Goal: Task Accomplishment & Management: Complete application form

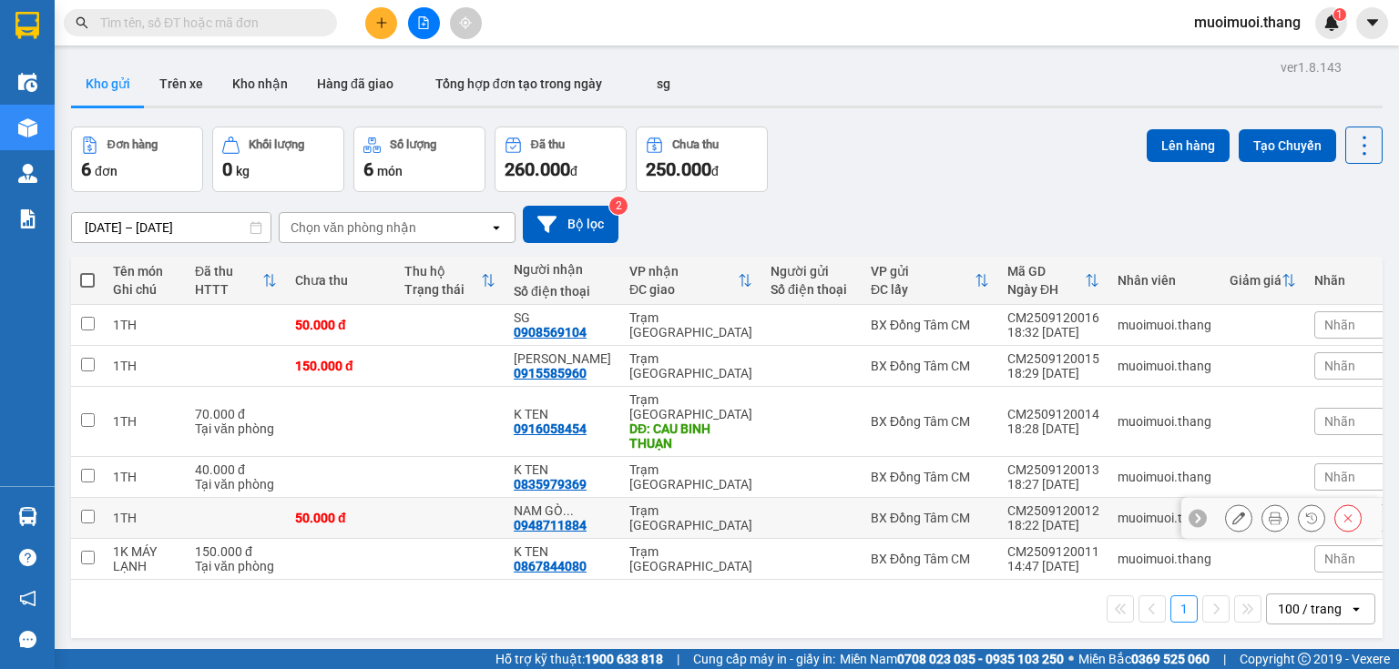
click at [620, 507] on td "Trạm [GEOGRAPHIC_DATA]" at bounding box center [690, 518] width 141 height 41
checkbox input "true"
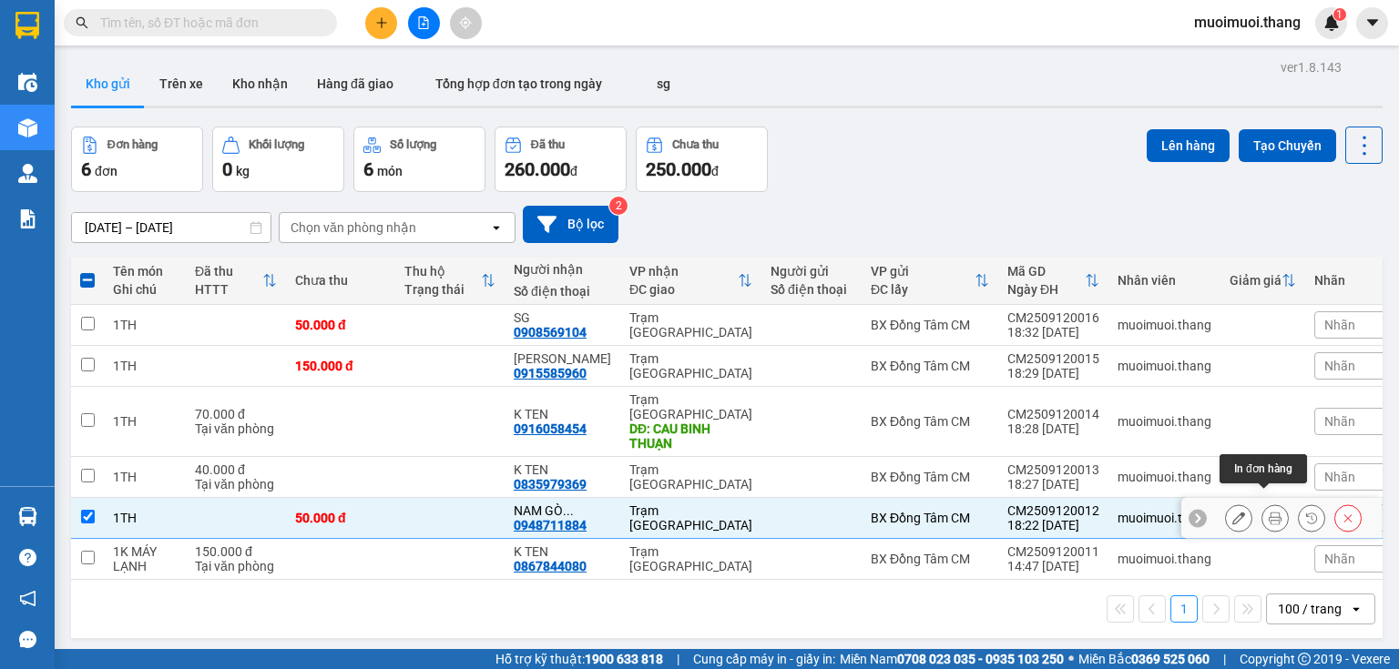
click at [1262, 503] on button at bounding box center [1274, 519] width 25 height 32
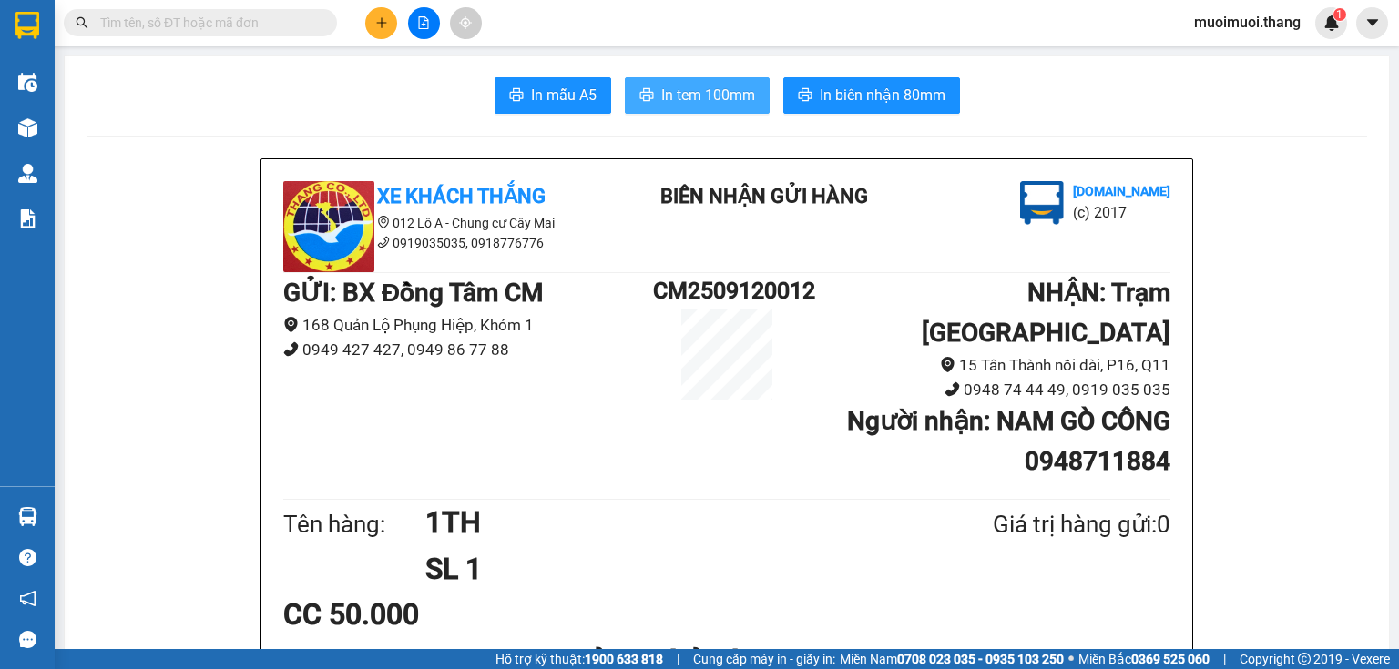
click at [704, 106] on span "In tem 100mm" at bounding box center [708, 95] width 94 height 23
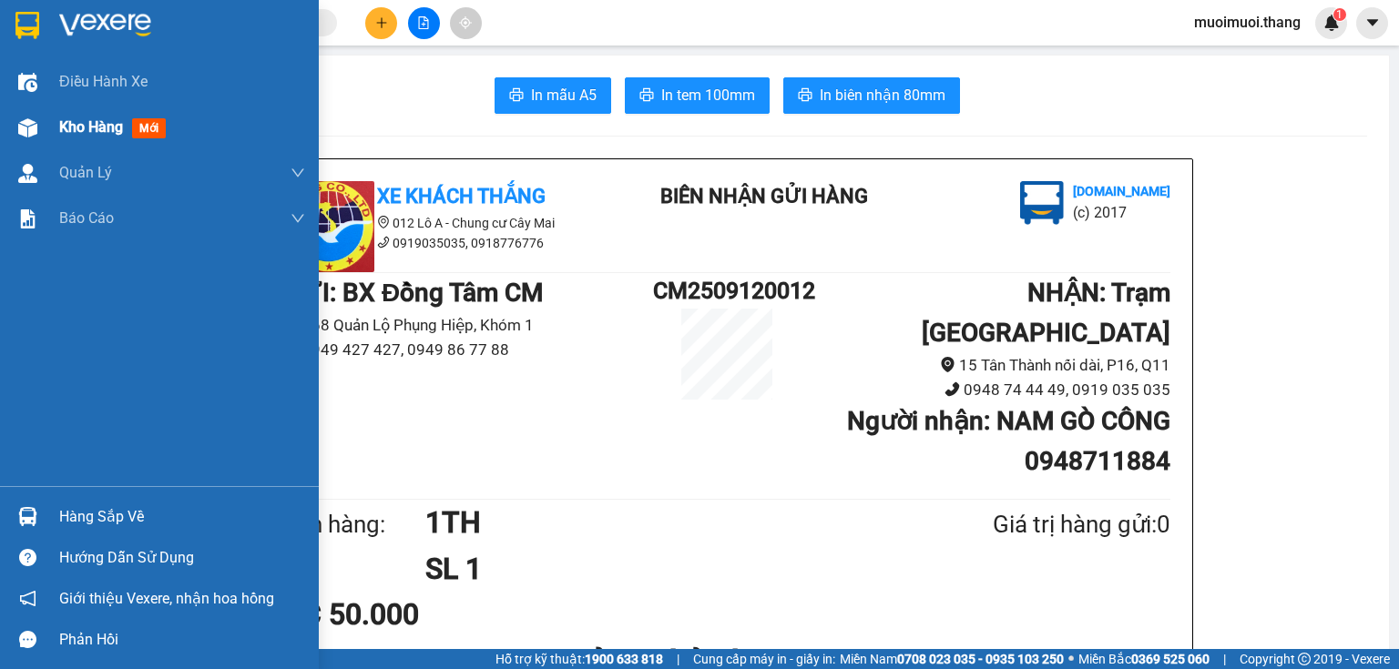
click at [55, 124] on div "Kho hàng mới" at bounding box center [159, 128] width 319 height 46
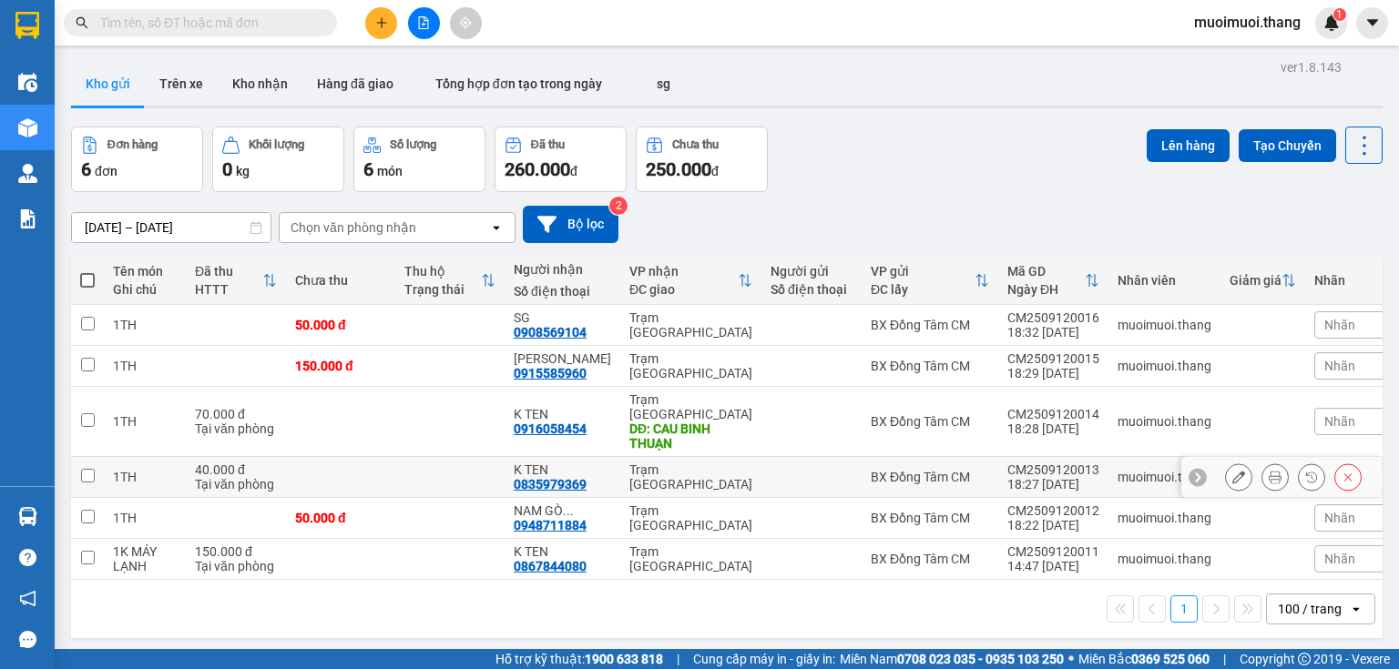
click at [357, 459] on td at bounding box center [340, 477] width 109 height 41
checkbox input "true"
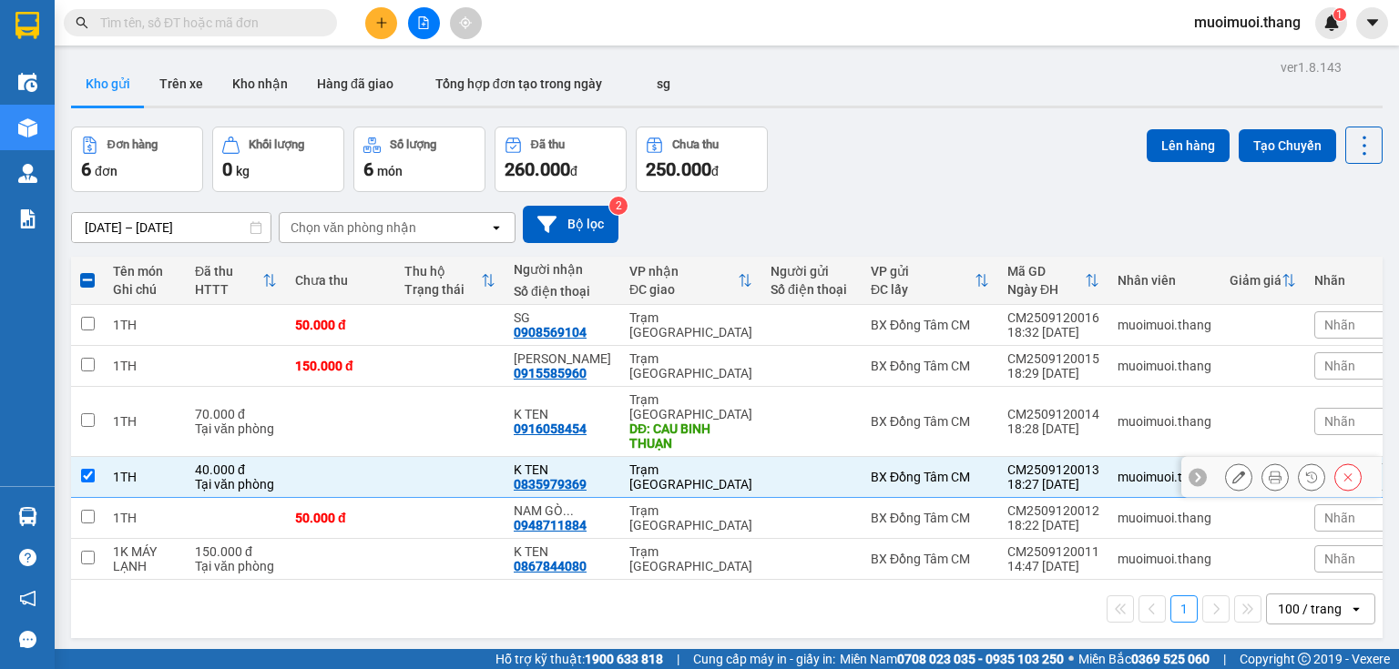
click at [1269, 471] on icon at bounding box center [1275, 477] width 13 height 13
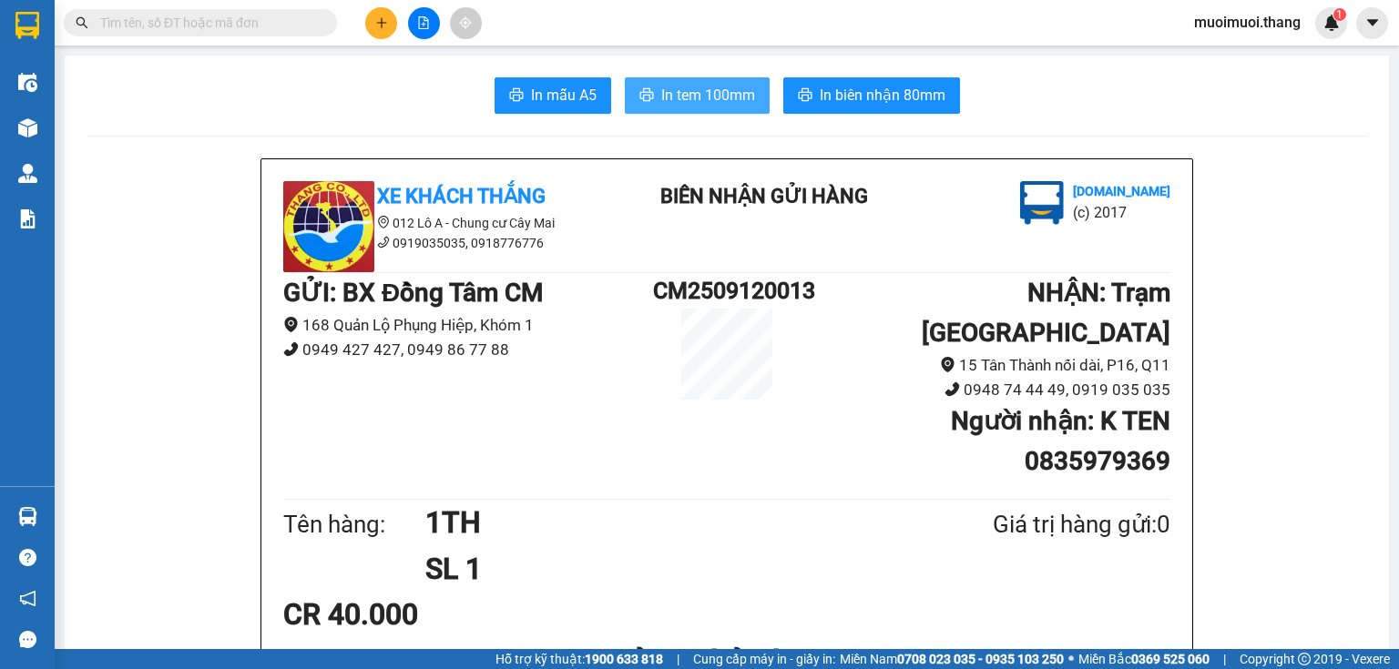
click at [648, 109] on button "In tem 100mm" at bounding box center [697, 95] width 145 height 36
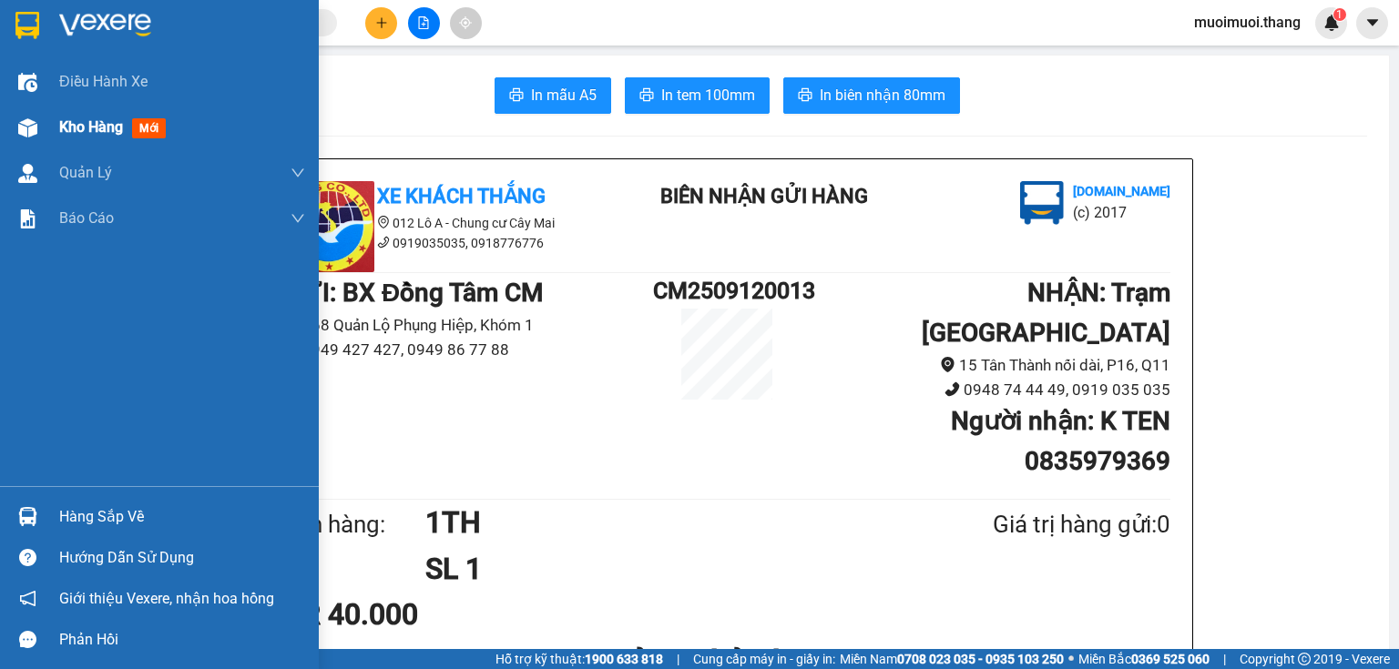
click at [28, 131] on img at bounding box center [27, 127] width 19 height 19
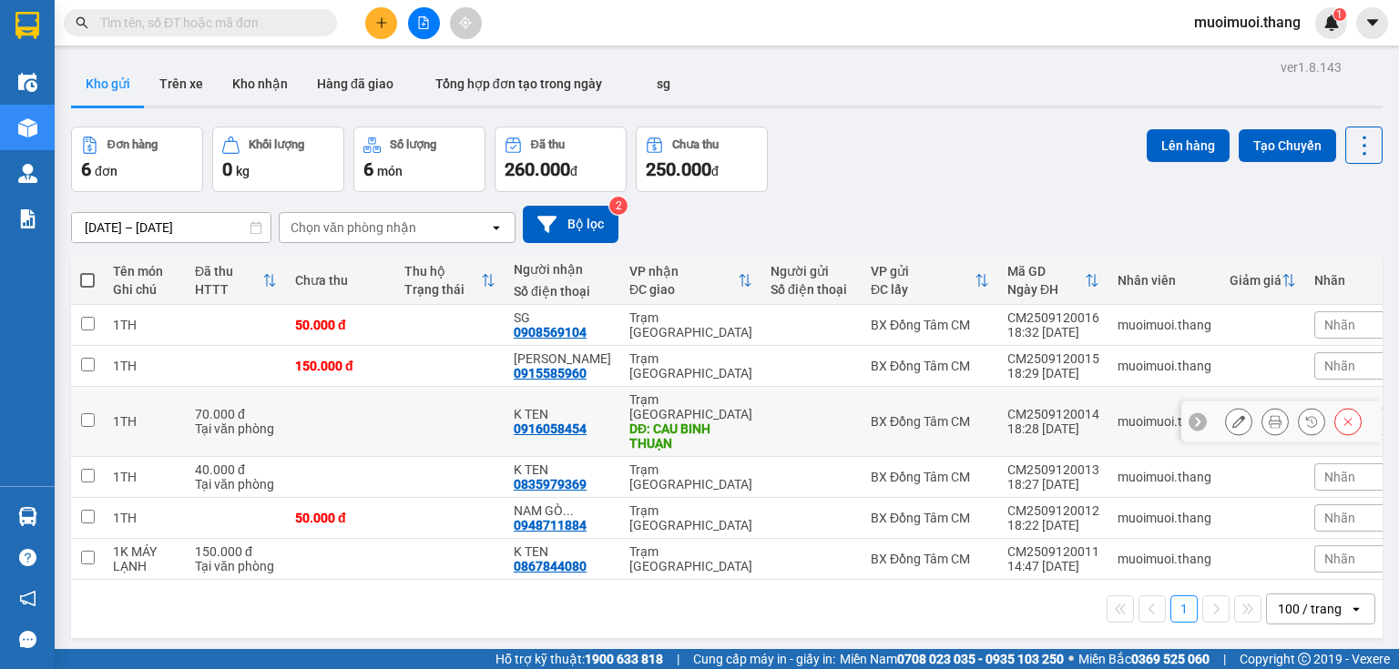
click at [277, 415] on td "70.000 đ Tại văn phòng" at bounding box center [236, 422] width 100 height 70
checkbox input "true"
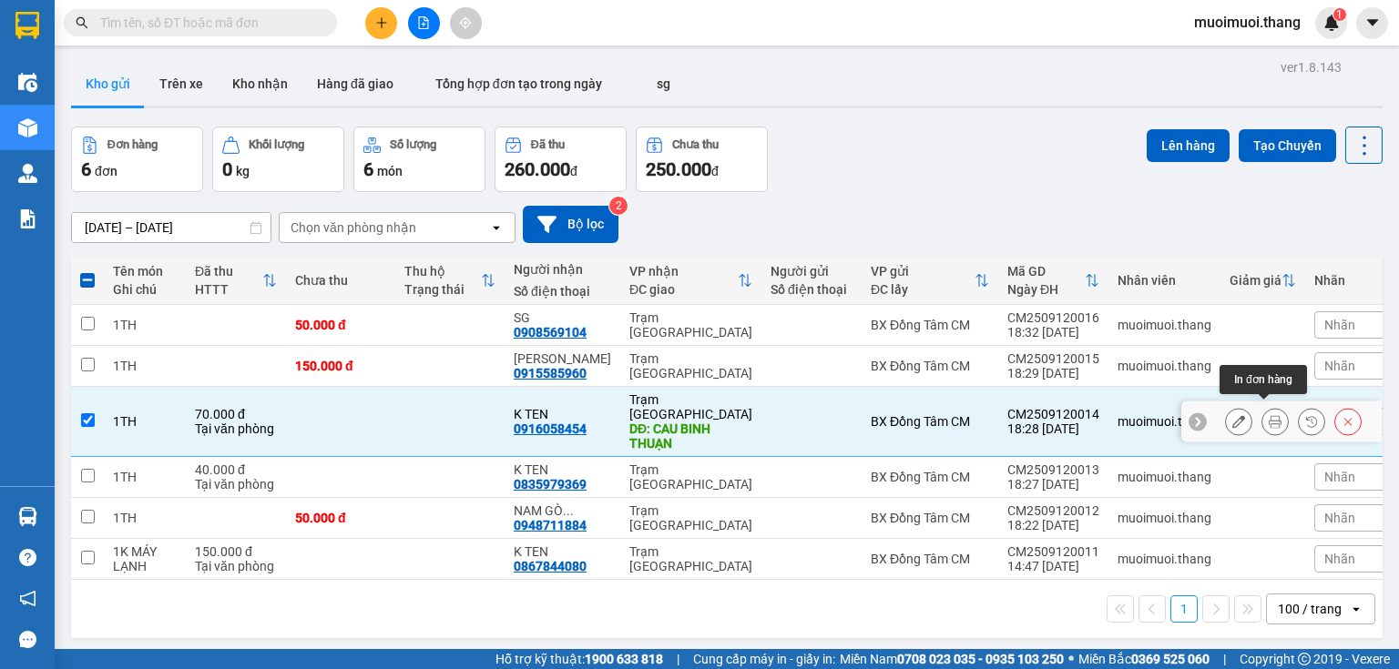
click at [1269, 415] on icon at bounding box center [1275, 421] width 13 height 13
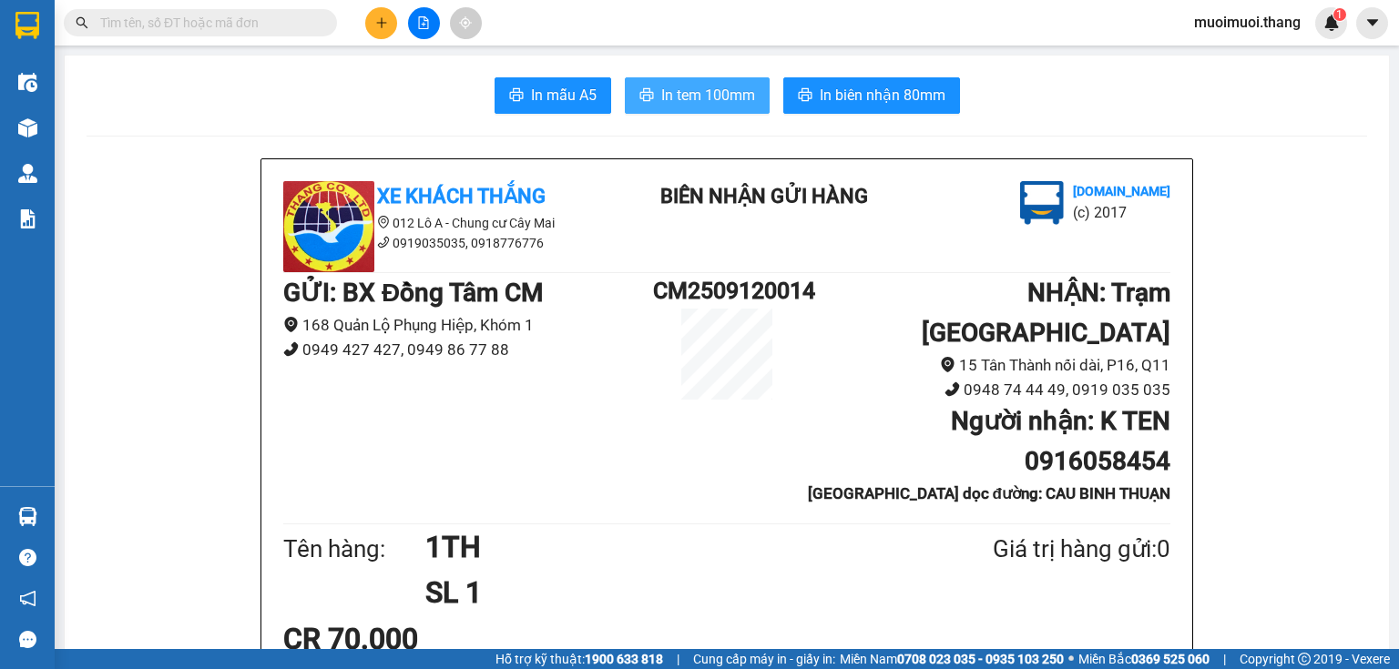
click at [671, 89] on span "In tem 100mm" at bounding box center [708, 95] width 94 height 23
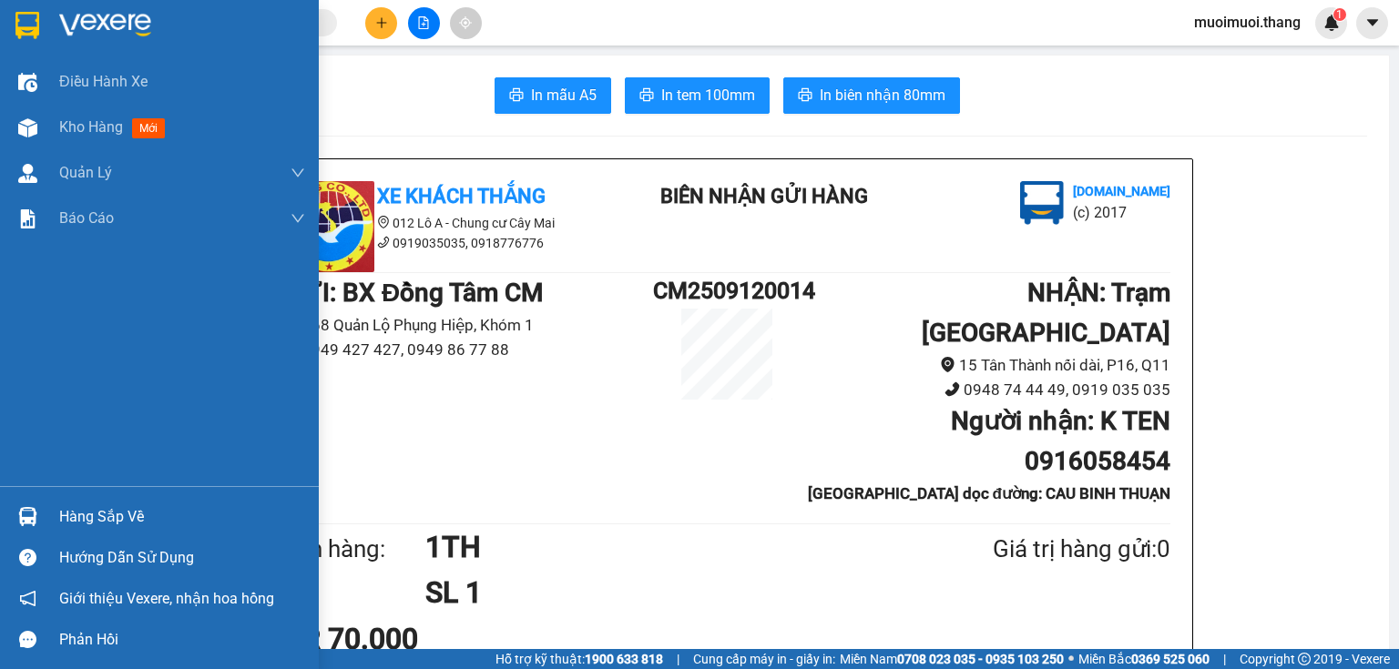
click at [57, 135] on div "Kho hàng mới" at bounding box center [159, 128] width 319 height 46
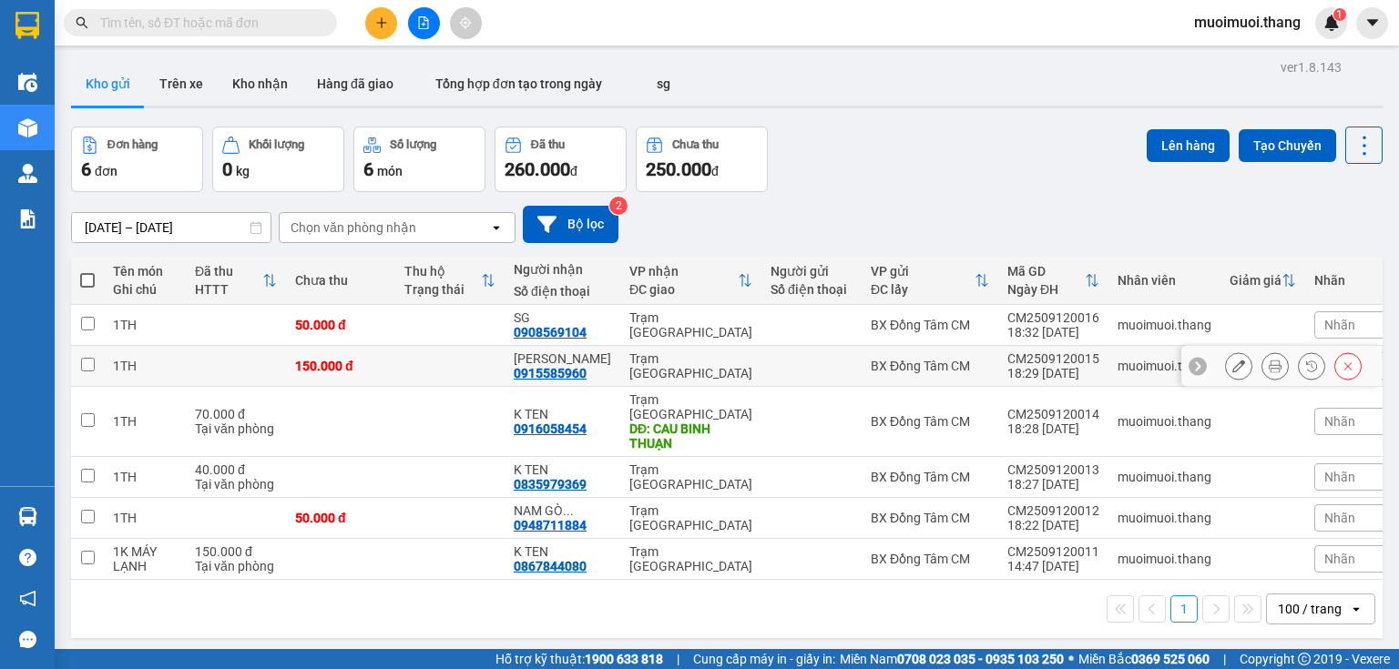
click at [357, 364] on div "150.000 đ" at bounding box center [340, 366] width 91 height 15
checkbox input "true"
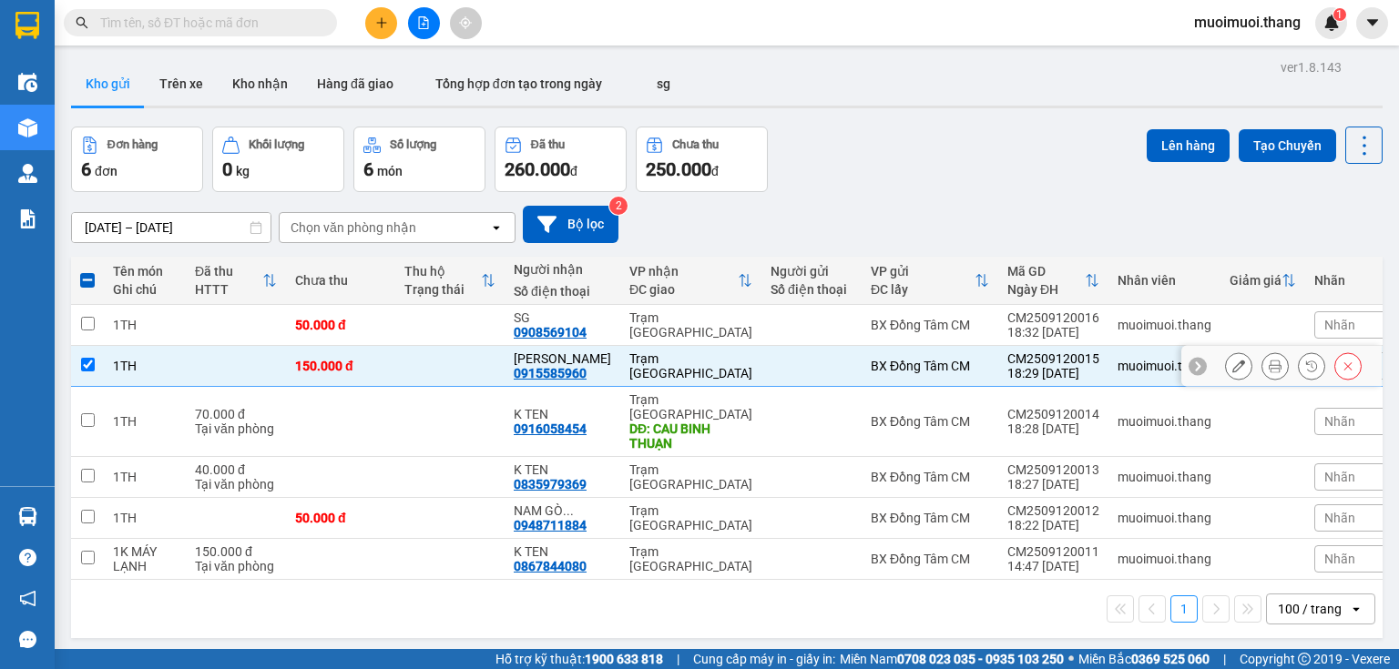
click at [1269, 360] on icon at bounding box center [1275, 366] width 13 height 13
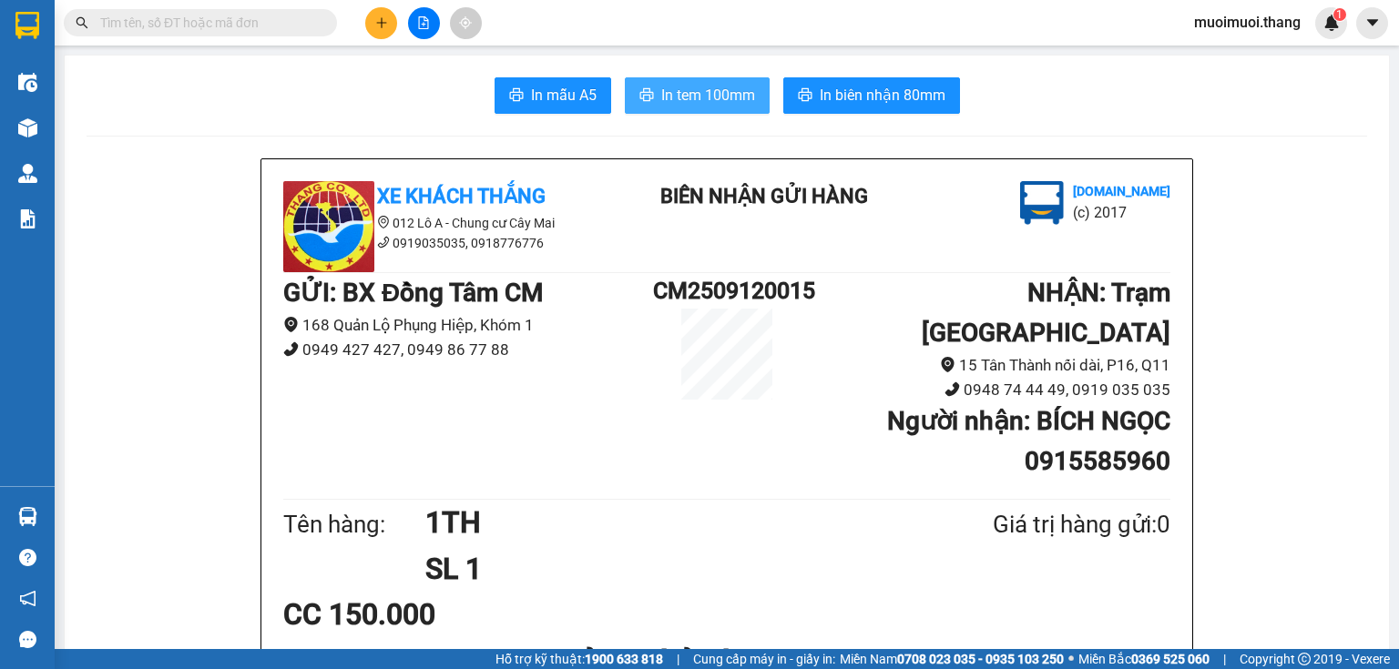
click at [647, 86] on button "In tem 100mm" at bounding box center [697, 95] width 145 height 36
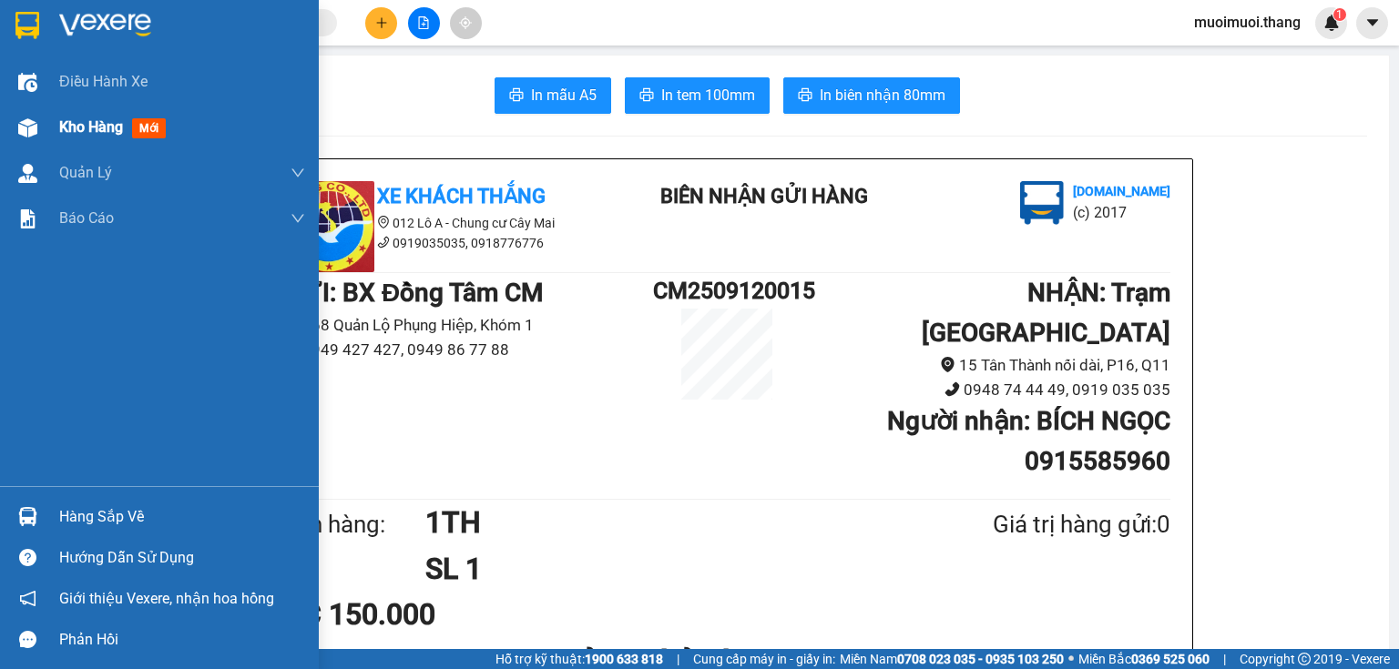
click at [29, 119] on img at bounding box center [27, 127] width 19 height 19
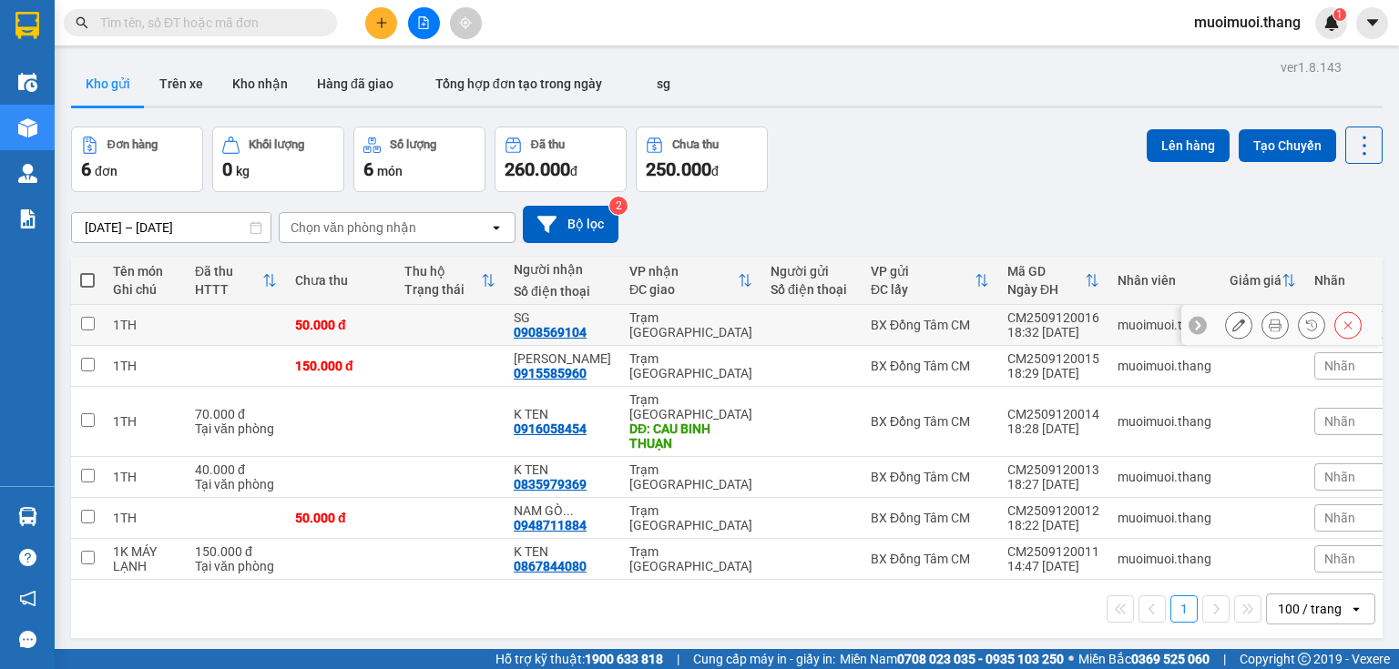
click at [620, 330] on td "Trạm [GEOGRAPHIC_DATA]" at bounding box center [690, 325] width 141 height 41
checkbox input "true"
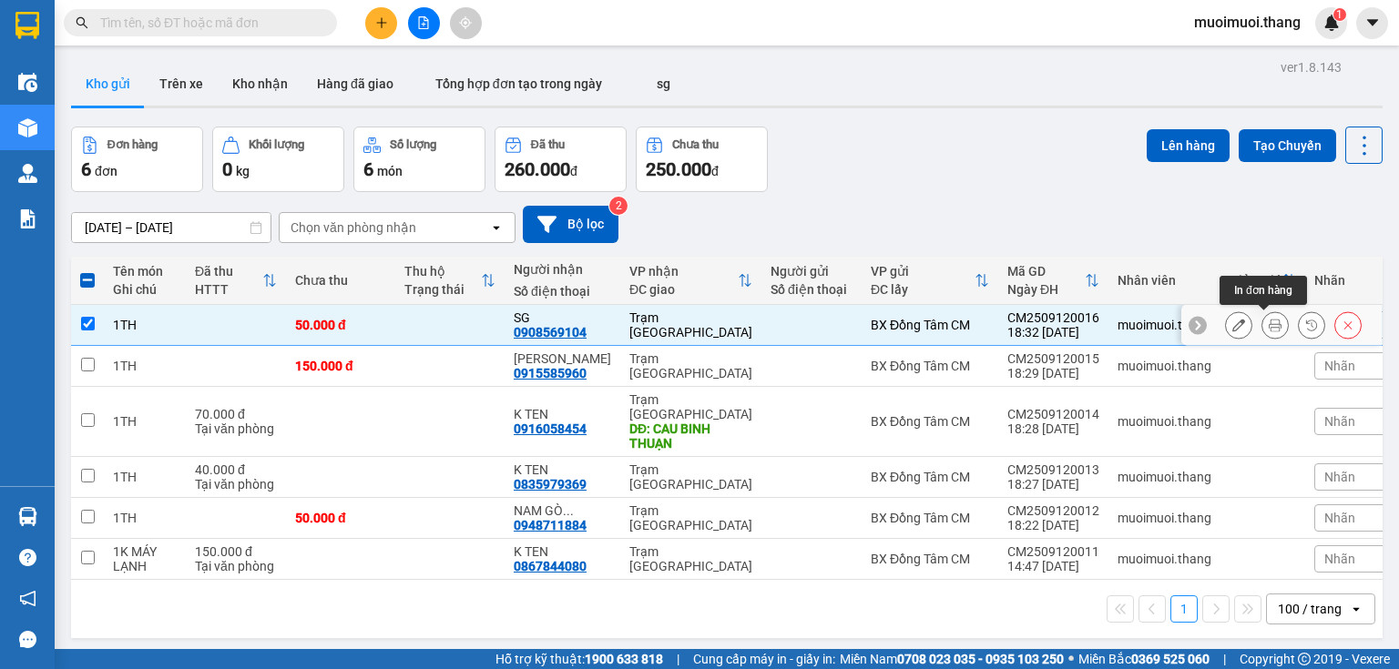
click at [1273, 329] on button at bounding box center [1274, 326] width 25 height 32
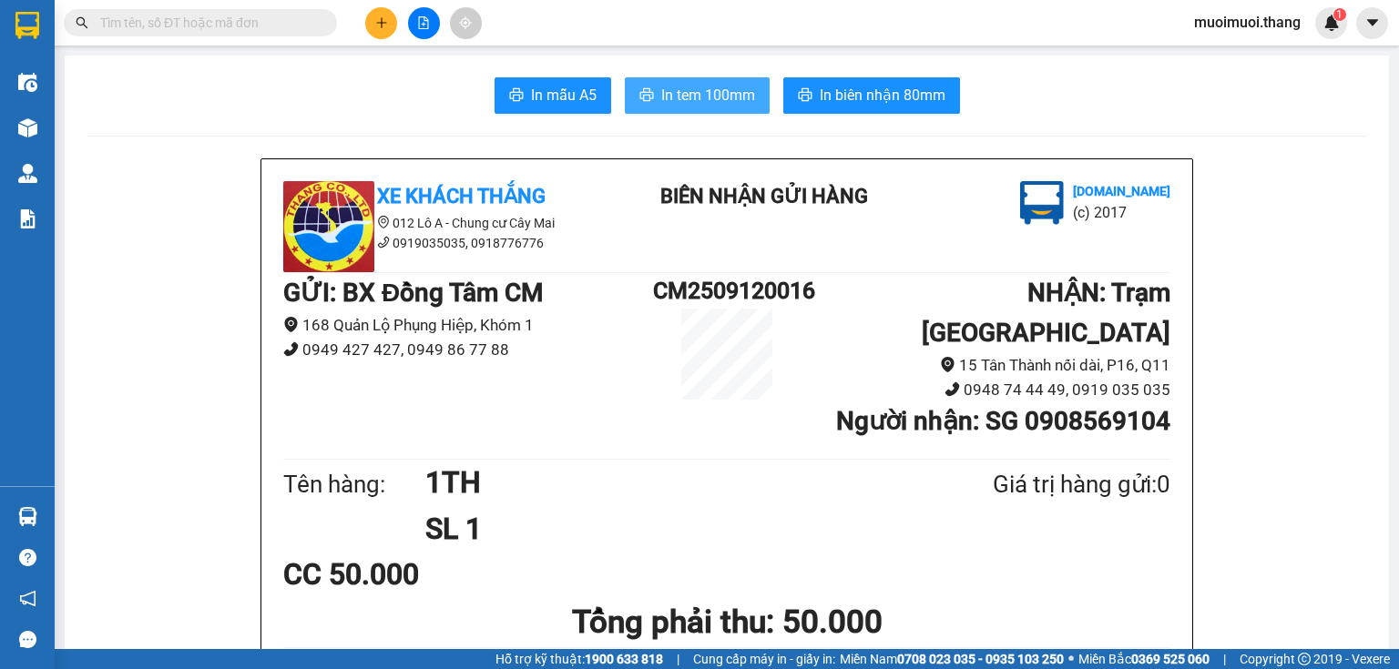
click at [702, 89] on span "In tem 100mm" at bounding box center [708, 95] width 94 height 23
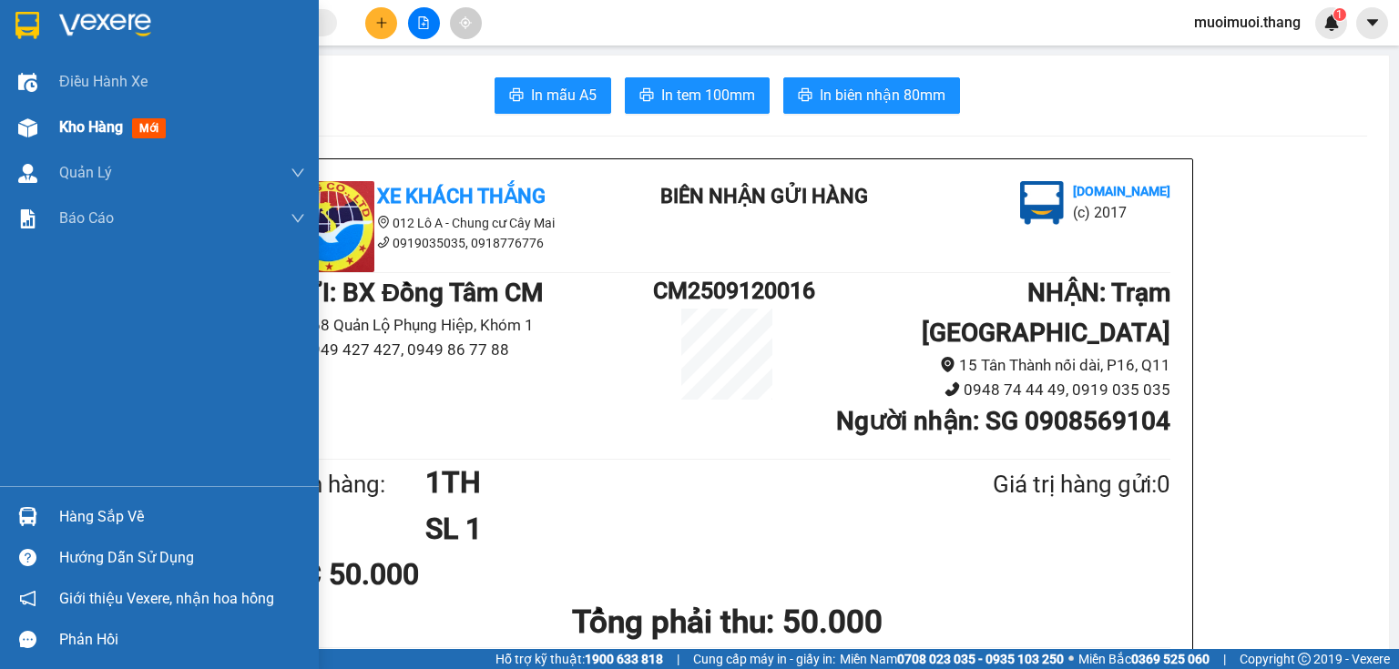
click at [86, 123] on span "Kho hàng" at bounding box center [91, 126] width 64 height 17
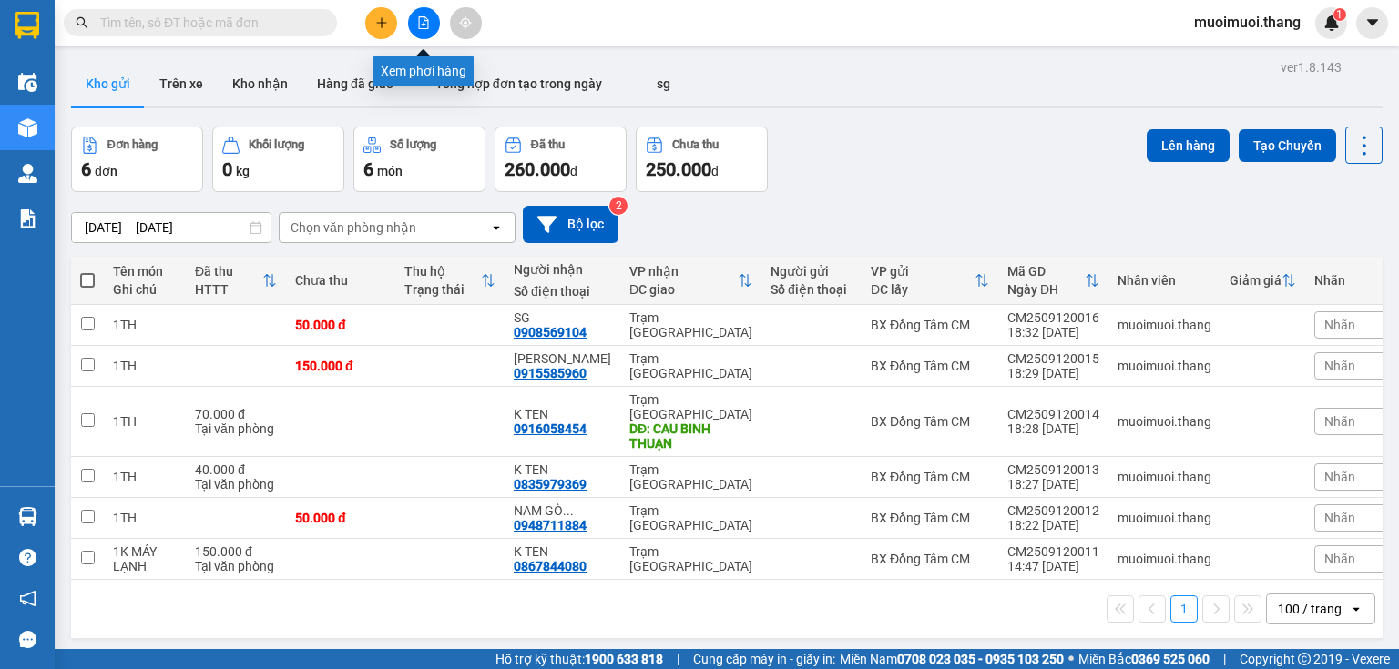
click at [423, 20] on icon "file-add" at bounding box center [424, 22] width 10 height 13
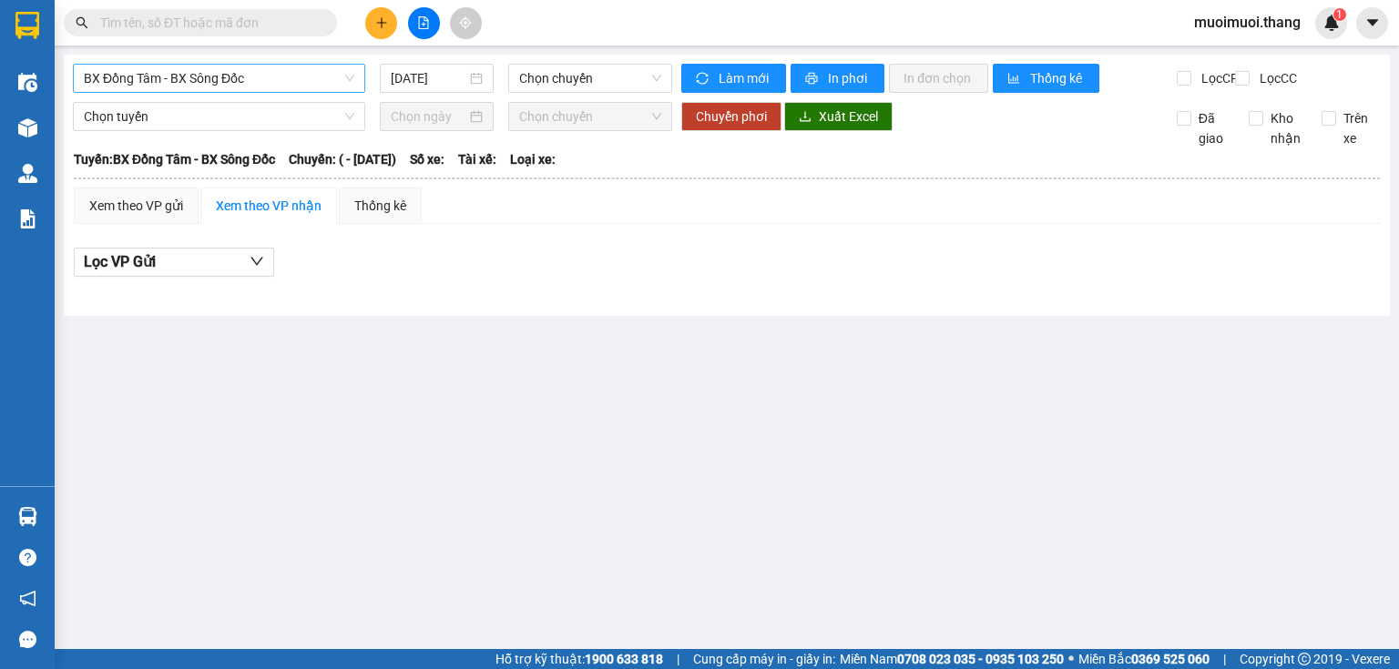
click at [280, 86] on span "BX Đồng Tâm - BX Sông Đốc" at bounding box center [219, 78] width 270 height 27
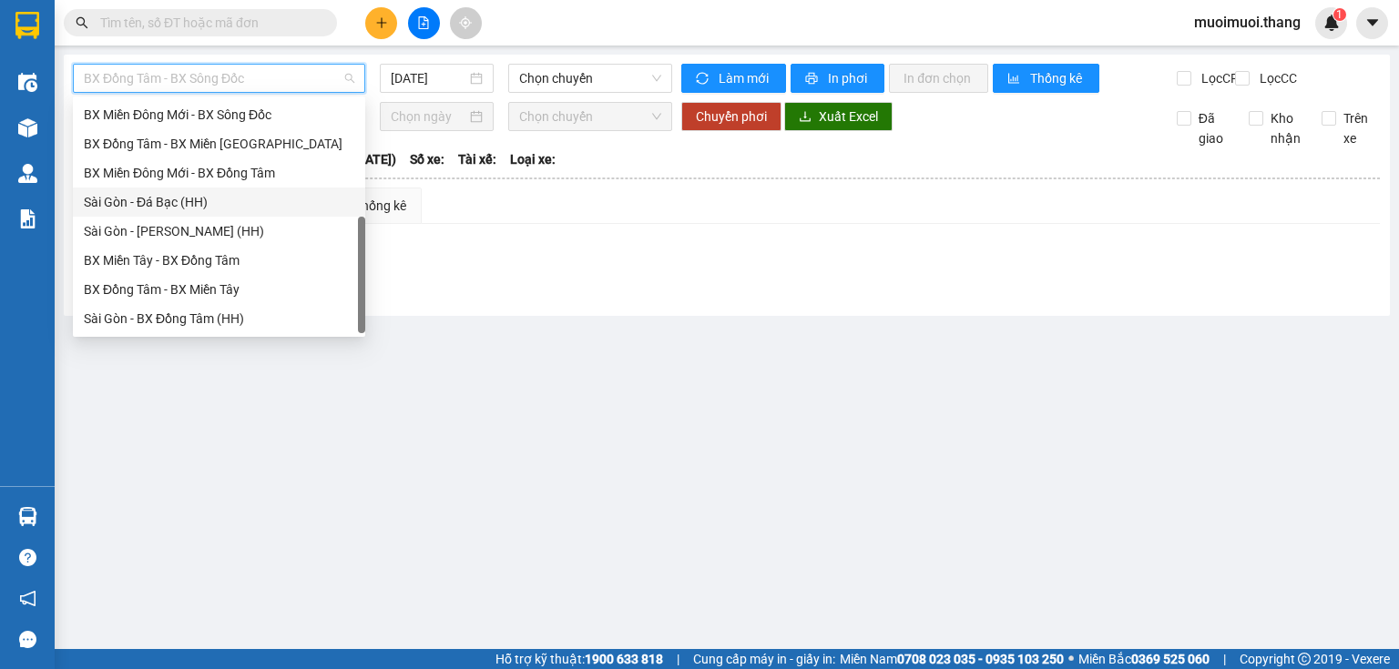
scroll to position [29, 0]
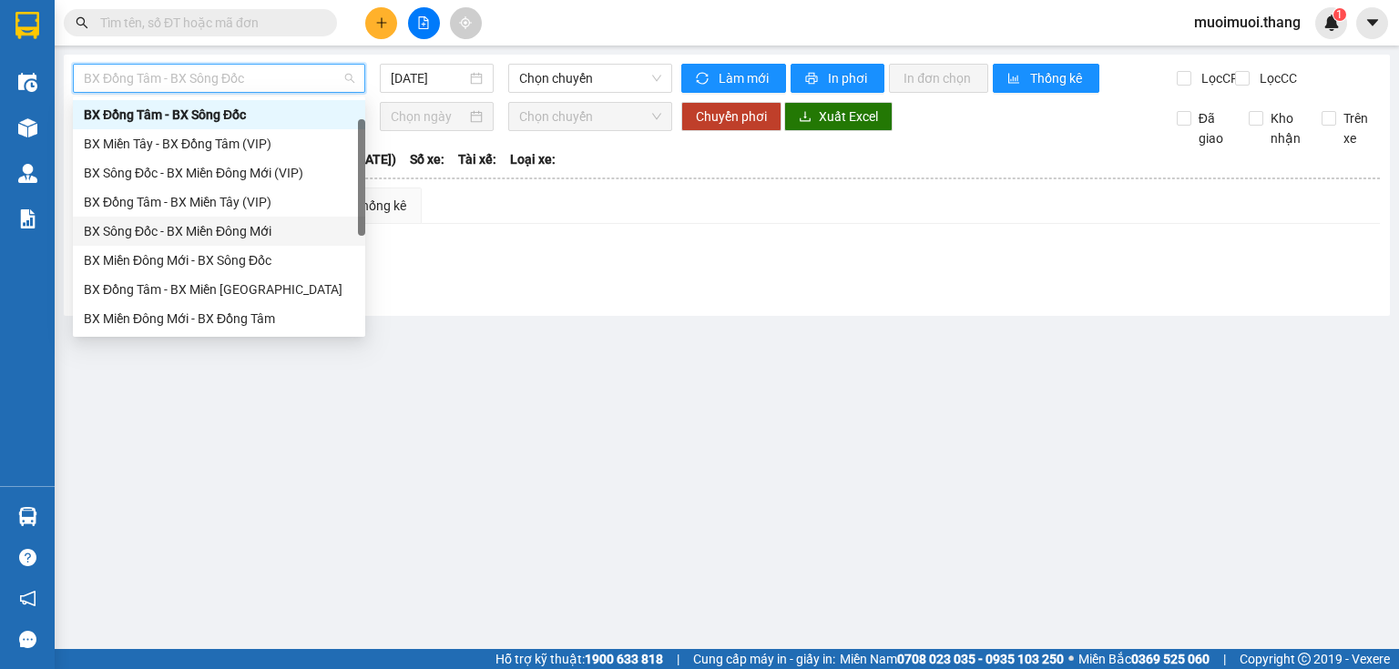
click at [168, 224] on div "BX Sông Đốc - BX Miền Đông Mới" at bounding box center [219, 231] width 270 height 20
type input "[DATE]"
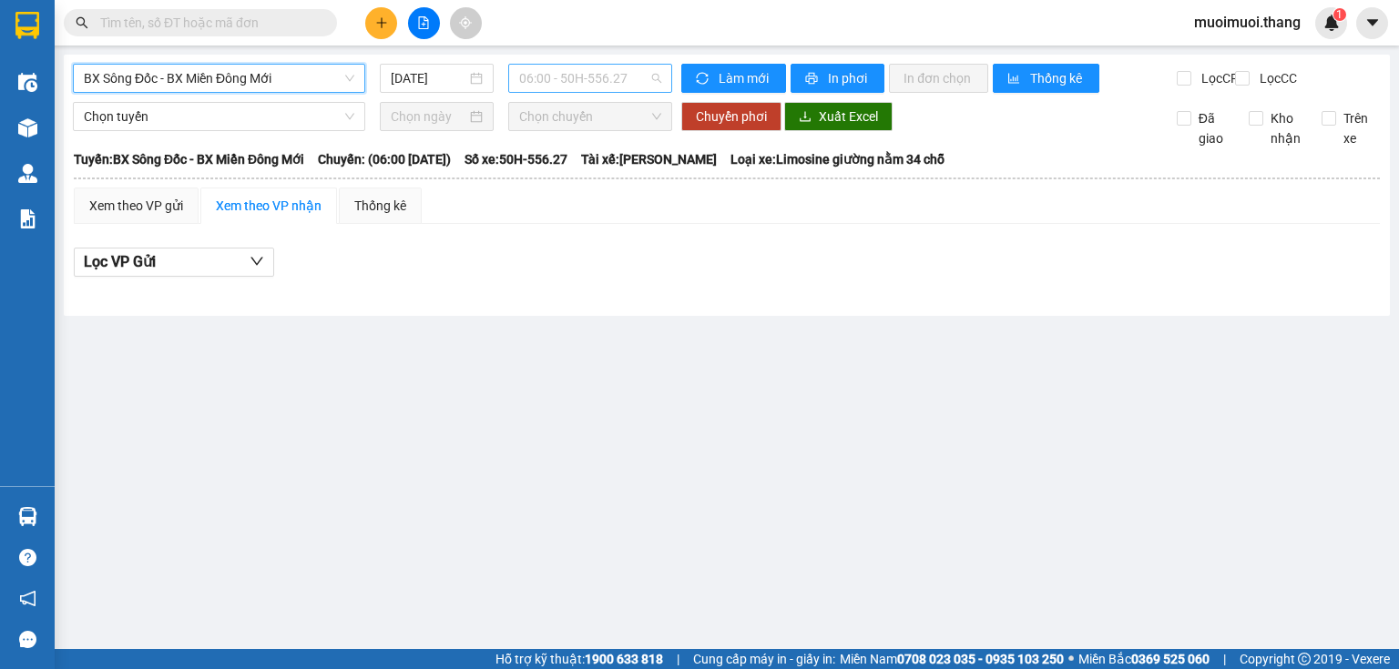
click at [559, 81] on span "06:00 - 50H-556.27" at bounding box center [590, 78] width 143 height 27
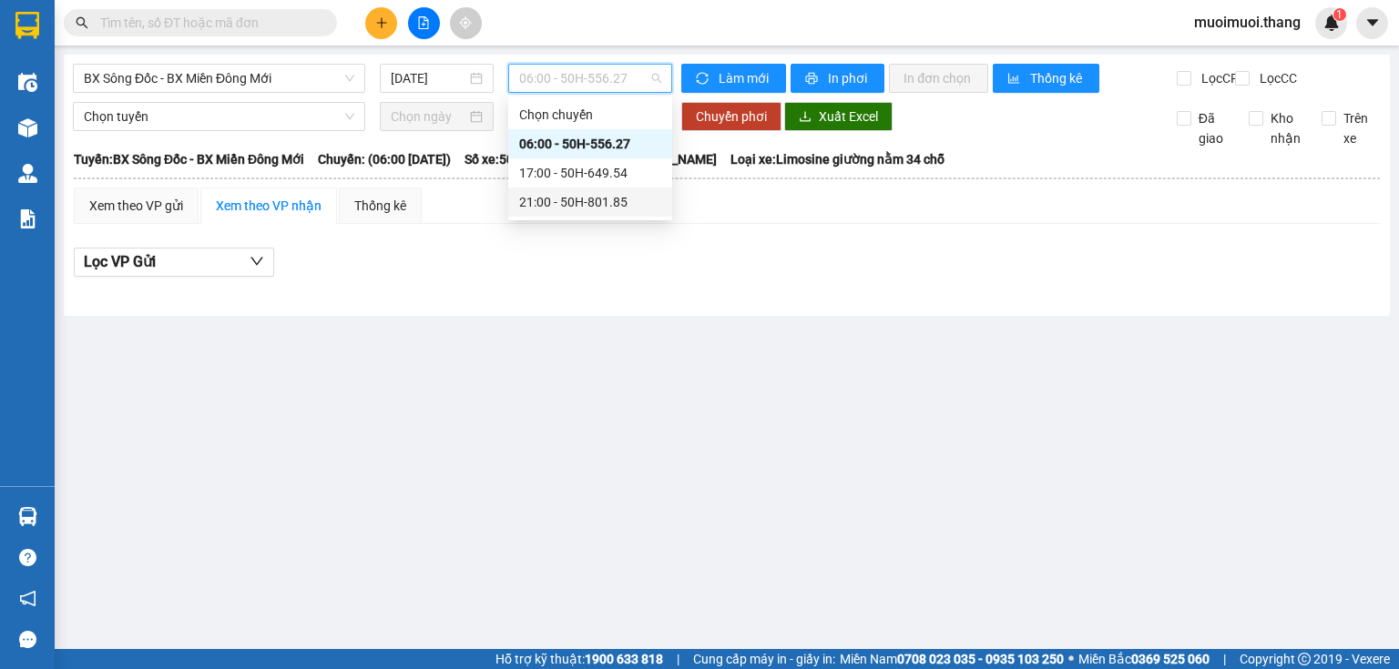
drag, startPoint x: 550, startPoint y: 199, endPoint x: 495, endPoint y: 175, distance: 60.8
click at [522, 185] on div "Chọn chuyến 06:00 - 50H-556.27 17:00 - 50H-649.54 21:00 - 50H-801.85" at bounding box center [590, 158] width 164 height 117
click at [530, 202] on div "21:00 - 50H-801.85" at bounding box center [590, 202] width 142 height 20
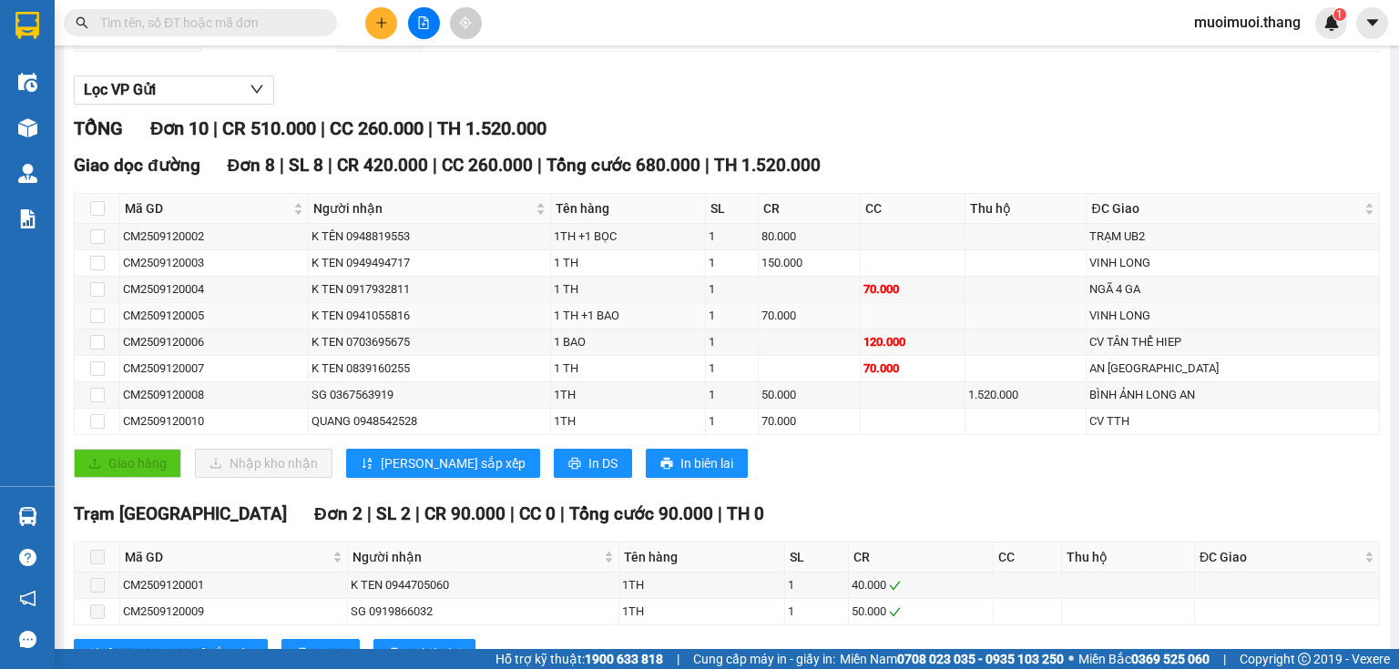
scroll to position [219, 0]
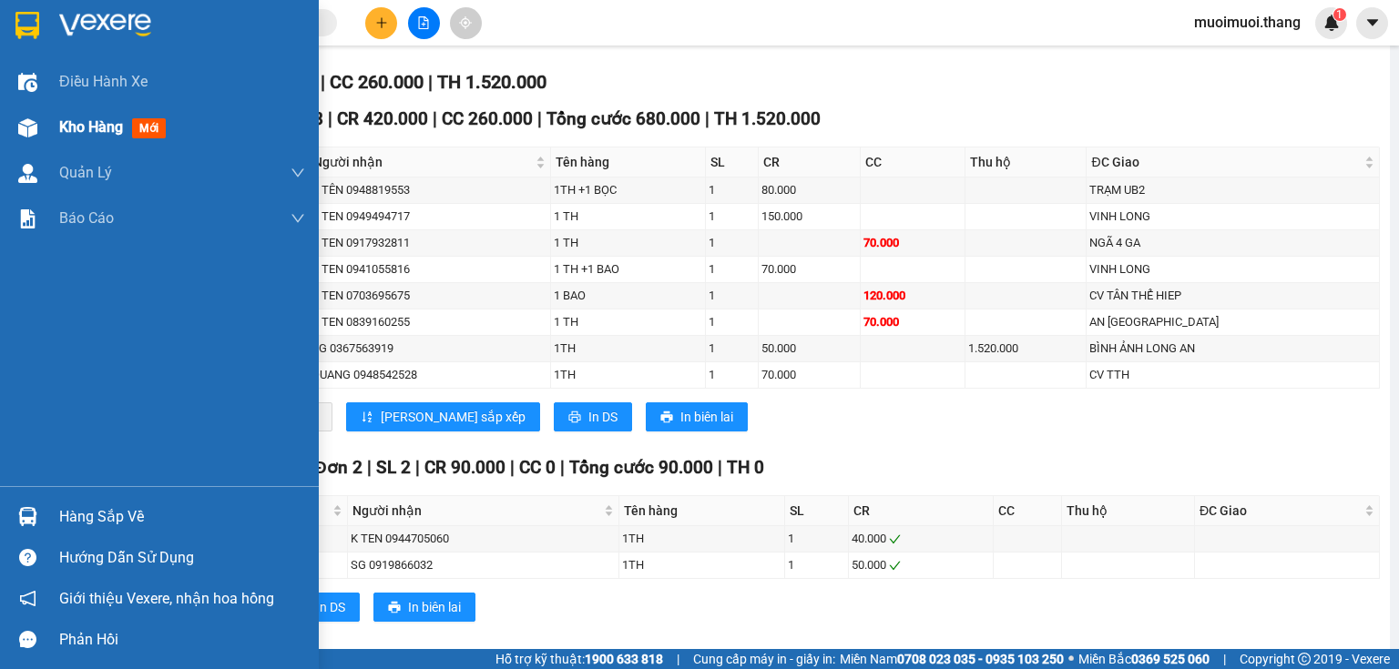
click at [99, 141] on div "Kho hàng mới" at bounding box center [182, 128] width 246 height 46
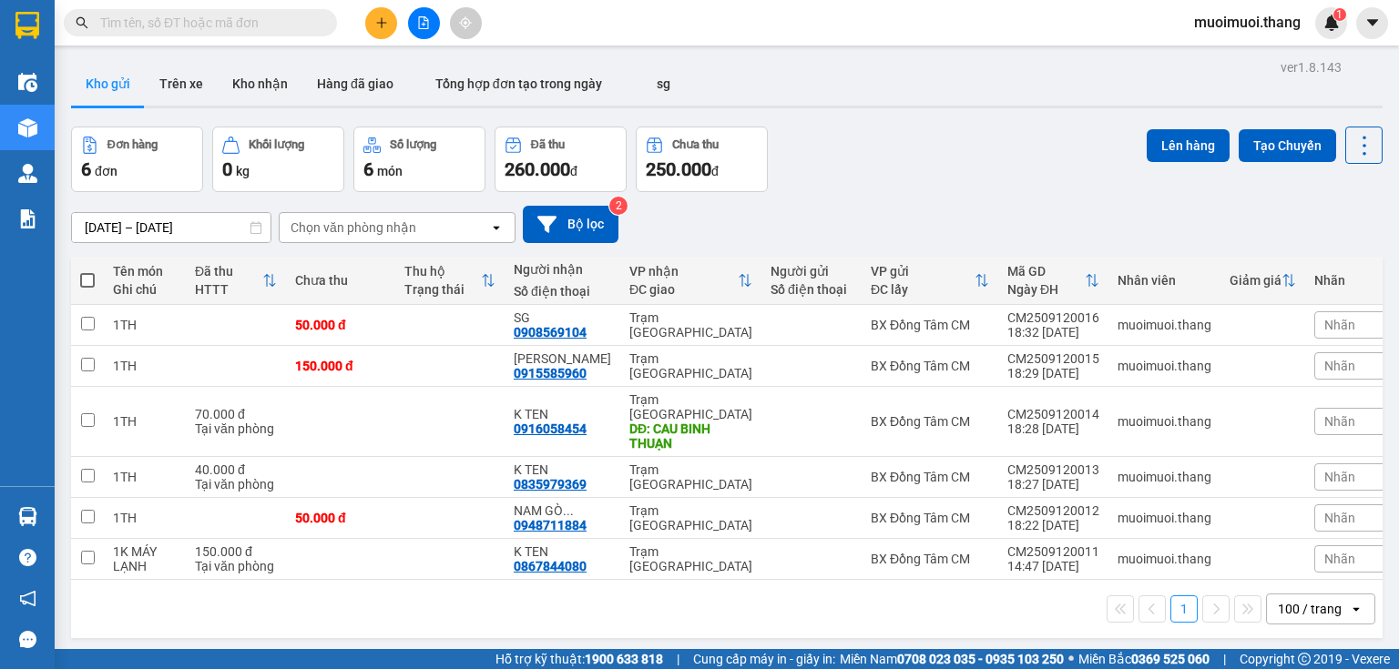
click at [372, 18] on button at bounding box center [381, 23] width 32 height 32
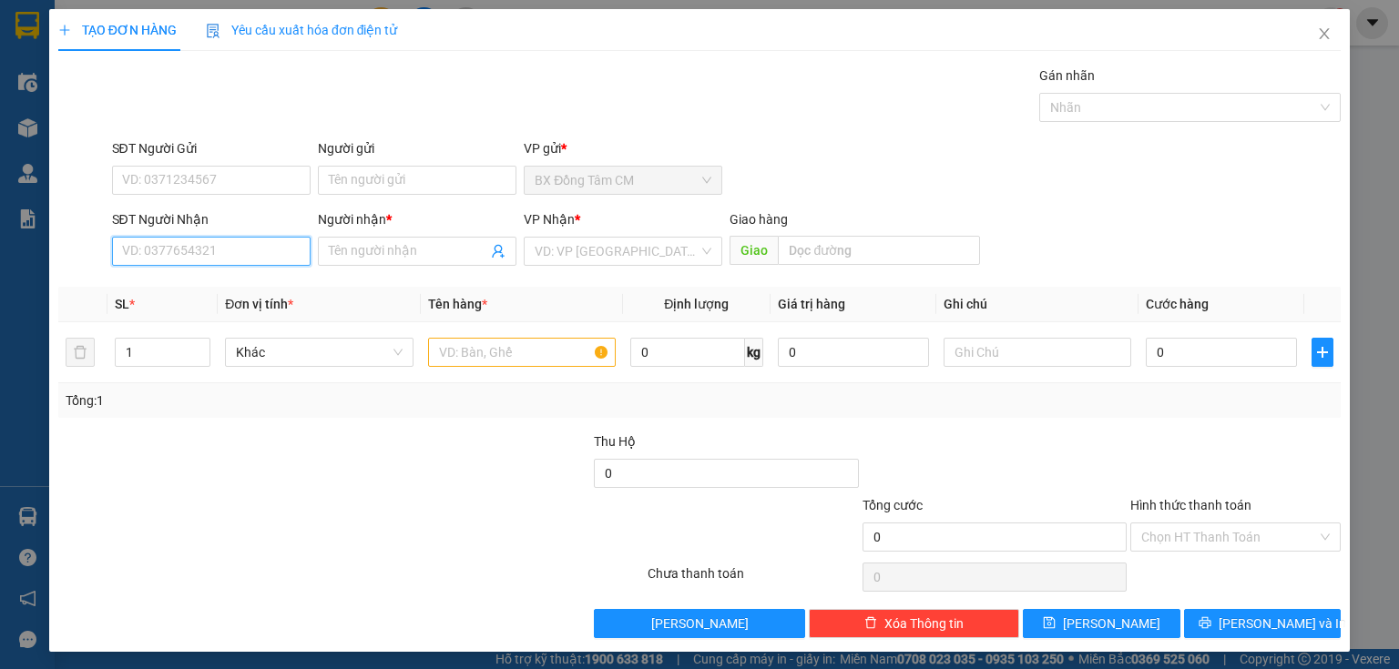
click at [223, 250] on input "SĐT Người Nhận" at bounding box center [211, 251] width 199 height 29
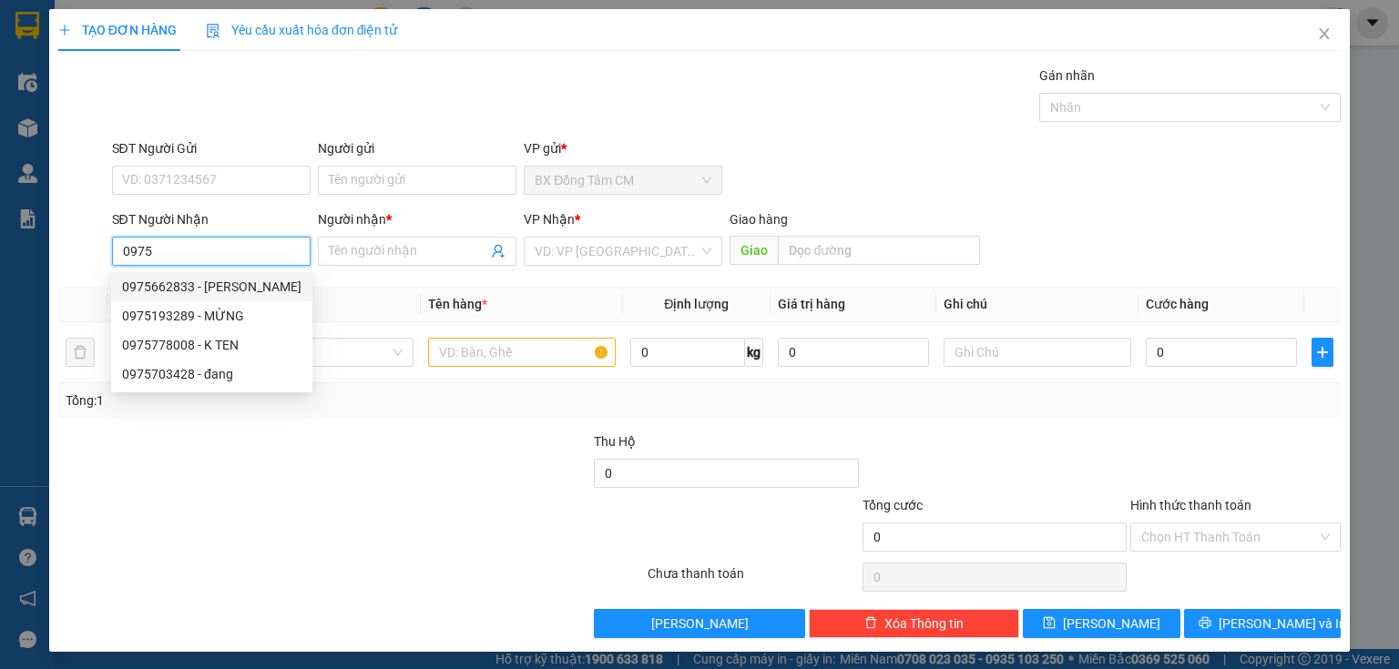
drag, startPoint x: 208, startPoint y: 285, endPoint x: 678, endPoint y: 328, distance: 471.9
click at [209, 286] on div "0975662833 - [PERSON_NAME]" at bounding box center [211, 287] width 179 height 20
type input "0975662833"
type input "KHÁNH"
type input "AN LAC"
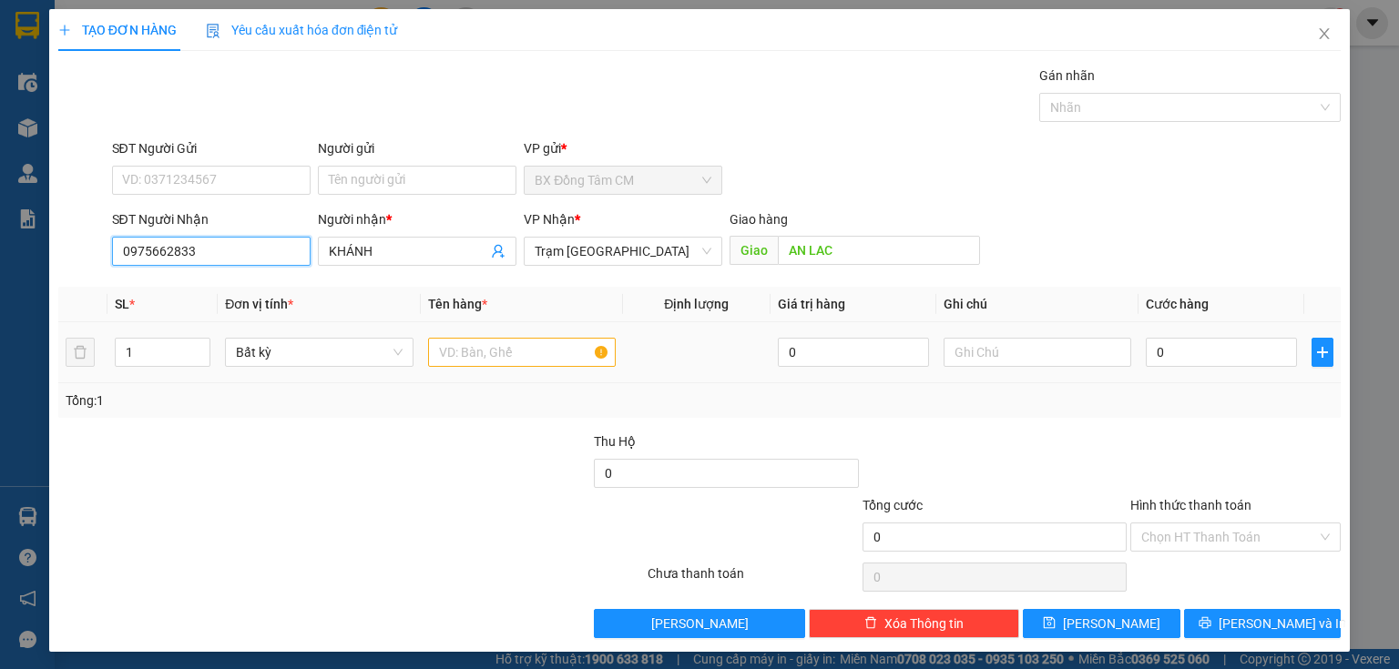
type input "0975662833"
click at [546, 369] on div at bounding box center [522, 352] width 188 height 36
click at [561, 355] on input "text" at bounding box center [522, 352] width 188 height 29
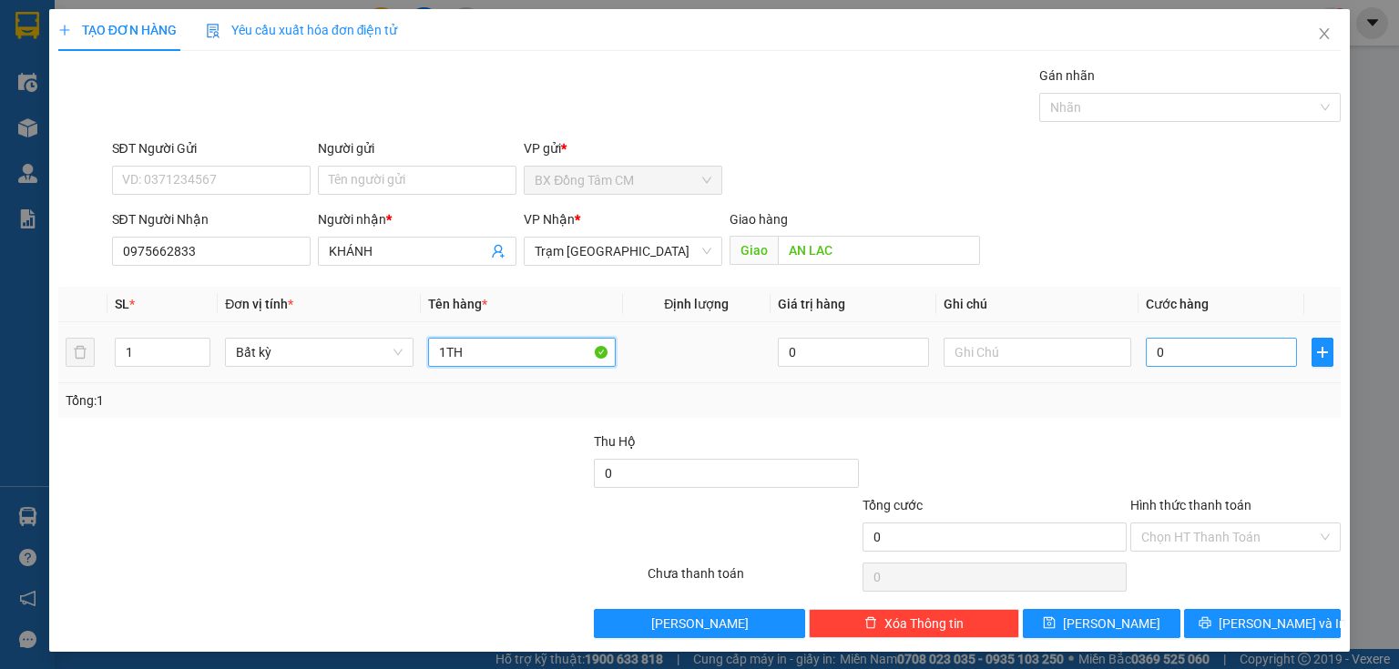
type input "1TH"
click at [1234, 356] on input "0" at bounding box center [1221, 352] width 151 height 29
type input "5"
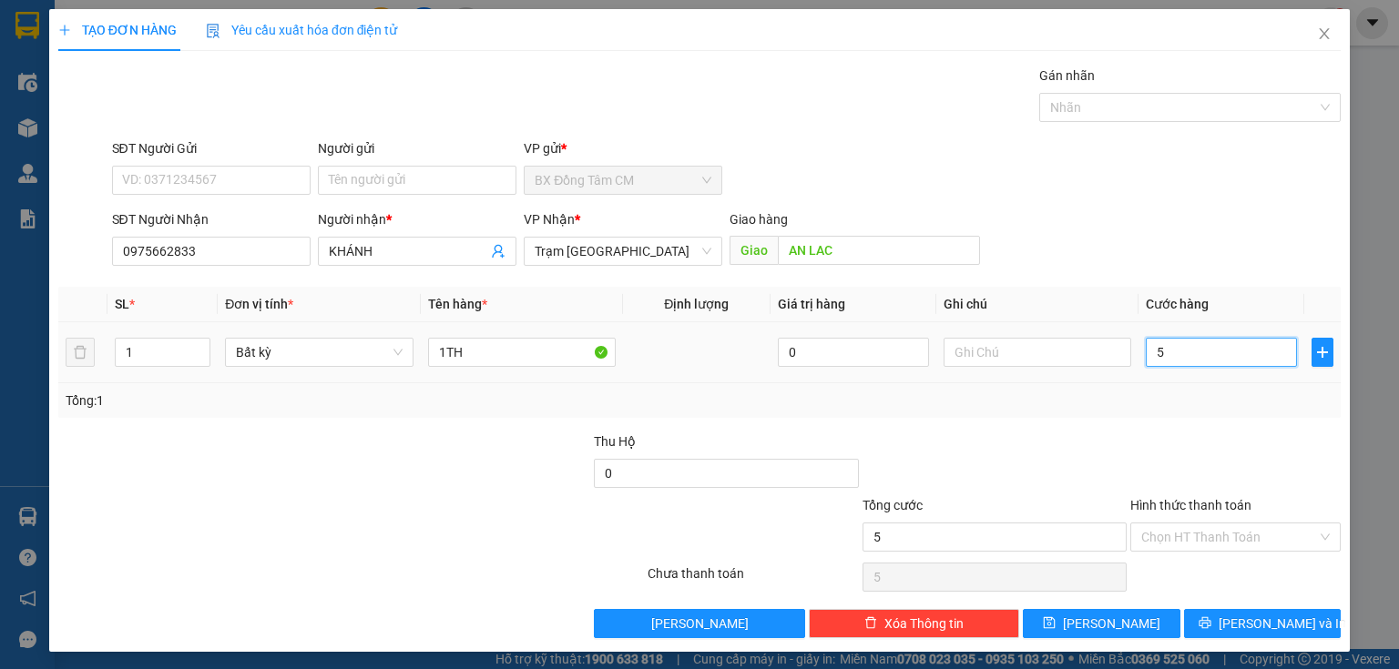
type input "50"
type input "500"
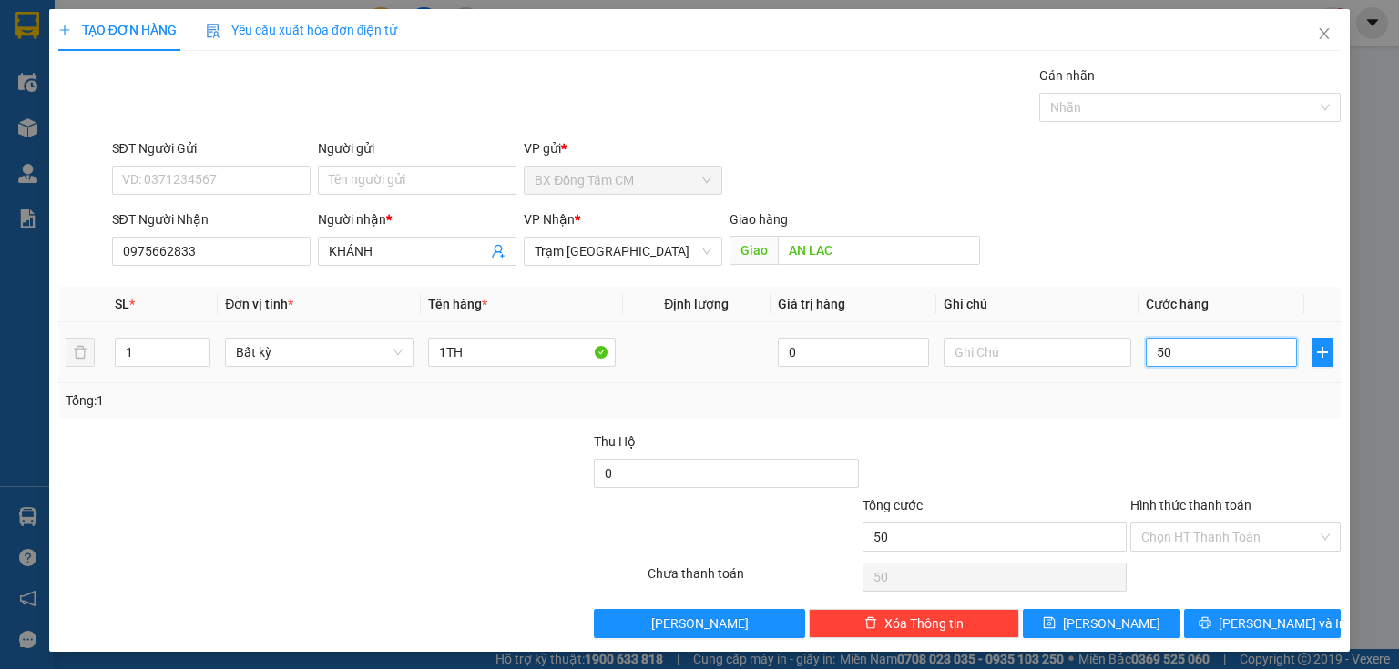
type input "500"
type input "5.000"
type input "50.000"
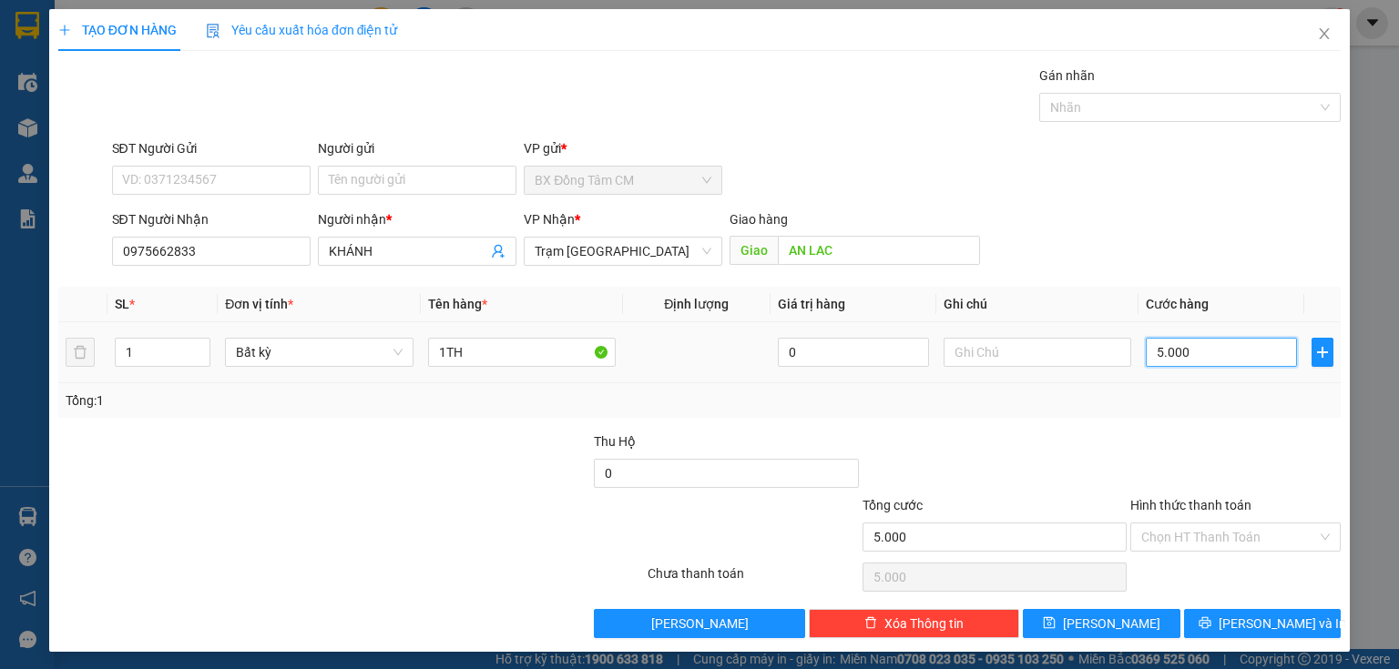
type input "50.000"
click at [1226, 505] on label "Hình thức thanh toán" at bounding box center [1190, 505] width 121 height 15
click at [1226, 524] on input "Hình thức thanh toán" at bounding box center [1229, 537] width 176 height 27
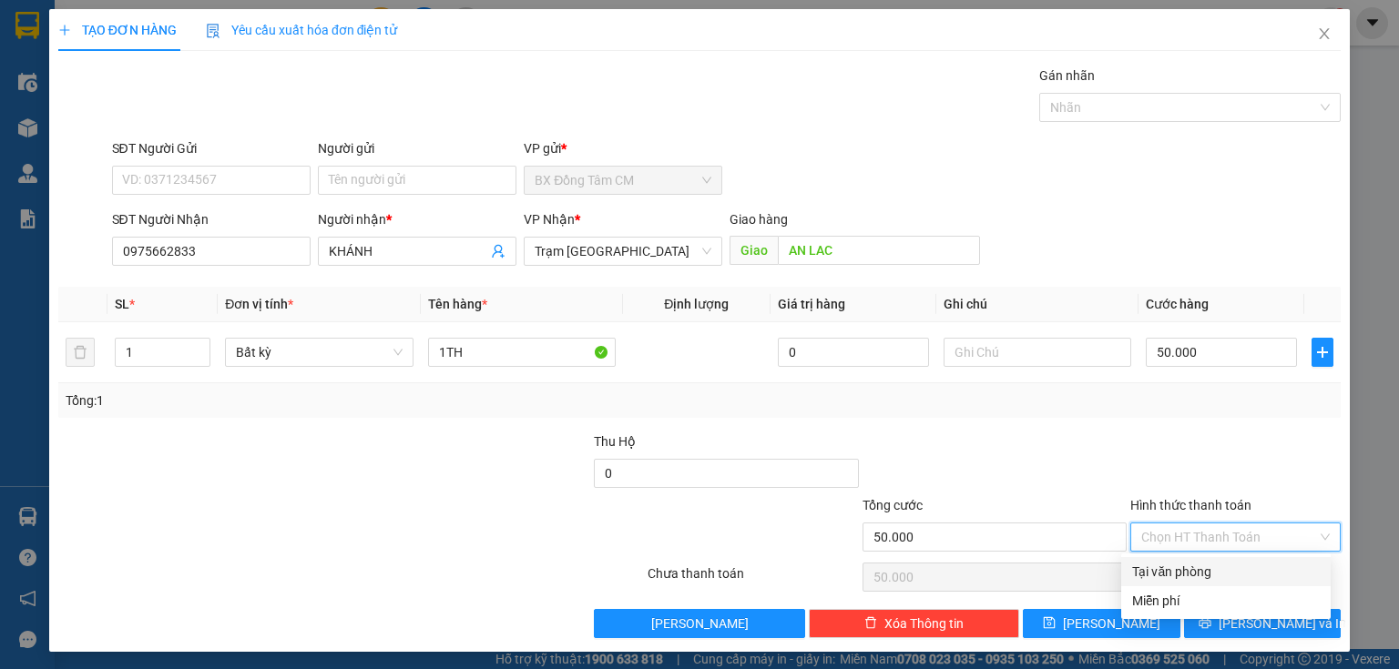
click at [1153, 565] on div "Tại văn phòng" at bounding box center [1226, 572] width 188 height 20
type input "0"
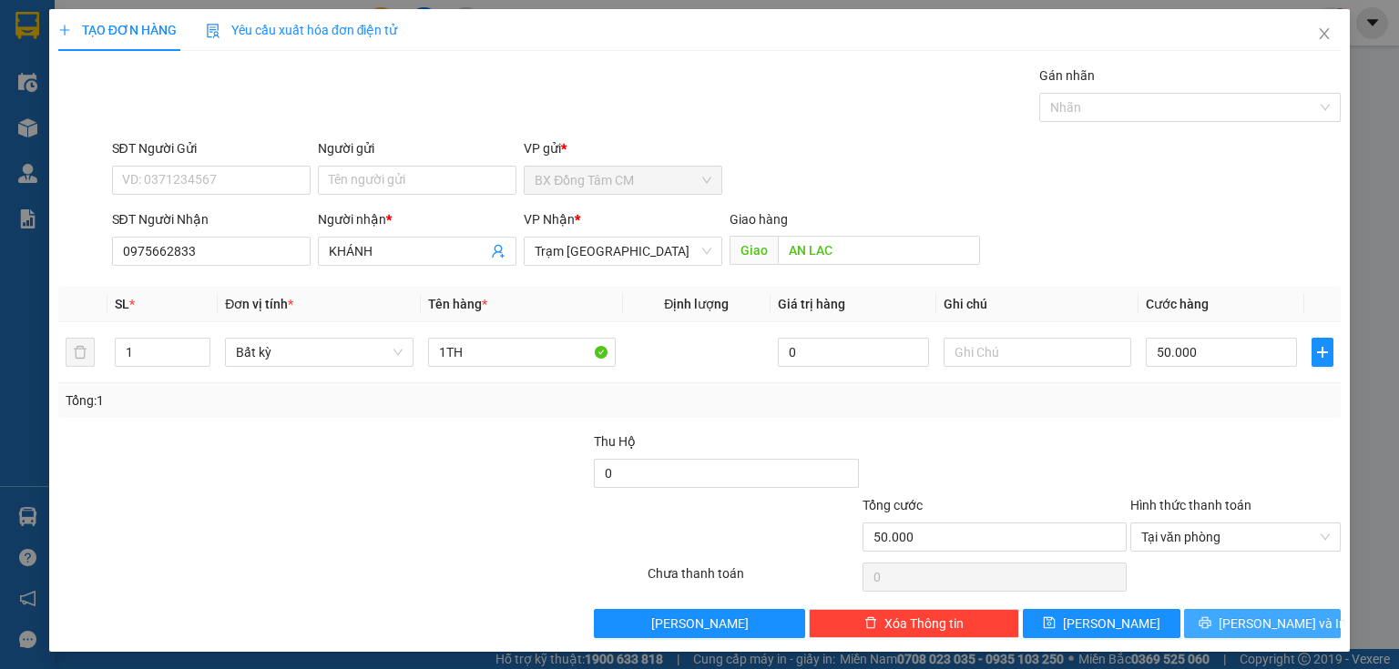
click at [1239, 618] on span "[PERSON_NAME] và In" at bounding box center [1282, 624] width 127 height 20
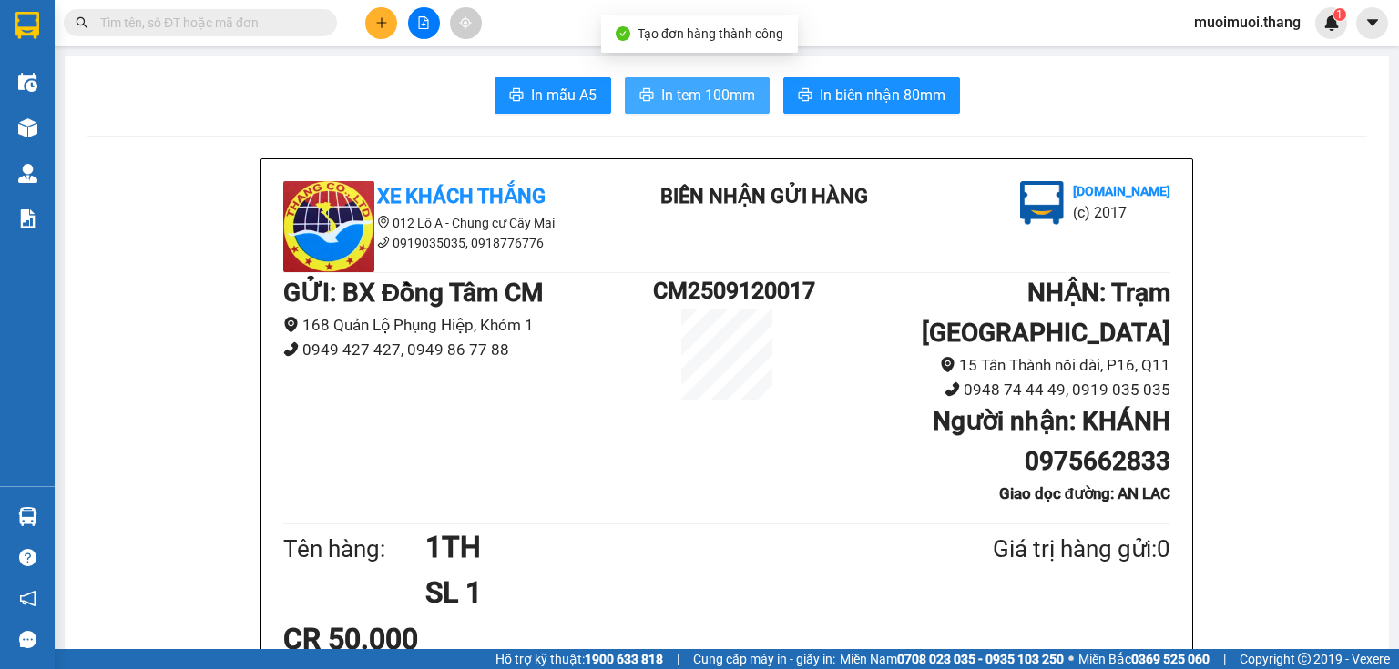
click at [710, 87] on span "In tem 100mm" at bounding box center [708, 95] width 94 height 23
click at [403, 29] on div at bounding box center [423, 23] width 137 height 32
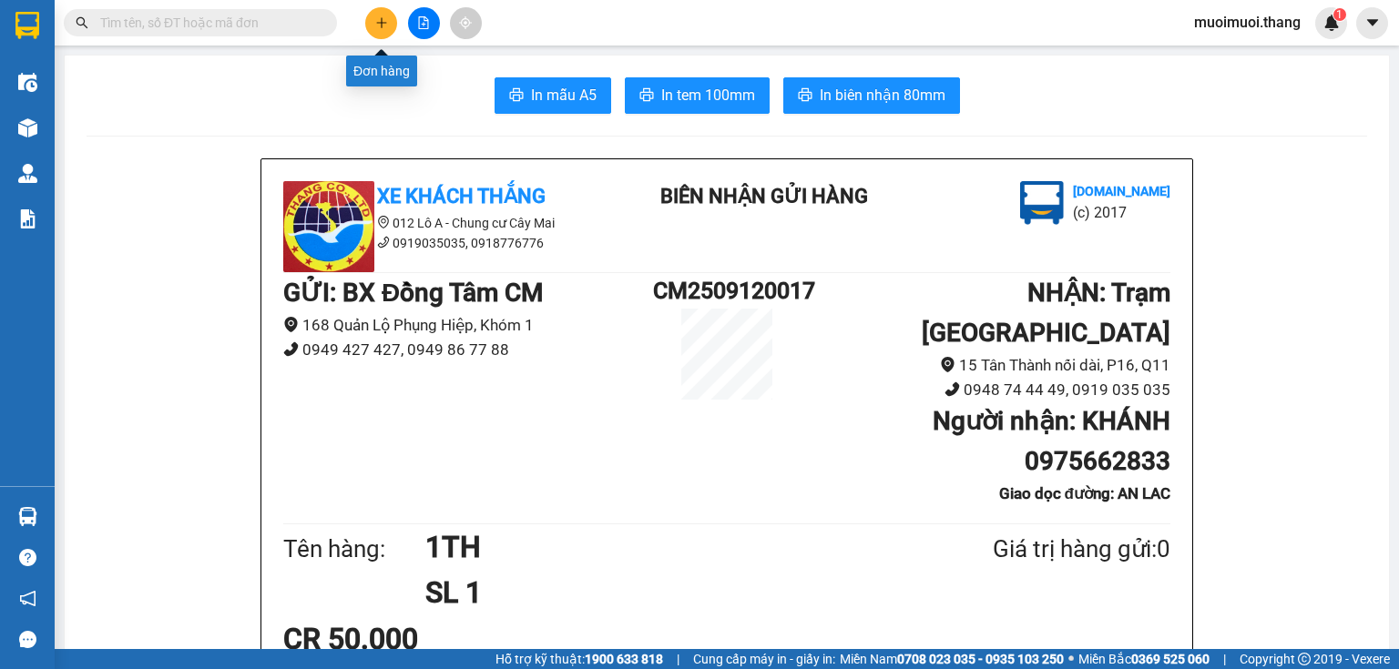
click at [384, 26] on icon "plus" at bounding box center [381, 22] width 13 height 13
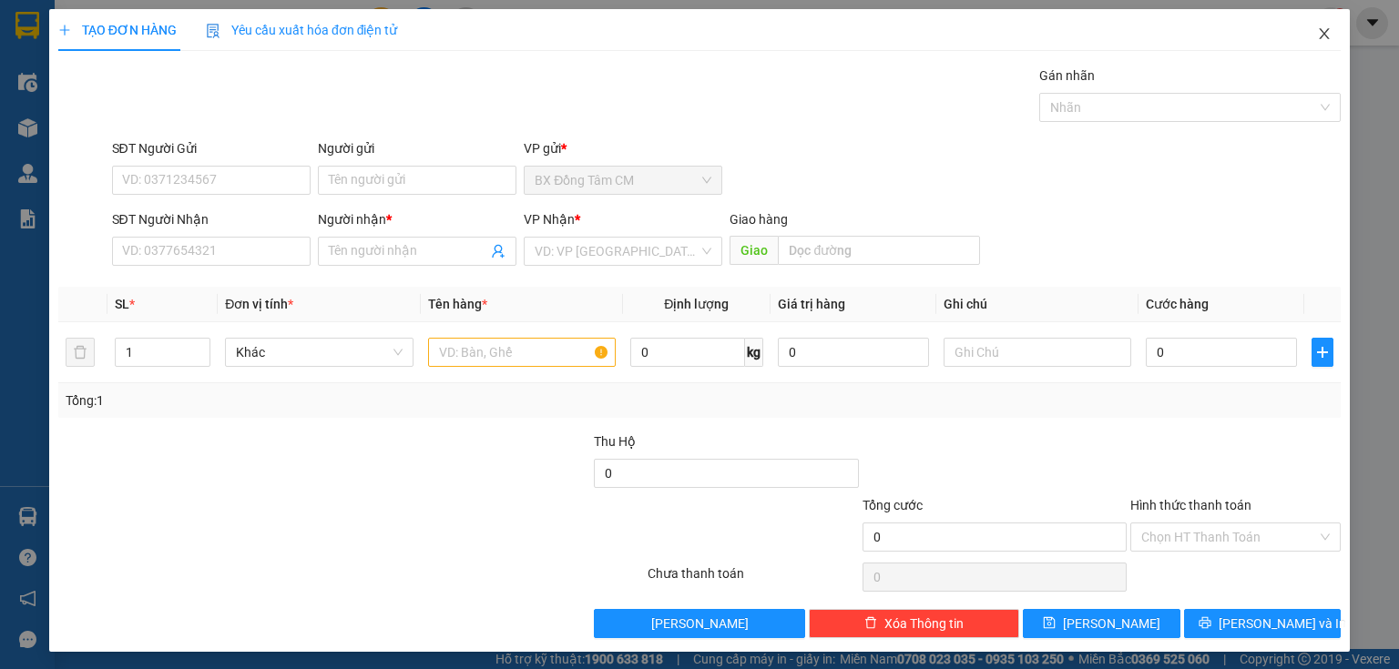
click at [1317, 36] on icon "close" at bounding box center [1324, 33] width 15 height 15
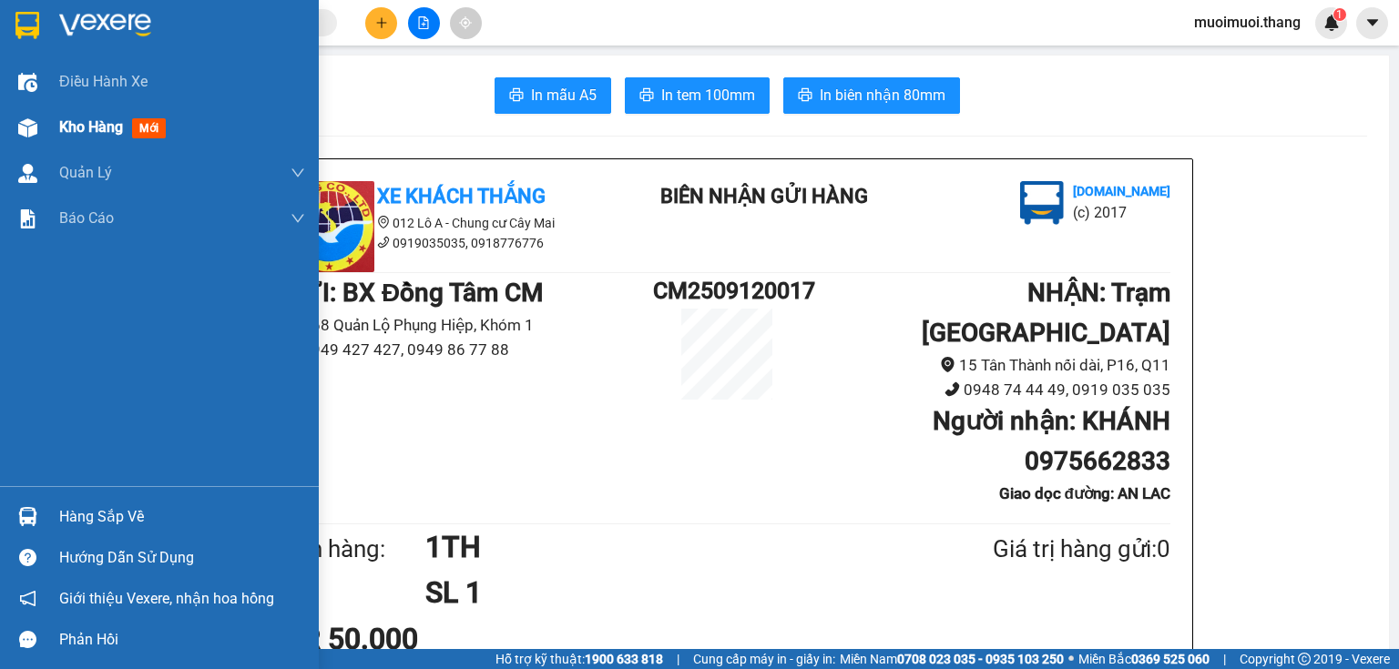
click at [77, 132] on span "Kho hàng" at bounding box center [91, 126] width 64 height 17
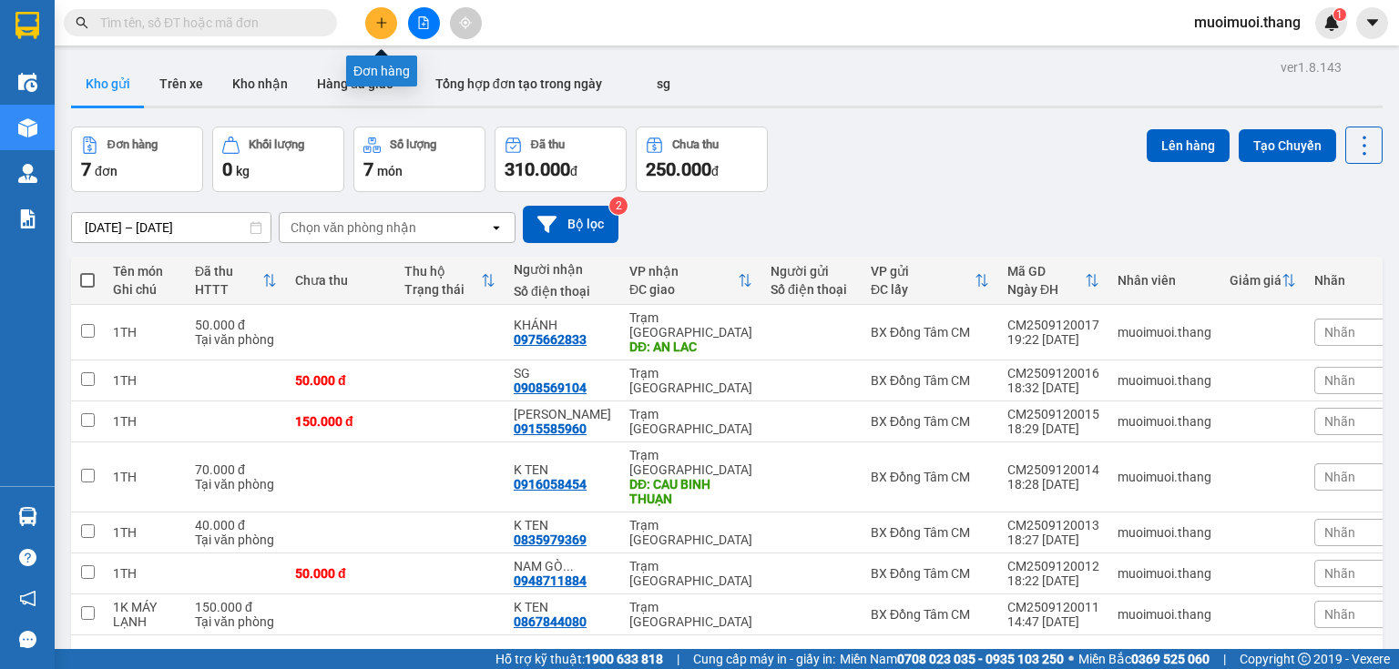
click at [382, 24] on icon "plus" at bounding box center [381, 22] width 1 height 10
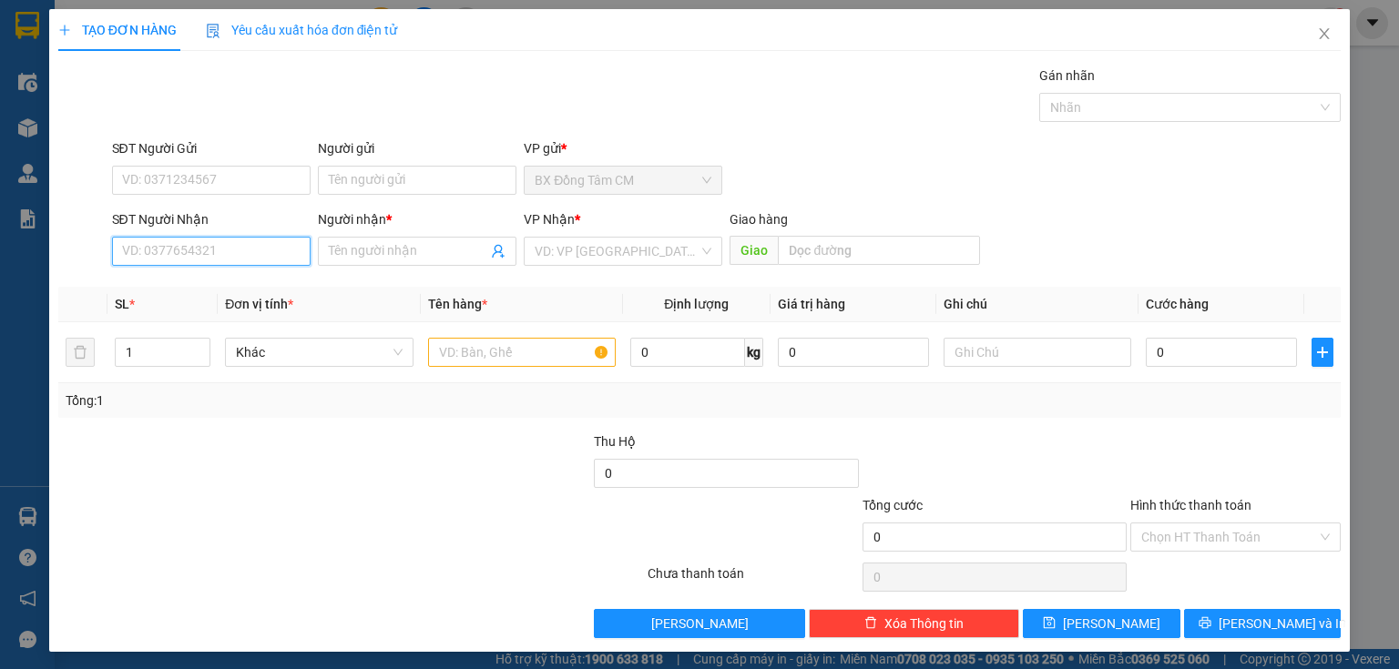
click at [286, 237] on input "SĐT Người Nhận" at bounding box center [211, 251] width 199 height 29
click at [146, 260] on input "0869863629" at bounding box center [211, 251] width 199 height 29
click at [164, 261] on input "0869863629" at bounding box center [211, 251] width 199 height 29
type input "0869863629"
click at [446, 246] on input "Người nhận *" at bounding box center [408, 251] width 158 height 20
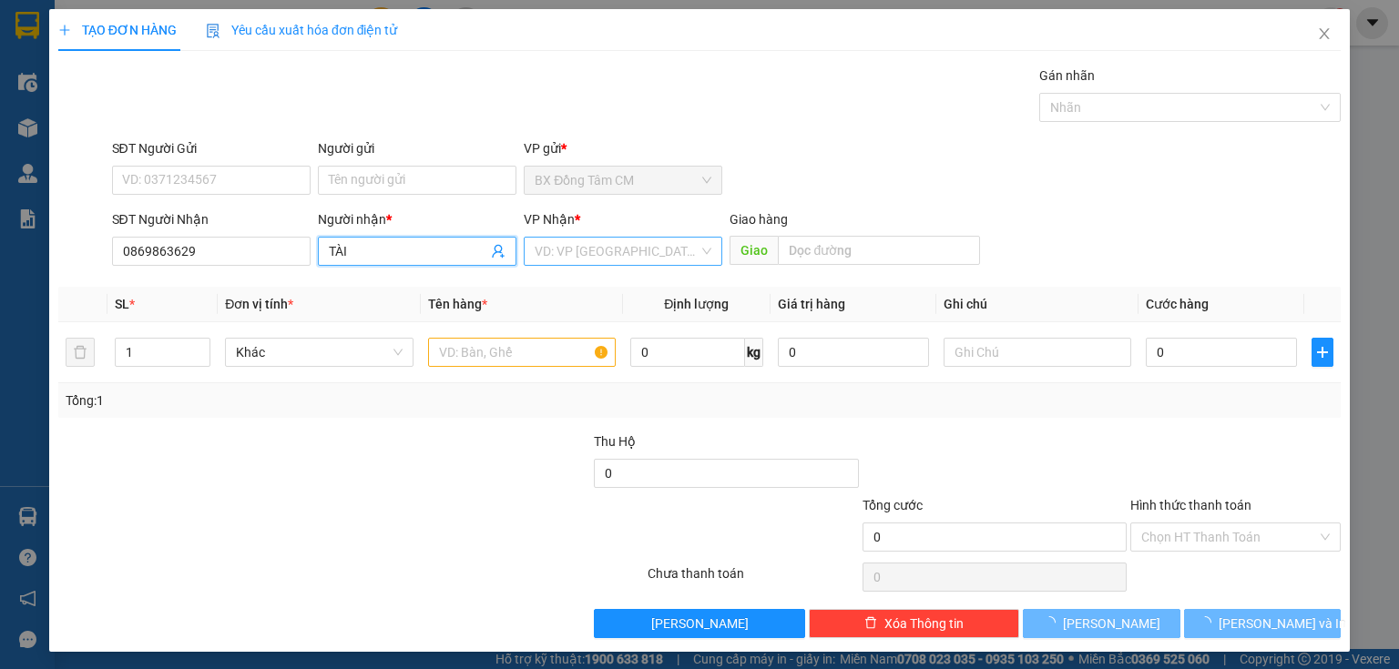
type input "TÀI"
click at [648, 243] on input "search" at bounding box center [617, 251] width 164 height 27
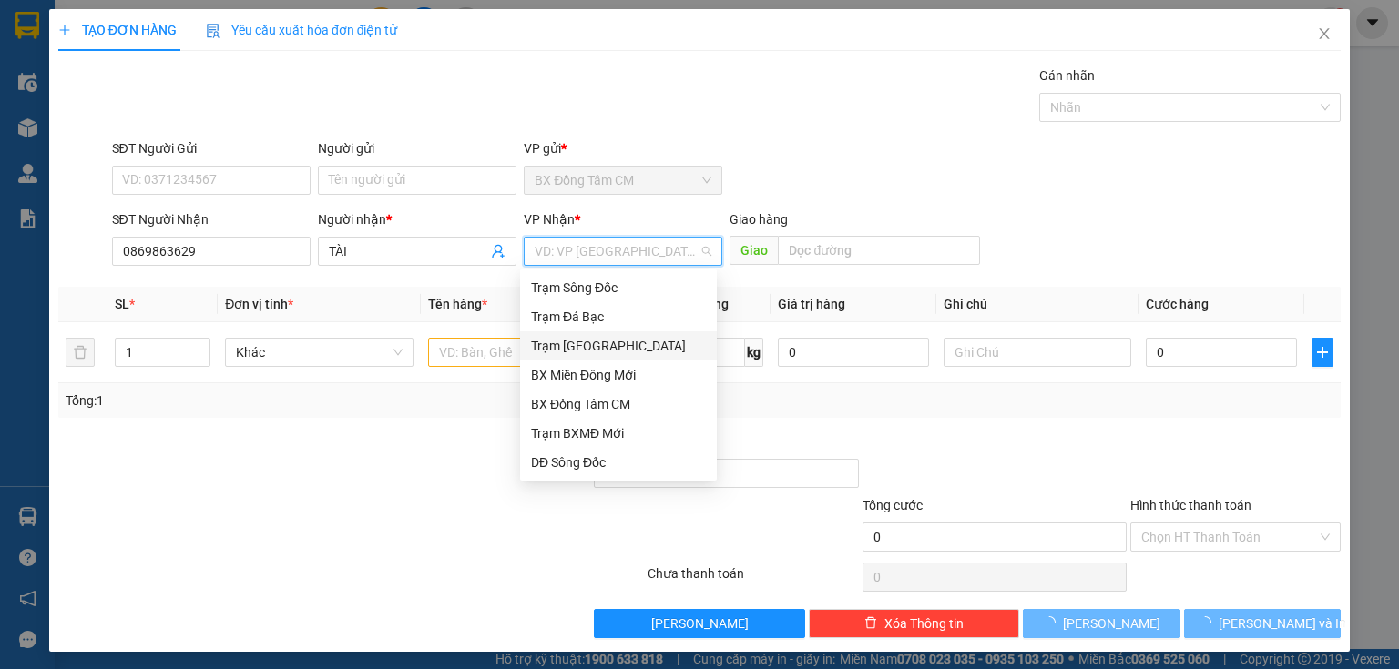
click at [635, 346] on div "Trạm [GEOGRAPHIC_DATA]" at bounding box center [618, 346] width 175 height 20
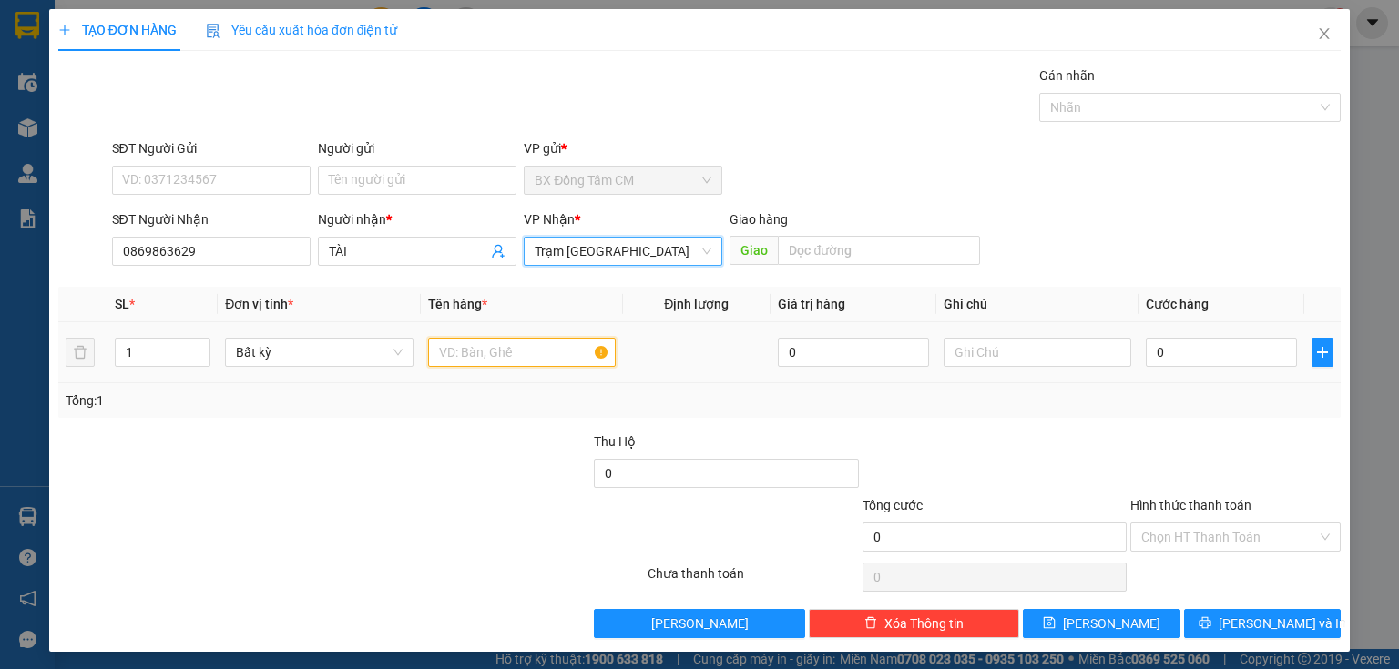
click at [537, 344] on input "text" at bounding box center [522, 352] width 188 height 29
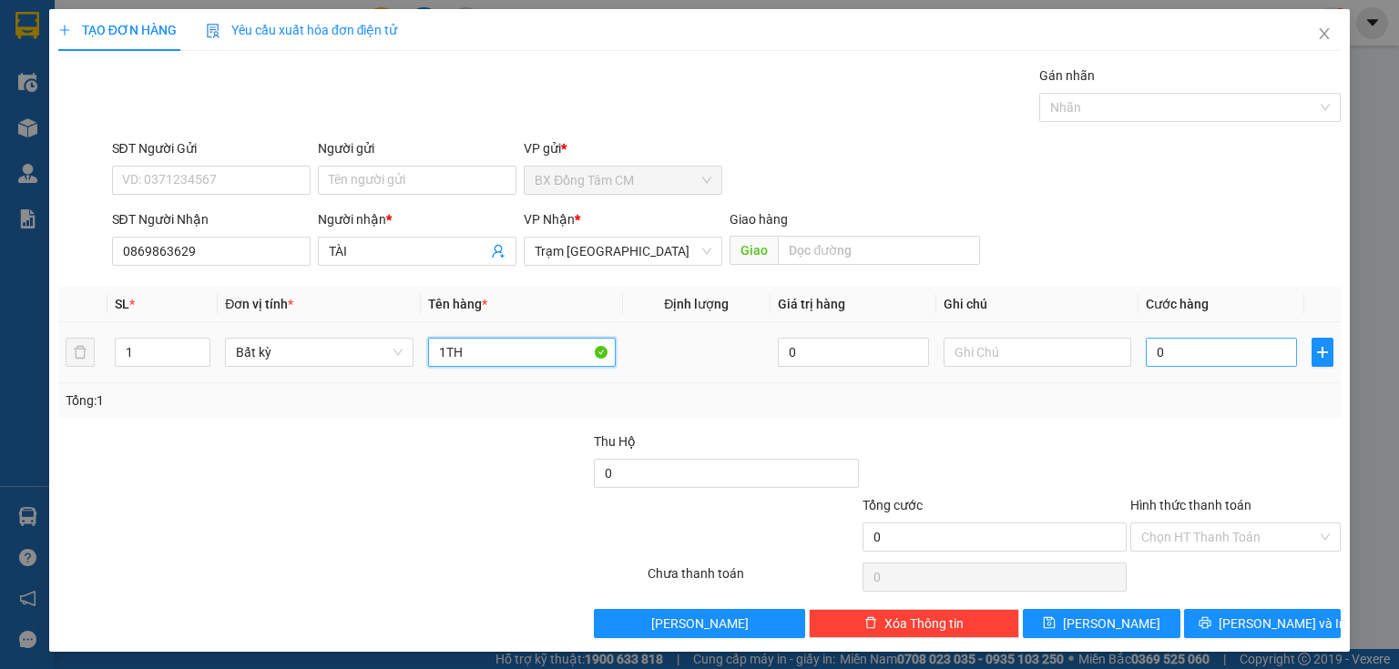
type input "1TH"
click at [1178, 344] on input "0" at bounding box center [1221, 352] width 151 height 29
type input "5"
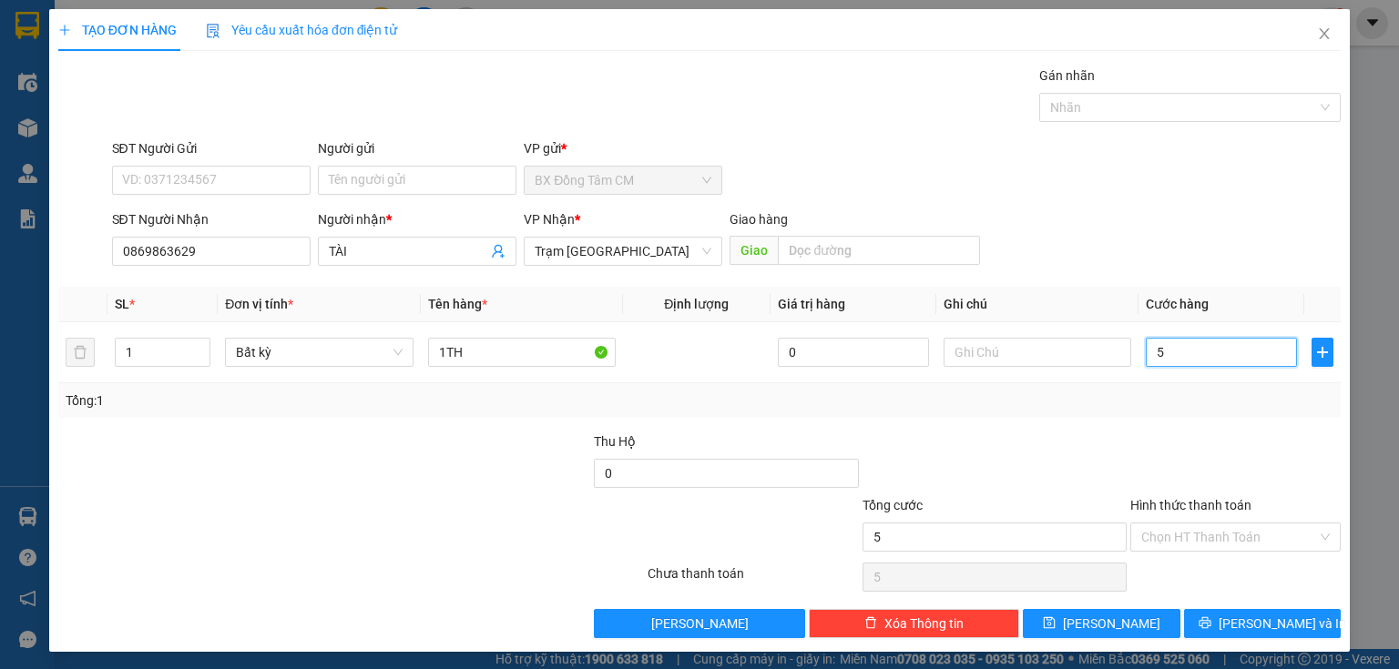
type input "50"
type input "500"
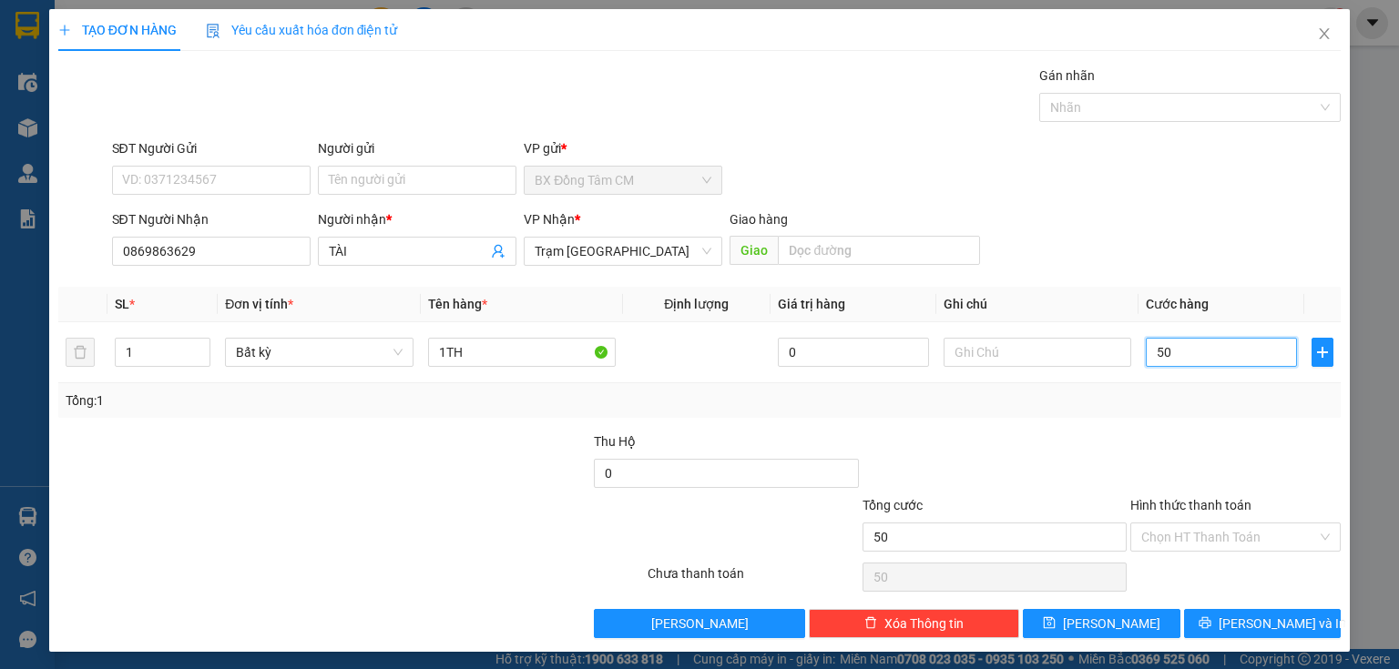
type input "500"
type input "5.000"
type input "50.000"
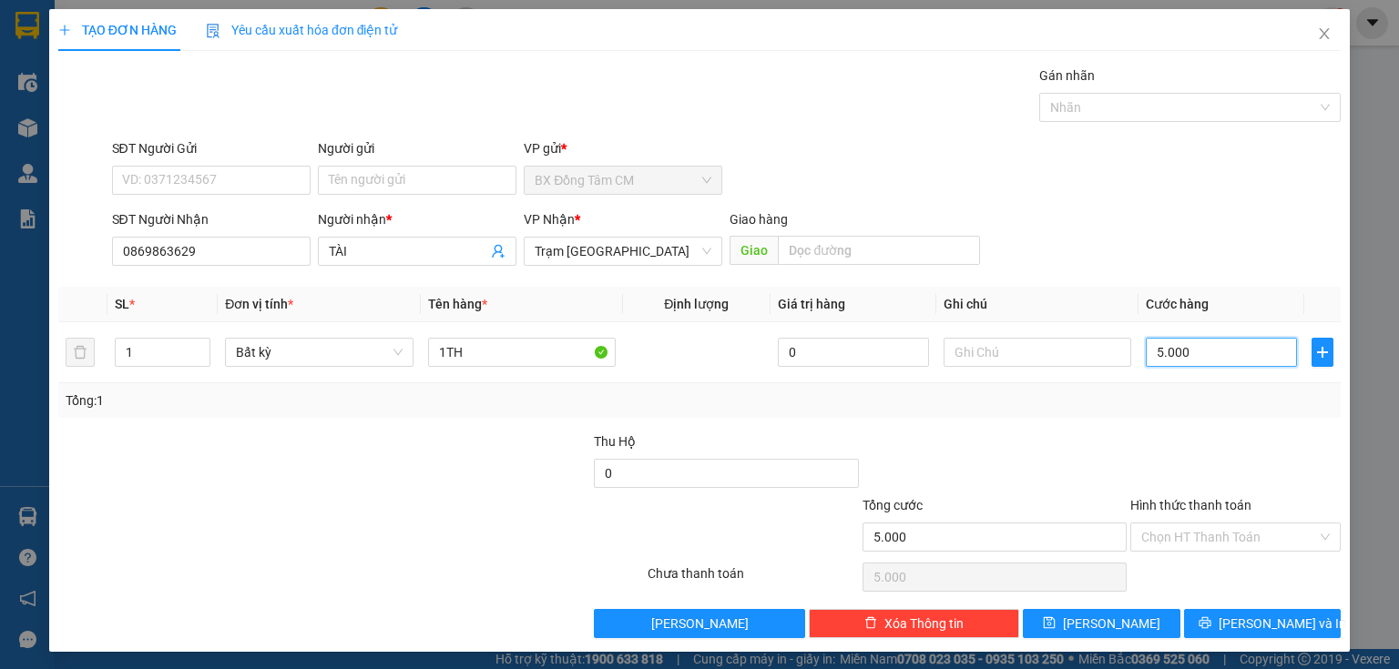
type input "50.000"
click at [1209, 538] on input "Hình thức thanh toán" at bounding box center [1229, 537] width 176 height 27
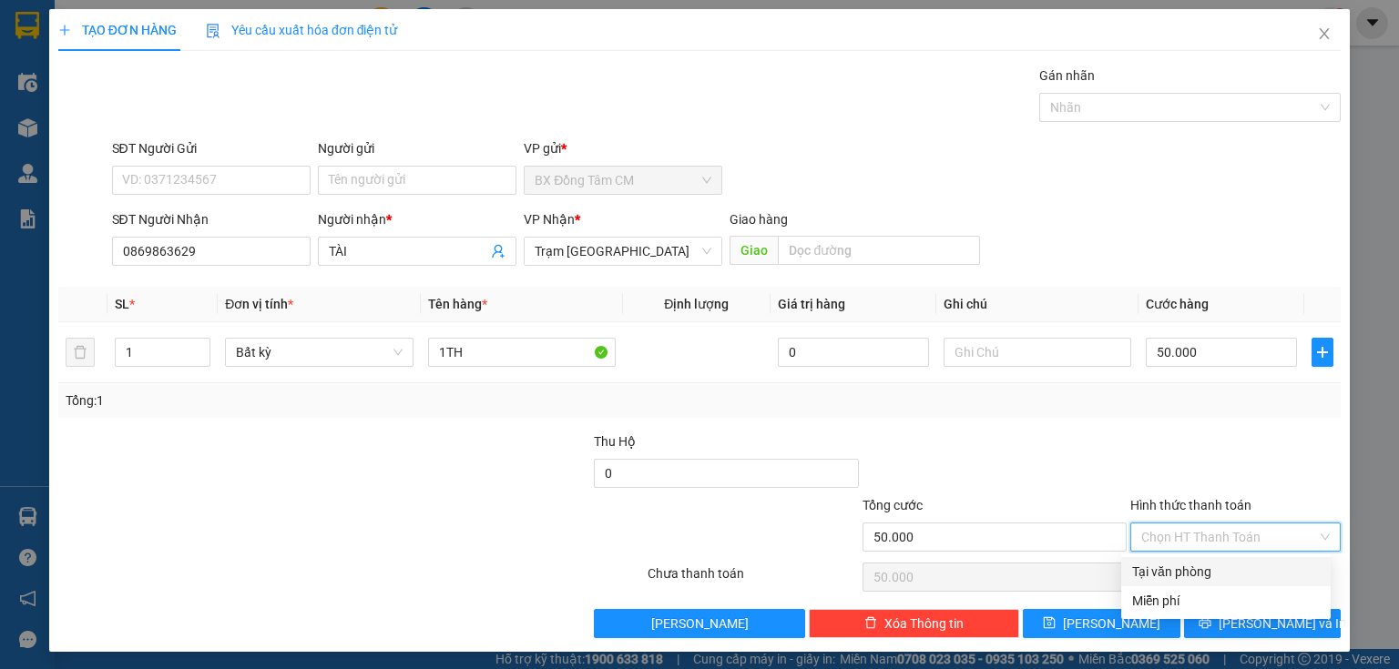
click at [1209, 583] on div "Tại văn phòng" at bounding box center [1225, 571] width 209 height 29
type input "0"
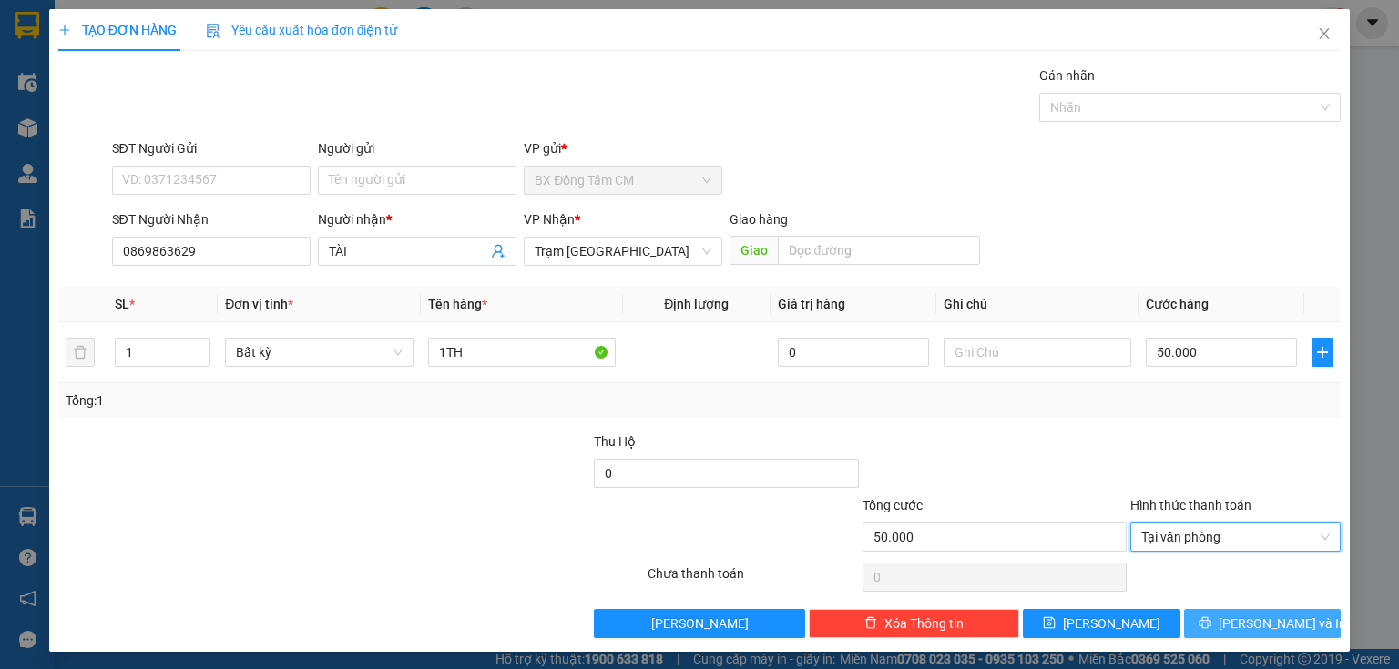
click at [1209, 615] on button "[PERSON_NAME] và In" at bounding box center [1263, 623] width 158 height 29
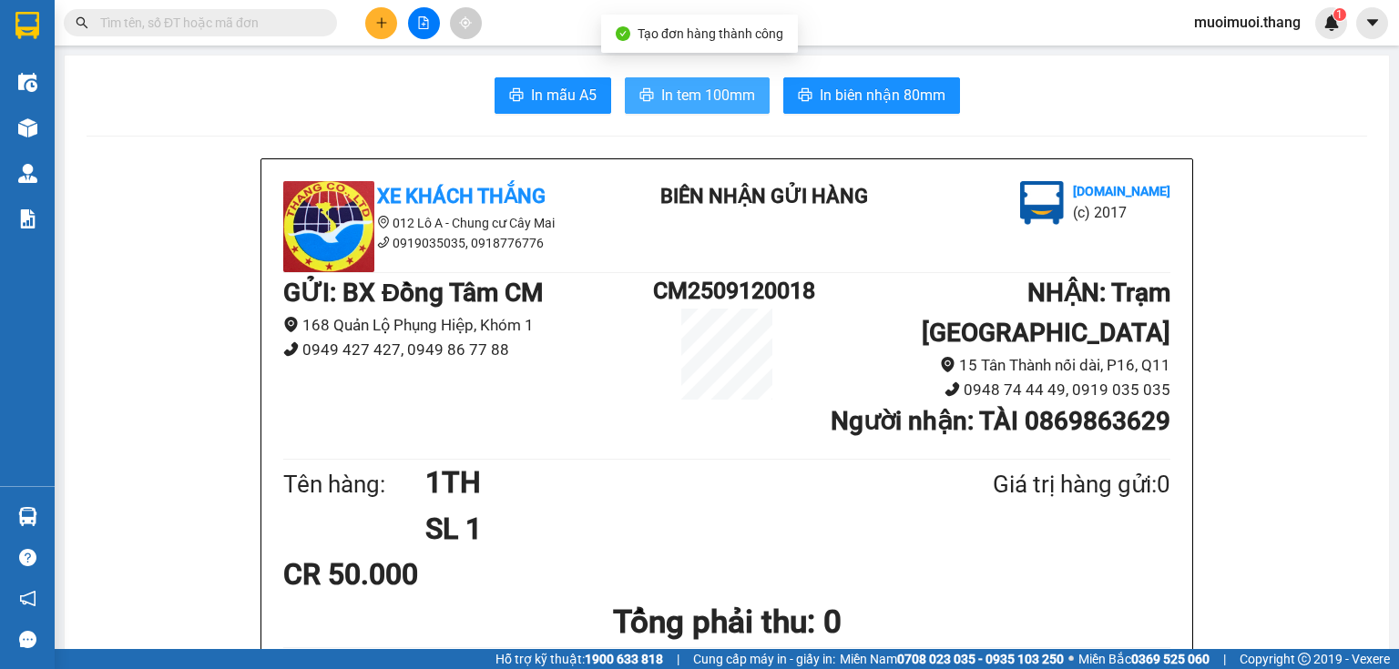
click at [702, 101] on span "In tem 100mm" at bounding box center [708, 95] width 94 height 23
click at [1069, 597] on h1 "Tổng phải thu: 0" at bounding box center [726, 622] width 887 height 50
click at [739, 91] on span "In tem 100mm" at bounding box center [708, 95] width 94 height 23
click at [368, 25] on button at bounding box center [381, 23] width 32 height 32
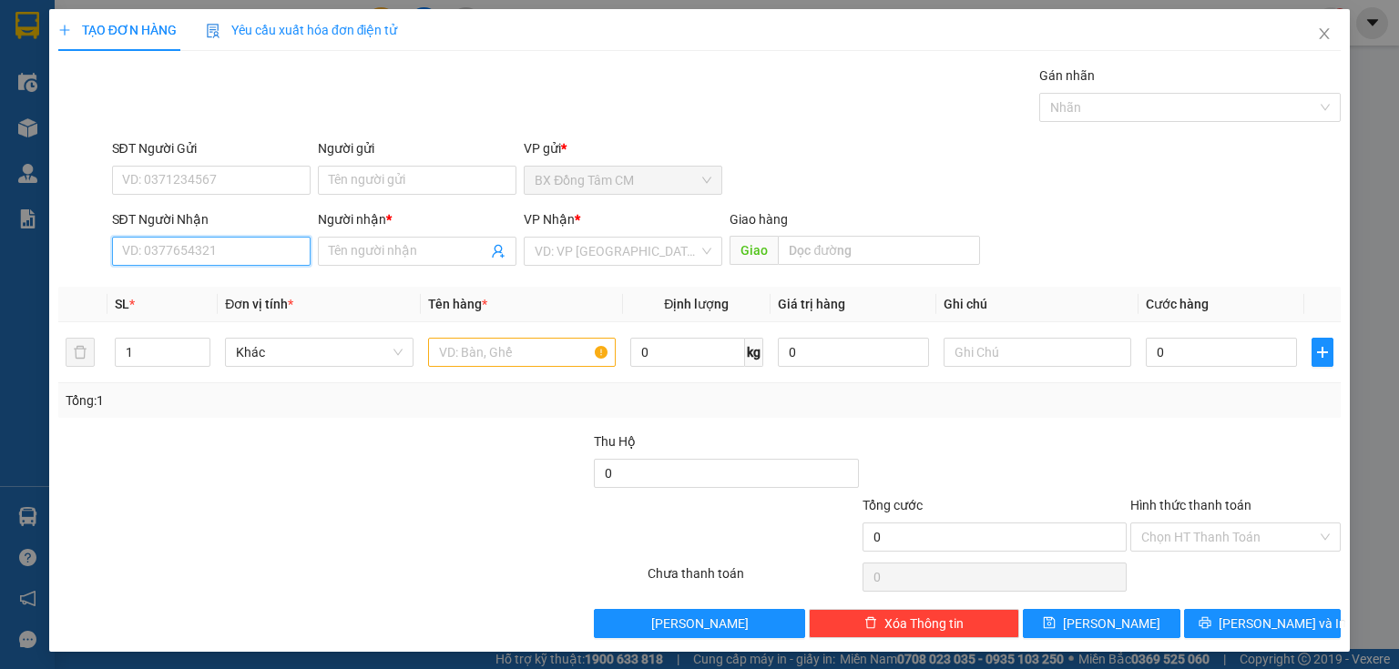
click at [213, 256] on input "SĐT Người Nhận" at bounding box center [211, 251] width 199 height 29
click at [298, 277] on div "0399312794 - lắm" at bounding box center [209, 286] width 197 height 29
type input "0399312794"
type input "lắm"
type input "0399312794"
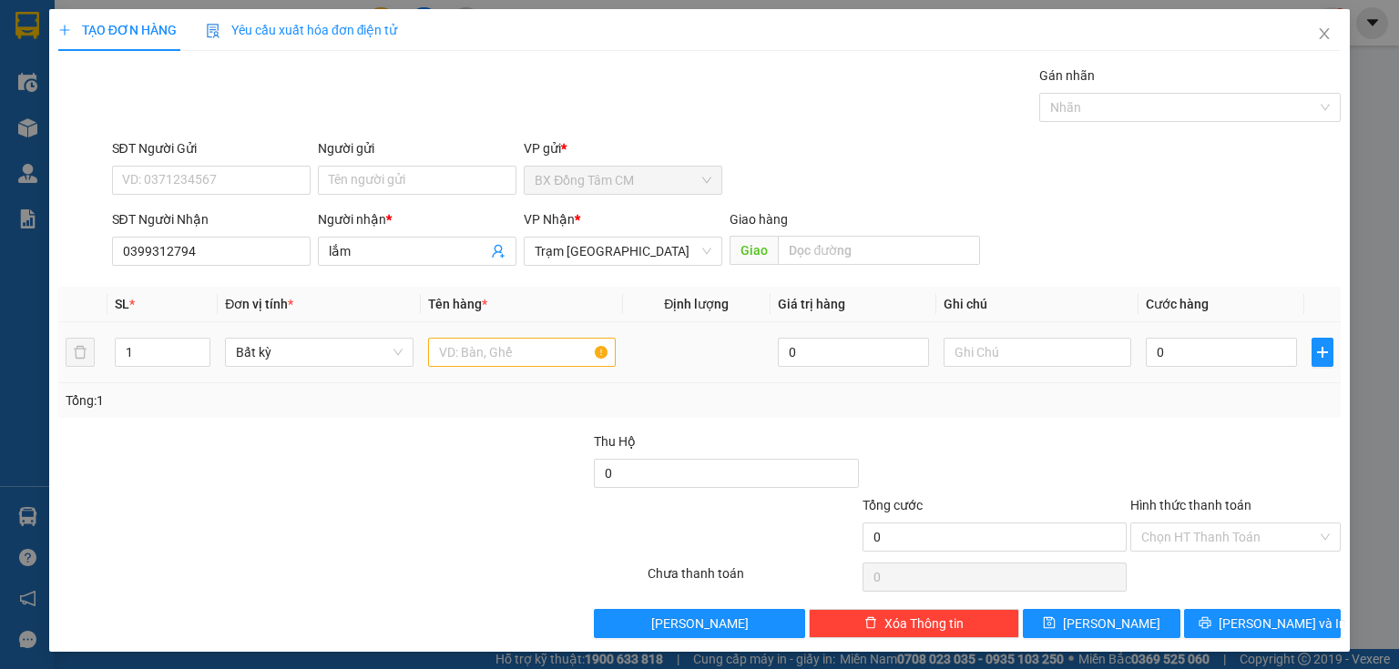
click at [605, 380] on td at bounding box center [522, 352] width 202 height 61
click at [605, 352] on input "text" at bounding box center [522, 352] width 188 height 29
type input "2TH"
click at [1196, 355] on input "0" at bounding box center [1221, 352] width 151 height 29
type input "8"
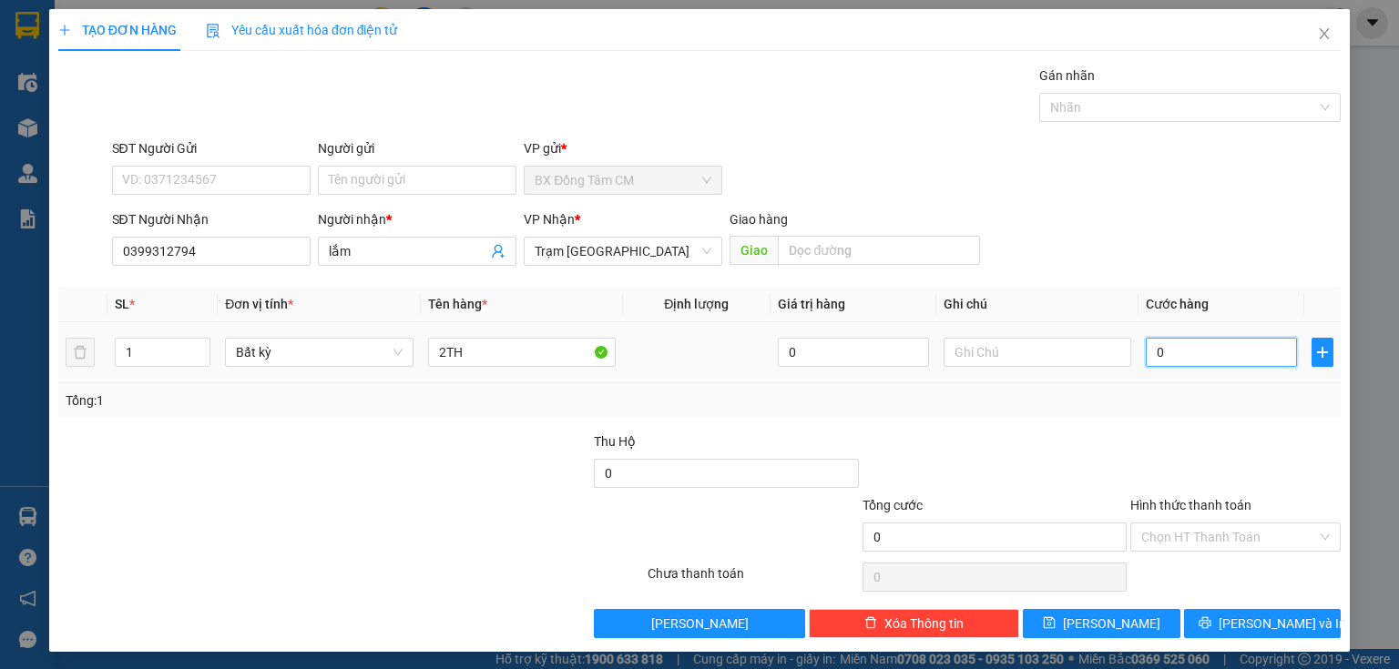
type input "8"
type input "80"
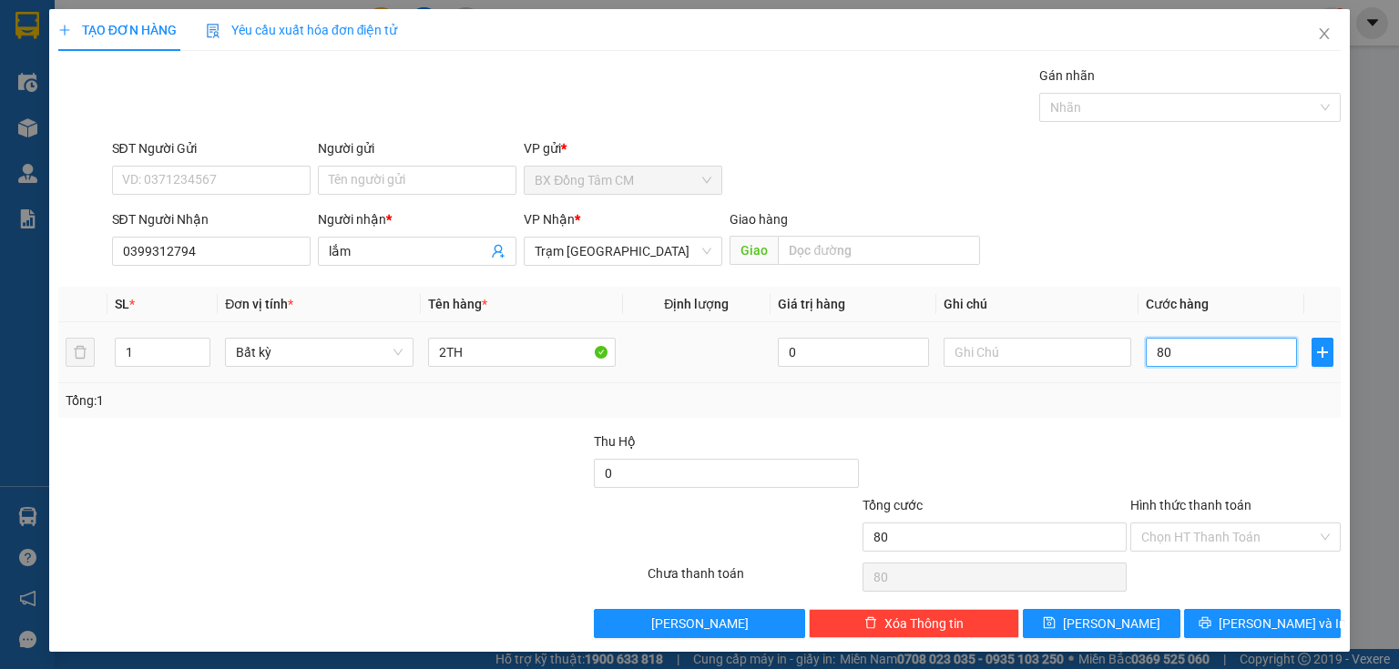
type input "800"
type input "8.000"
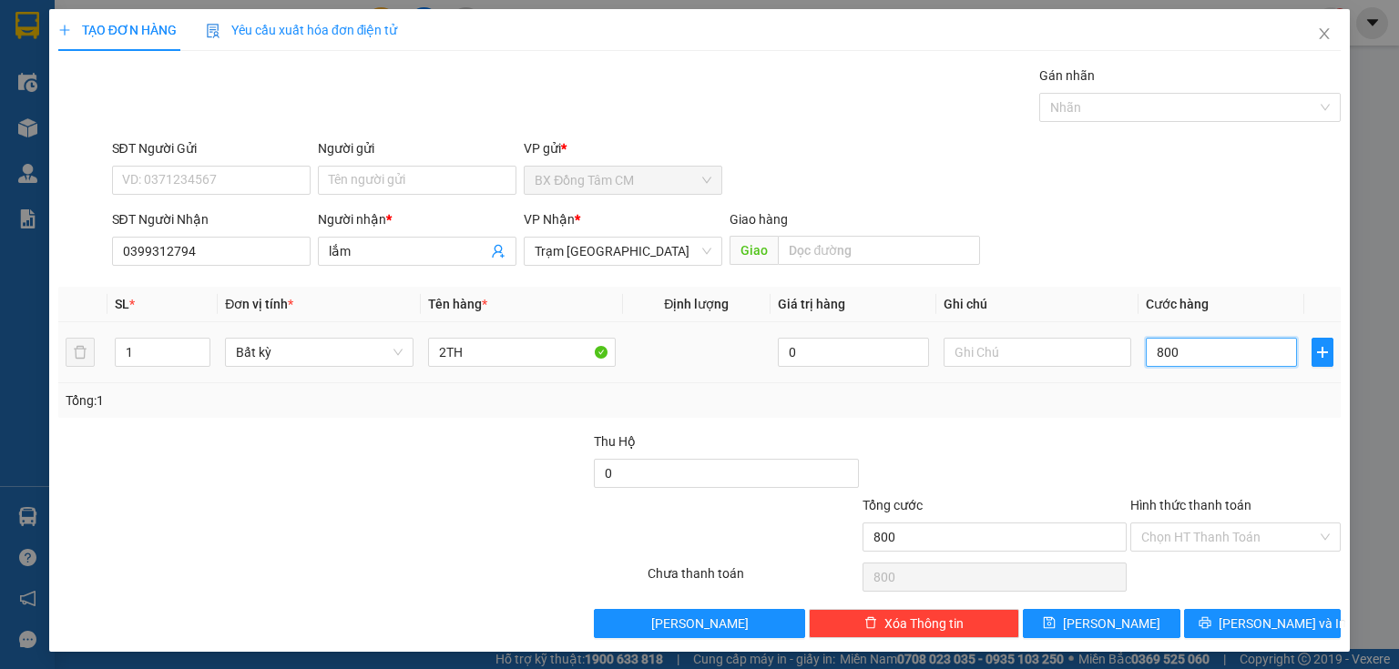
type input "8.000"
type input "80.000"
click at [1210, 615] on button "[PERSON_NAME] và In" at bounding box center [1263, 623] width 158 height 29
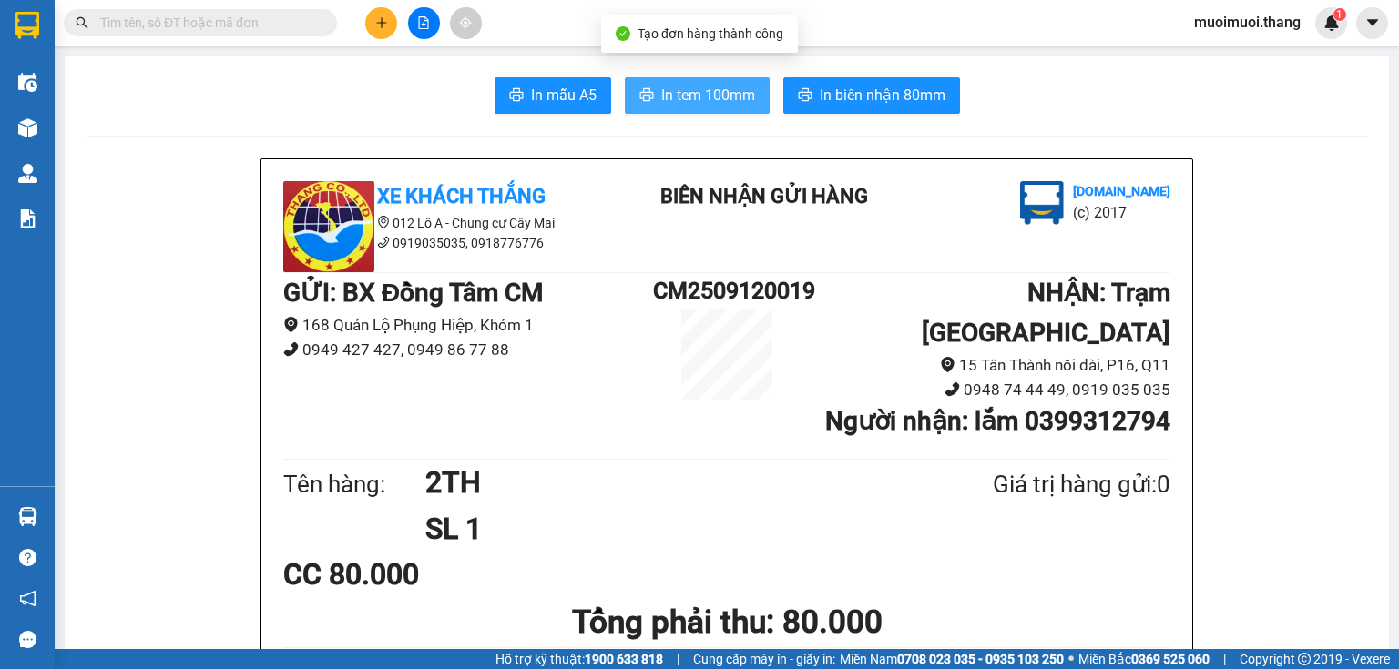
click at [735, 88] on span "In tem 100mm" at bounding box center [708, 95] width 94 height 23
click at [386, 25] on icon "plus" at bounding box center [381, 22] width 13 height 13
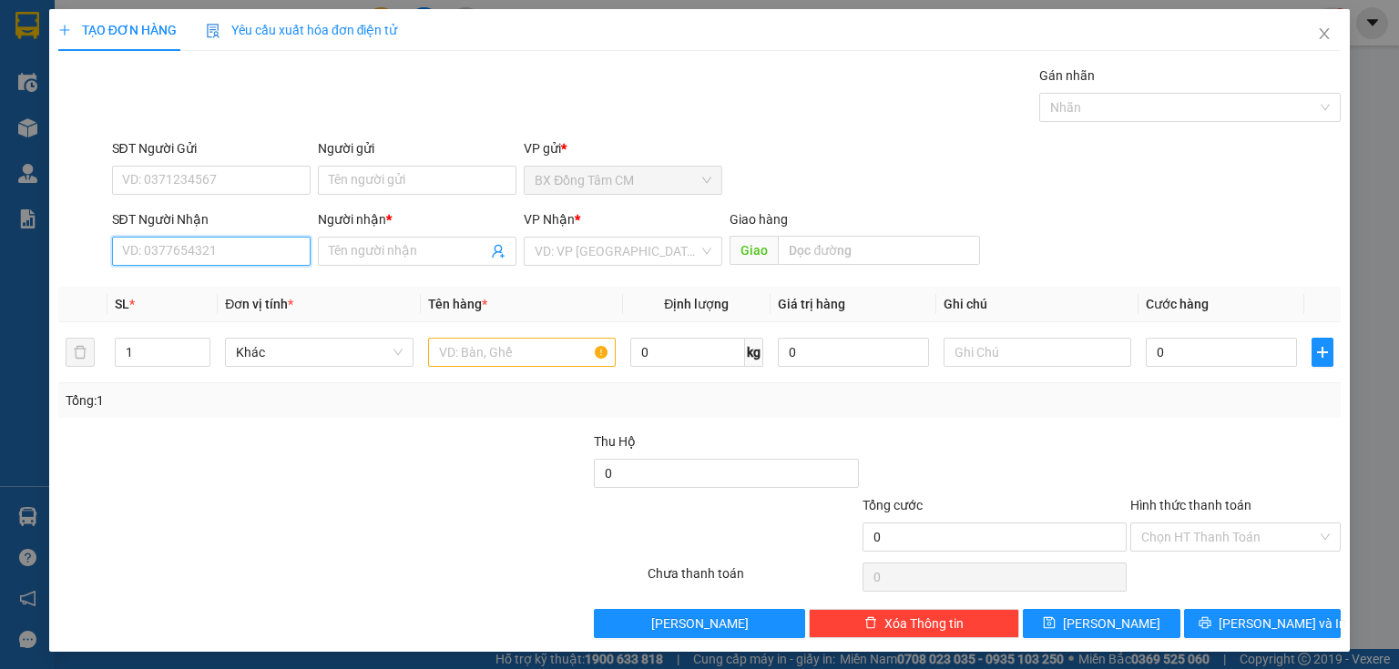
click at [202, 247] on input "SĐT Người Nhận" at bounding box center [211, 251] width 199 height 29
click at [154, 263] on input "0394185144" at bounding box center [211, 251] width 199 height 29
type input "0394185144"
click at [402, 262] on span at bounding box center [417, 251] width 199 height 29
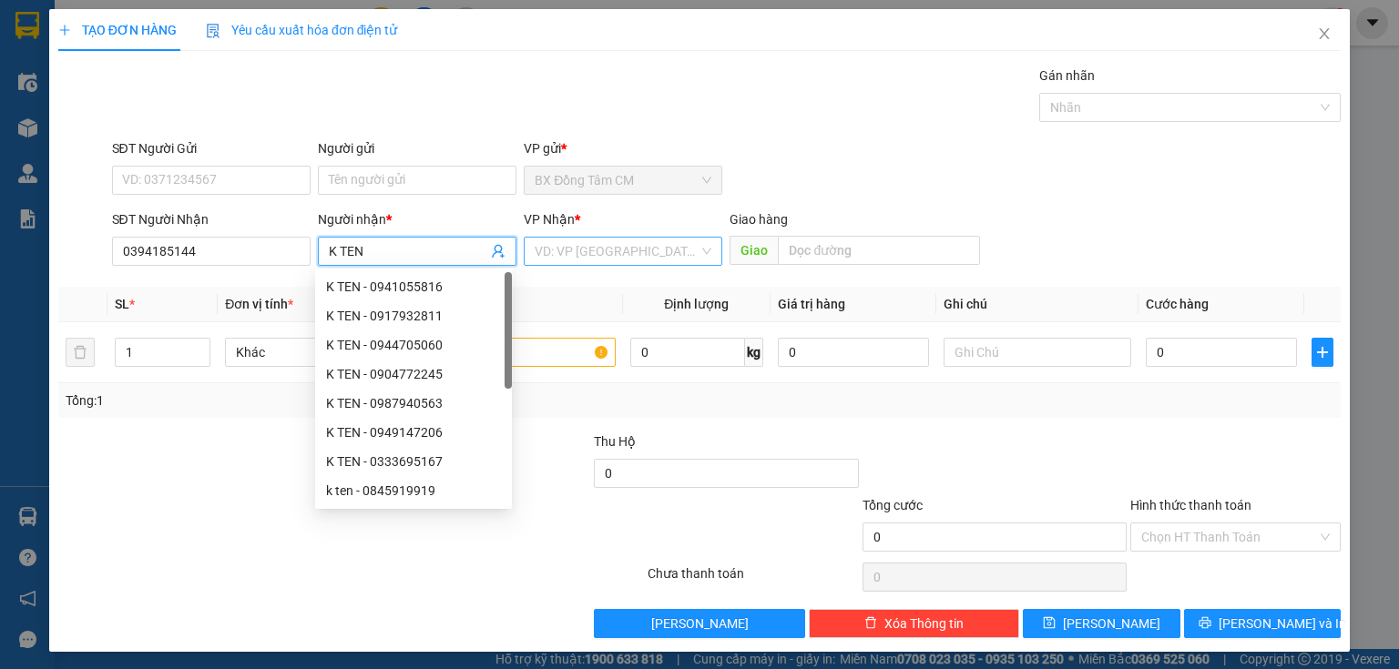
type input "K TEN"
click at [597, 259] on input "search" at bounding box center [617, 251] width 164 height 27
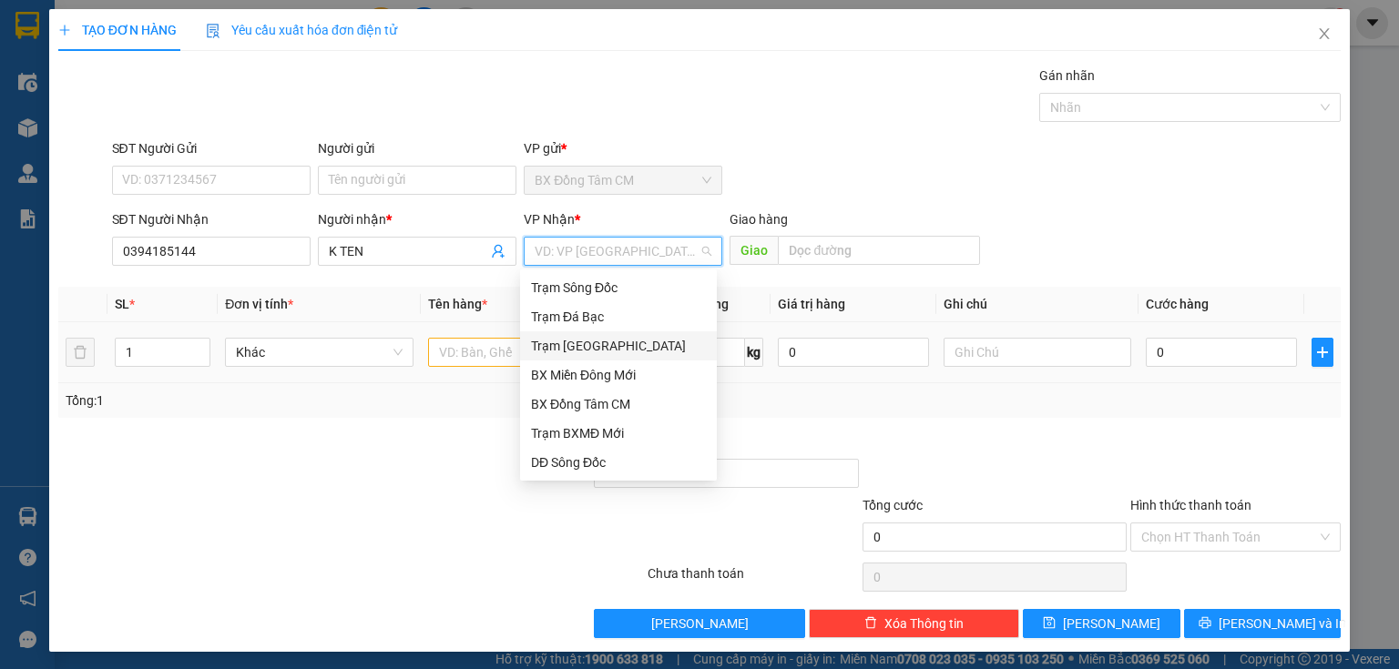
click at [594, 356] on div "Trạm [GEOGRAPHIC_DATA]" at bounding box center [618, 345] width 197 height 29
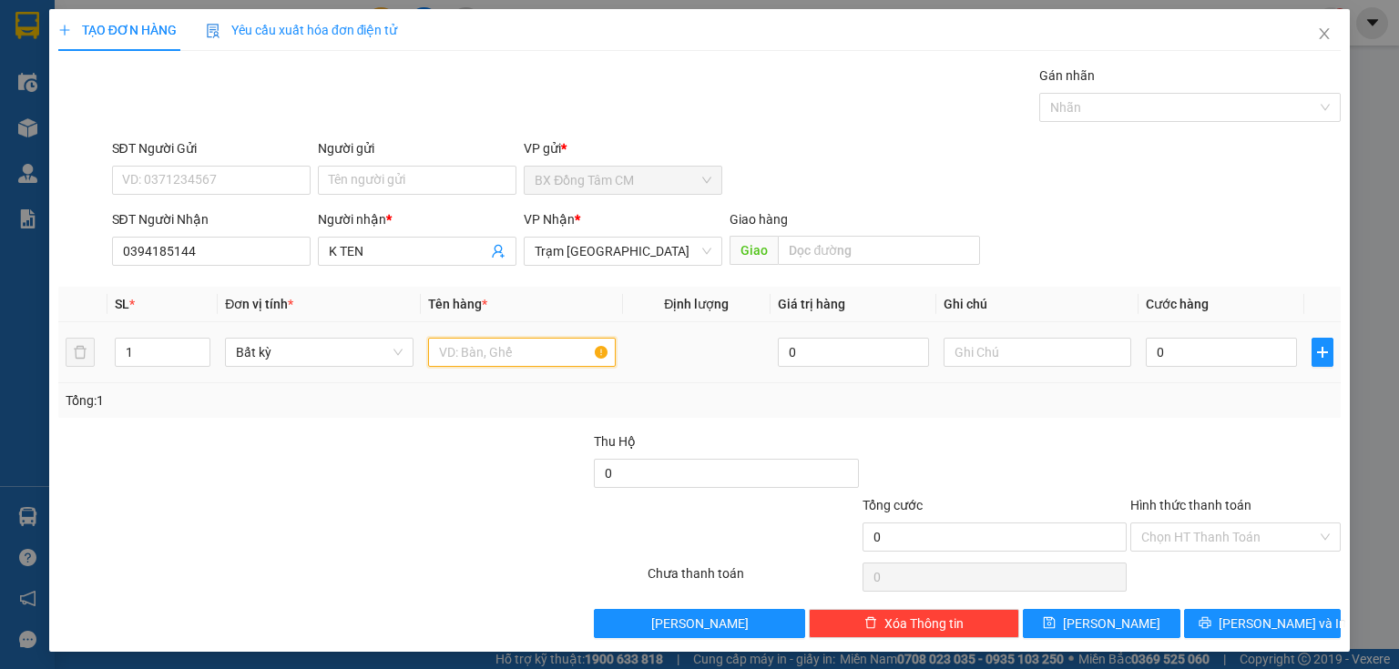
click at [486, 356] on input "text" at bounding box center [522, 352] width 188 height 29
type input "1TH"
click at [1190, 342] on input "0" at bounding box center [1221, 352] width 151 height 29
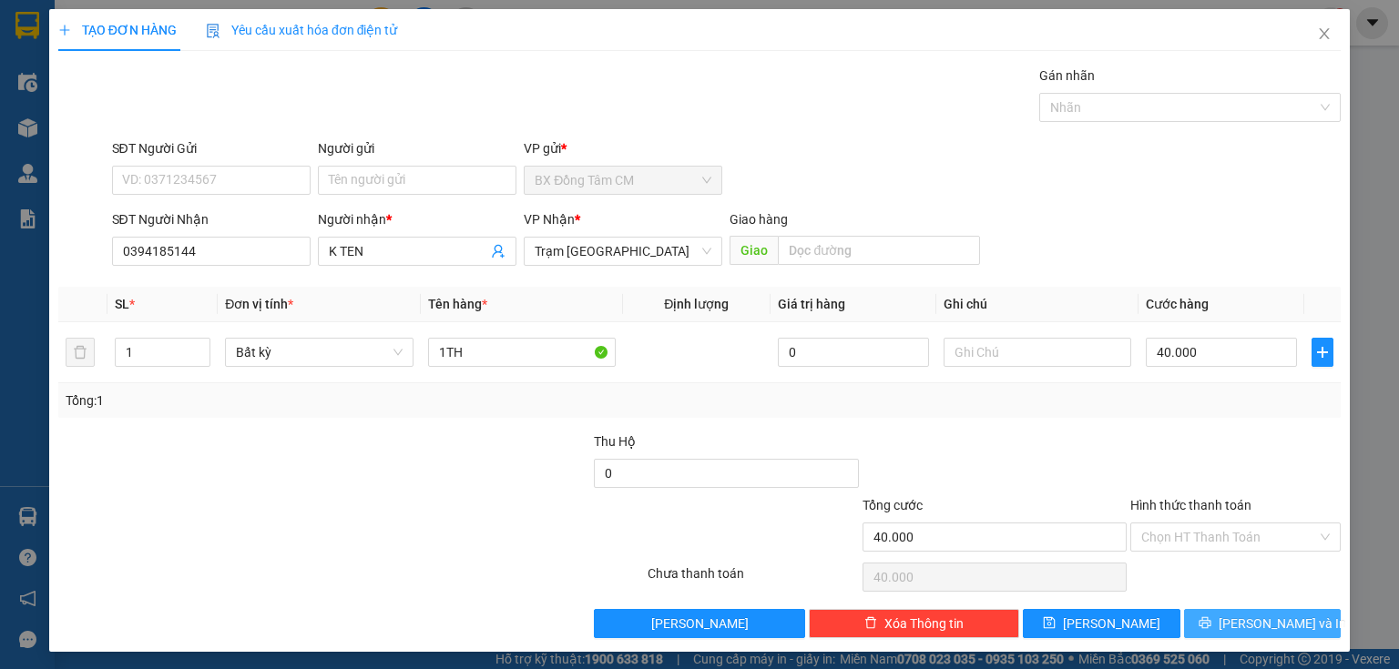
click at [1187, 609] on button "[PERSON_NAME] và In" at bounding box center [1263, 623] width 158 height 29
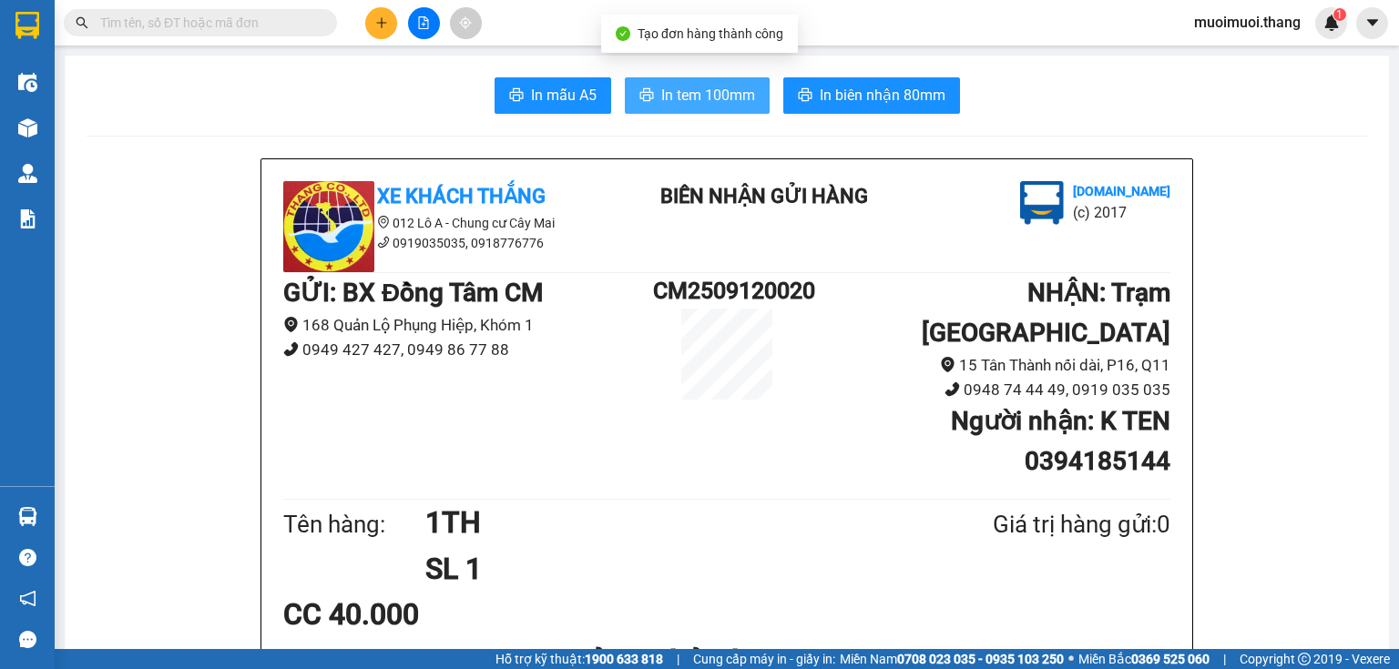
click at [737, 108] on button "In tem 100mm" at bounding box center [697, 95] width 145 height 36
click at [382, 29] on button at bounding box center [381, 23] width 32 height 32
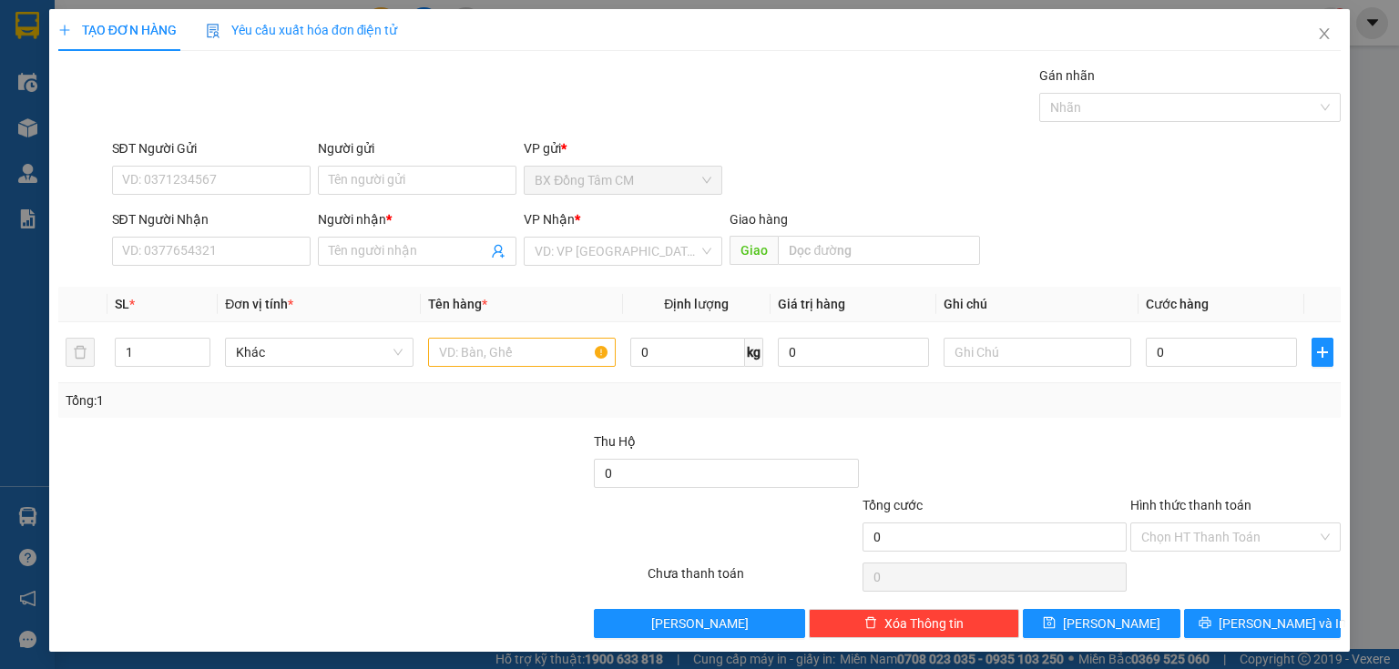
click at [229, 268] on div "SĐT Người Nhận VD: 0377654321" at bounding box center [211, 241] width 199 height 64
click at [229, 265] on div "SĐT Người Nhận VD: 0377654321" at bounding box center [211, 241] width 199 height 64
click at [230, 254] on input "SĐT Người Nhận" at bounding box center [211, 251] width 199 height 29
drag, startPoint x: 184, startPoint y: 284, endPoint x: 733, endPoint y: 357, distance: 554.0
click at [189, 285] on div "0946361367 - THẢO" at bounding box center [209, 287] width 175 height 20
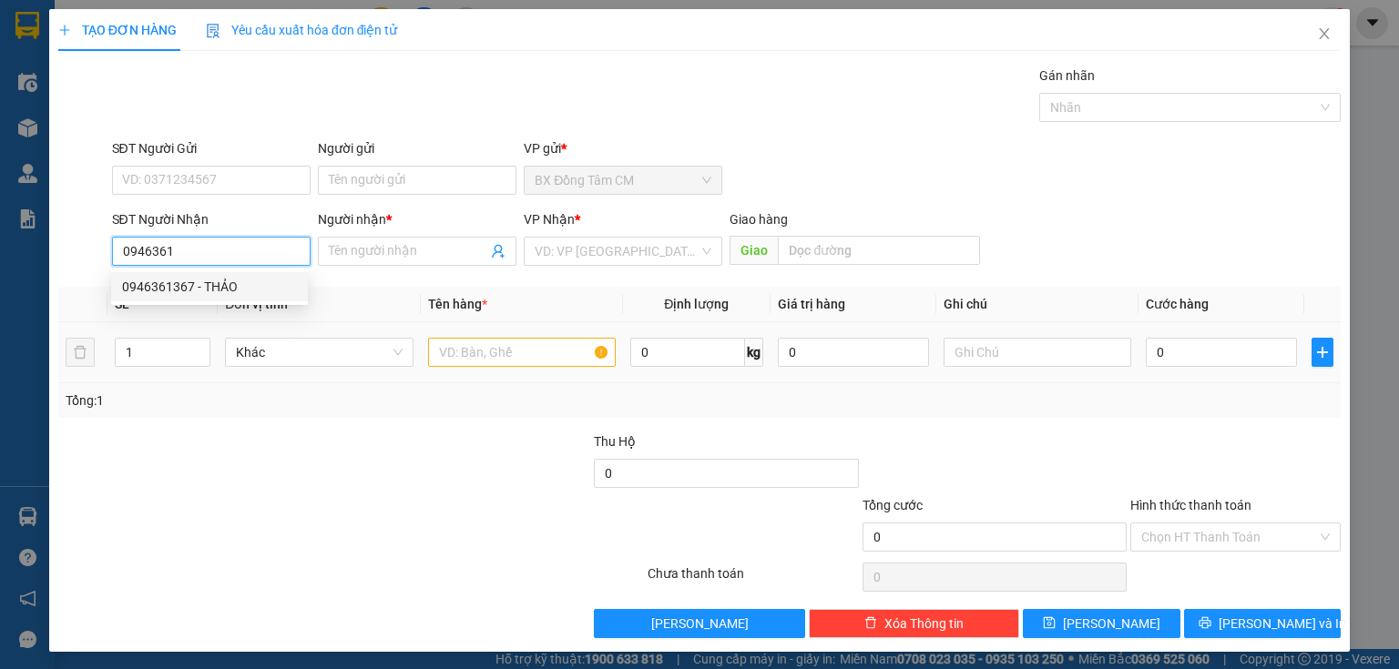
type input "0946361367"
type input "THẢO"
type input "BV UNG BÚ 2"
type input "0946361367"
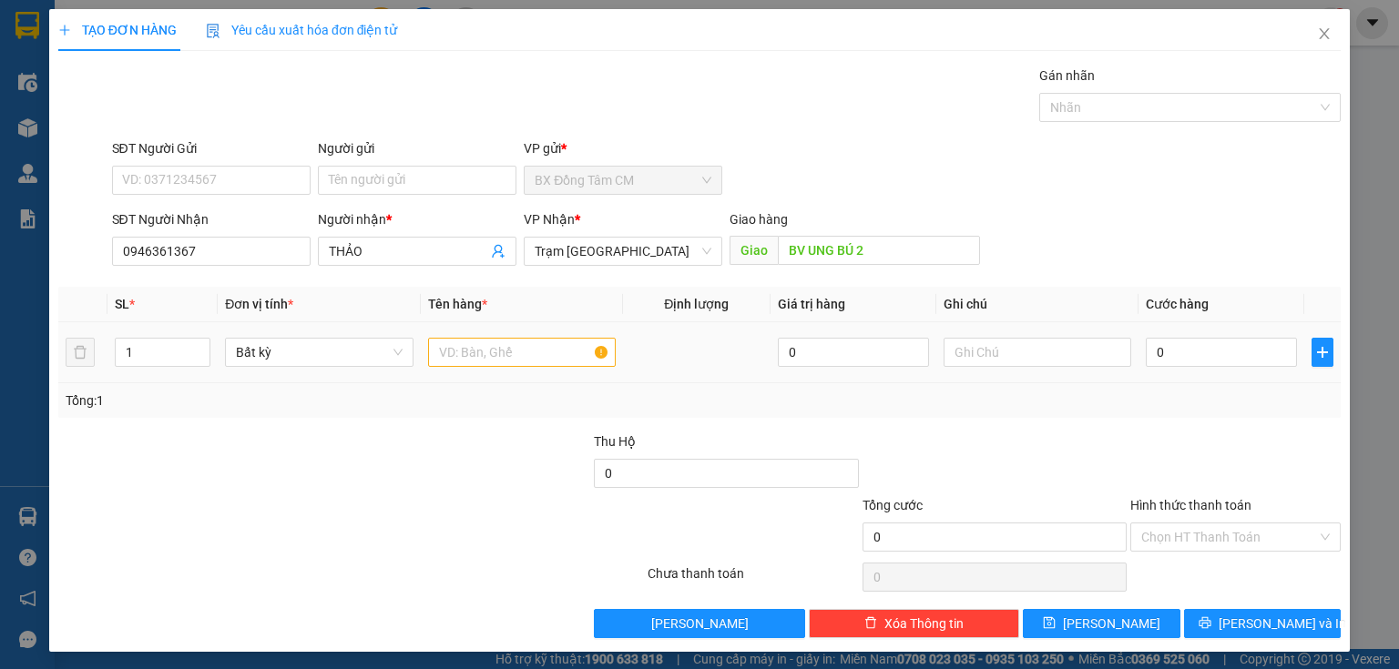
click at [550, 335] on div at bounding box center [522, 352] width 188 height 36
click at [554, 358] on input "text" at bounding box center [522, 352] width 188 height 29
type input "2K"
click at [1217, 350] on input "0" at bounding box center [1221, 352] width 151 height 29
type input "6"
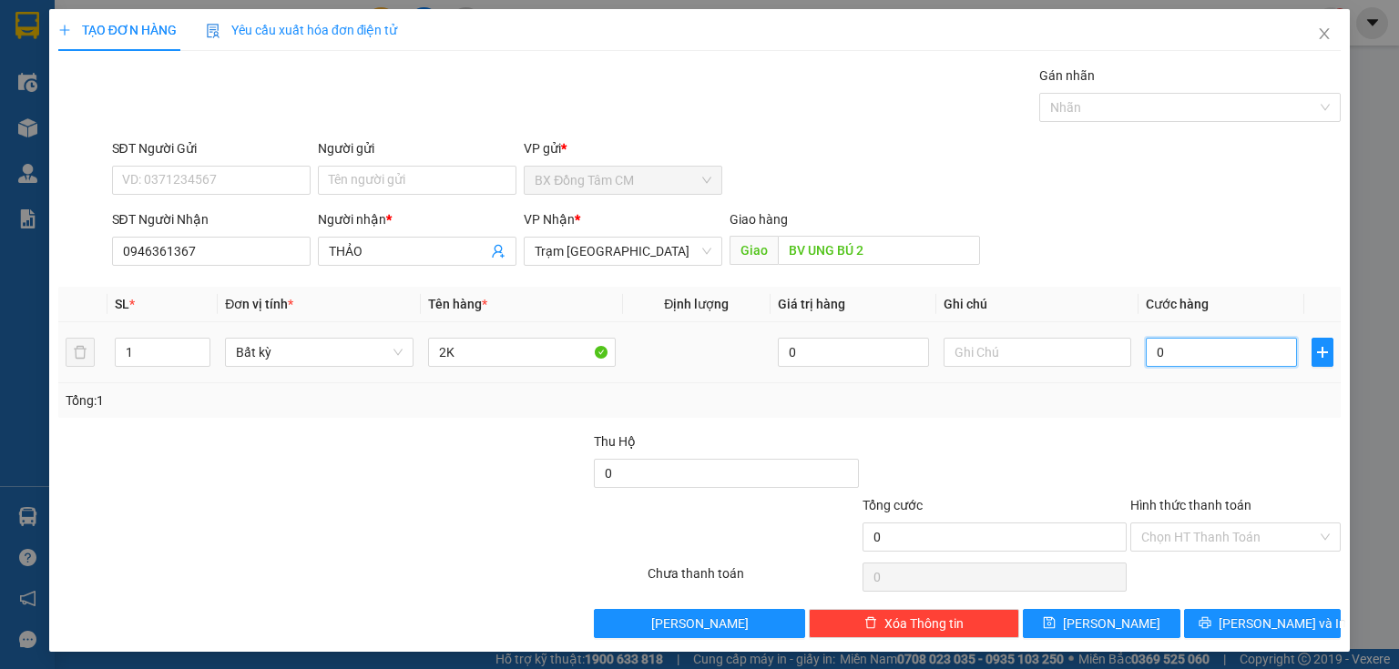
type input "6"
click at [1191, 529] on input "Hình thức thanh toán" at bounding box center [1229, 537] width 176 height 27
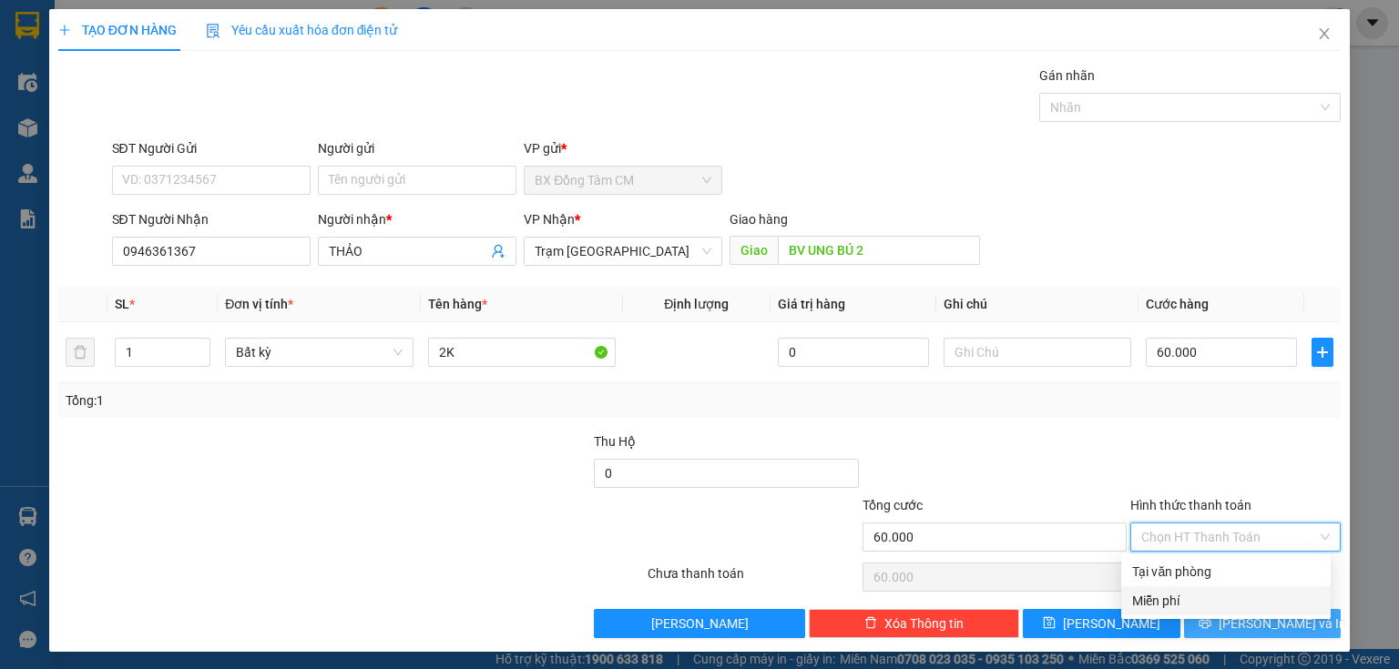
click at [1189, 620] on button "[PERSON_NAME] và In" at bounding box center [1263, 623] width 158 height 29
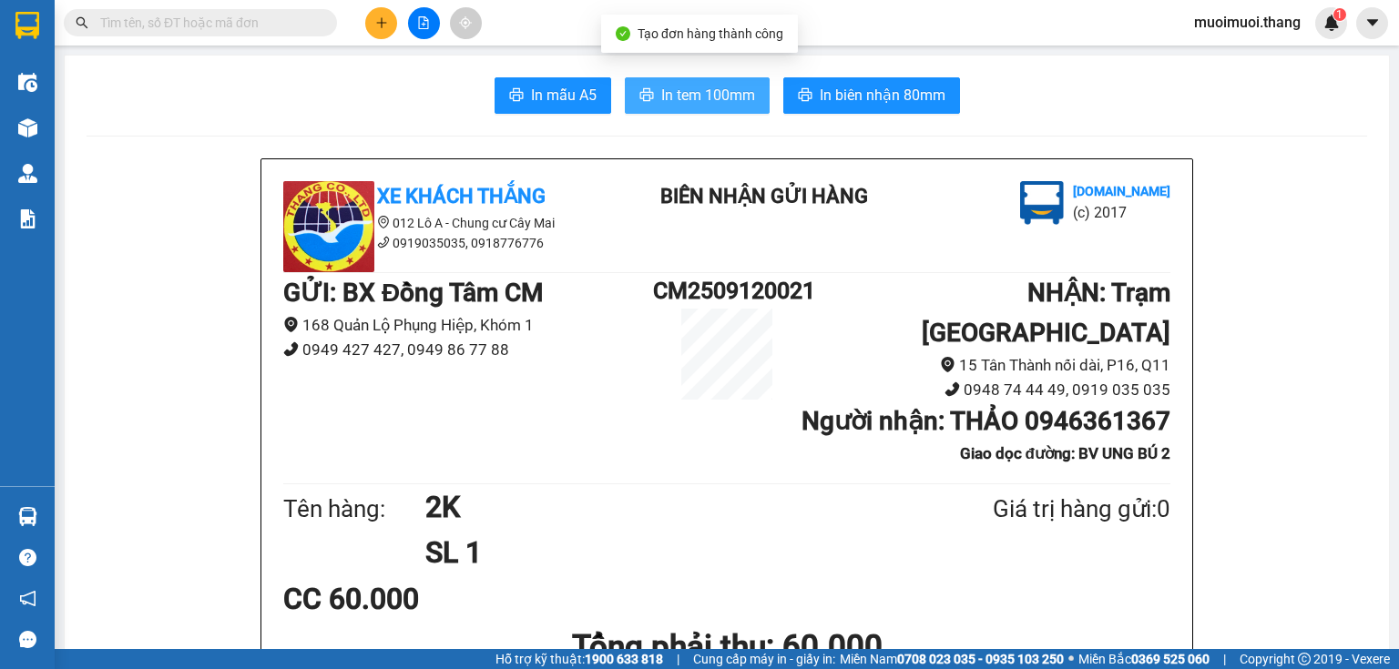
click at [729, 98] on span "In tem 100mm" at bounding box center [708, 95] width 94 height 23
click at [386, 15] on button at bounding box center [381, 23] width 32 height 32
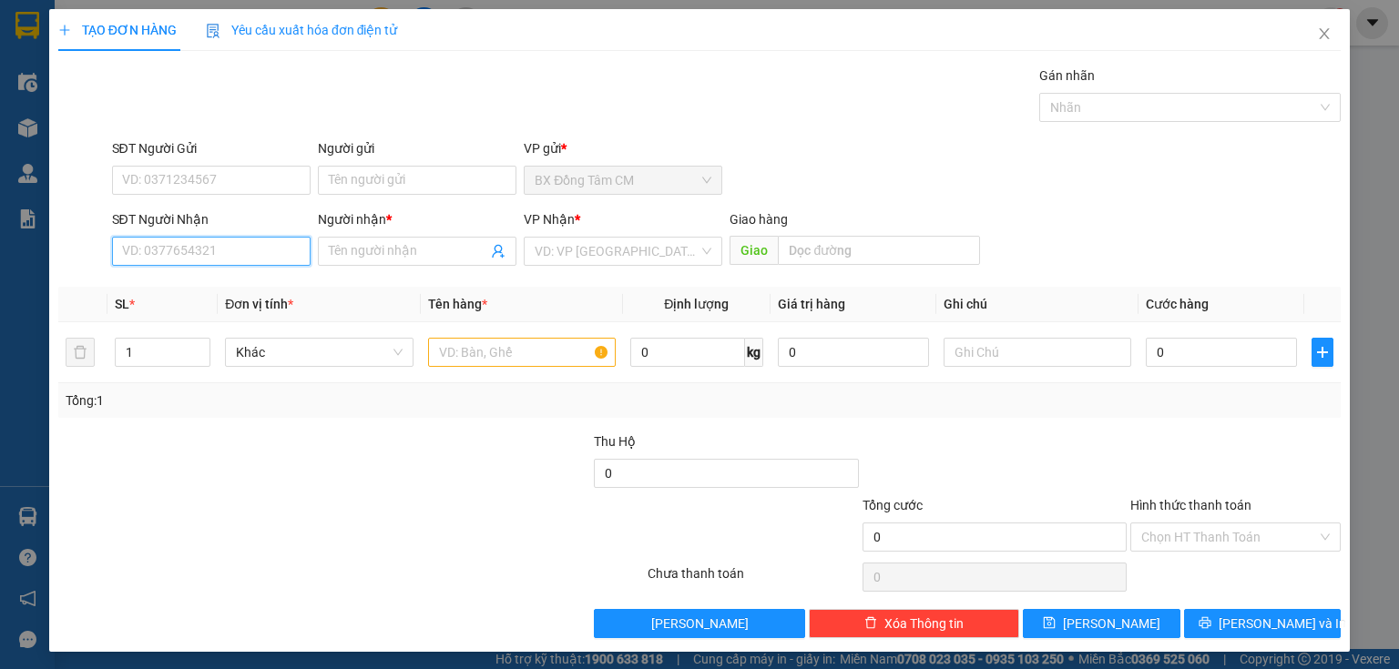
click at [189, 258] on input "SĐT Người Nhận" at bounding box center [211, 251] width 199 height 29
click at [260, 280] on div "0587383383 - SG" at bounding box center [209, 287] width 175 height 20
type input "0587383383"
type input "SG"
type input "TRẠM MIỀN ĐÔNG"
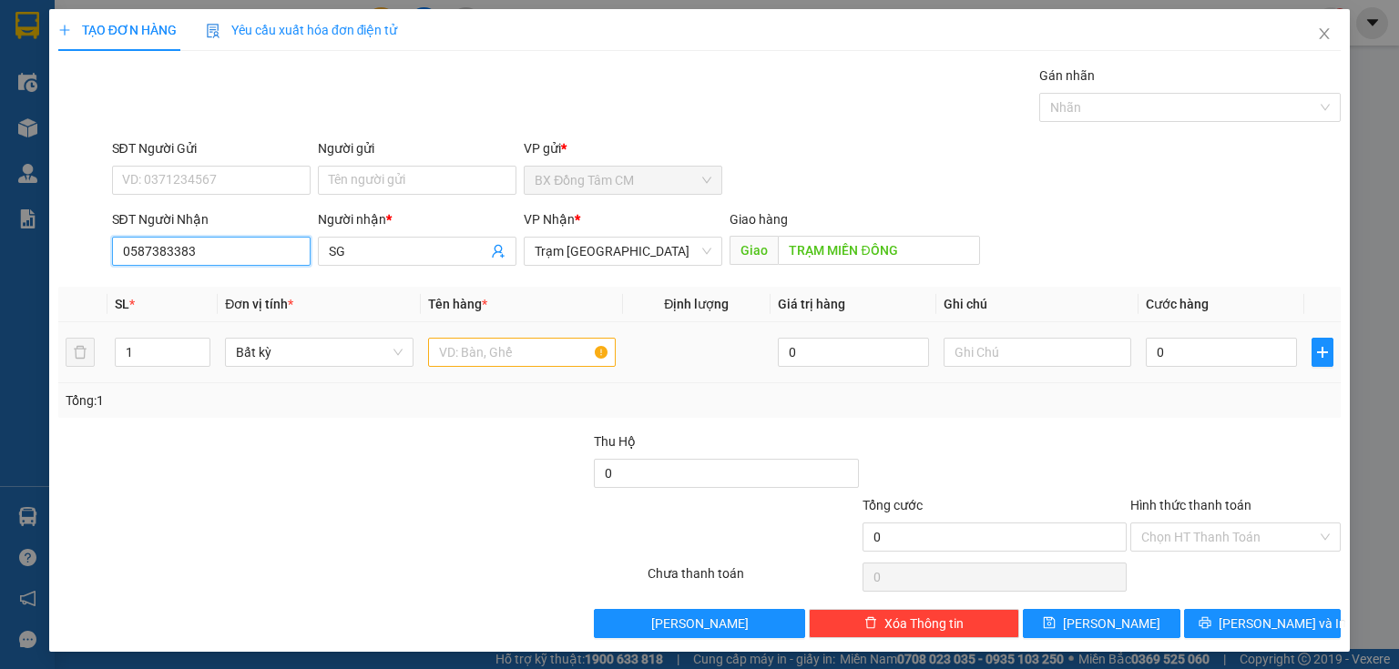
type input "0587383383"
click at [525, 385] on div "SL * Đơn vị tính * Tên hàng * Định lượng Giá trị hàng Ghi chú Cước hàng 1 Bất k…" at bounding box center [699, 352] width 1282 height 131
click at [529, 363] on input "text" at bounding box center [522, 352] width 188 height 29
type input "1TH +1 BAO"
click at [1163, 372] on td "0" at bounding box center [1221, 352] width 166 height 61
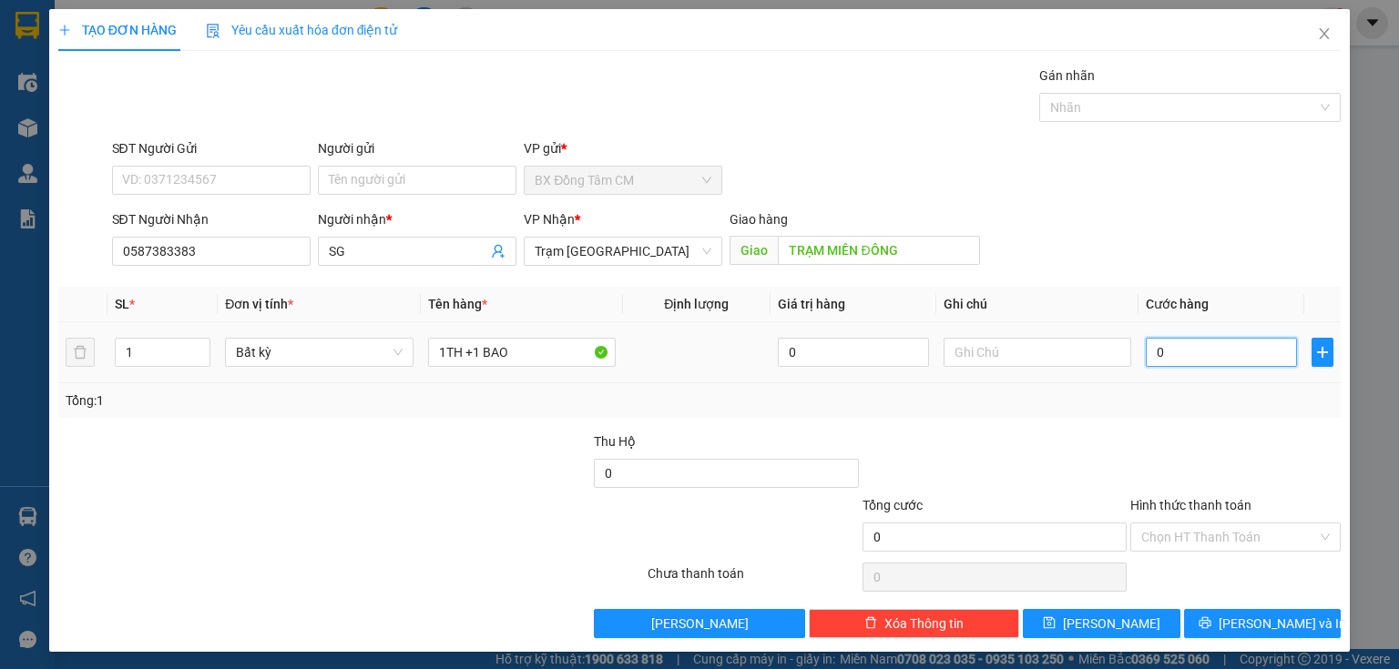
click at [1157, 355] on input "0" at bounding box center [1221, 352] width 151 height 29
type input "1"
type input "15"
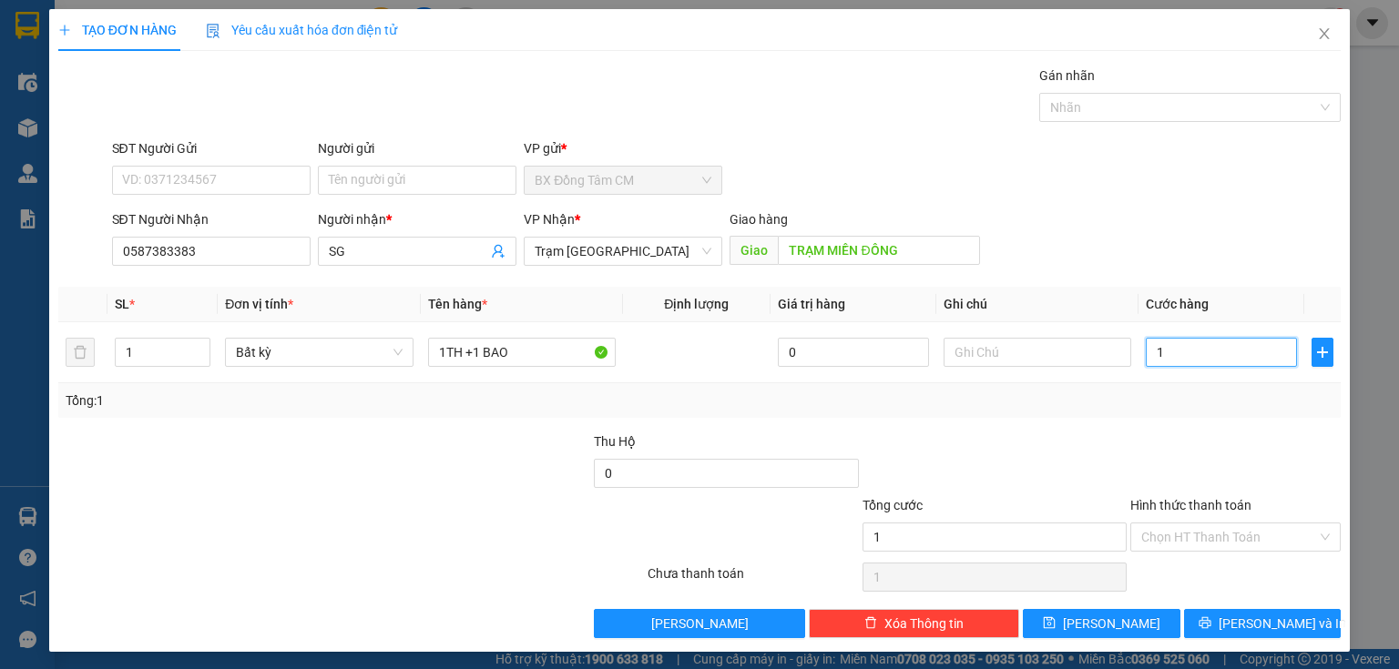
type input "15"
type input "150"
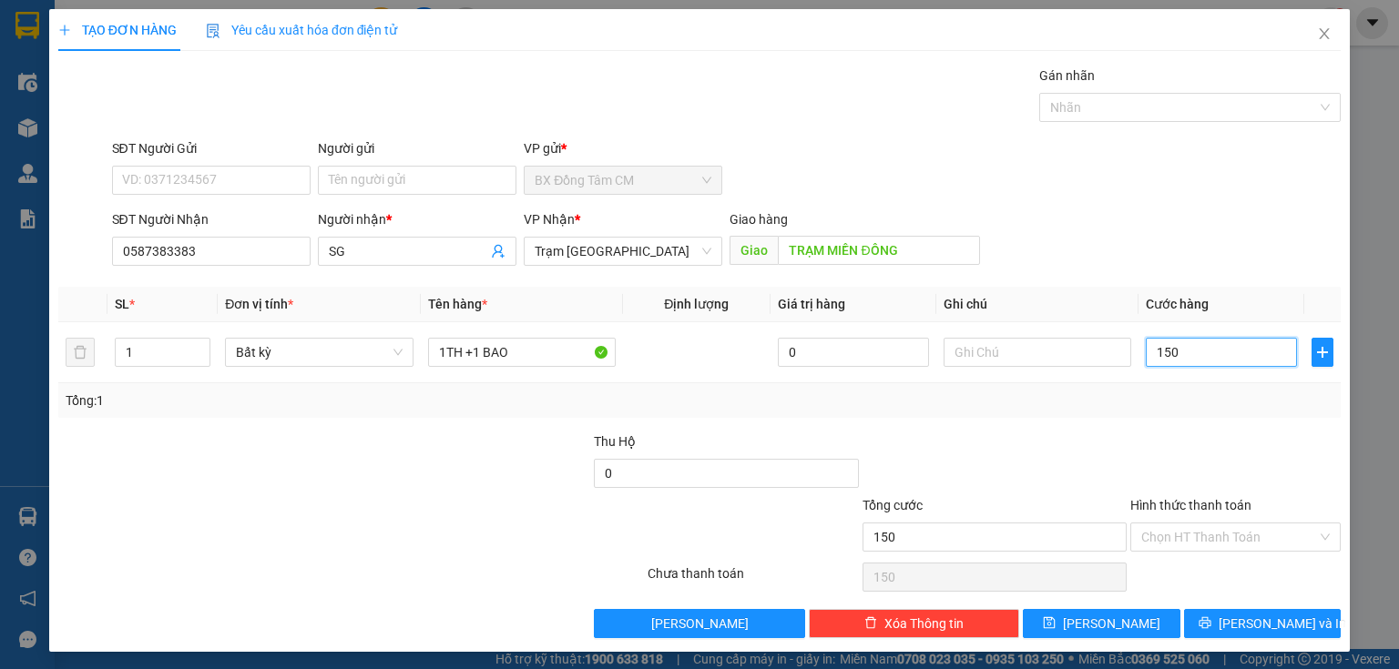
type input "1.500"
type input "15.000"
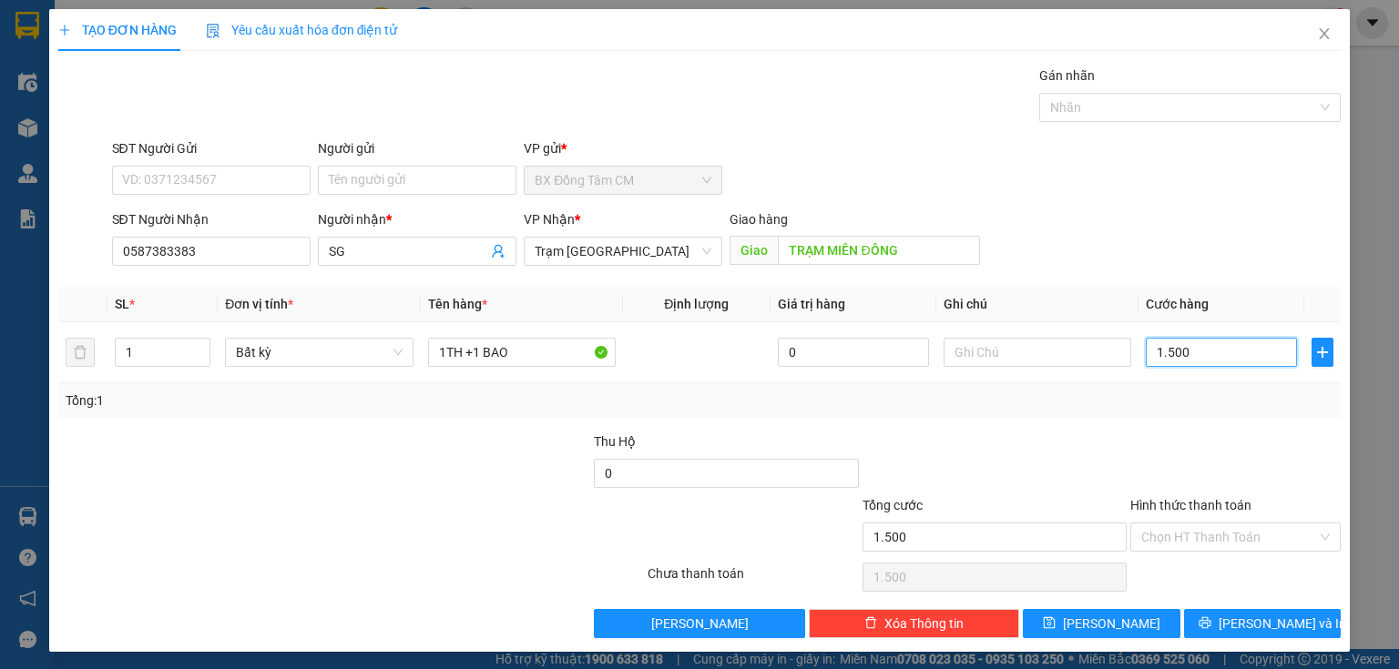
type input "15.000"
type input "150.000"
click at [1160, 365] on input "150.000" at bounding box center [1221, 352] width 151 height 29
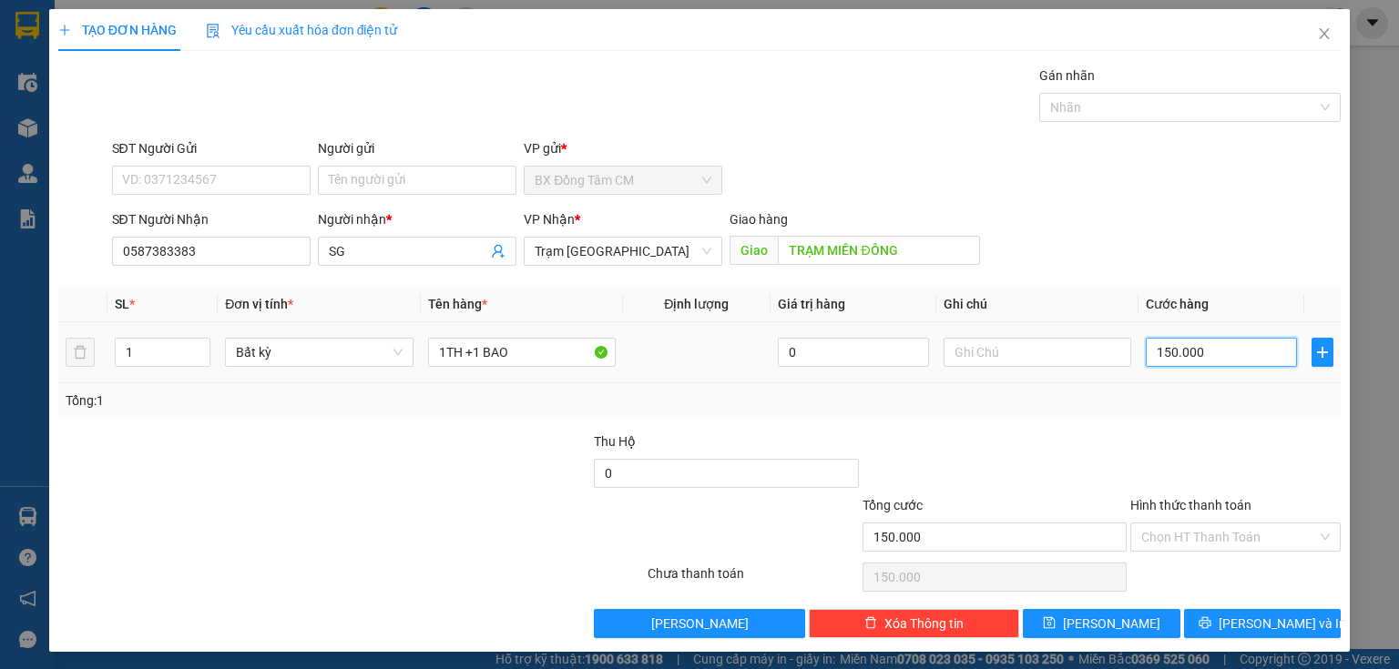
type input "10.000"
type input "160.000"
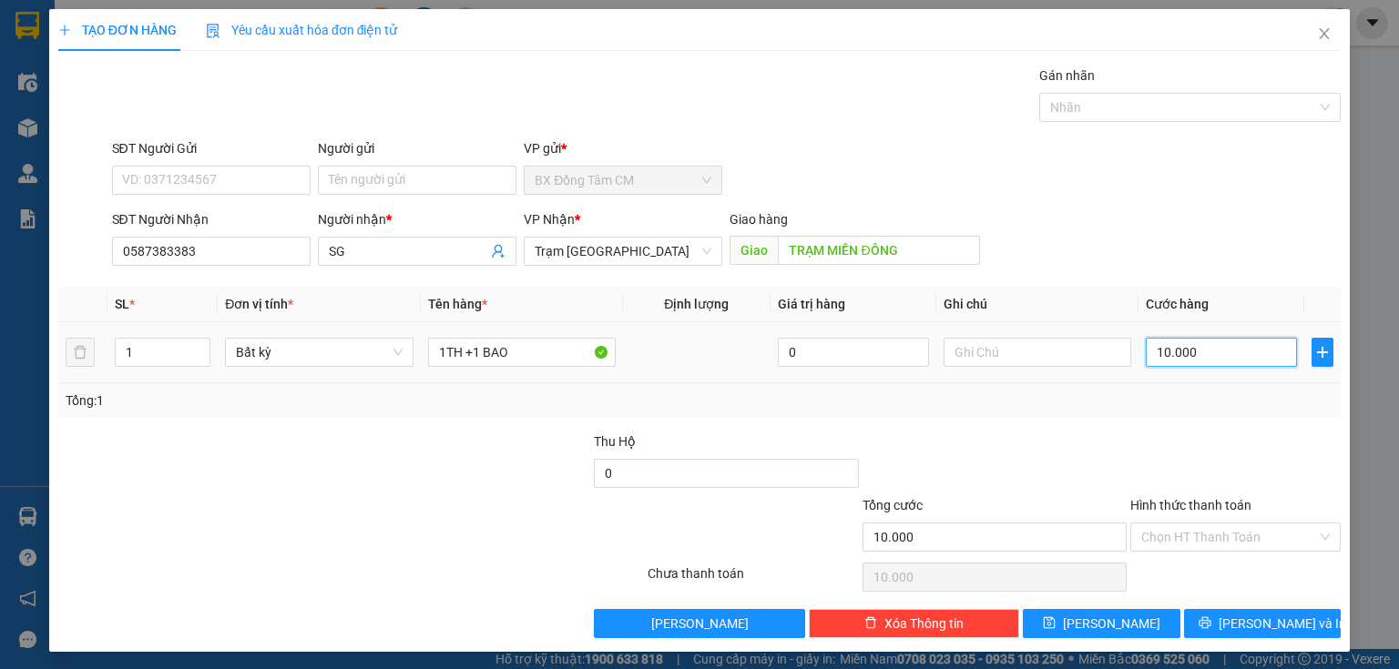
type input "160.000"
click at [1277, 634] on button "[PERSON_NAME] và In" at bounding box center [1263, 623] width 158 height 29
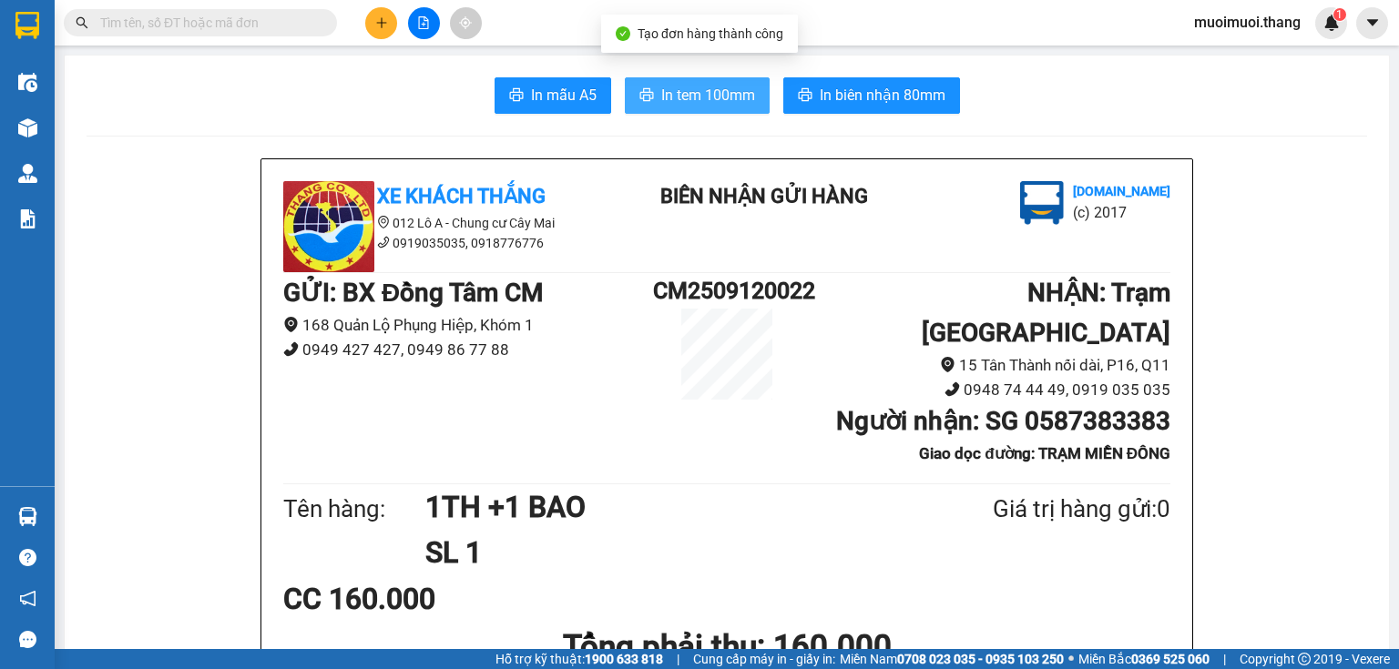
click at [686, 92] on span "In tem 100mm" at bounding box center [708, 95] width 94 height 23
click at [375, 19] on icon "plus" at bounding box center [381, 22] width 13 height 13
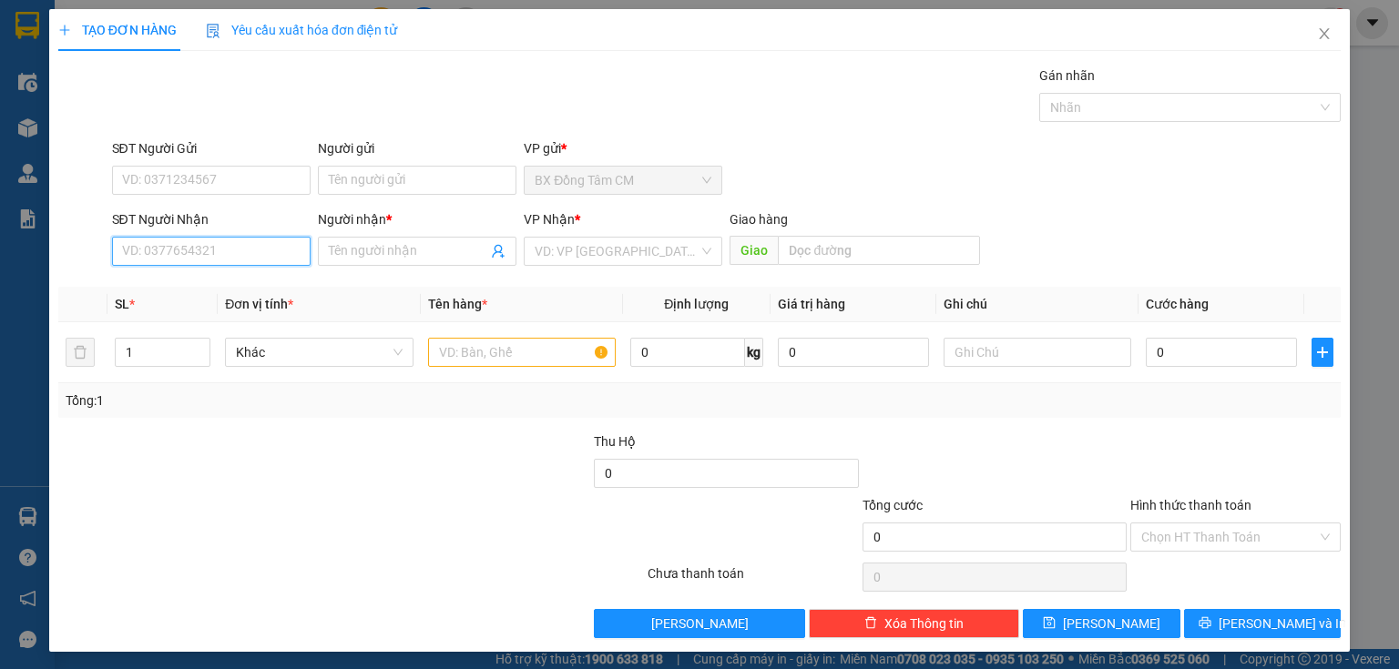
click at [168, 249] on input "SĐT Người Nhận" at bounding box center [211, 251] width 199 height 29
type input "0834477007"
click at [206, 285] on div "0834477007 - ĐINH" at bounding box center [209, 287] width 175 height 20
type input "ĐINH"
type input "0834477007"
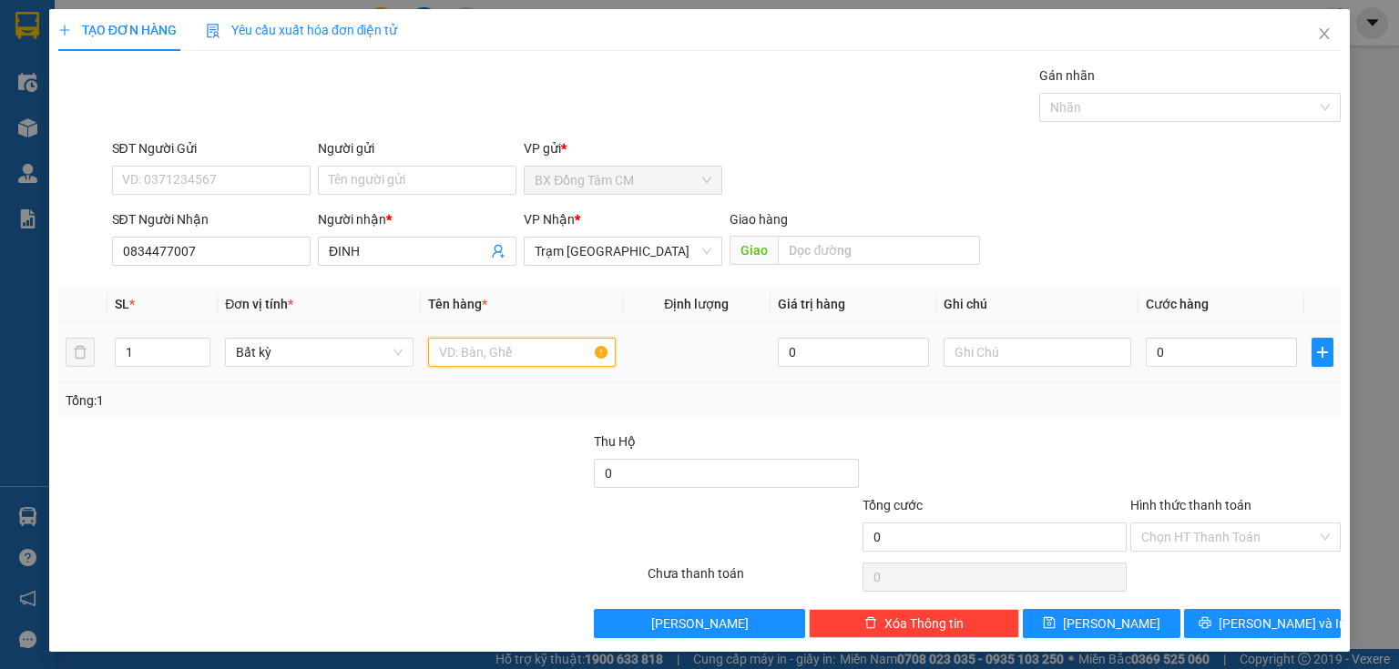
click at [514, 365] on input "text" at bounding box center [522, 352] width 188 height 29
type input "1TH"
click at [1147, 356] on input "0" at bounding box center [1221, 352] width 151 height 29
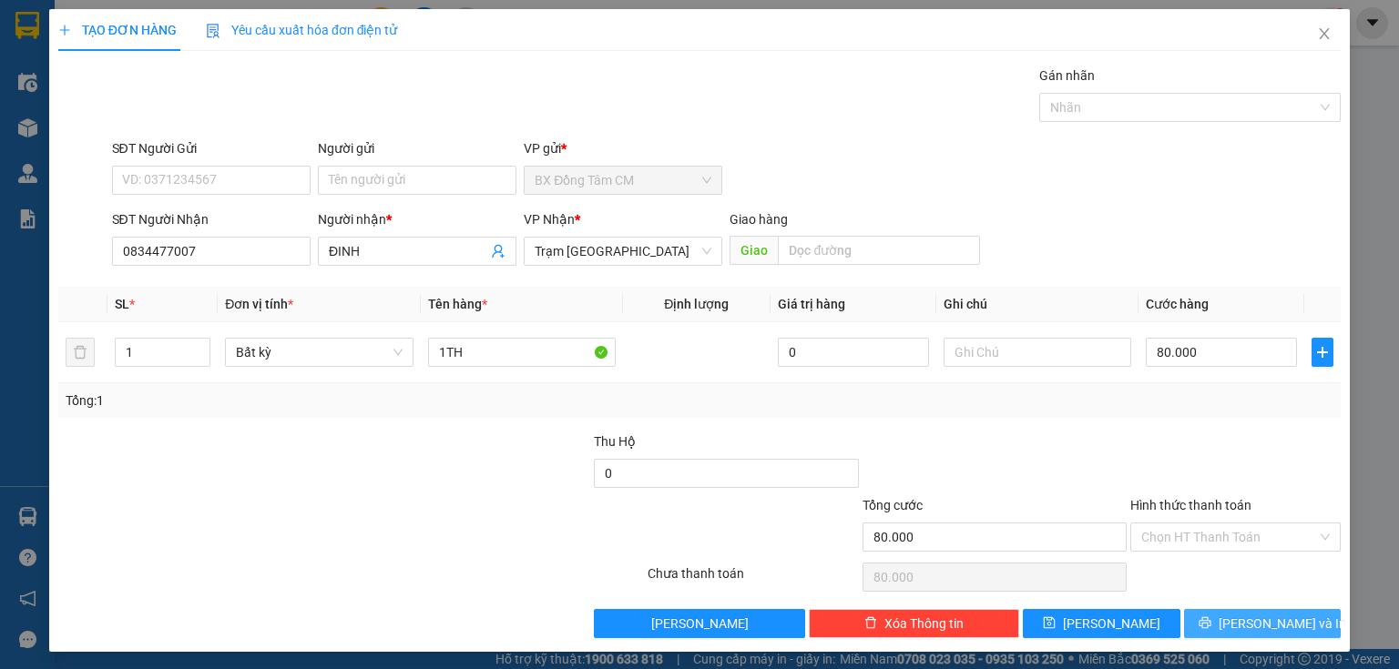
click at [1202, 630] on button "[PERSON_NAME] và In" at bounding box center [1263, 623] width 158 height 29
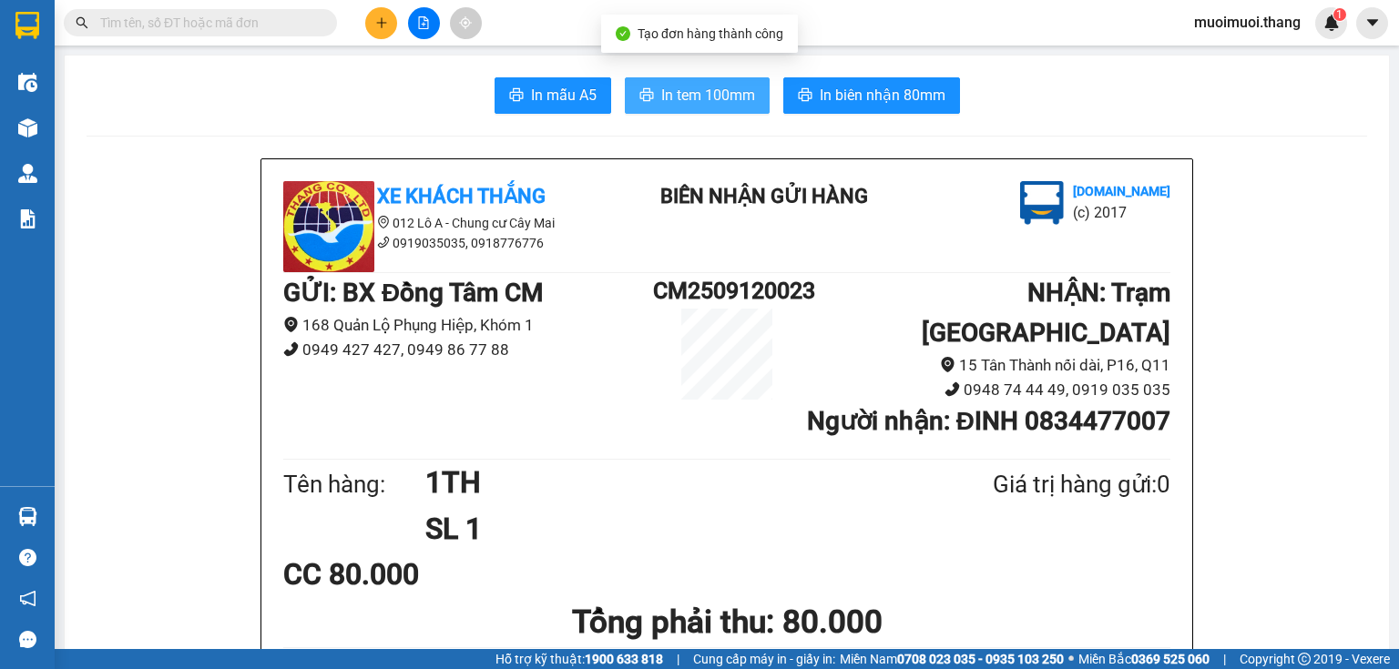
click at [656, 94] on button "In tem 100mm" at bounding box center [697, 95] width 145 height 36
click at [375, 32] on button at bounding box center [381, 23] width 32 height 32
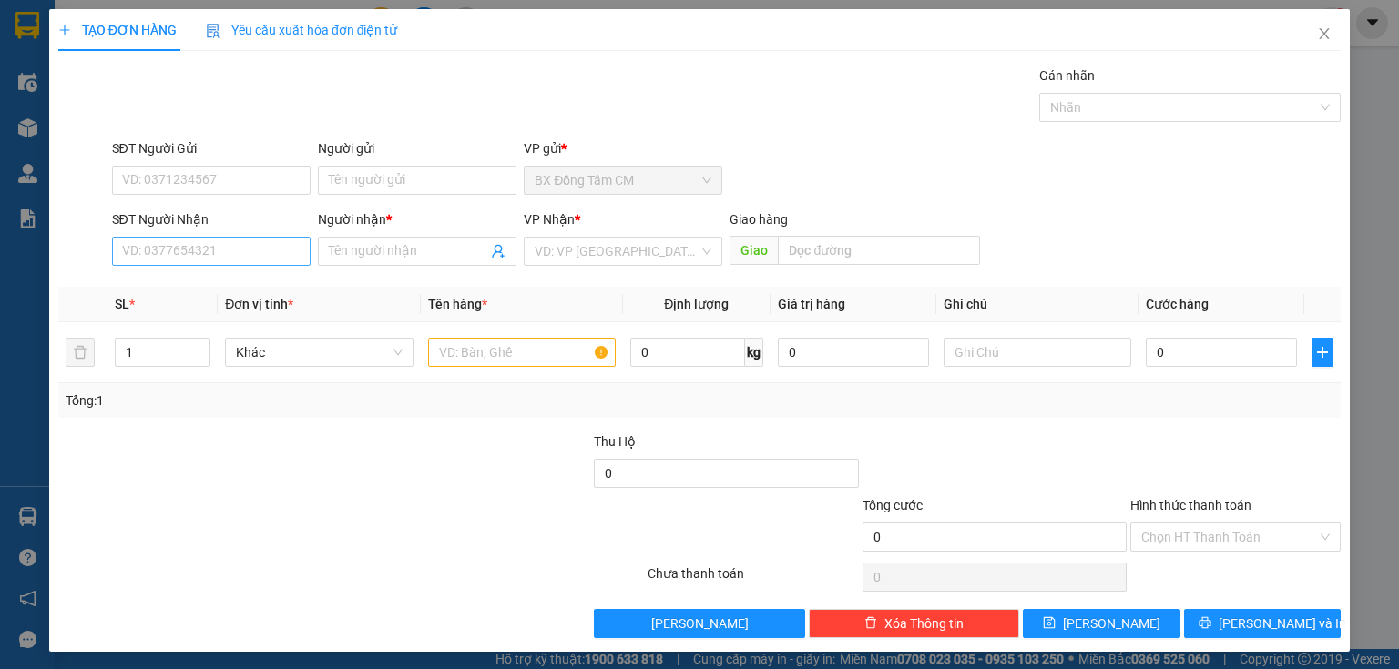
drag, startPoint x: 216, startPoint y: 272, endPoint x: 219, endPoint y: 259, distance: 13.9
click at [216, 270] on div "SĐT Người Nhận VD: 0377654321" at bounding box center [211, 241] width 206 height 64
click at [221, 252] on input "SĐT Người Nhận" at bounding box center [211, 251] width 199 height 29
type input "0916338727"
click at [240, 285] on div "0916338727 - [GEOGRAPHIC_DATA]" at bounding box center [224, 287] width 205 height 20
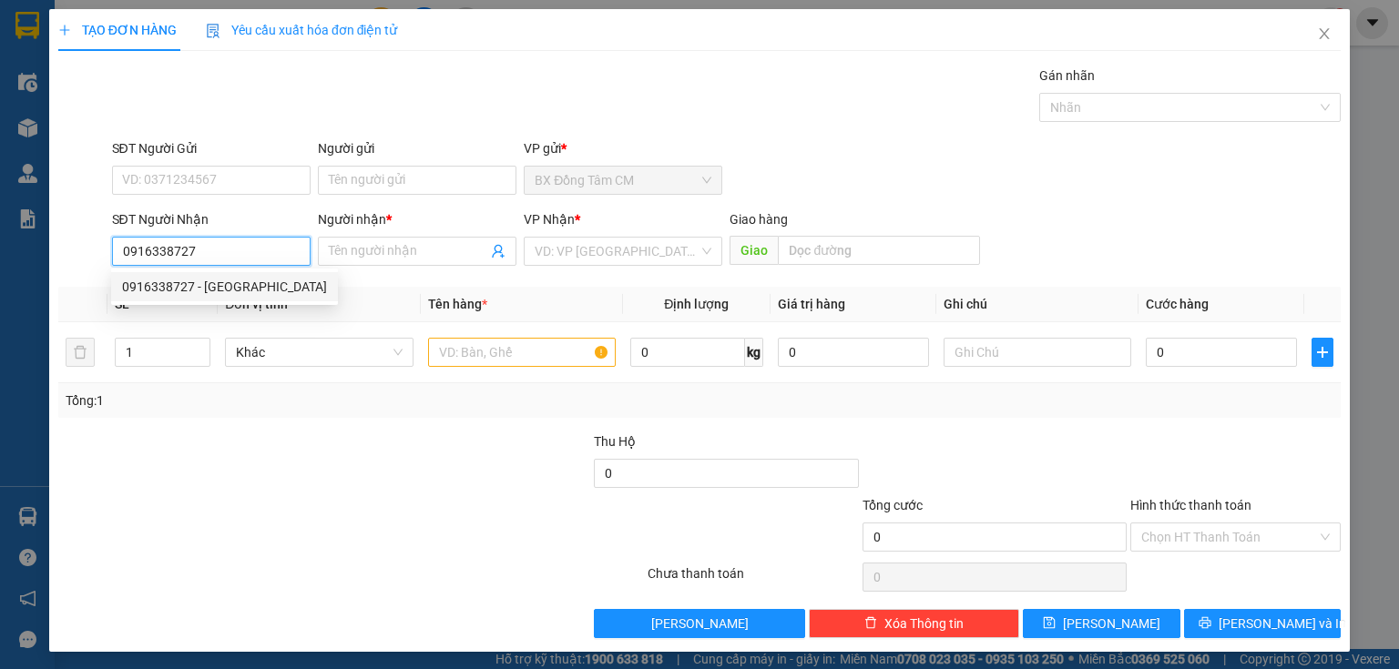
type input "PHUONG"
type input "0916338727"
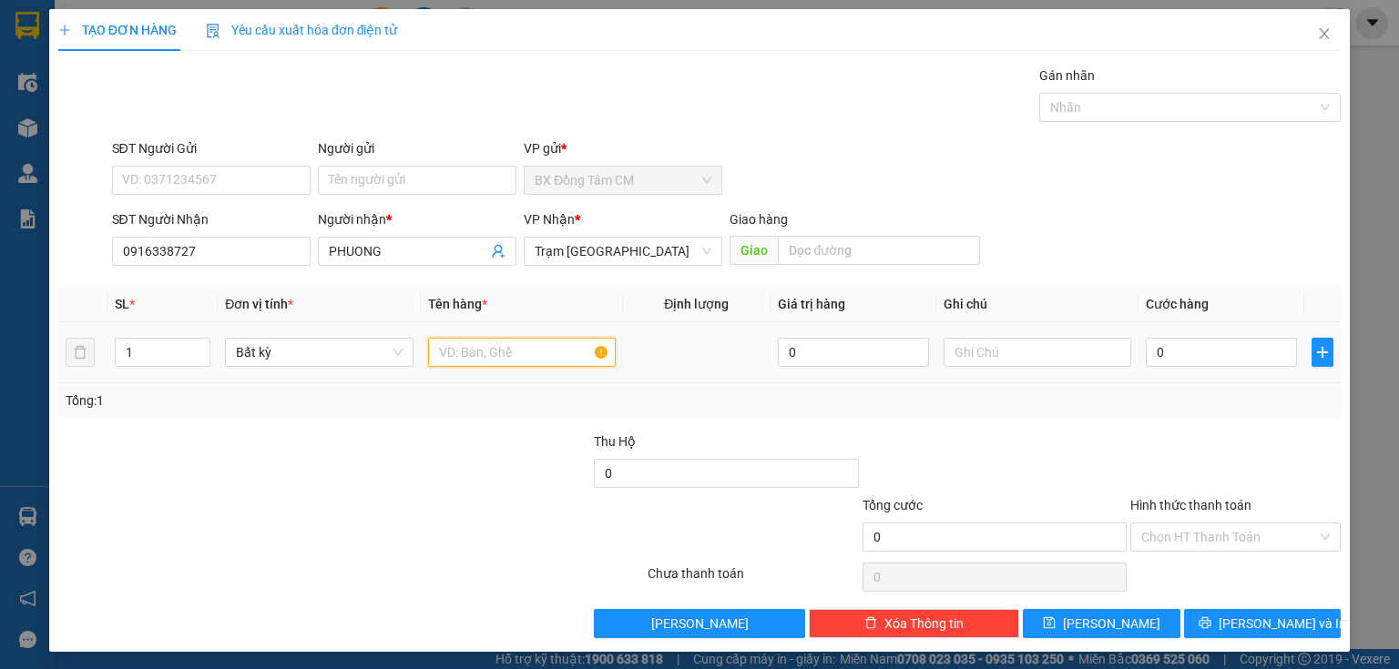
click at [481, 349] on input "text" at bounding box center [522, 352] width 188 height 29
type input "1"
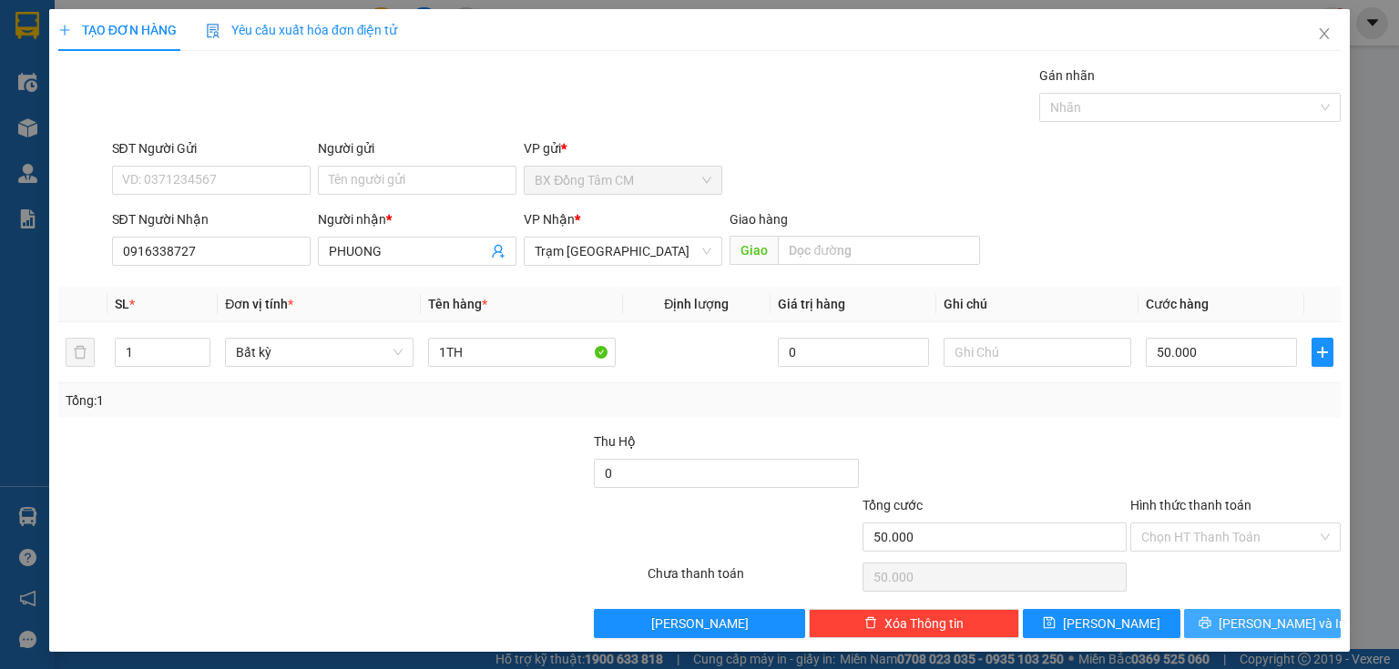
click at [1264, 635] on button "[PERSON_NAME] và In" at bounding box center [1263, 623] width 158 height 29
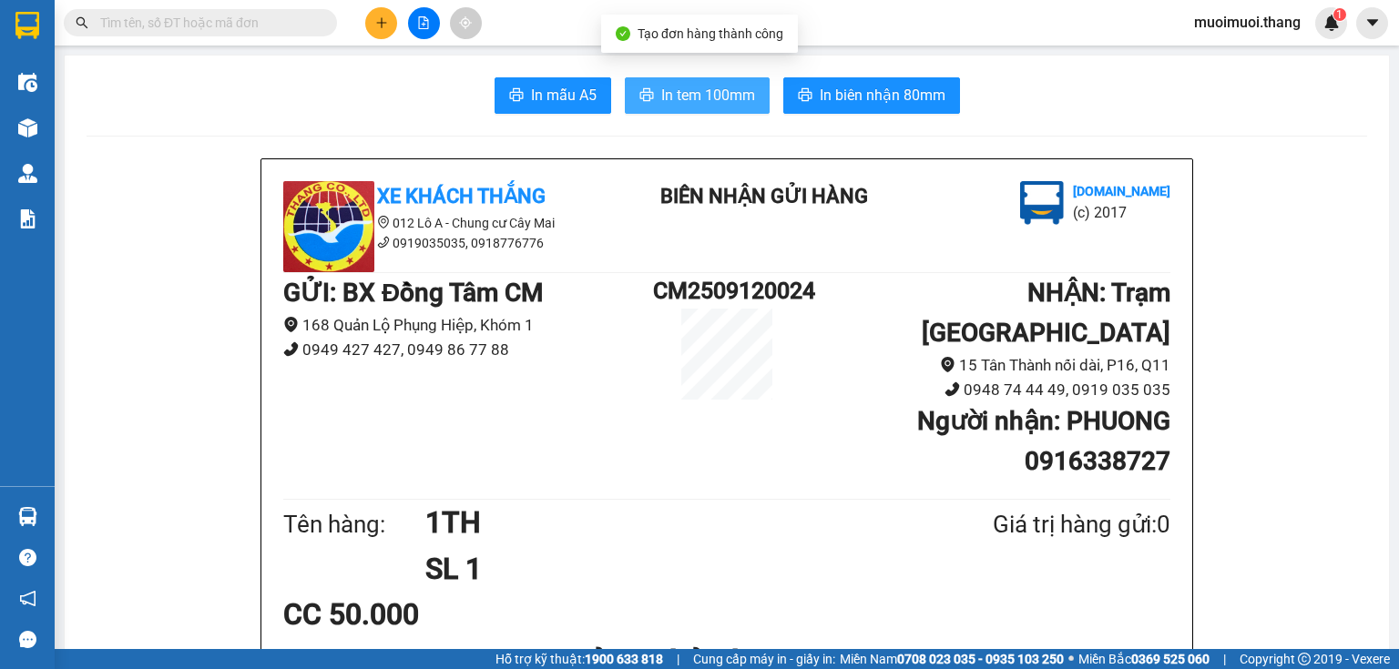
click at [714, 89] on span "In tem 100mm" at bounding box center [708, 95] width 94 height 23
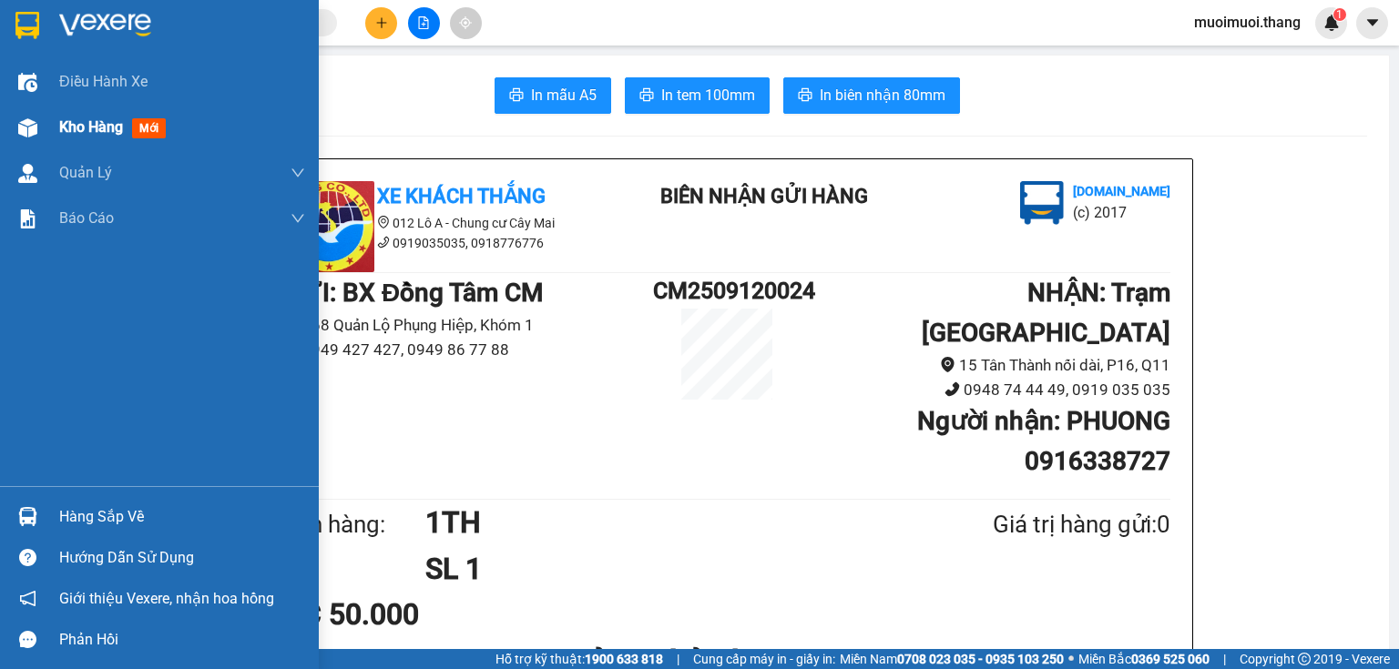
click at [57, 110] on div "Kho hàng mới" at bounding box center [159, 128] width 319 height 46
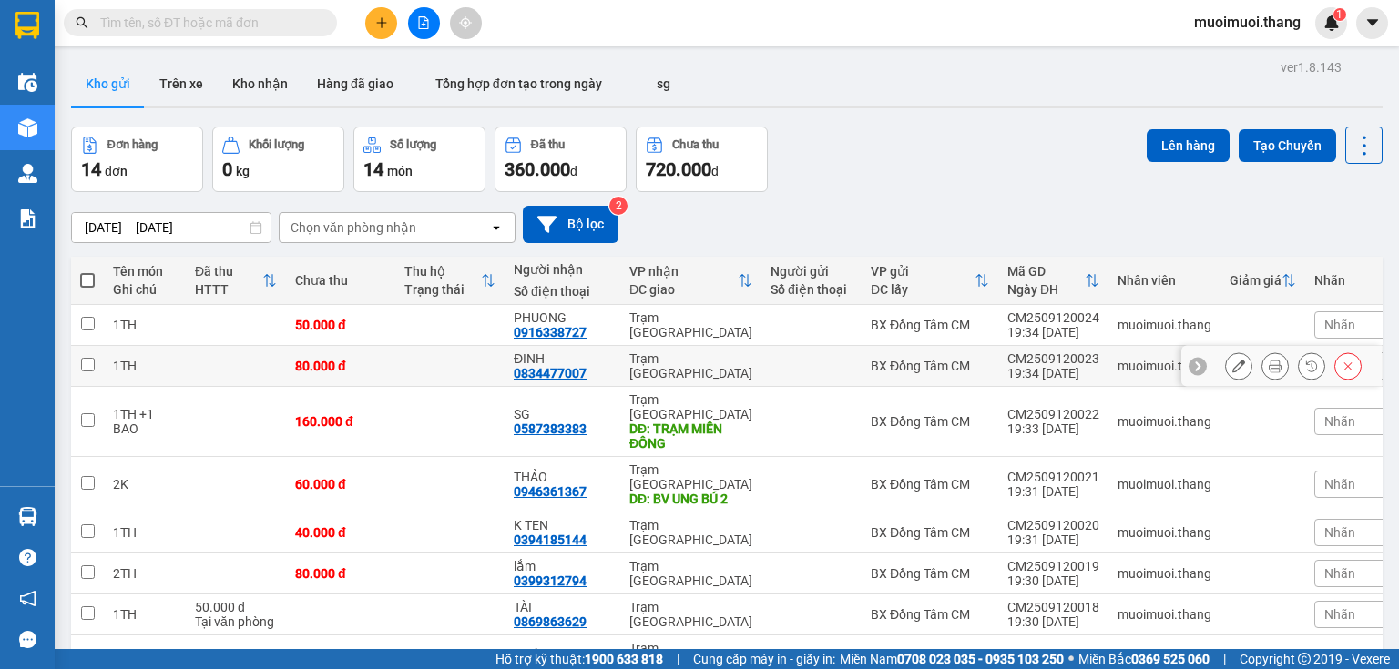
click at [620, 370] on td "Trạm [GEOGRAPHIC_DATA]" at bounding box center [690, 366] width 141 height 41
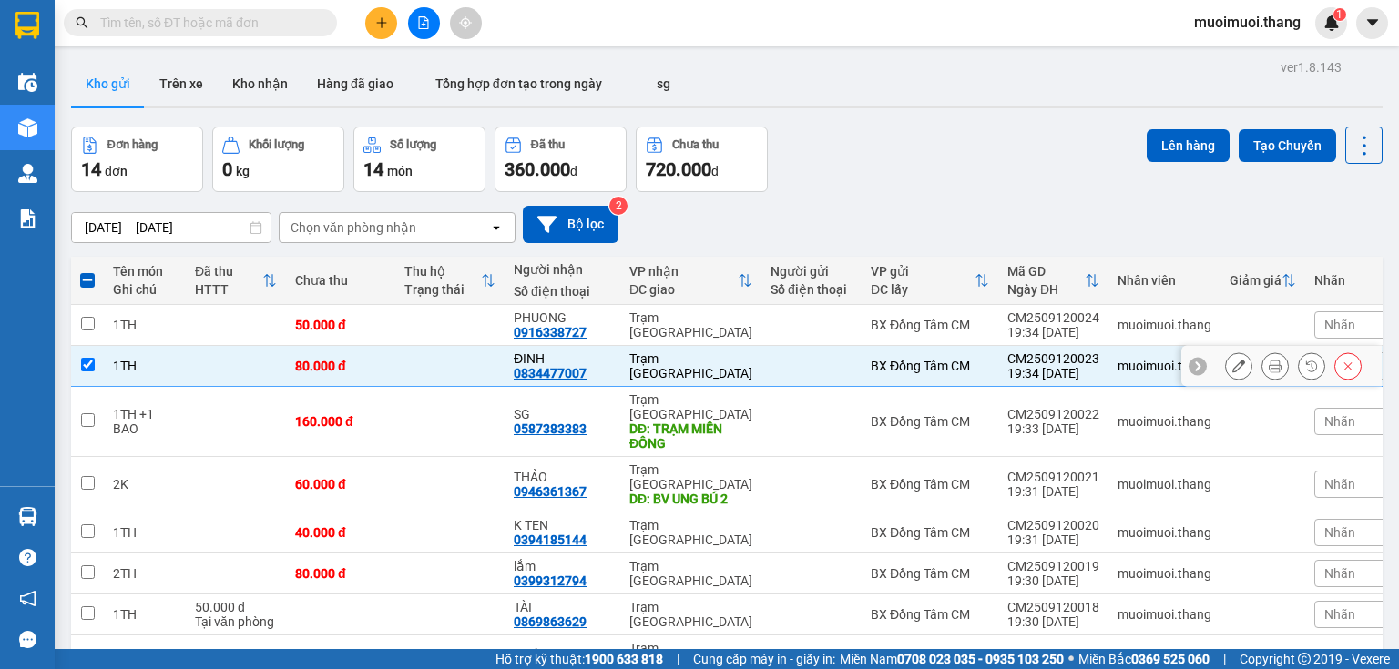
click at [1353, 361] on div at bounding box center [1281, 366] width 200 height 41
click at [1341, 362] on icon at bounding box center [1347, 366] width 13 height 13
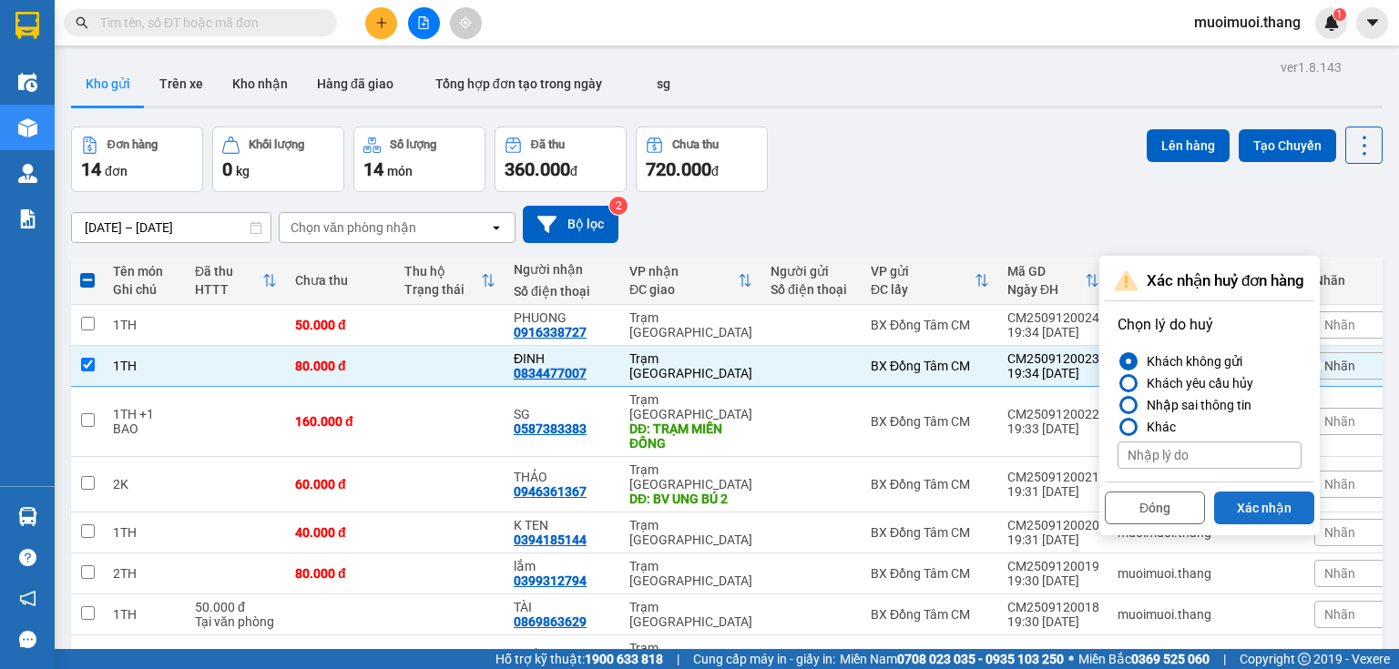
click at [1278, 510] on button "Xác nhận" at bounding box center [1264, 508] width 100 height 33
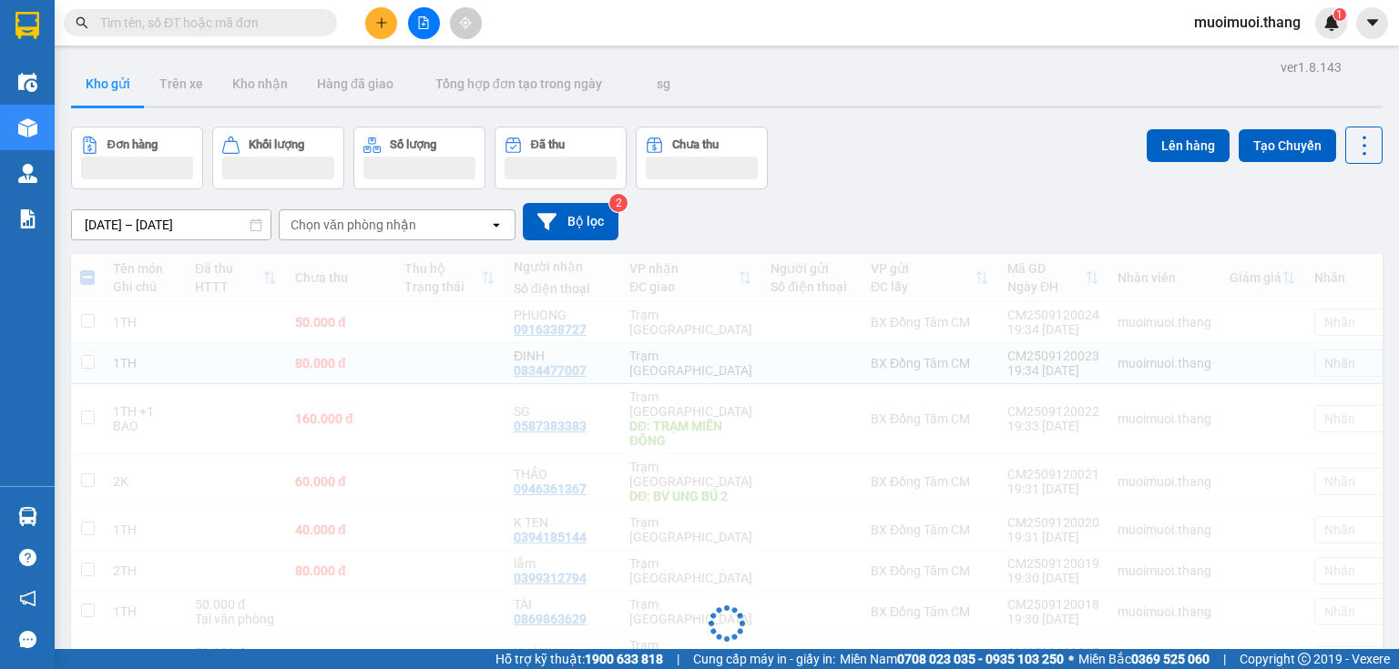
checkbox input "false"
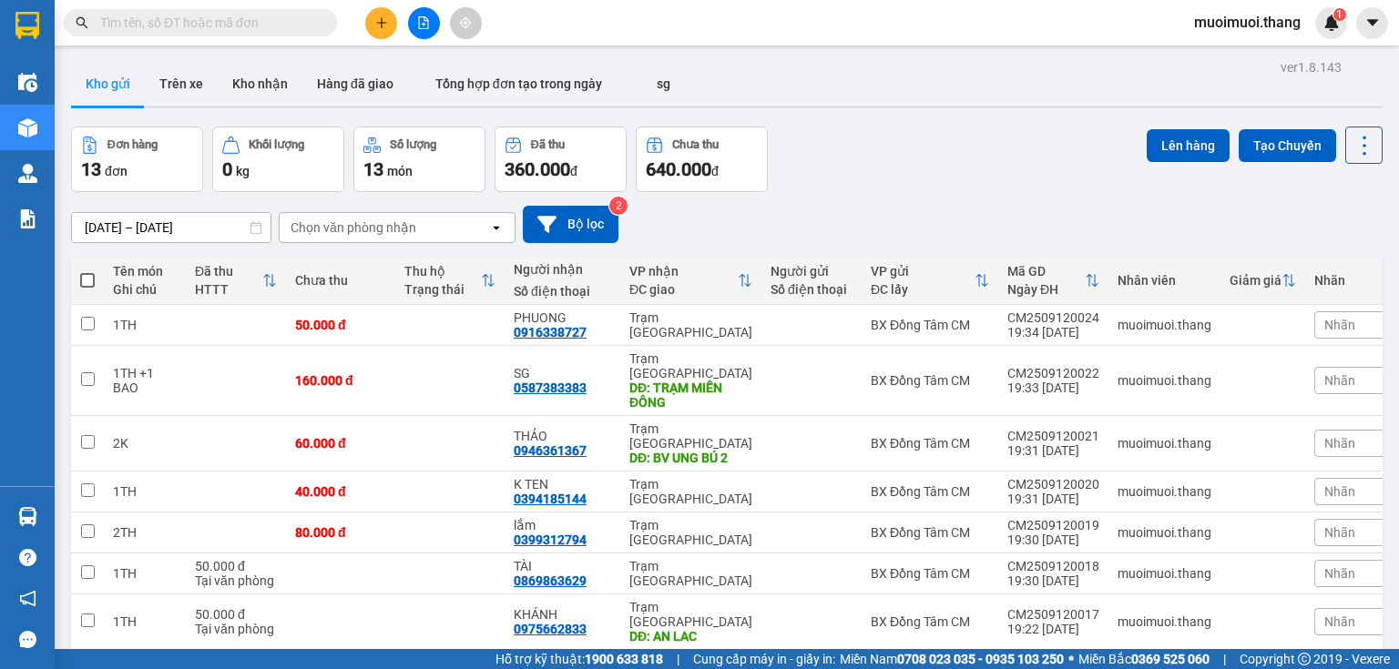
click at [386, 15] on button at bounding box center [381, 23] width 32 height 32
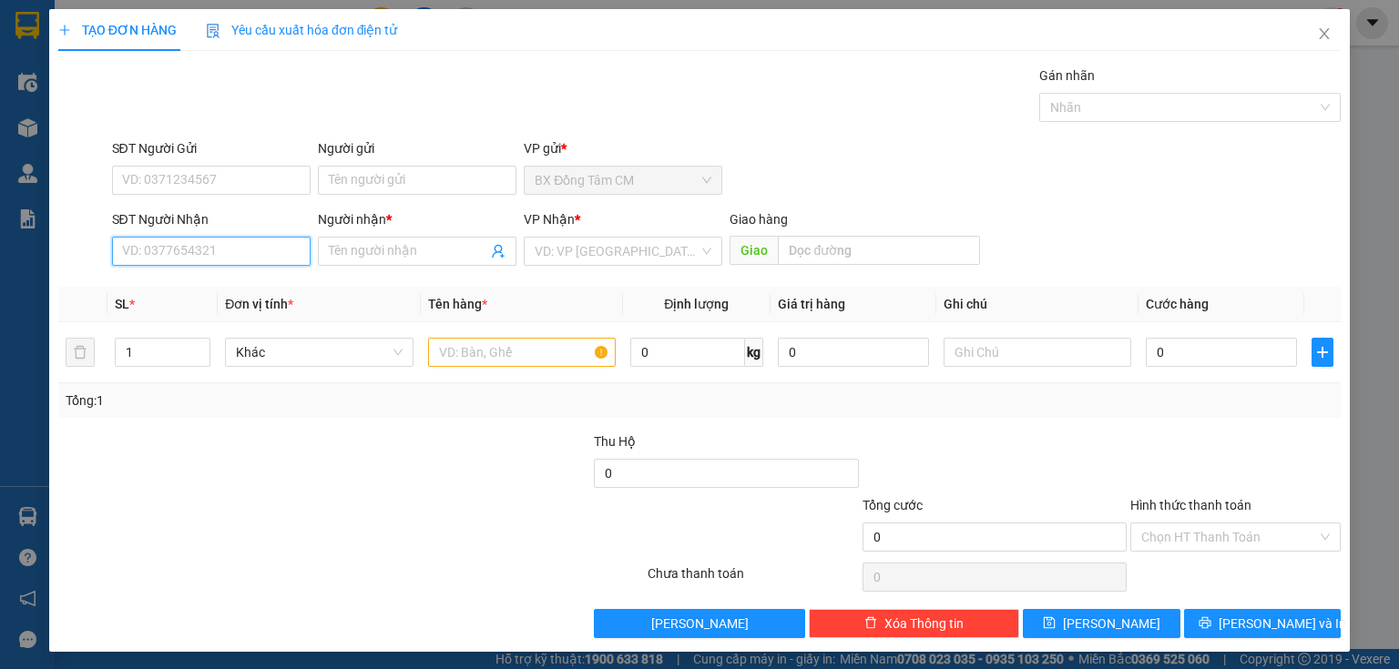
click at [250, 247] on input "SĐT Người Nhận" at bounding box center [211, 251] width 199 height 29
click at [213, 282] on div "0333637768 - KO TÊN" at bounding box center [209, 287] width 175 height 20
type input "0333637768"
type input "KO TÊN"
type input "NGÃ 3 CÁI BÈ"
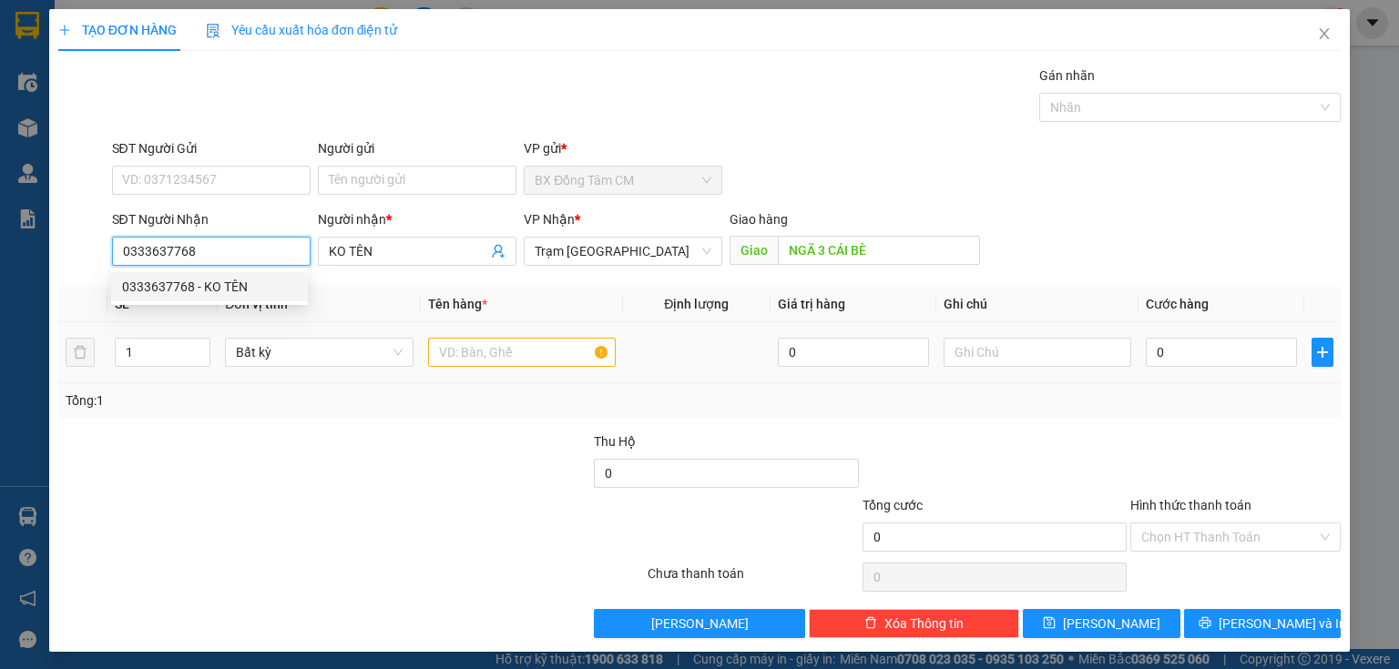
type input "0333637768"
click at [451, 358] on input "text" at bounding box center [522, 352] width 188 height 29
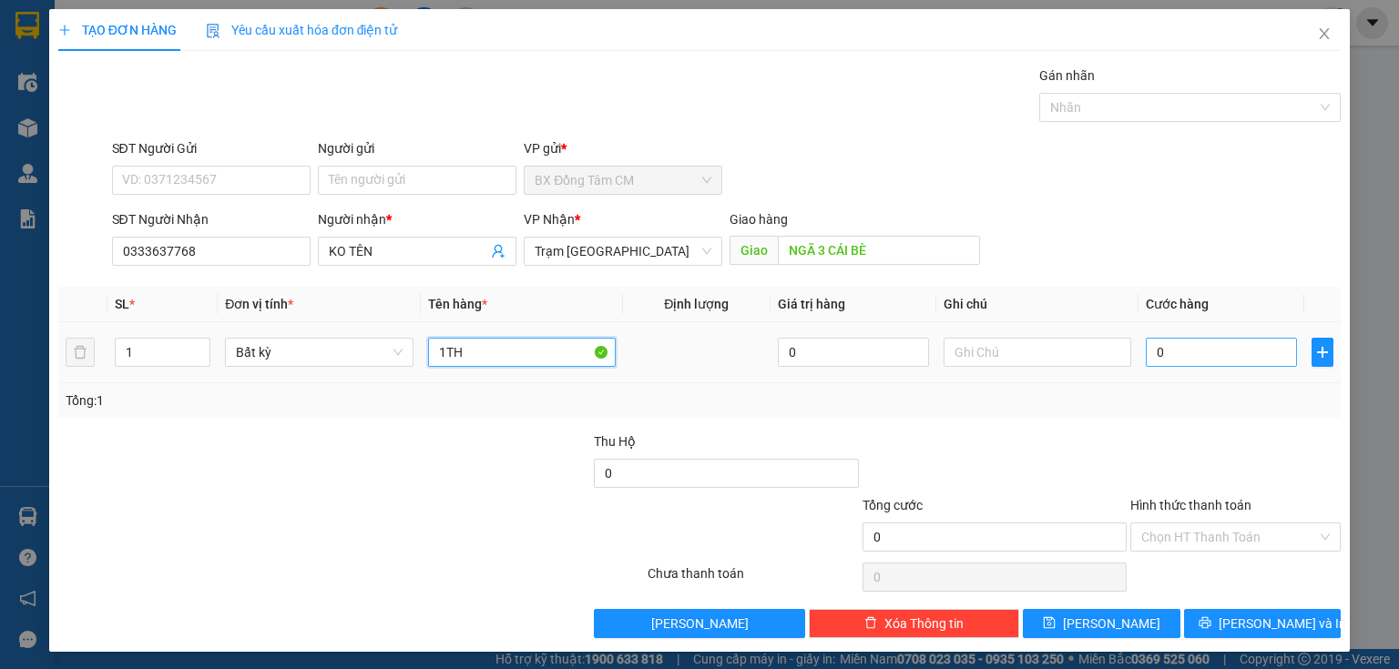
type input "1TH"
click at [1206, 344] on input "0" at bounding box center [1221, 352] width 151 height 29
type input "6"
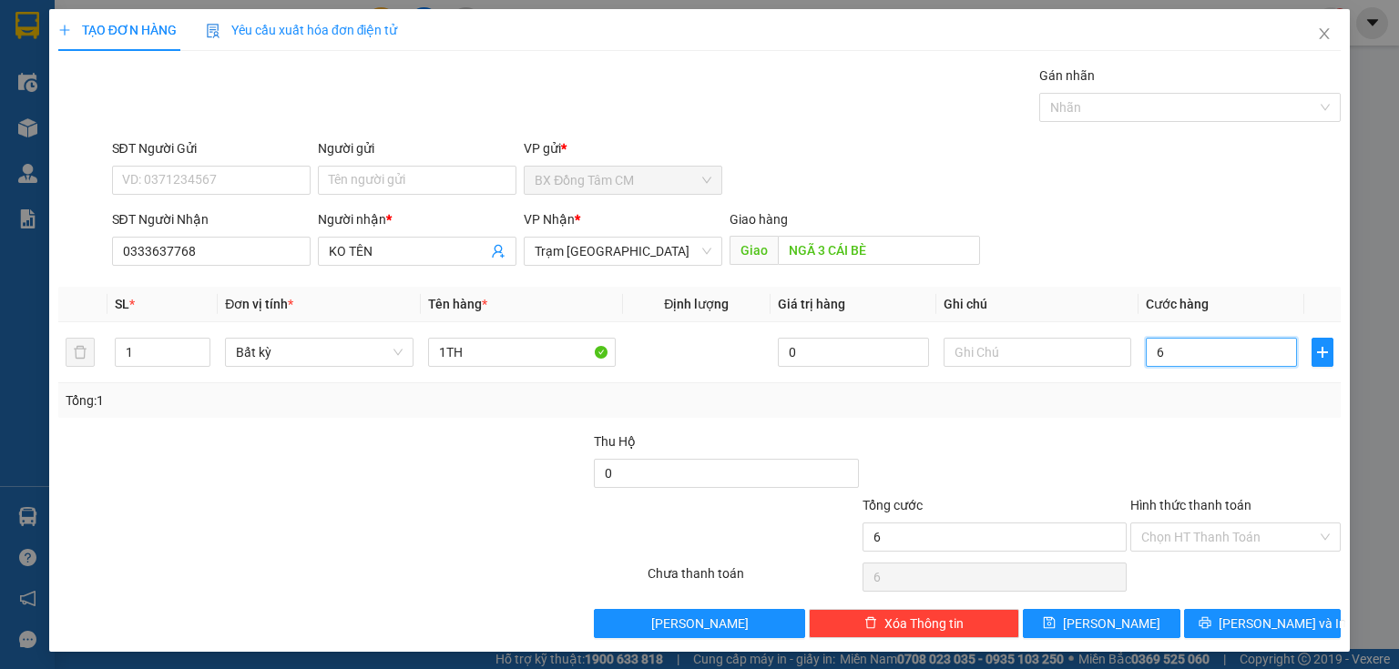
type input "60"
type input "600"
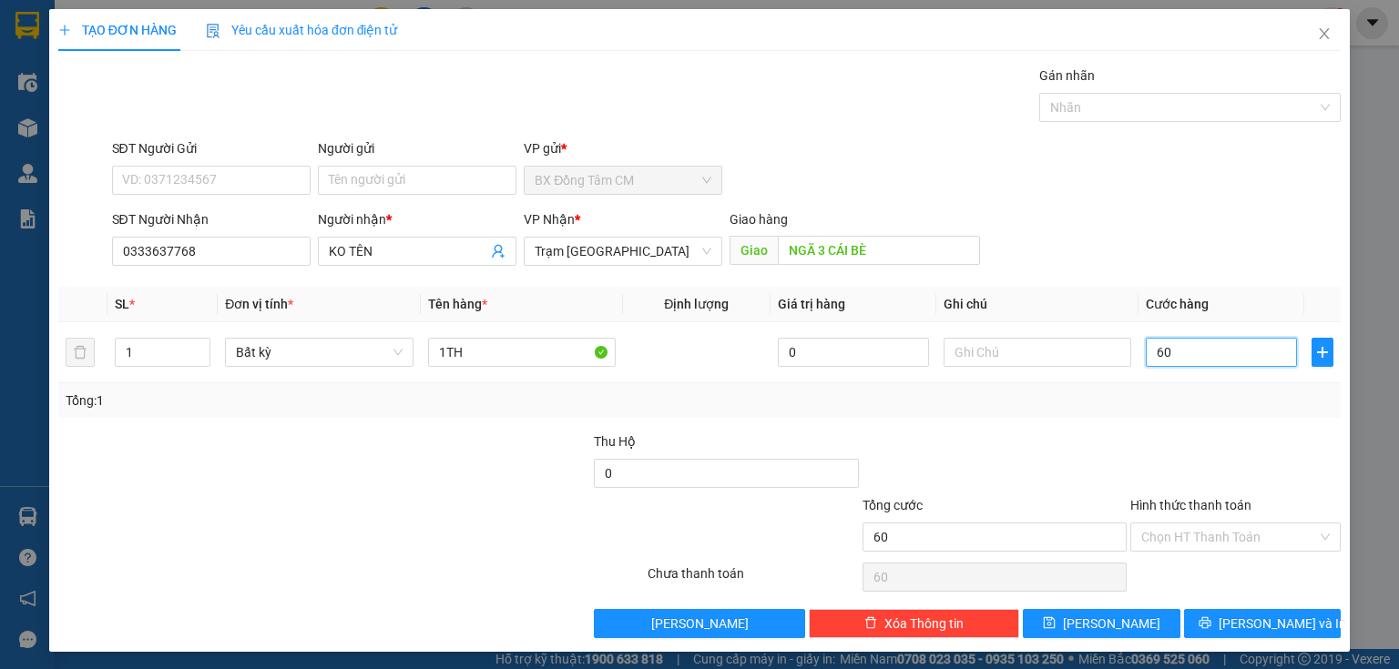
type input "600"
type input "6.000"
type input "60.000"
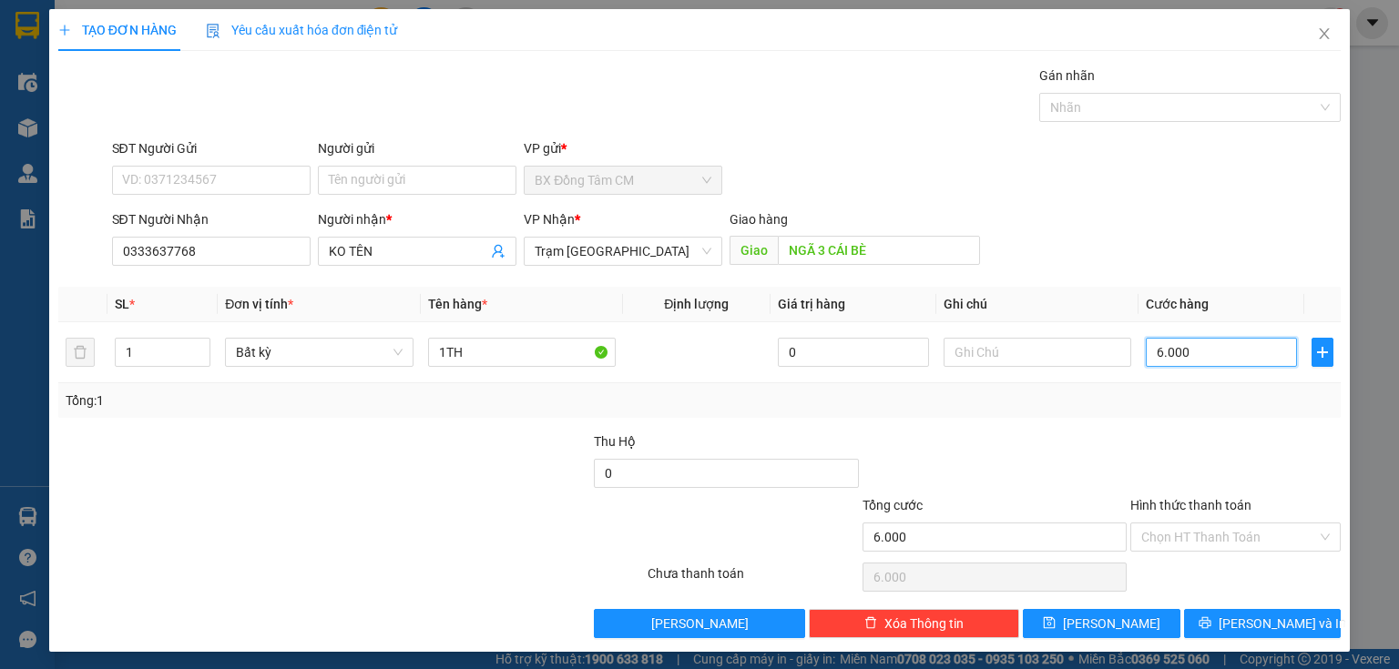
type input "60.000"
click at [1211, 538] on input "Hình thức thanh toán" at bounding box center [1229, 537] width 176 height 27
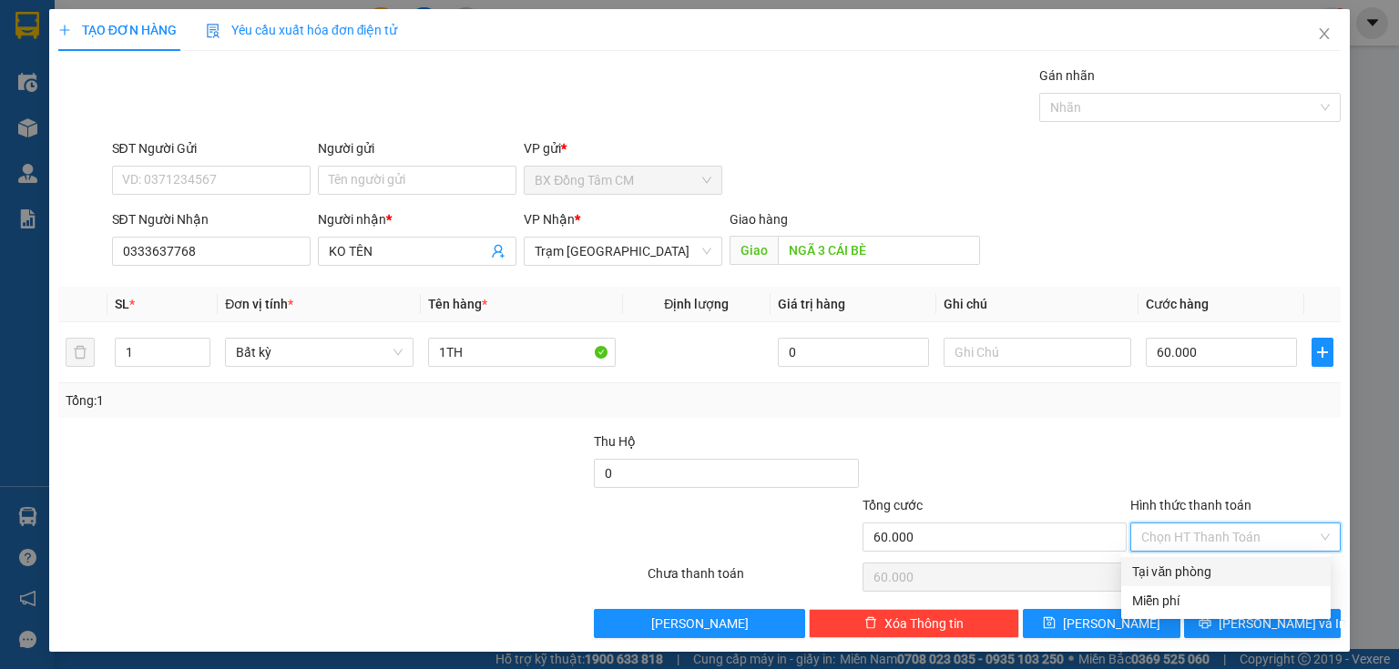
click at [1197, 565] on div "Tại văn phòng" at bounding box center [1226, 572] width 188 height 20
type input "0"
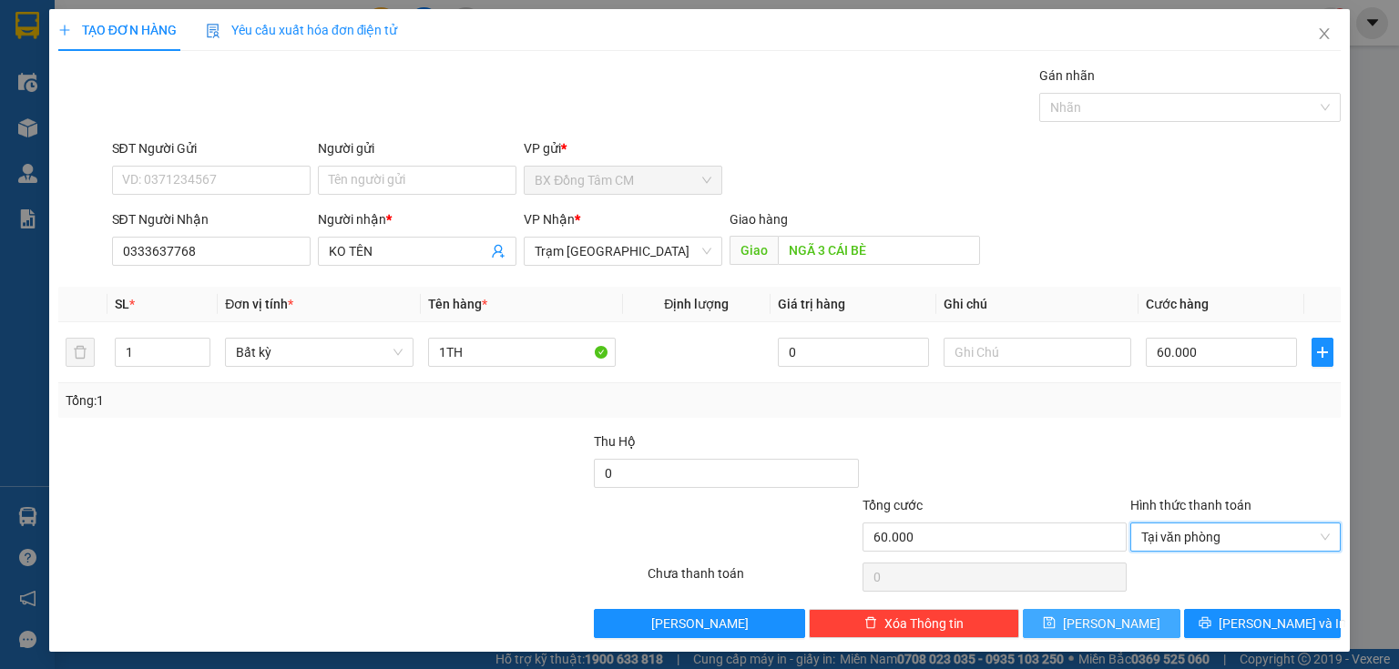
click at [1132, 617] on button "[PERSON_NAME]" at bounding box center [1102, 623] width 158 height 29
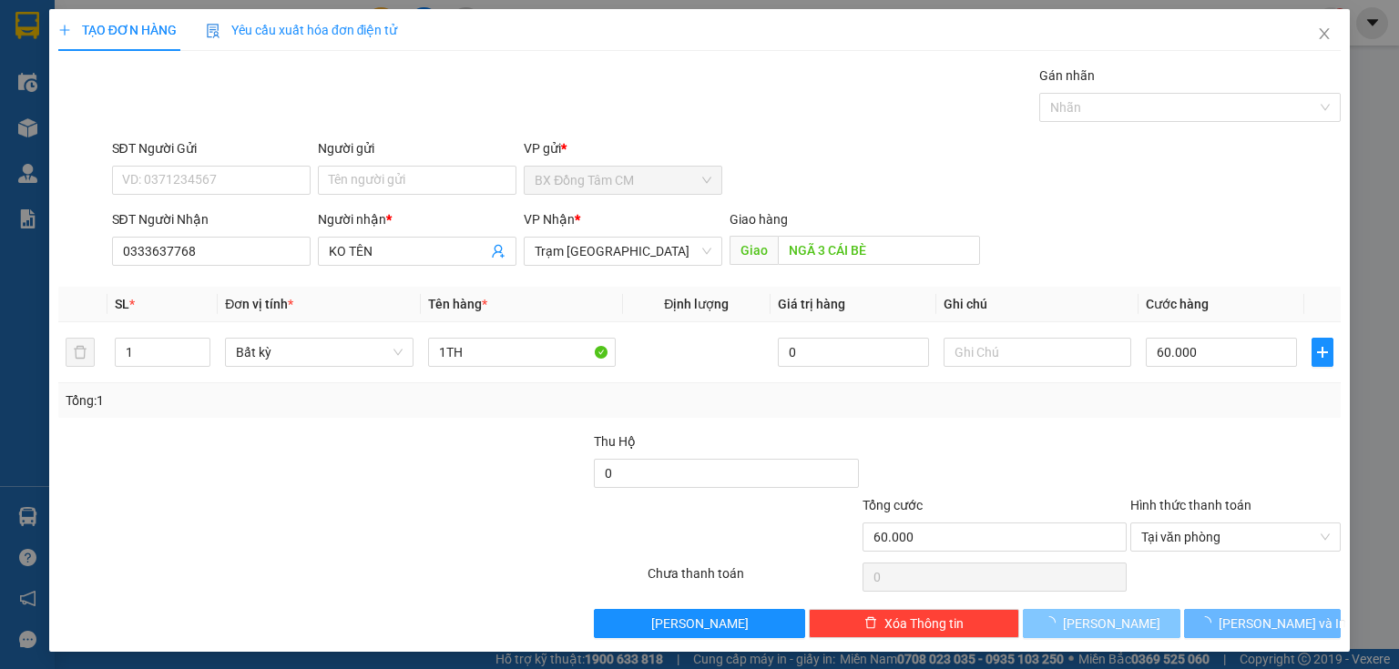
type input "0"
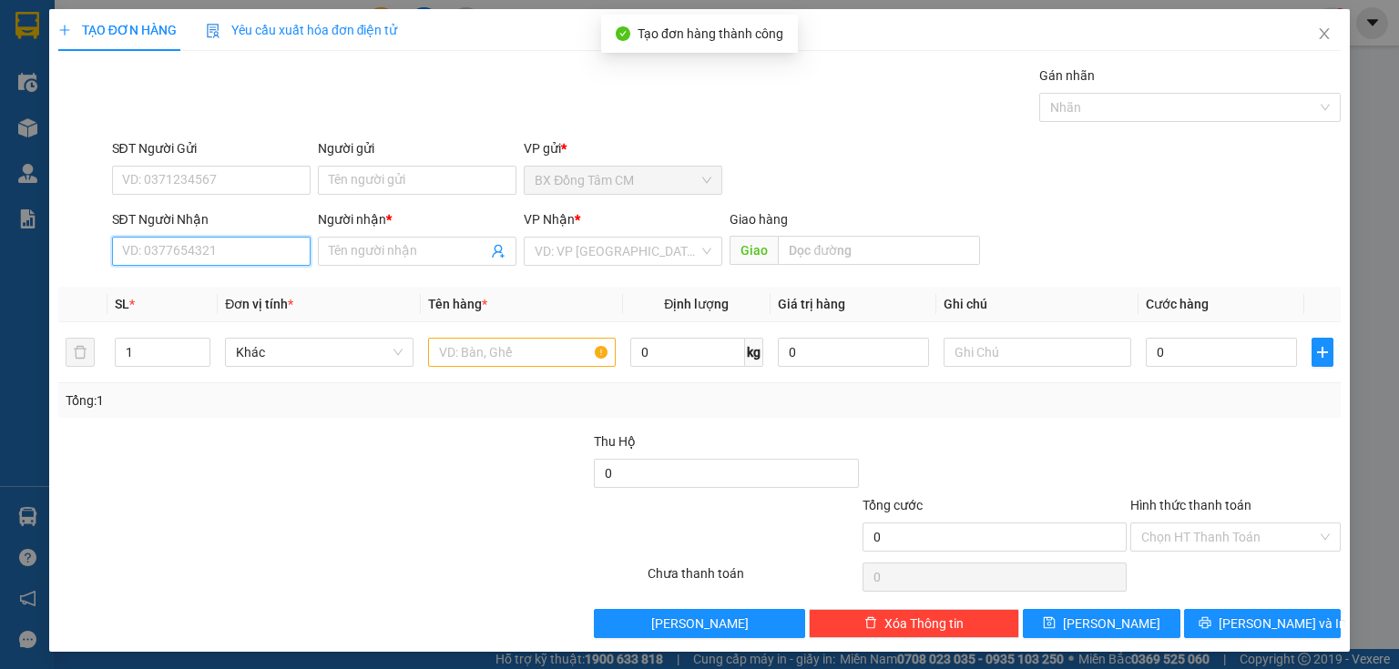
click at [262, 252] on input "SĐT Người Nhận" at bounding box center [211, 251] width 199 height 29
type input "0983323820"
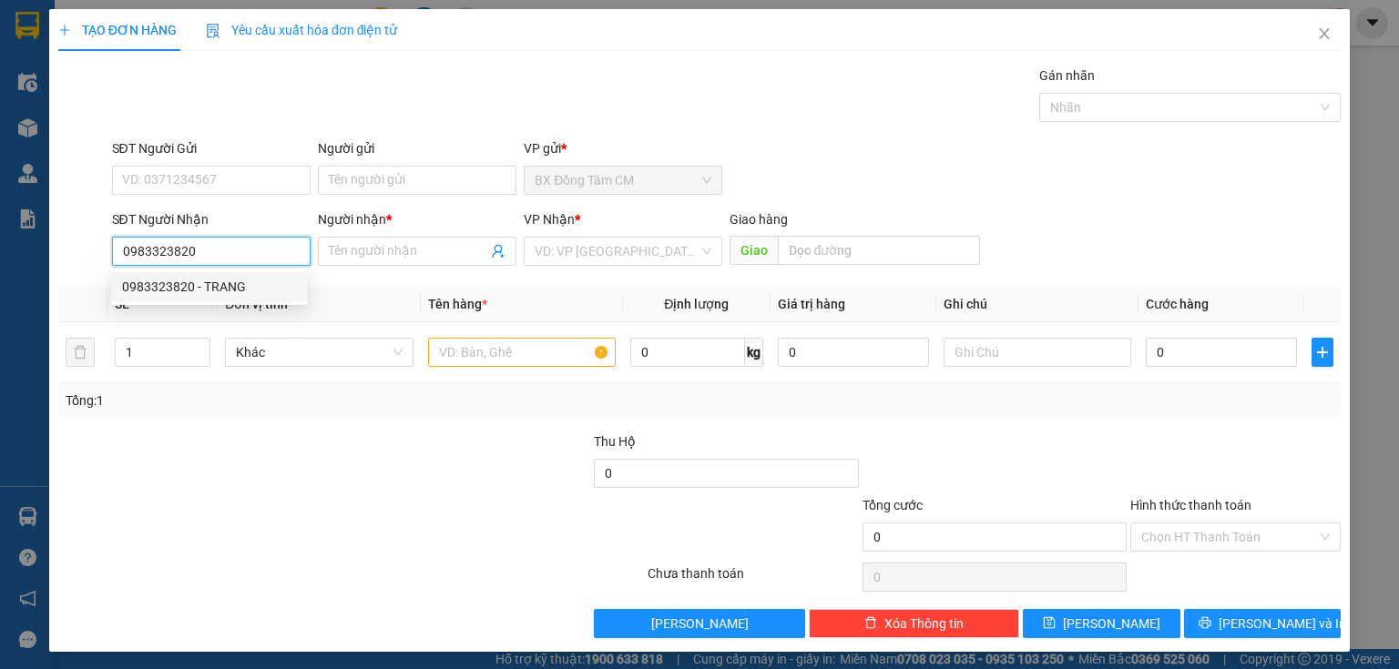
drag, startPoint x: 155, startPoint y: 290, endPoint x: 502, endPoint y: 318, distance: 348.1
click at [160, 290] on div "0983323820 - TRANG" at bounding box center [209, 287] width 175 height 20
type input "TRANG"
type input "0983323820"
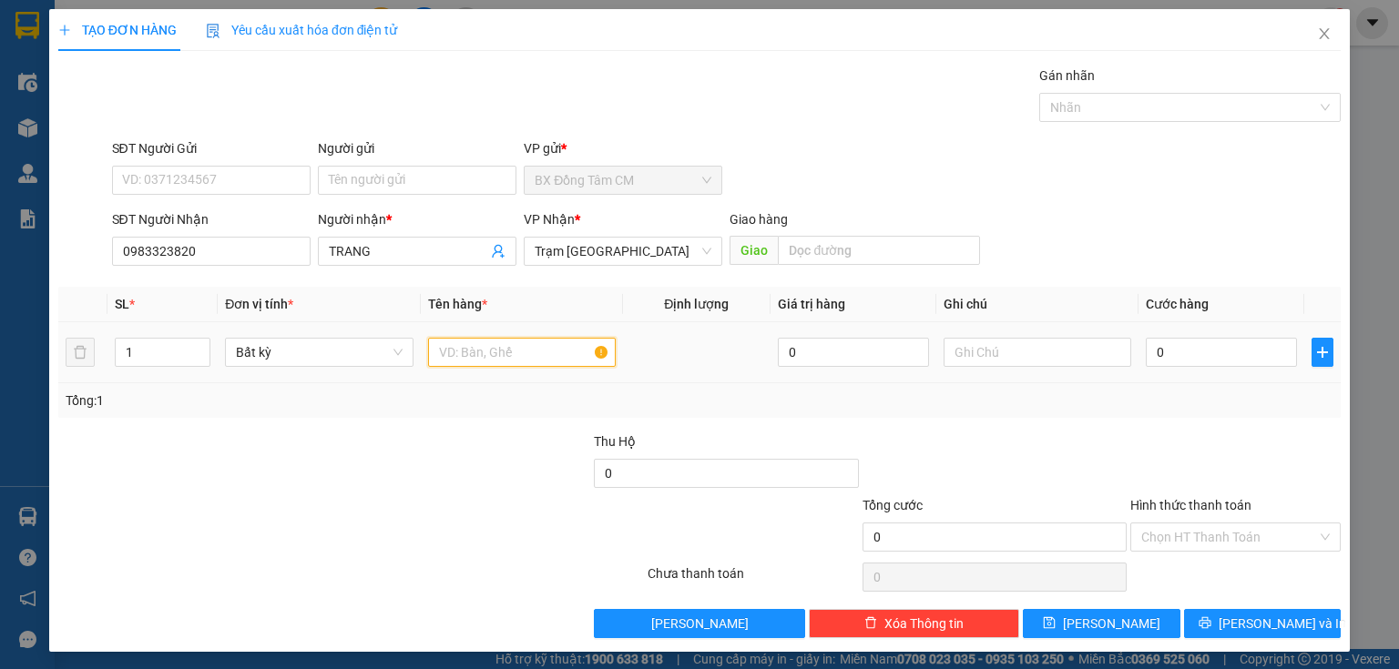
click at [465, 351] on input "text" at bounding box center [522, 352] width 188 height 29
type input "1 BT"
click at [1165, 352] on input "0" at bounding box center [1221, 352] width 151 height 29
type input "3"
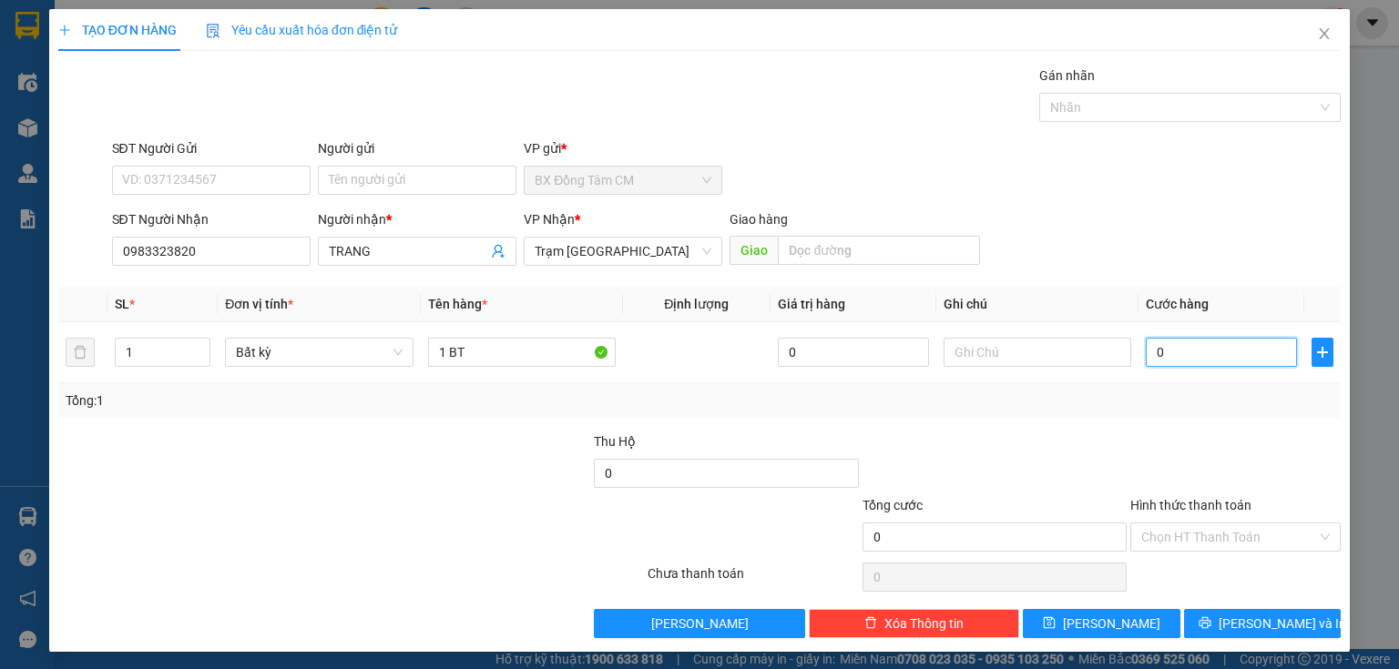
type input "3"
type input "30"
type input "300"
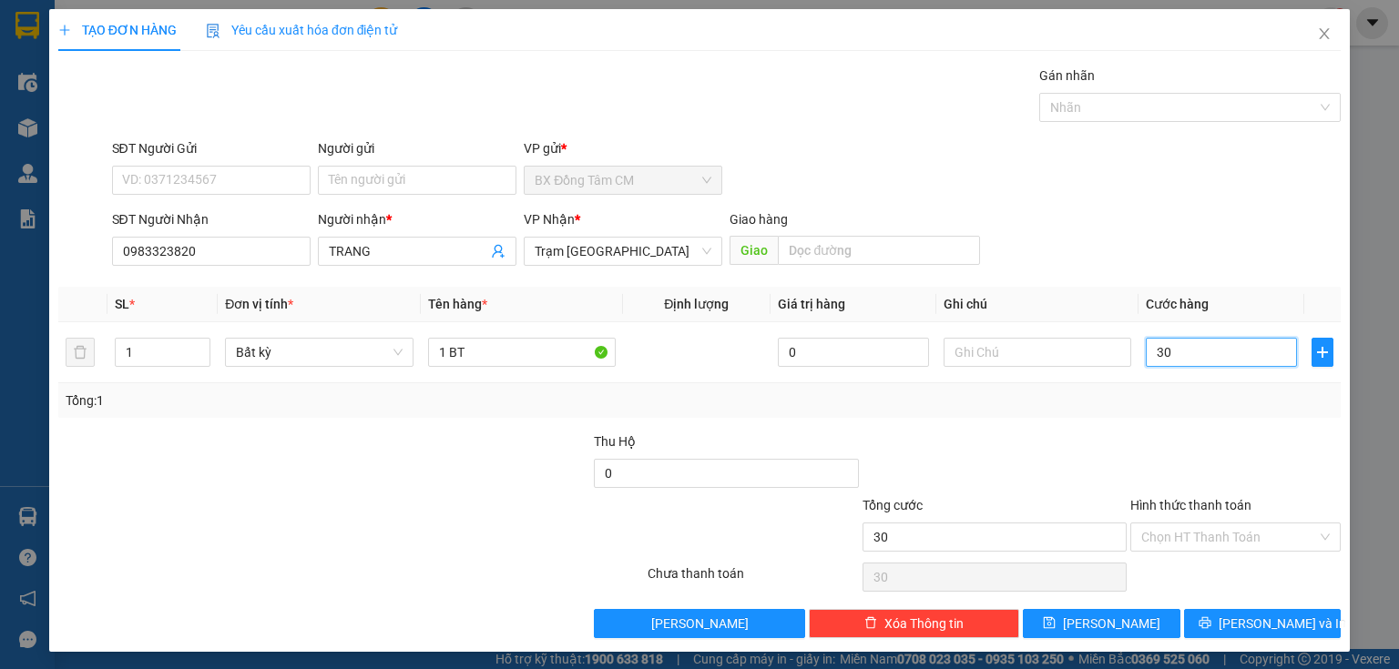
type input "300"
type input "3.000"
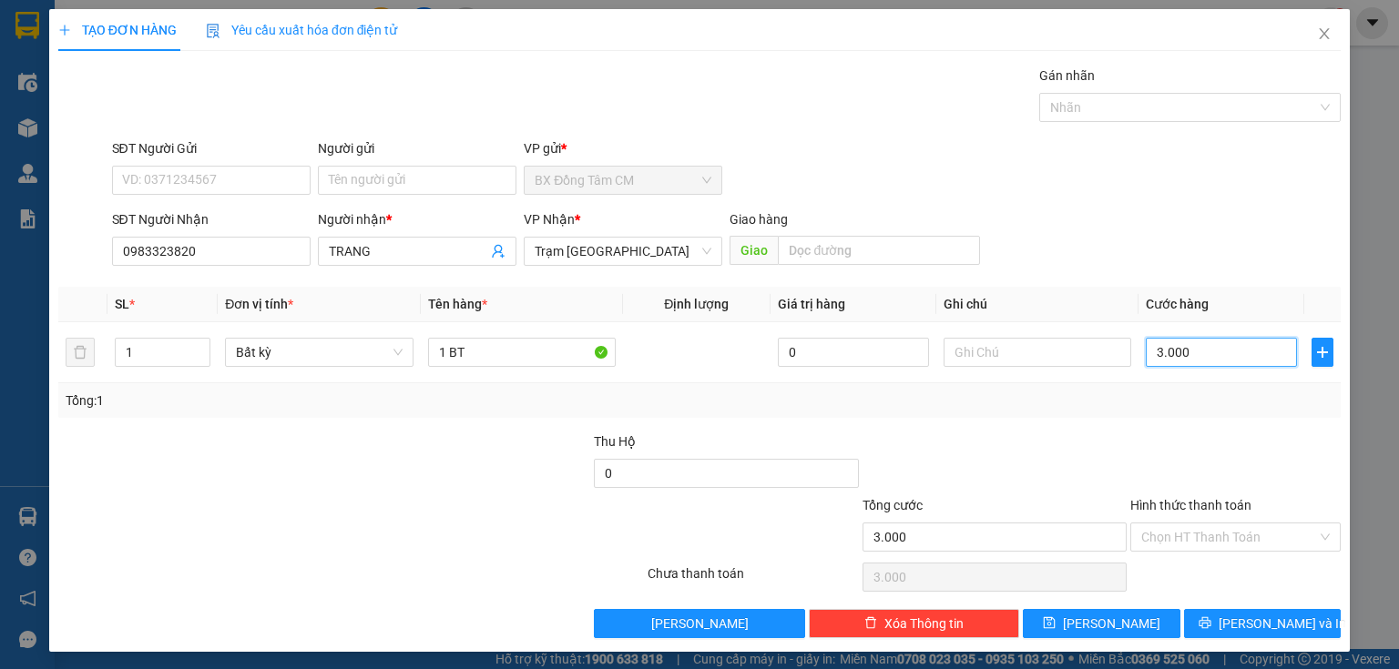
type input "30.000"
drag, startPoint x: 1180, startPoint y: 537, endPoint x: 1180, endPoint y: 561, distance: 23.7
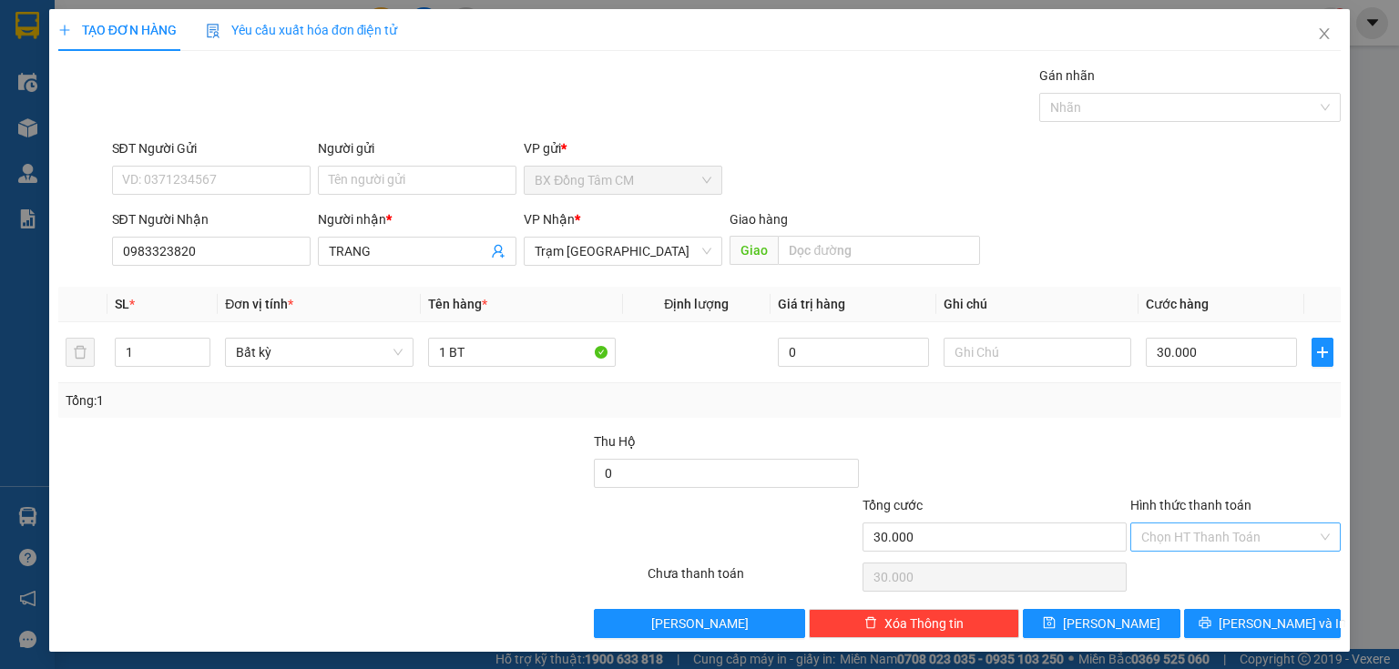
click at [1180, 537] on input "Hình thức thanh toán" at bounding box center [1229, 537] width 176 height 27
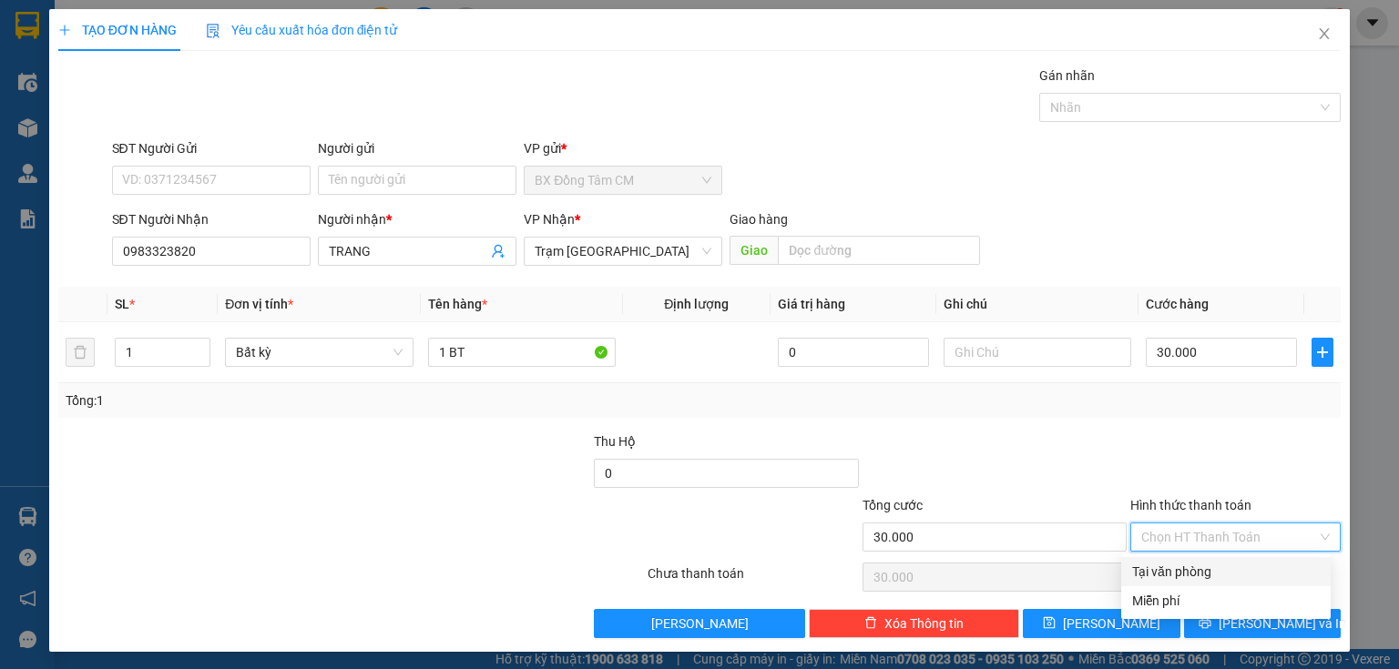
click at [1178, 566] on div "Tại văn phòng" at bounding box center [1226, 572] width 188 height 20
type input "0"
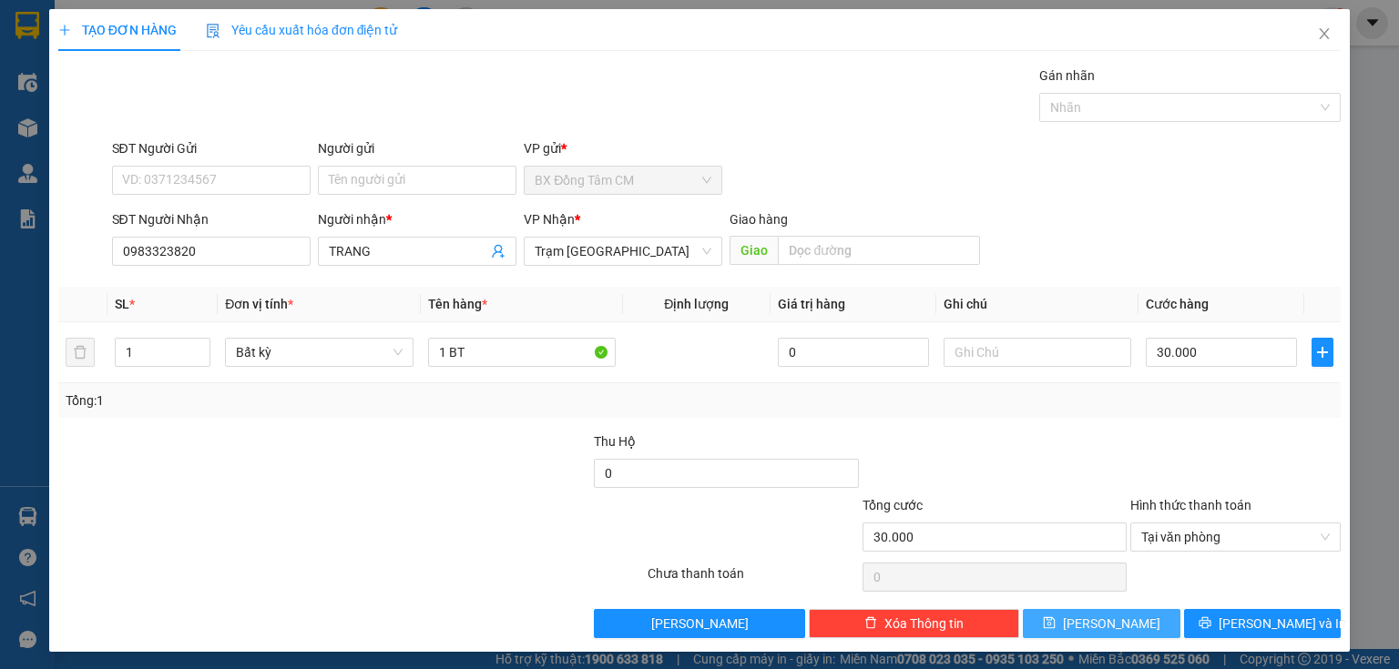
click at [1105, 614] on span "[PERSON_NAME]" at bounding box center [1111, 624] width 97 height 20
type input "0"
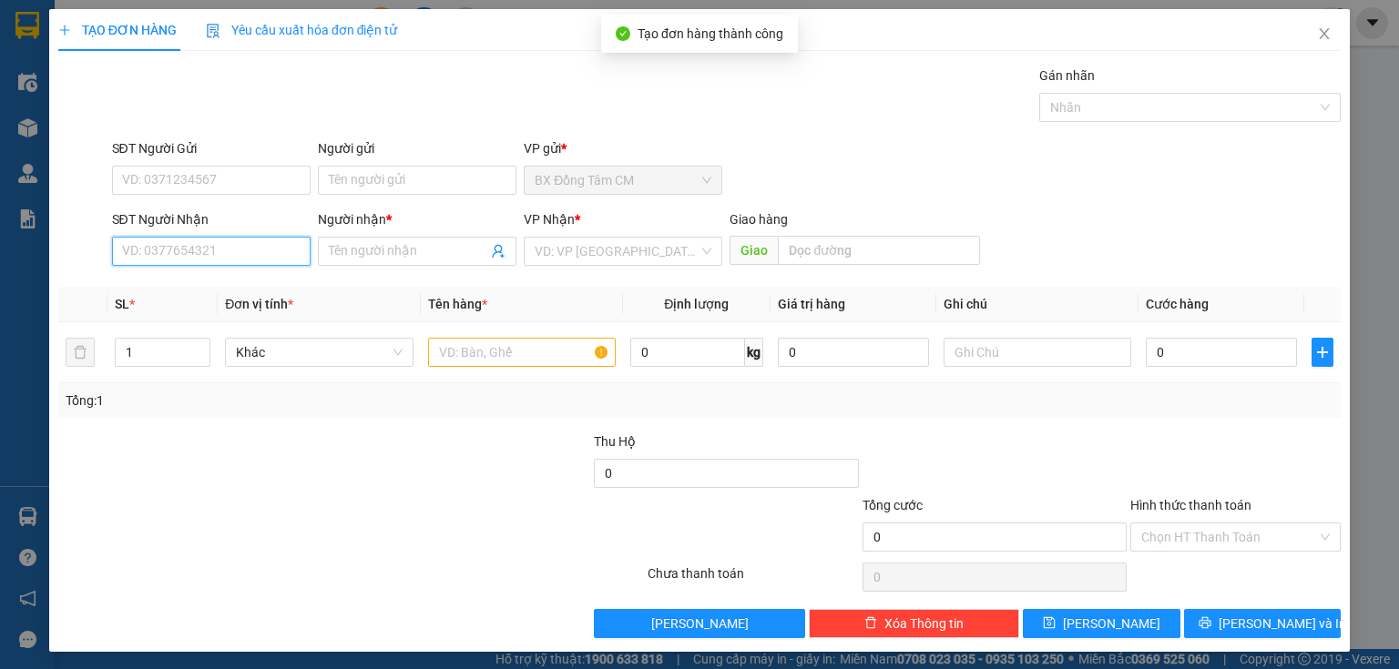
click at [262, 240] on input "SĐT Người Nhận" at bounding box center [211, 251] width 199 height 29
click at [146, 258] on input "0903779632" at bounding box center [211, 251] width 199 height 29
type input "0903779632"
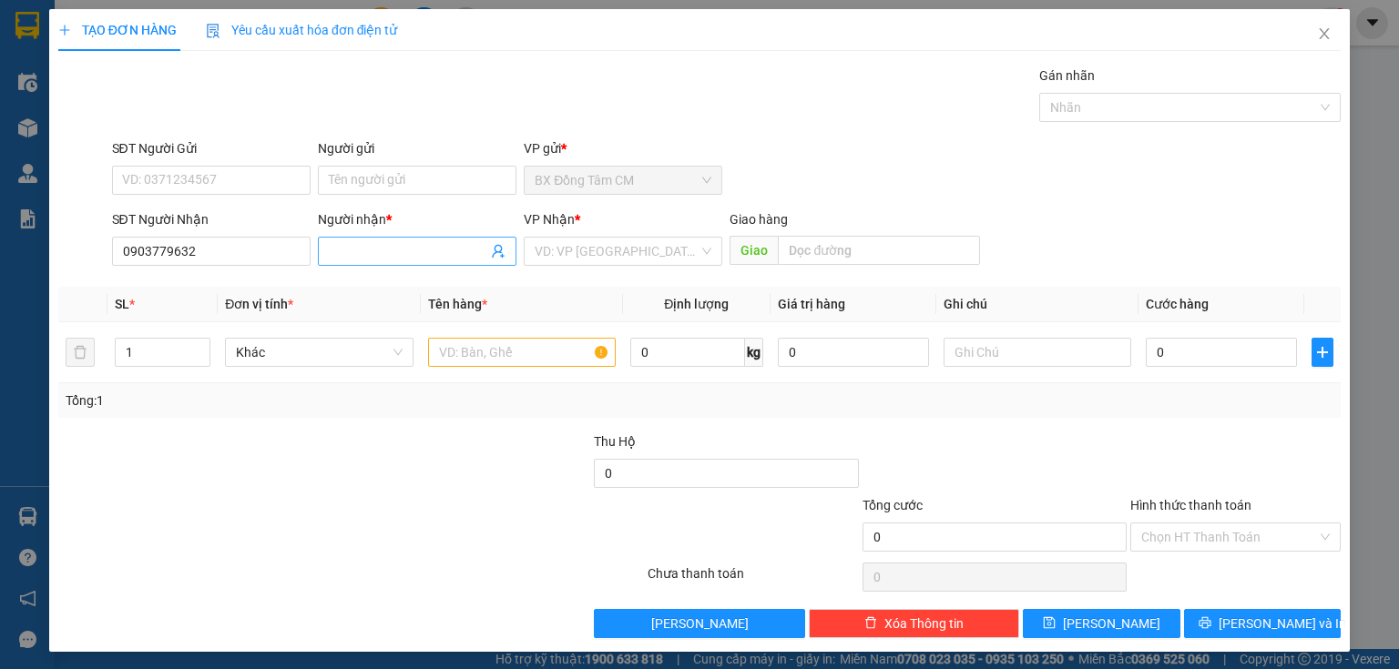
click at [391, 255] on input "Người nhận *" at bounding box center [408, 251] width 158 height 20
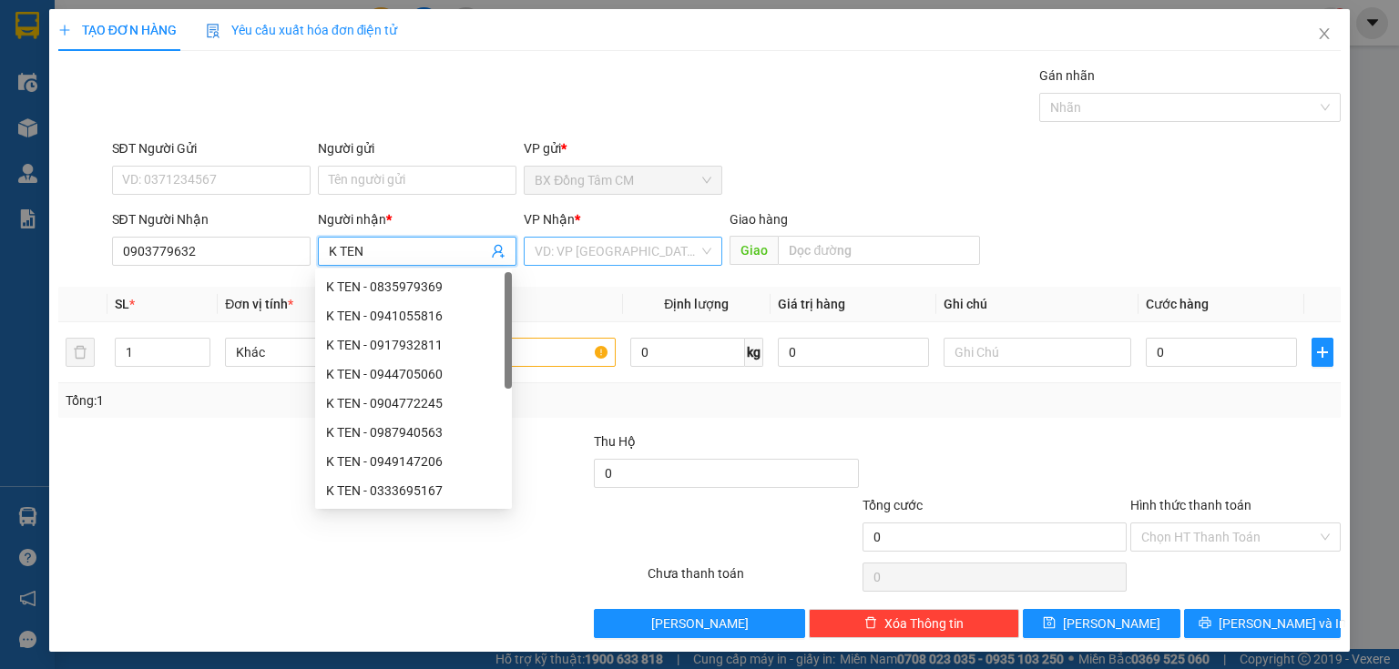
drag, startPoint x: 521, startPoint y: 263, endPoint x: 535, endPoint y: 265, distance: 14.7
click at [524, 264] on div "VD: VP [GEOGRAPHIC_DATA]" at bounding box center [623, 251] width 199 height 29
type input "K TEN"
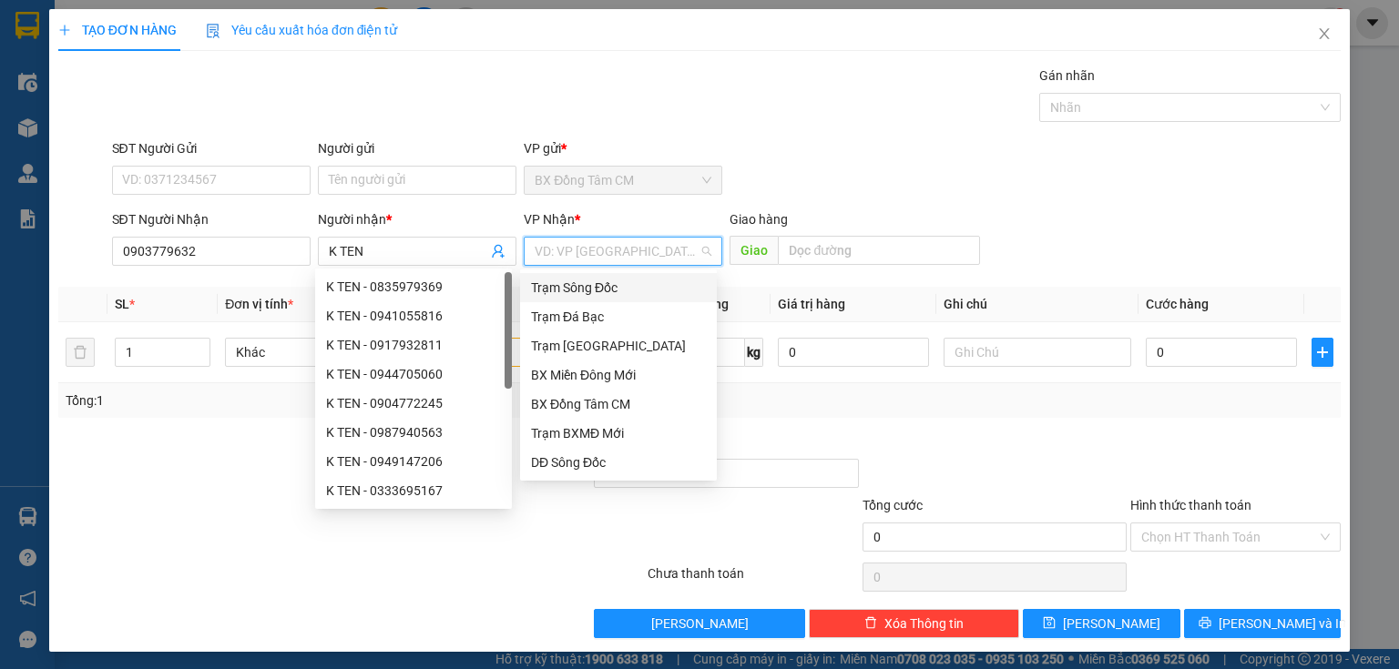
click at [543, 262] on input "search" at bounding box center [617, 251] width 164 height 27
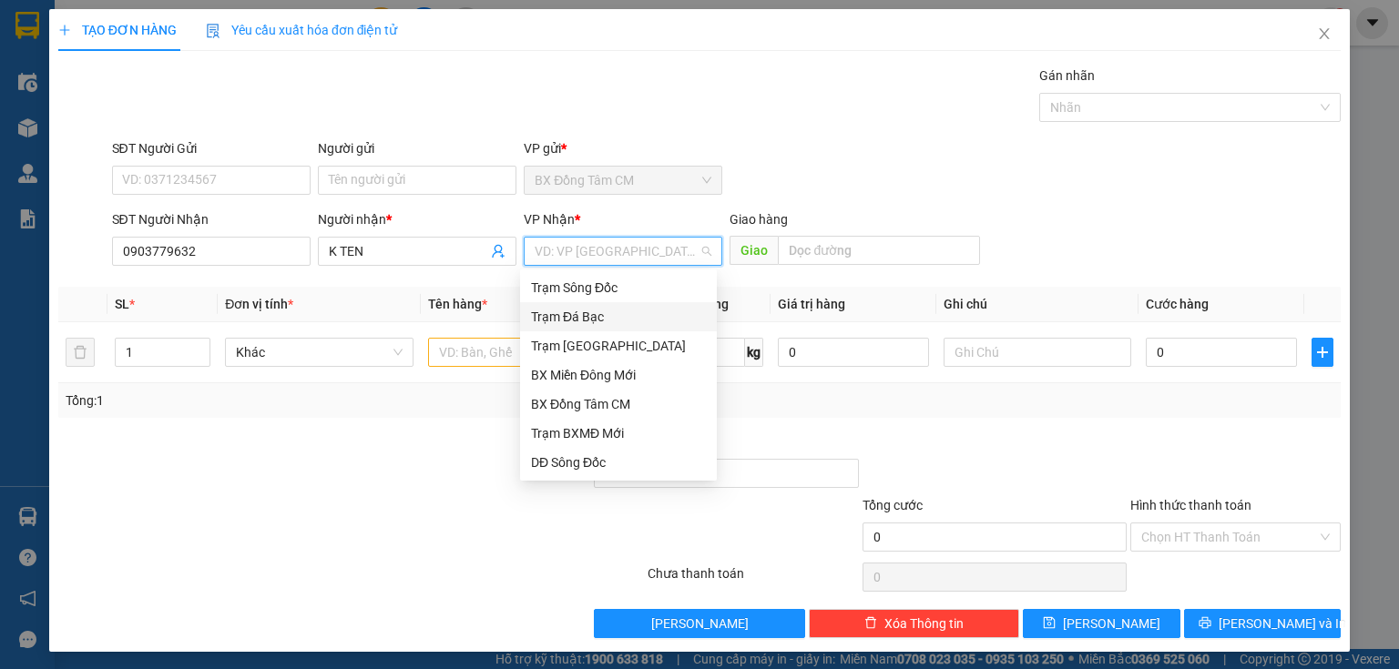
click at [548, 334] on div "Trạm [GEOGRAPHIC_DATA]" at bounding box center [618, 345] width 197 height 29
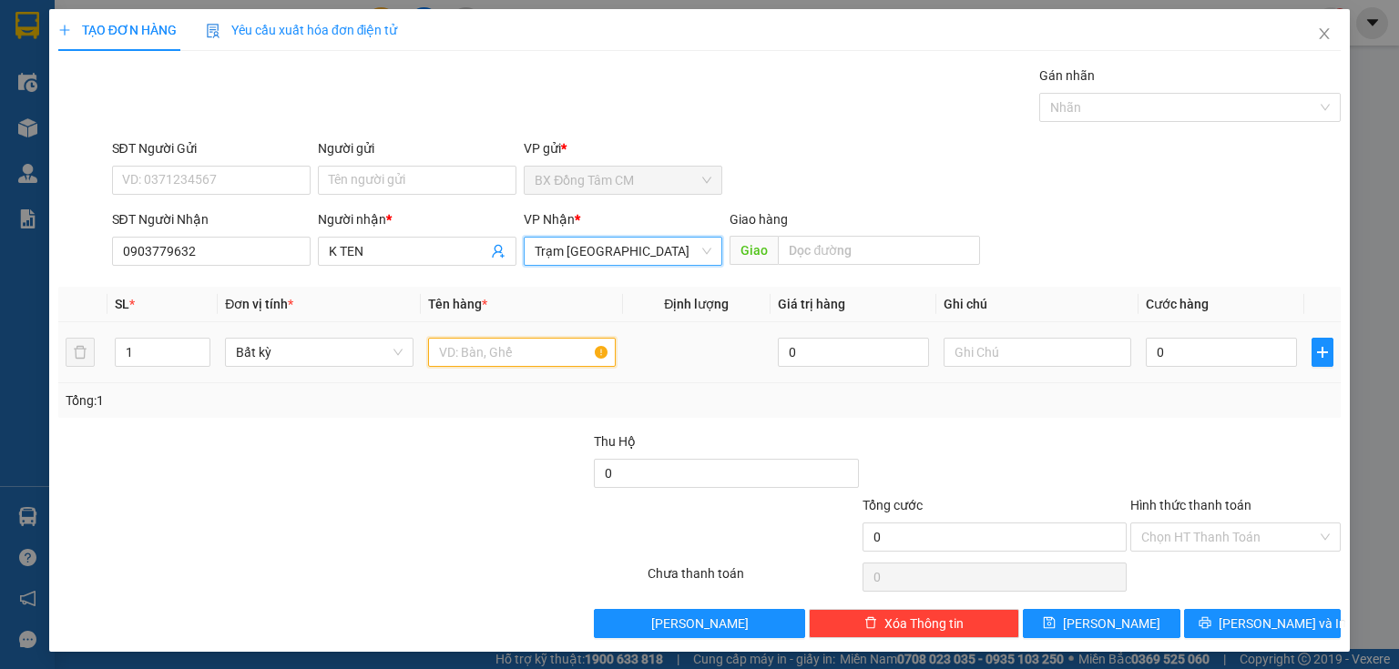
click at [523, 343] on input "text" at bounding box center [522, 352] width 188 height 29
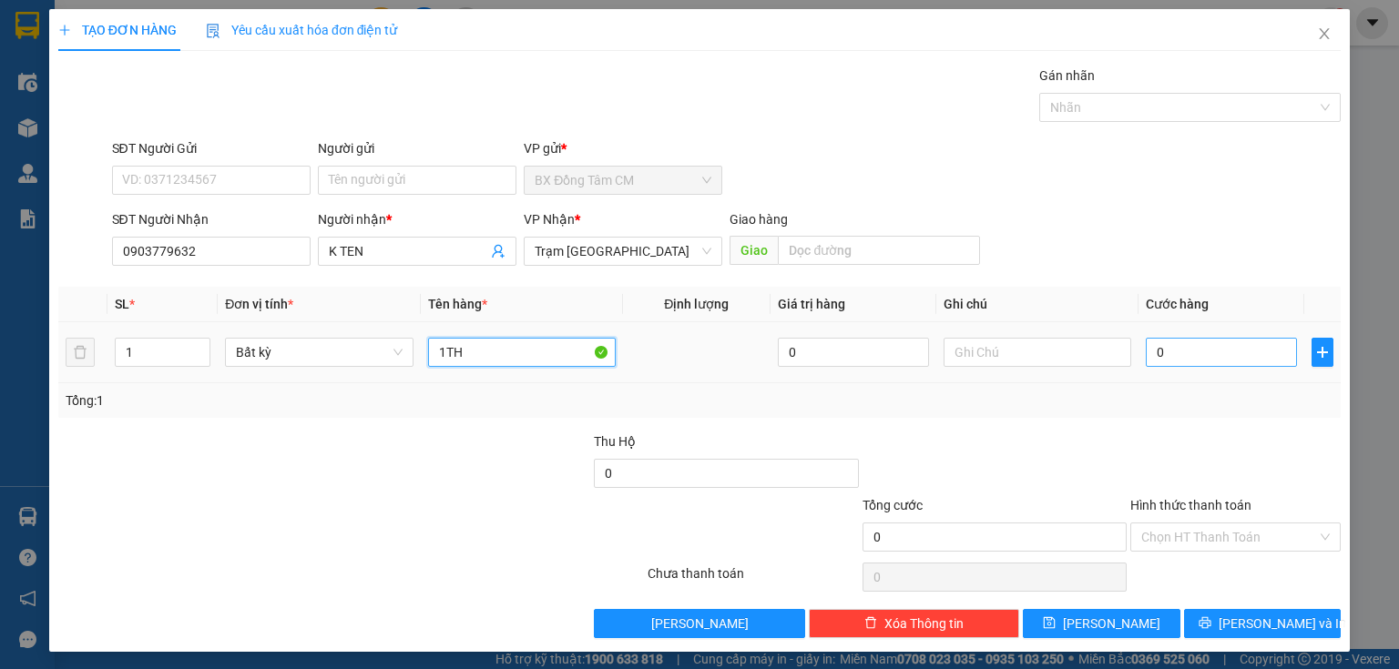
type input "1TH"
click at [1188, 346] on input "0" at bounding box center [1221, 352] width 151 height 29
type input "4"
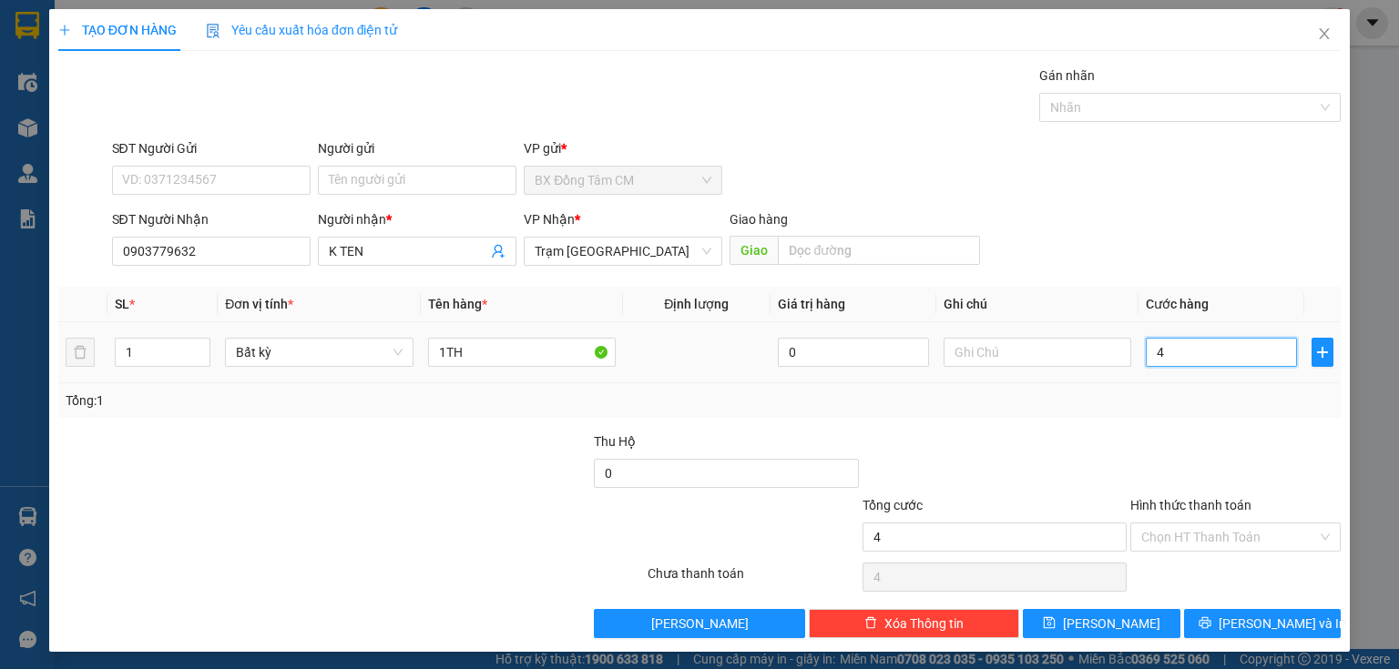
type input "40"
type input "400"
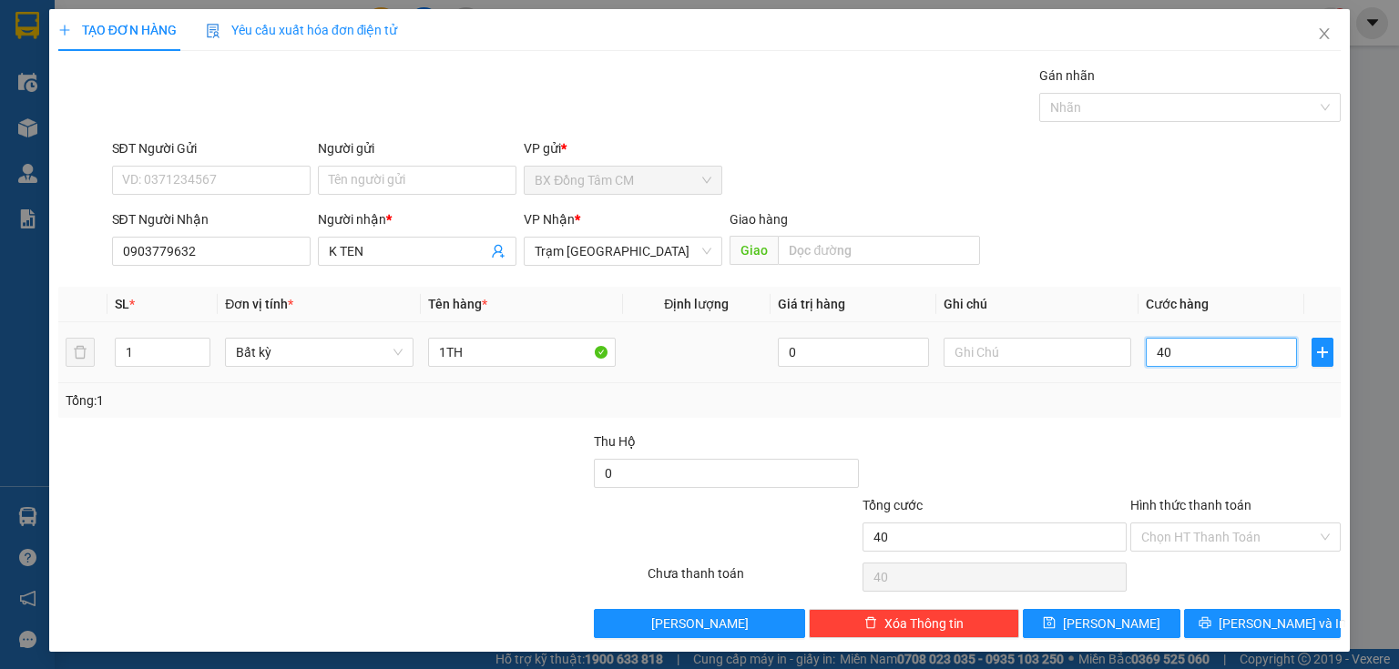
type input "400"
type input "4.000"
type input "40.000"
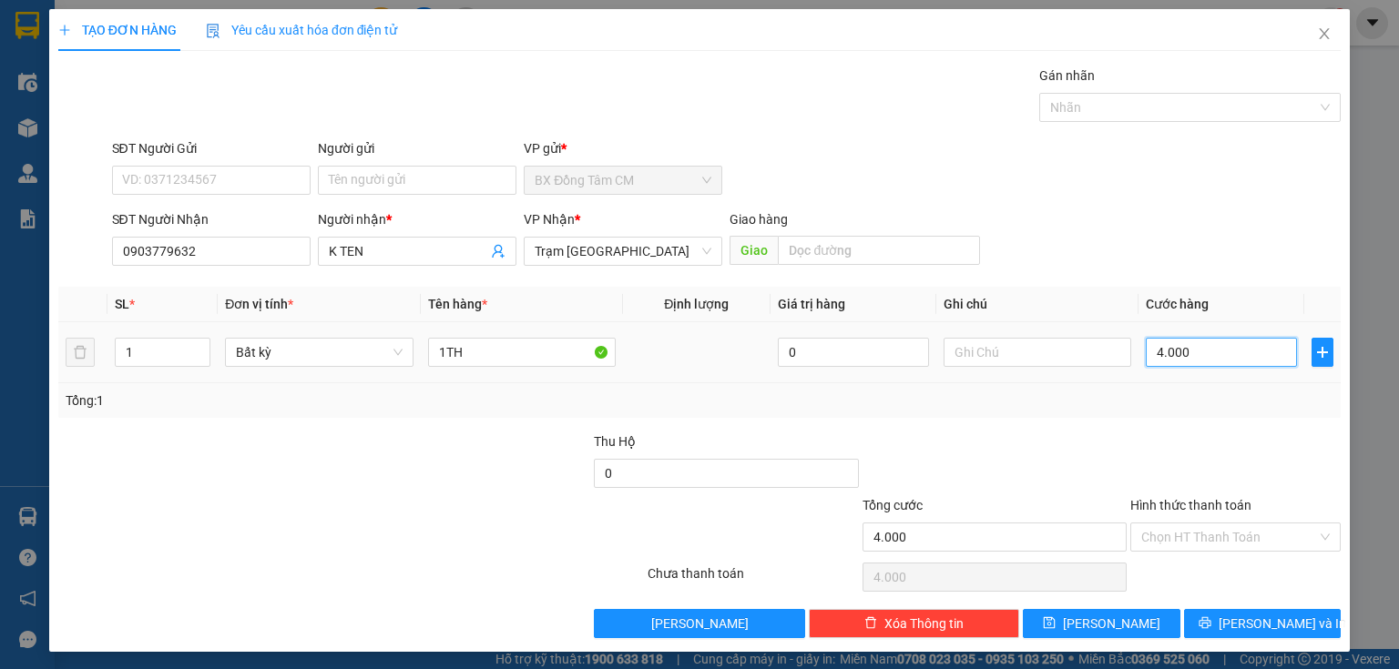
type input "40.000"
click at [1188, 543] on input "Hình thức thanh toán" at bounding box center [1229, 537] width 176 height 27
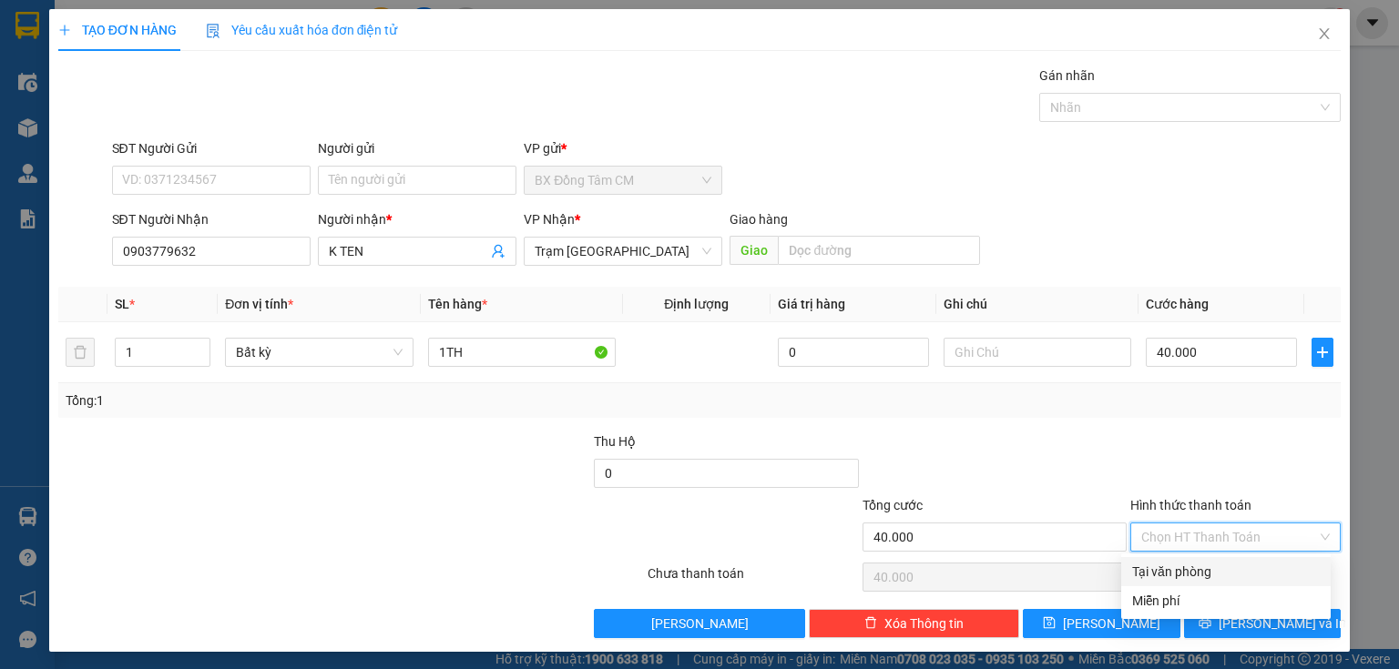
click at [1179, 570] on div "Tại văn phòng" at bounding box center [1226, 572] width 188 height 20
type input "0"
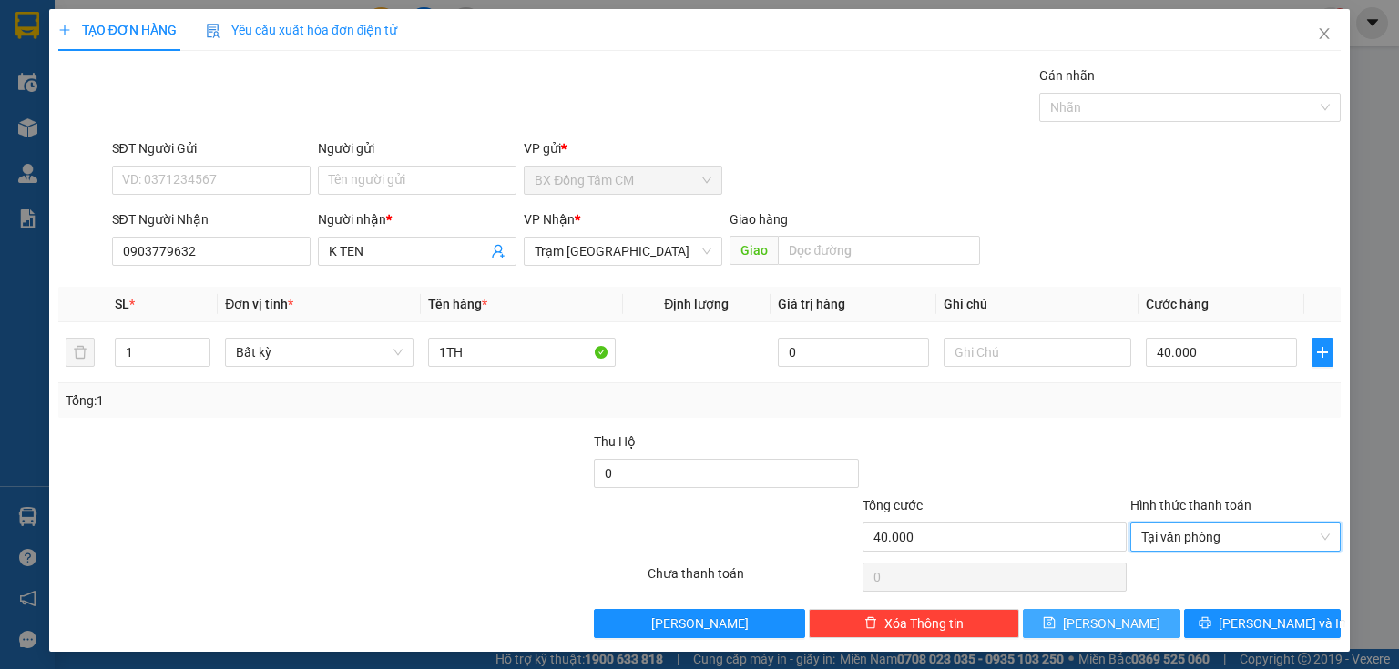
click at [1108, 611] on button "[PERSON_NAME]" at bounding box center [1102, 623] width 158 height 29
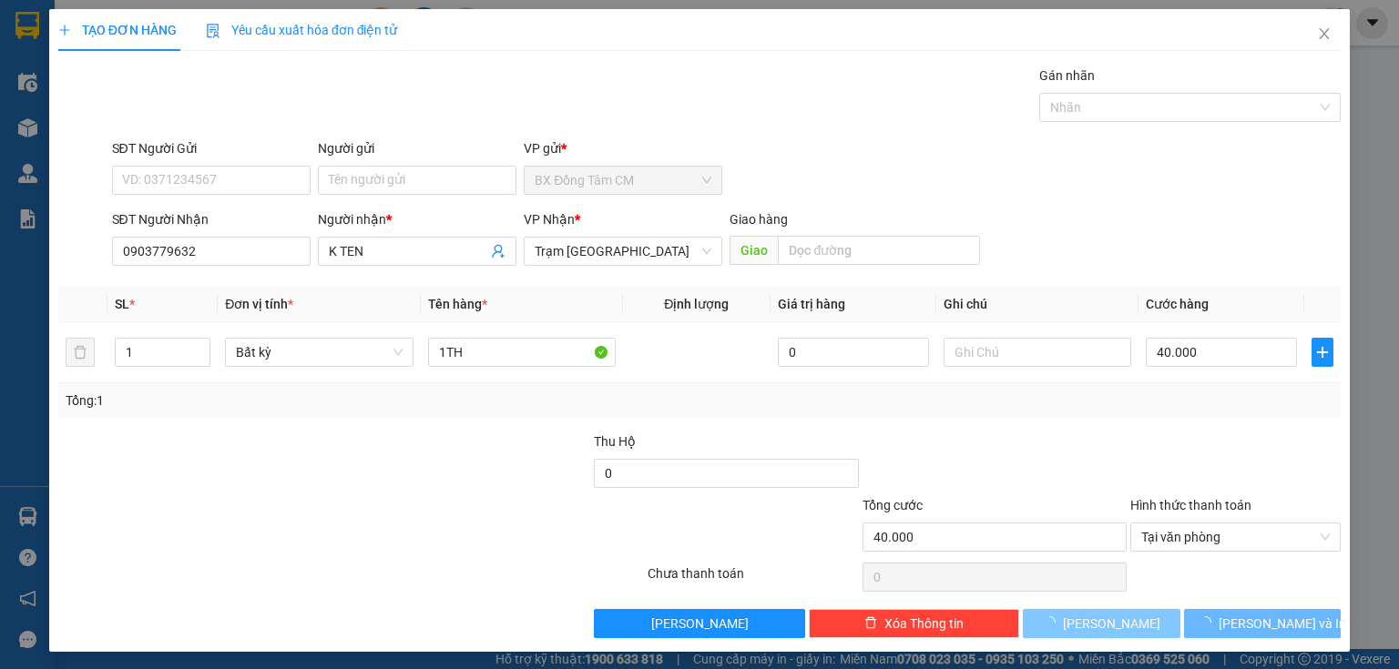
type input "0"
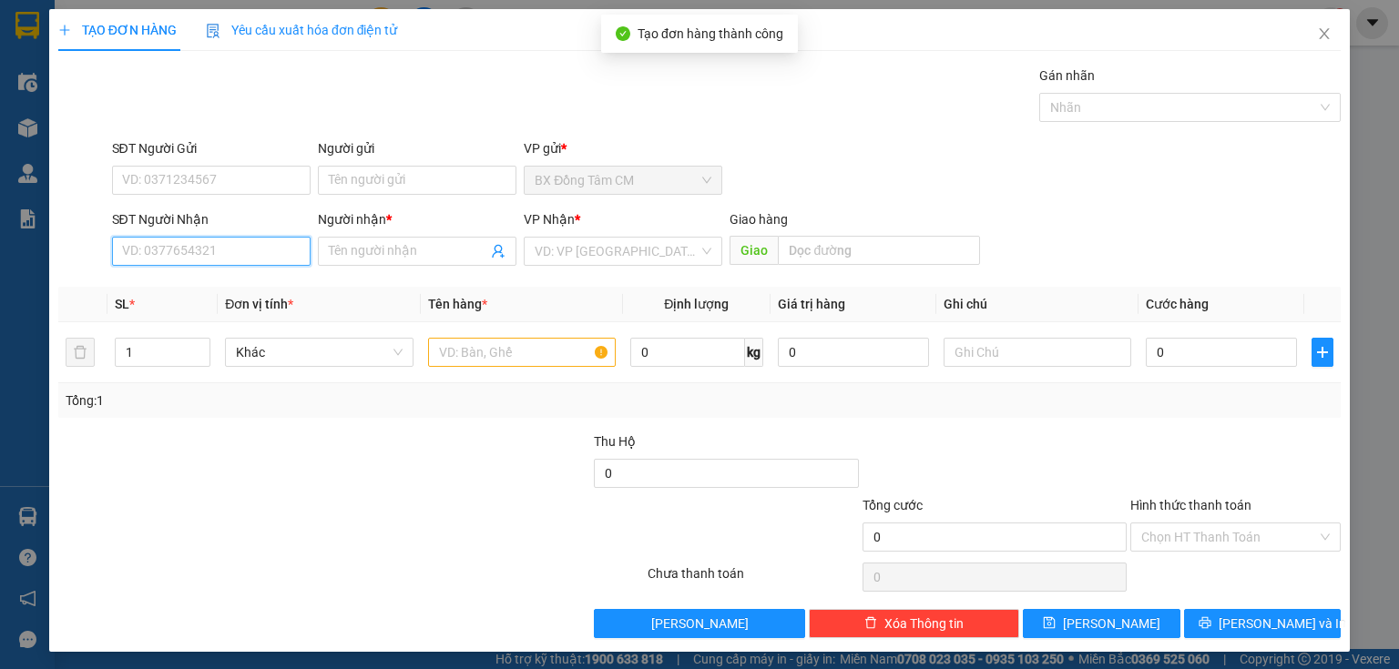
click at [197, 243] on input "SĐT Người Nhận" at bounding box center [211, 251] width 199 height 29
type input "0981800068"
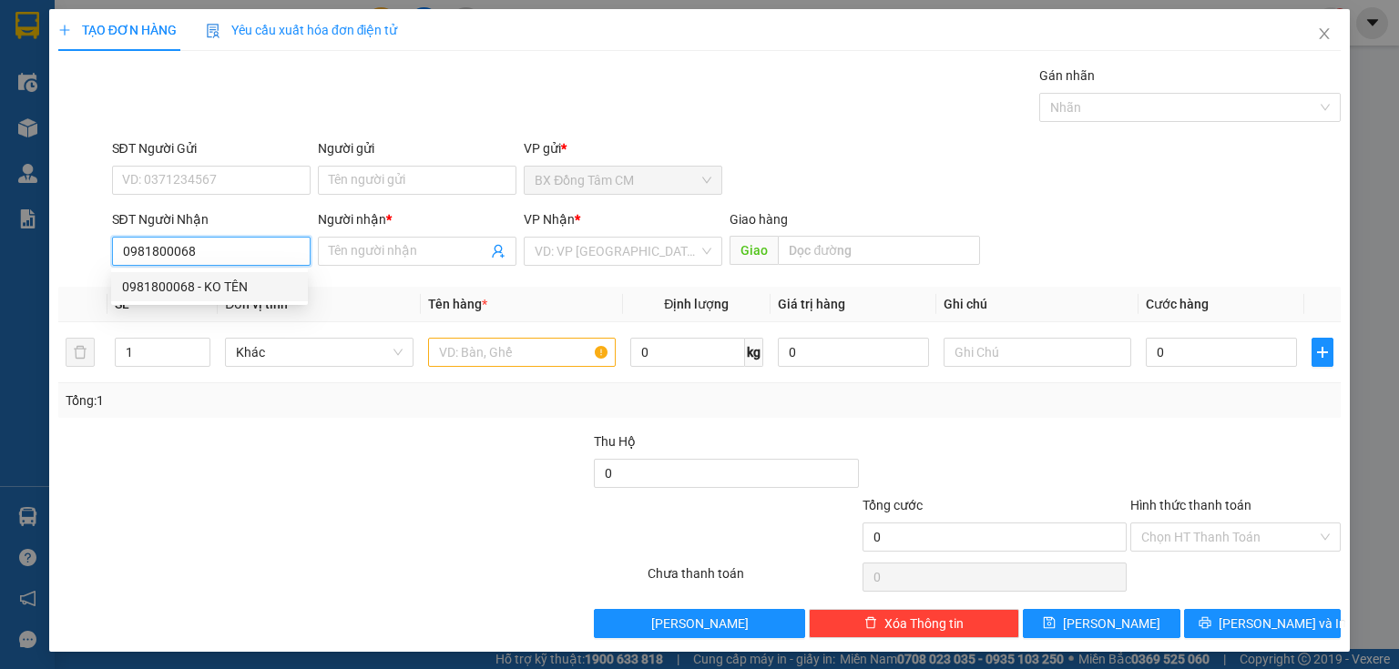
drag, startPoint x: 200, startPoint y: 288, endPoint x: 243, endPoint y: 295, distance: 43.4
click at [202, 288] on div "0981800068 - KO TÊN" at bounding box center [209, 287] width 175 height 20
type input "KO TÊN"
type input "CV [PERSON_NAME]"
type input "0981800068"
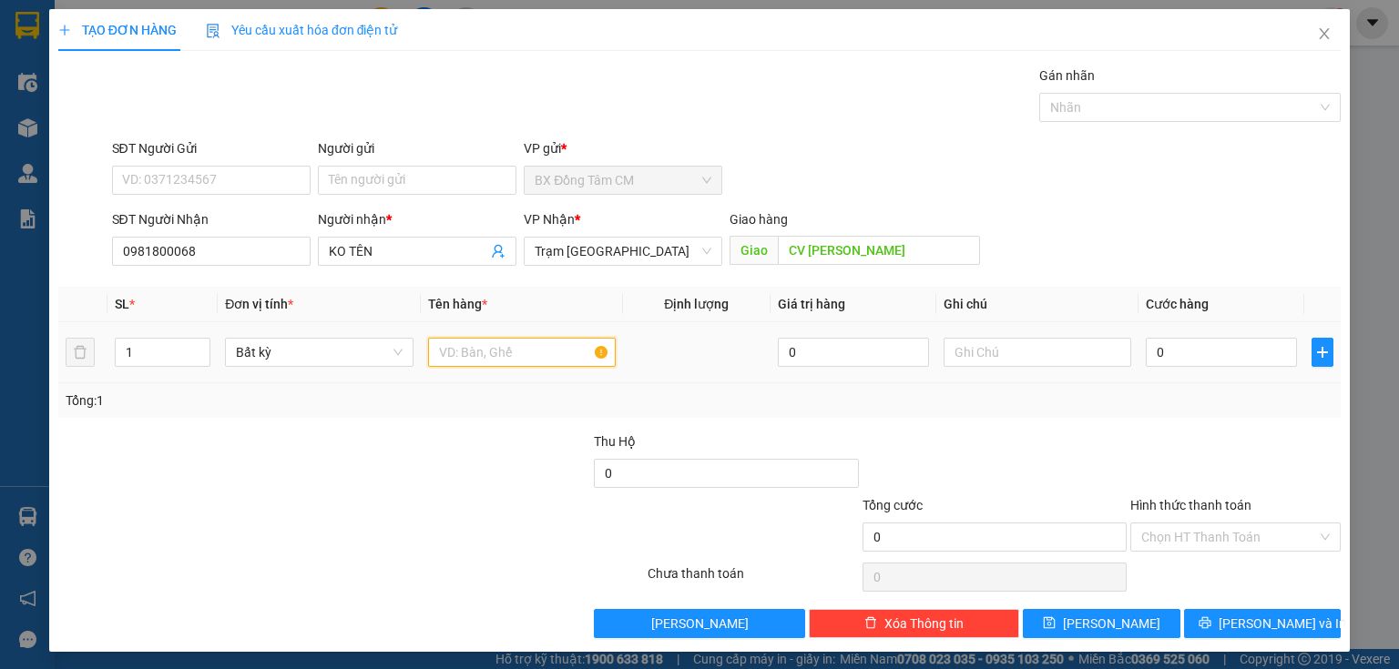
click at [539, 364] on input "text" at bounding box center [522, 352] width 188 height 29
type input "1TH"
drag, startPoint x: 1237, startPoint y: 373, endPoint x: 1226, endPoint y: 364, distance: 14.2
click at [1233, 368] on td "0" at bounding box center [1221, 352] width 166 height 61
click at [1219, 357] on input "0" at bounding box center [1221, 352] width 151 height 29
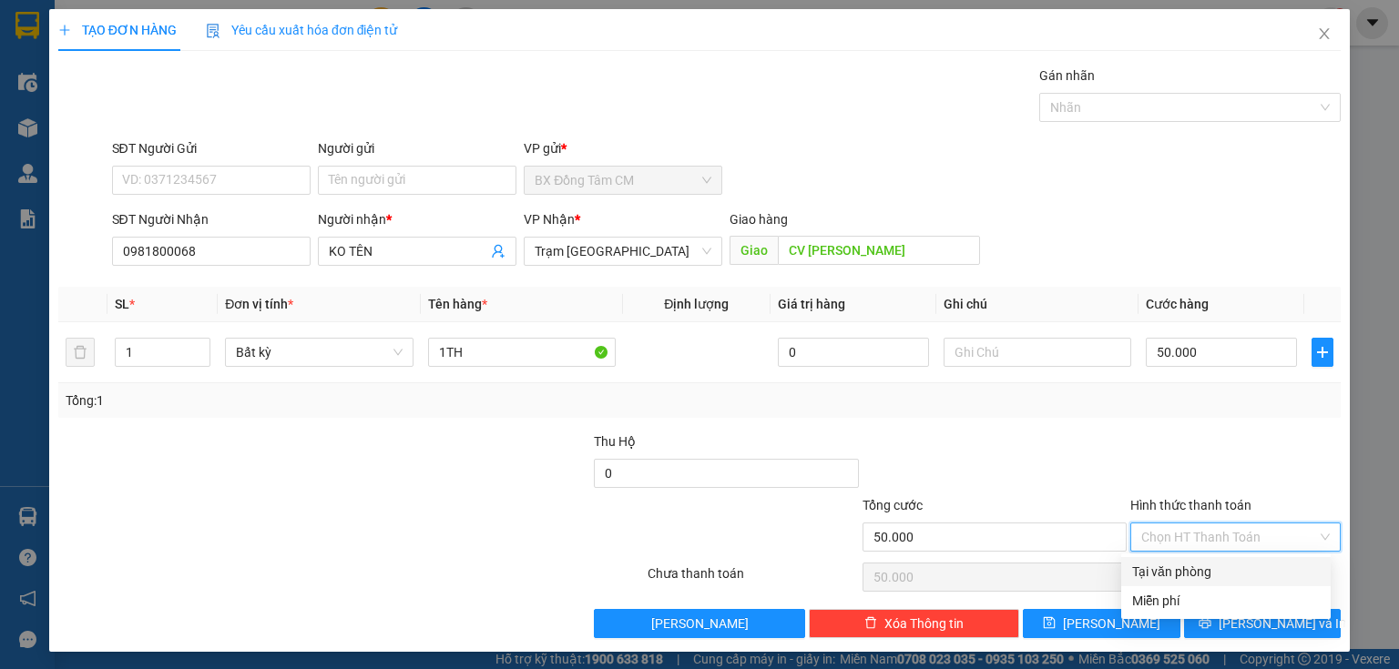
click at [1190, 531] on input "Hình thức thanh toán" at bounding box center [1229, 537] width 176 height 27
click at [1183, 560] on div "Tại văn phòng" at bounding box center [1225, 571] width 209 height 29
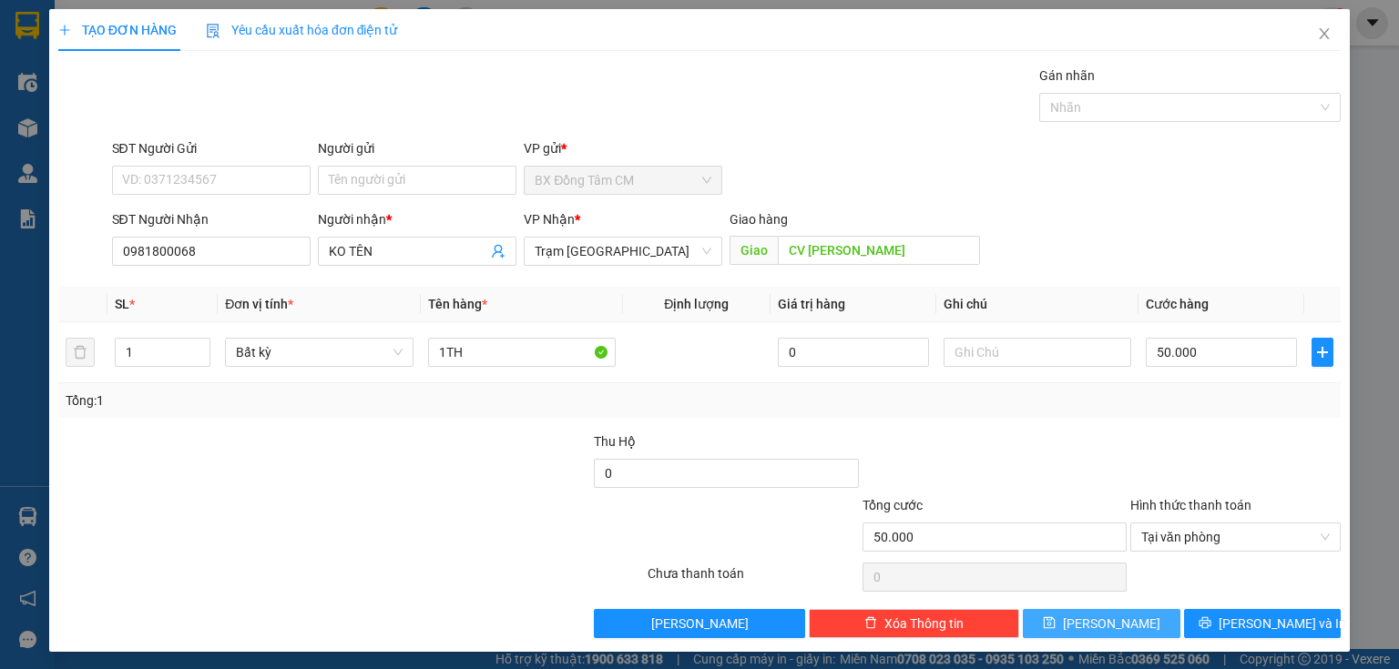
click at [1087, 627] on button "[PERSON_NAME]" at bounding box center [1102, 623] width 158 height 29
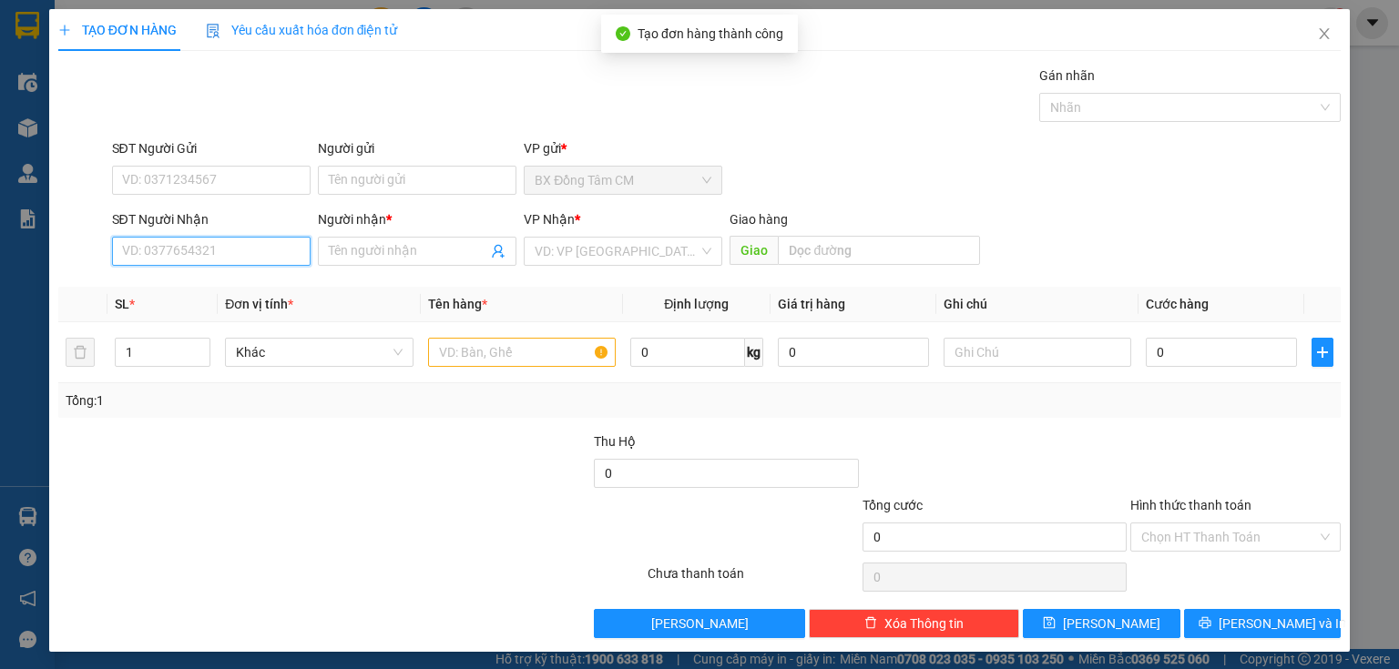
click at [164, 255] on input "SĐT Người Nhận" at bounding box center [211, 251] width 199 height 29
click at [155, 255] on input "0862349511" at bounding box center [211, 251] width 199 height 29
click at [142, 260] on input "0862349511" at bounding box center [211, 251] width 199 height 29
click at [146, 260] on input "0862349511" at bounding box center [211, 251] width 199 height 29
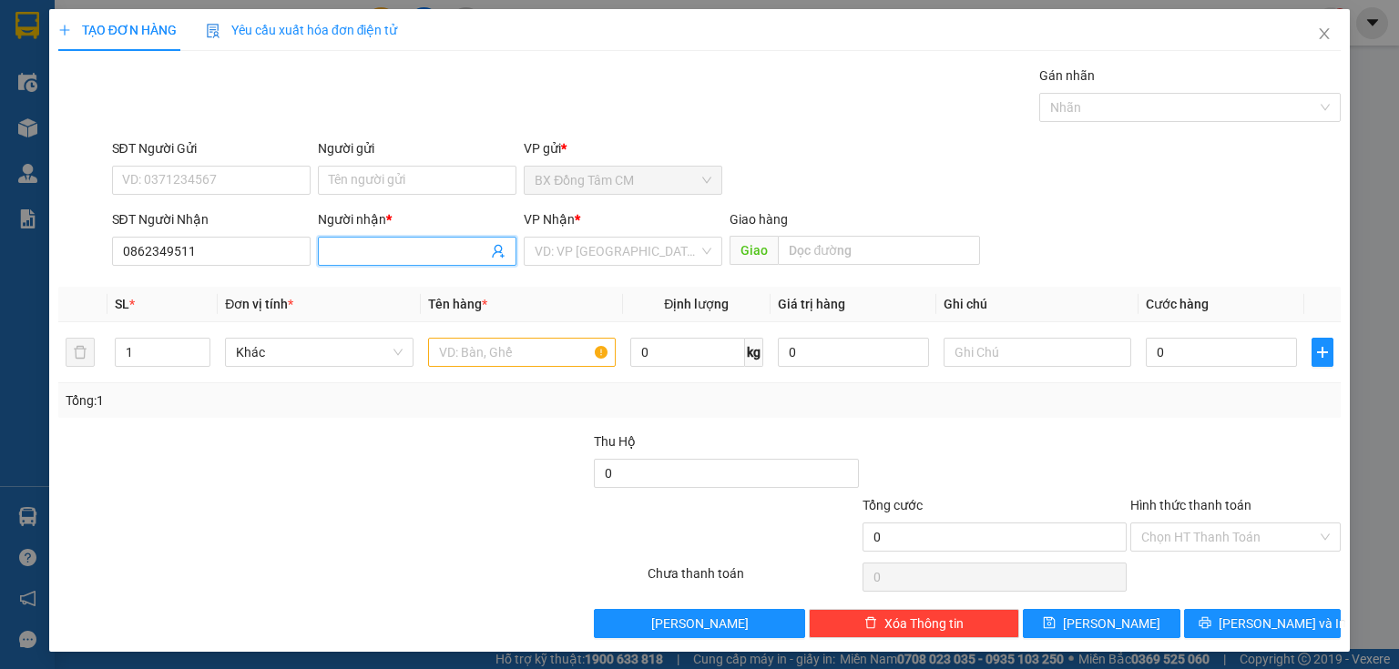
click at [387, 260] on input "Người nhận *" at bounding box center [408, 251] width 158 height 20
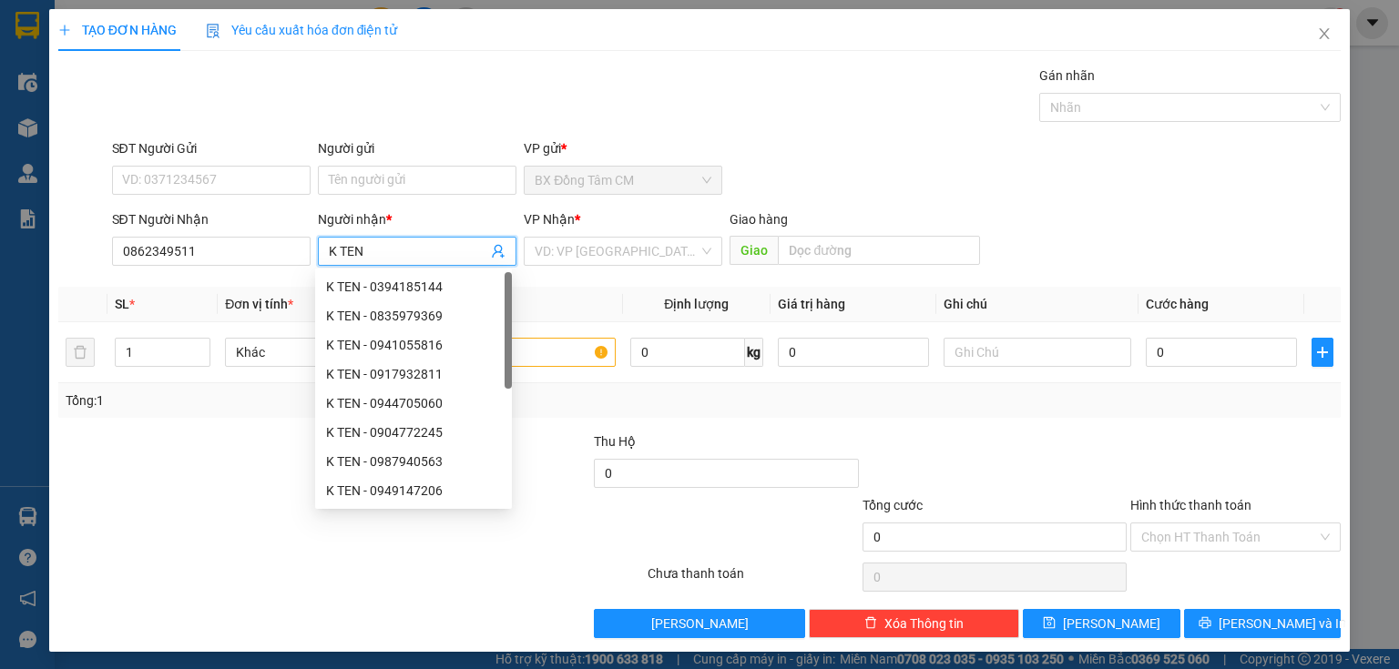
click at [621, 267] on div "VP Nhận * VD: VP [GEOGRAPHIC_DATA]" at bounding box center [623, 241] width 199 height 64
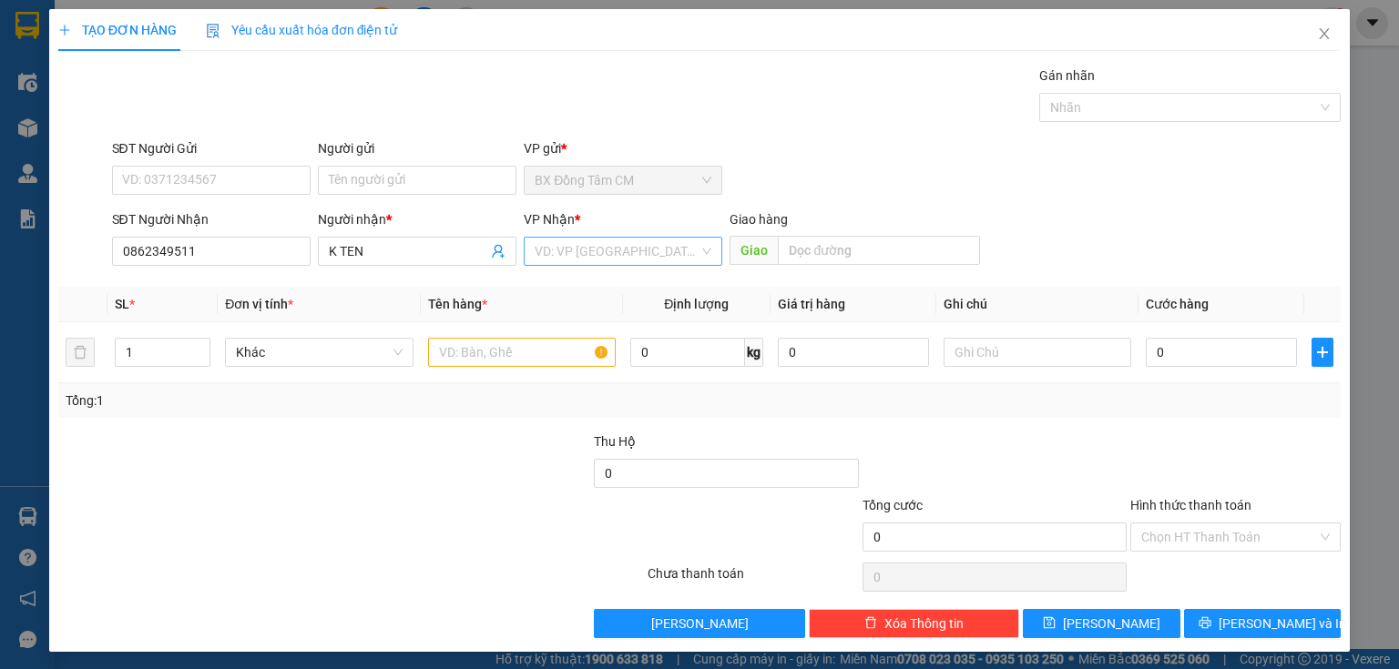
click at [637, 247] on input "search" at bounding box center [617, 251] width 164 height 27
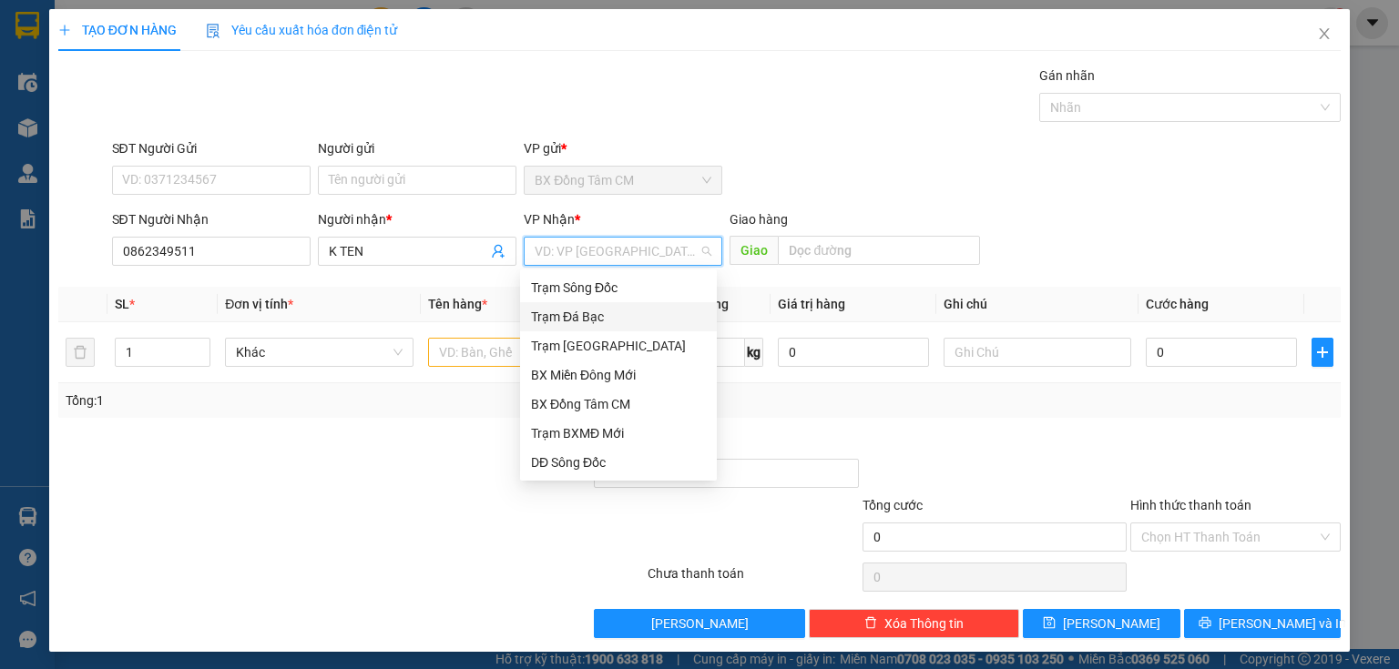
click at [586, 341] on div "Trạm [GEOGRAPHIC_DATA]" at bounding box center [618, 346] width 175 height 20
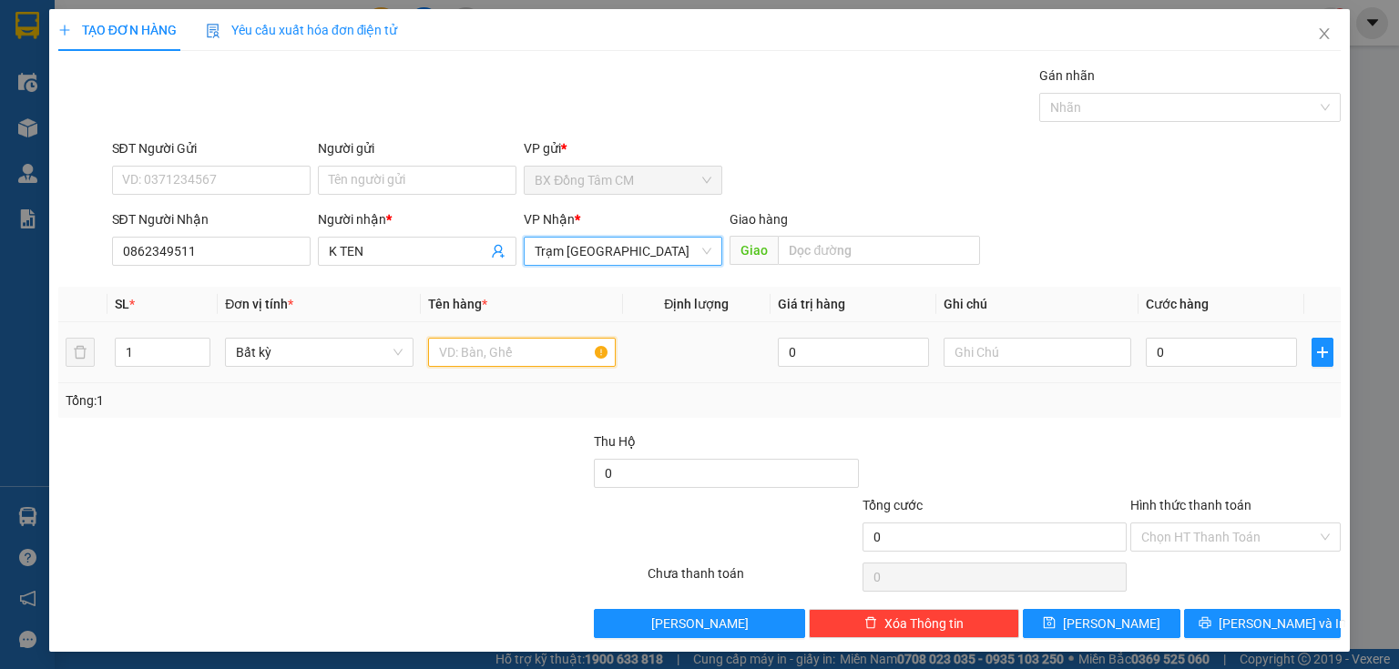
click at [508, 350] on input "text" at bounding box center [522, 352] width 188 height 29
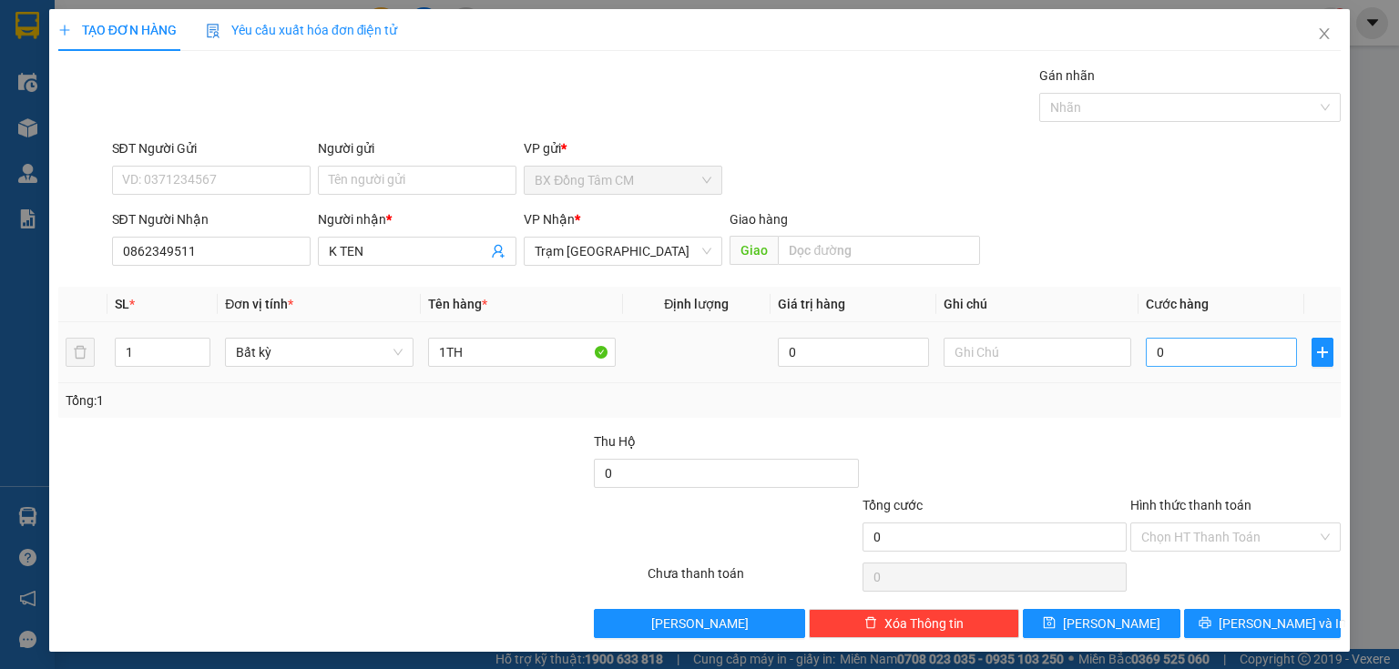
click at [1158, 338] on td "0" at bounding box center [1221, 352] width 166 height 61
click at [1161, 346] on input "0" at bounding box center [1221, 352] width 151 height 29
click at [1183, 540] on input "Hình thức thanh toán" at bounding box center [1229, 537] width 176 height 27
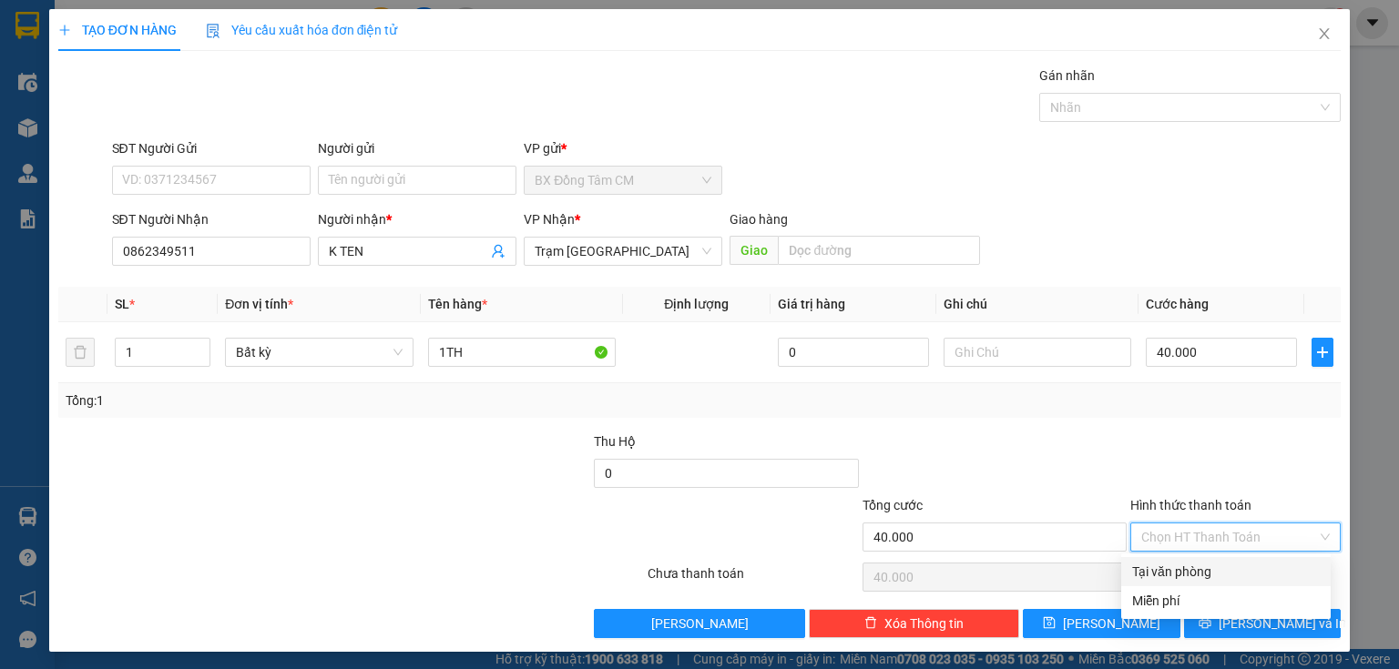
click at [1174, 585] on div "Tại văn phòng" at bounding box center [1225, 571] width 209 height 29
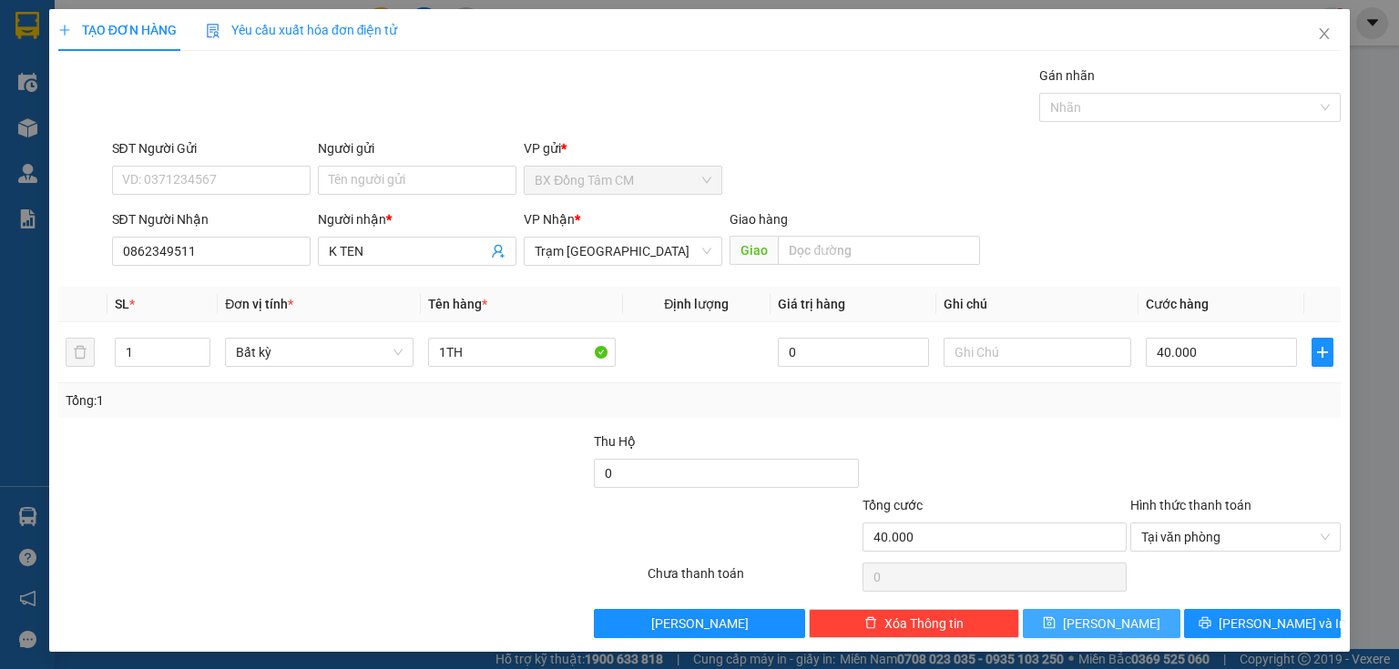
click at [1095, 617] on span "[PERSON_NAME]" at bounding box center [1111, 624] width 97 height 20
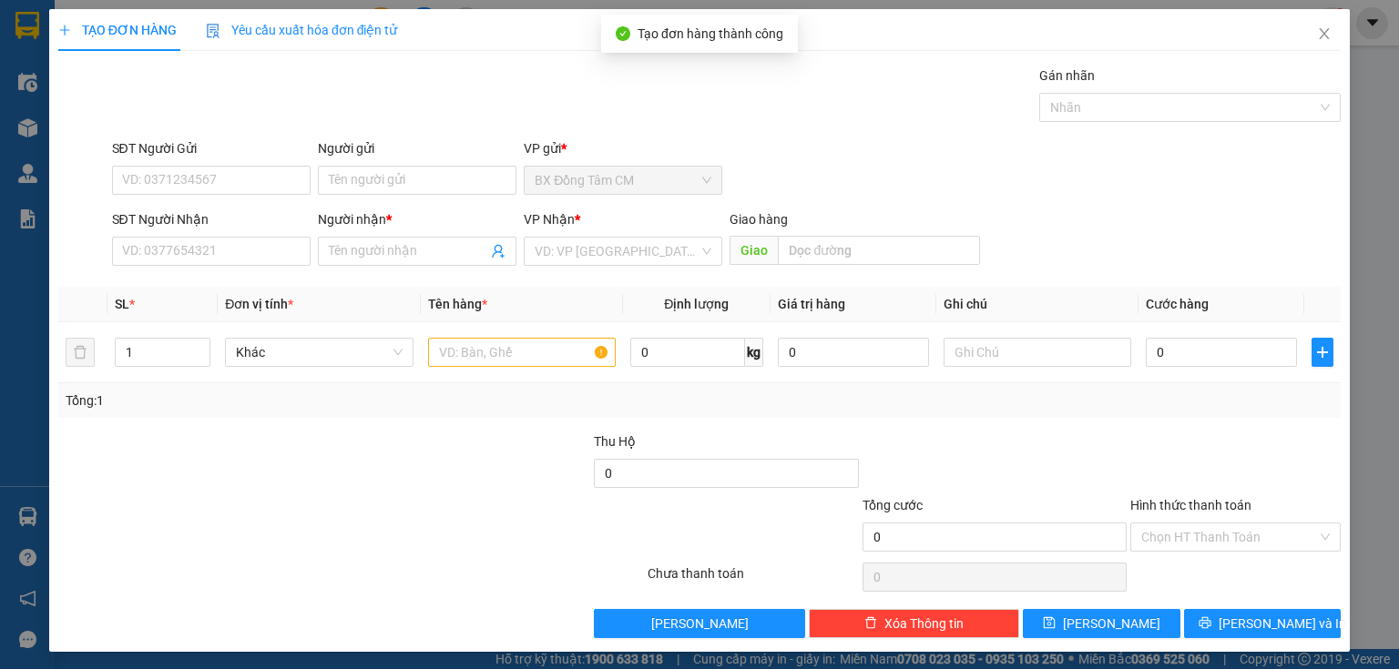
click at [108, 250] on div "SĐT Người Nhận VD: 0377654321 Người nhận * Tên người nhận VP Nhận * VD: VP Sài …" at bounding box center [699, 241] width 1286 height 64
click at [117, 255] on input "SĐT Người Nhận" at bounding box center [211, 251] width 199 height 29
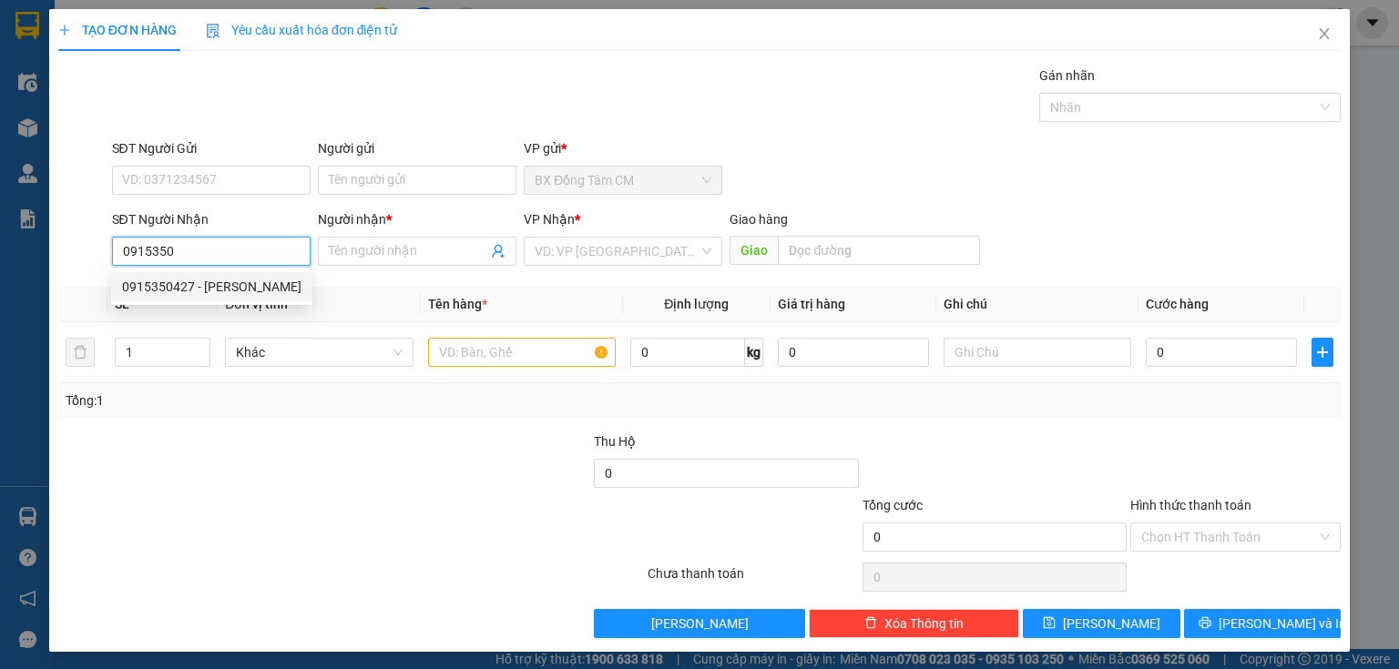
drag, startPoint x: 178, startPoint y: 286, endPoint x: 227, endPoint y: 291, distance: 48.6
click at [183, 286] on div "0915350427 - [PERSON_NAME]" at bounding box center [211, 287] width 179 height 20
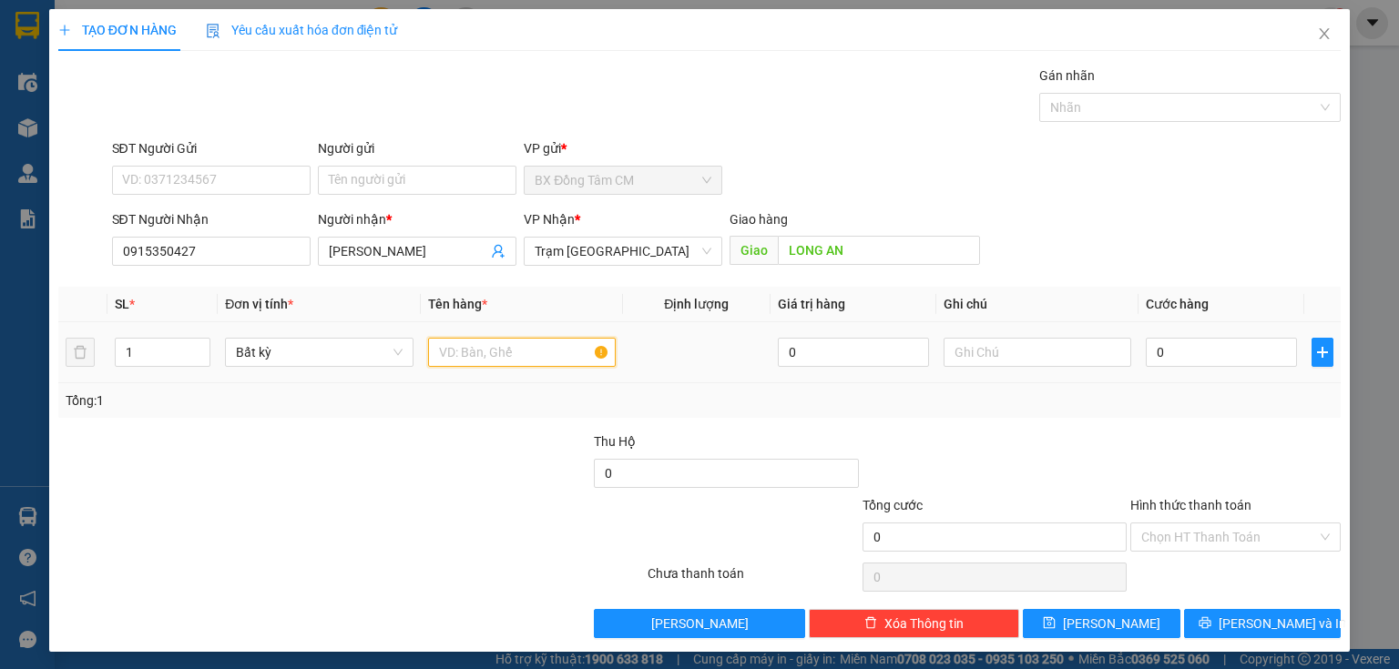
click at [484, 361] on input "text" at bounding box center [522, 352] width 188 height 29
click at [1172, 363] on input "0" at bounding box center [1221, 352] width 151 height 29
click at [1188, 540] on input "Hình thức thanh toán" at bounding box center [1229, 537] width 176 height 27
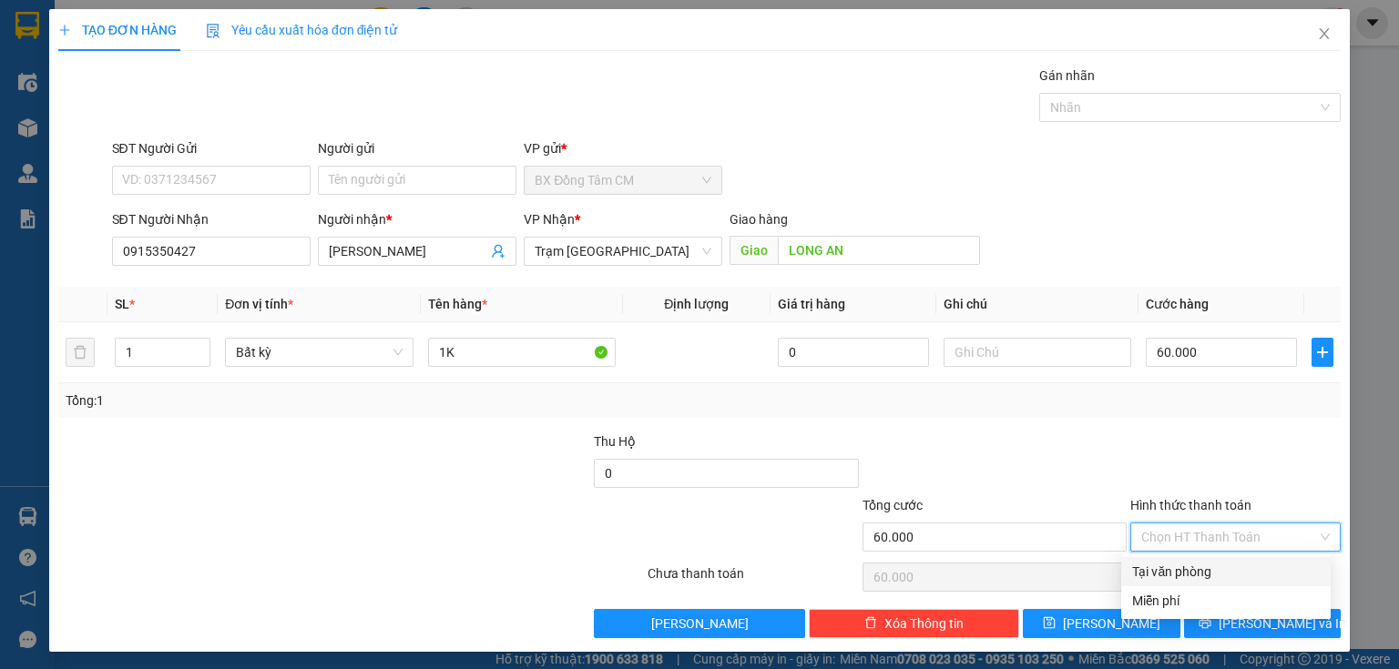
click at [1188, 580] on div "Tại văn phòng" at bounding box center [1226, 572] width 188 height 20
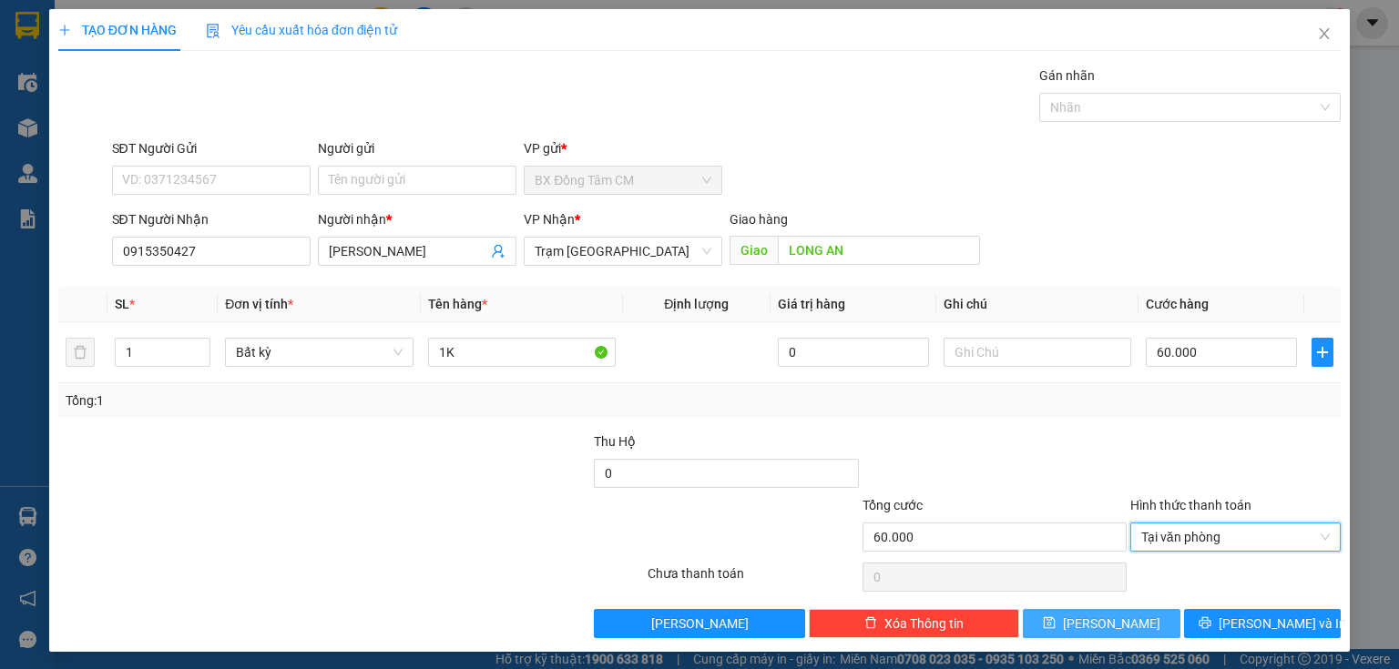
click at [1028, 627] on button "[PERSON_NAME]" at bounding box center [1102, 623] width 158 height 29
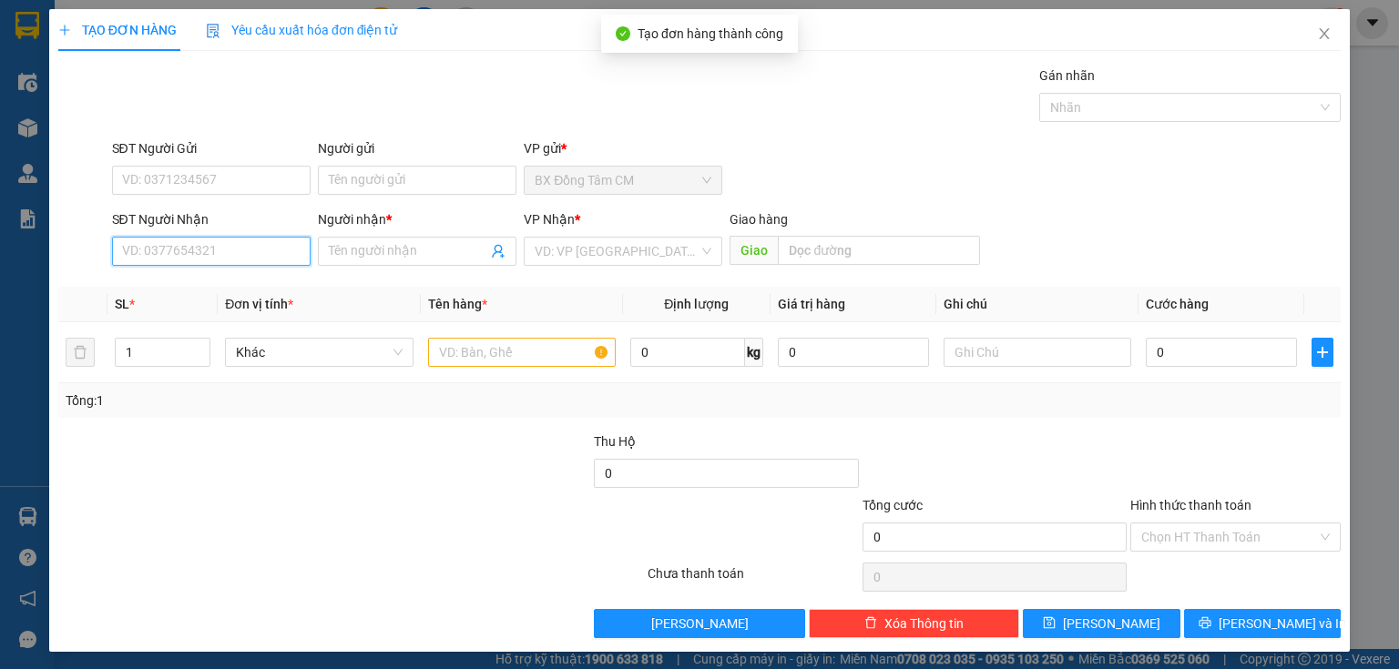
click at [228, 264] on input "SĐT Người Nhận" at bounding box center [211, 251] width 199 height 29
click at [148, 260] on input "0975004668" at bounding box center [211, 251] width 199 height 29
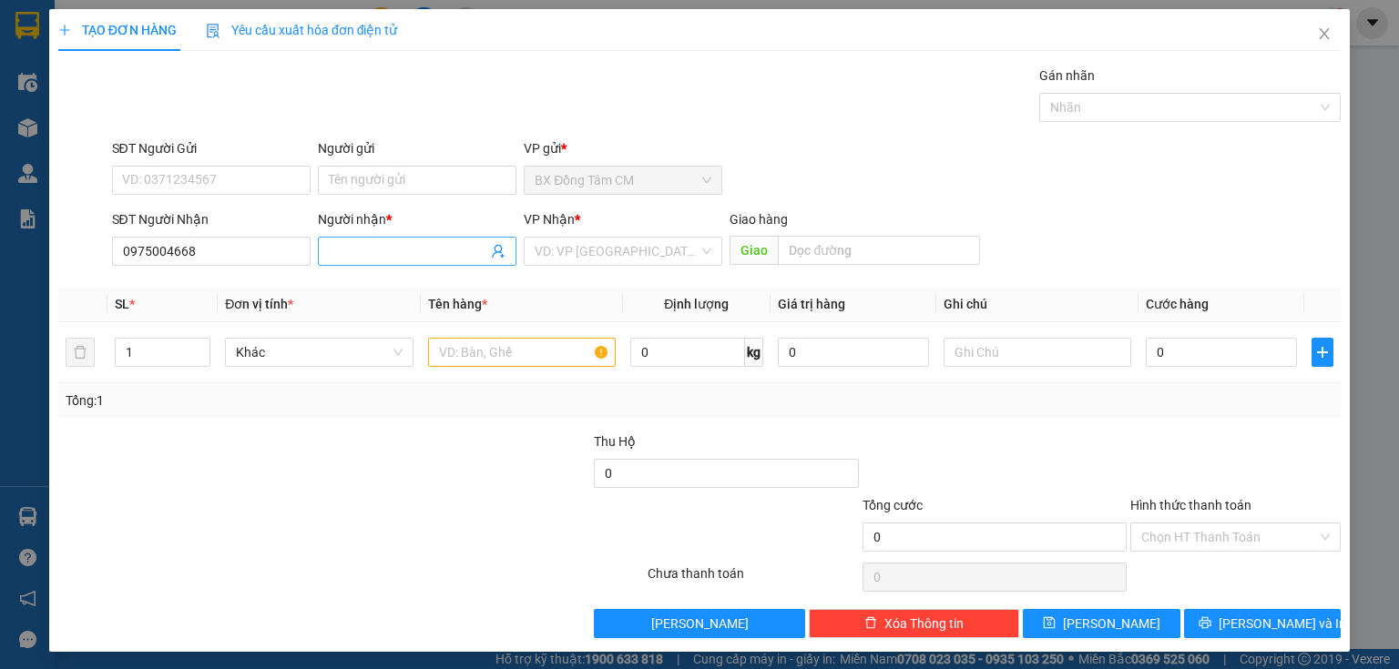
click at [339, 258] on input "Người nhận *" at bounding box center [408, 251] width 158 height 20
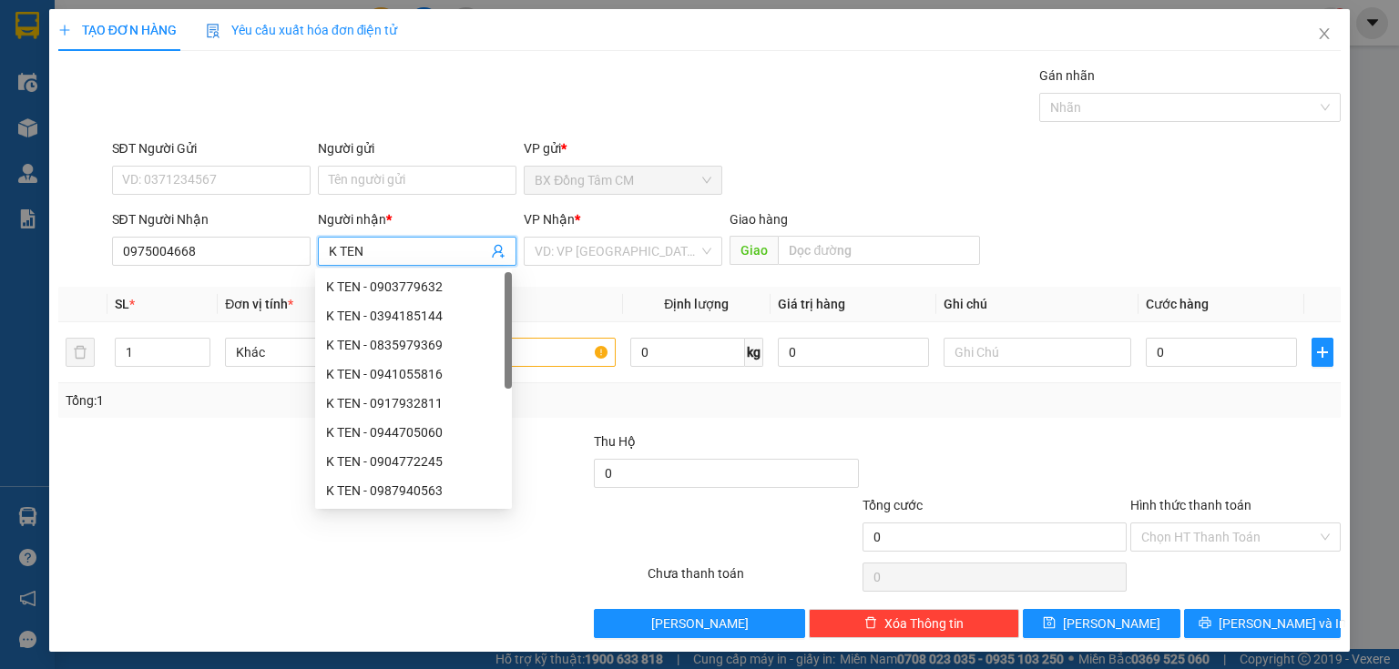
click at [601, 266] on div "VP Nhận * VD: VP [GEOGRAPHIC_DATA]" at bounding box center [623, 241] width 199 height 64
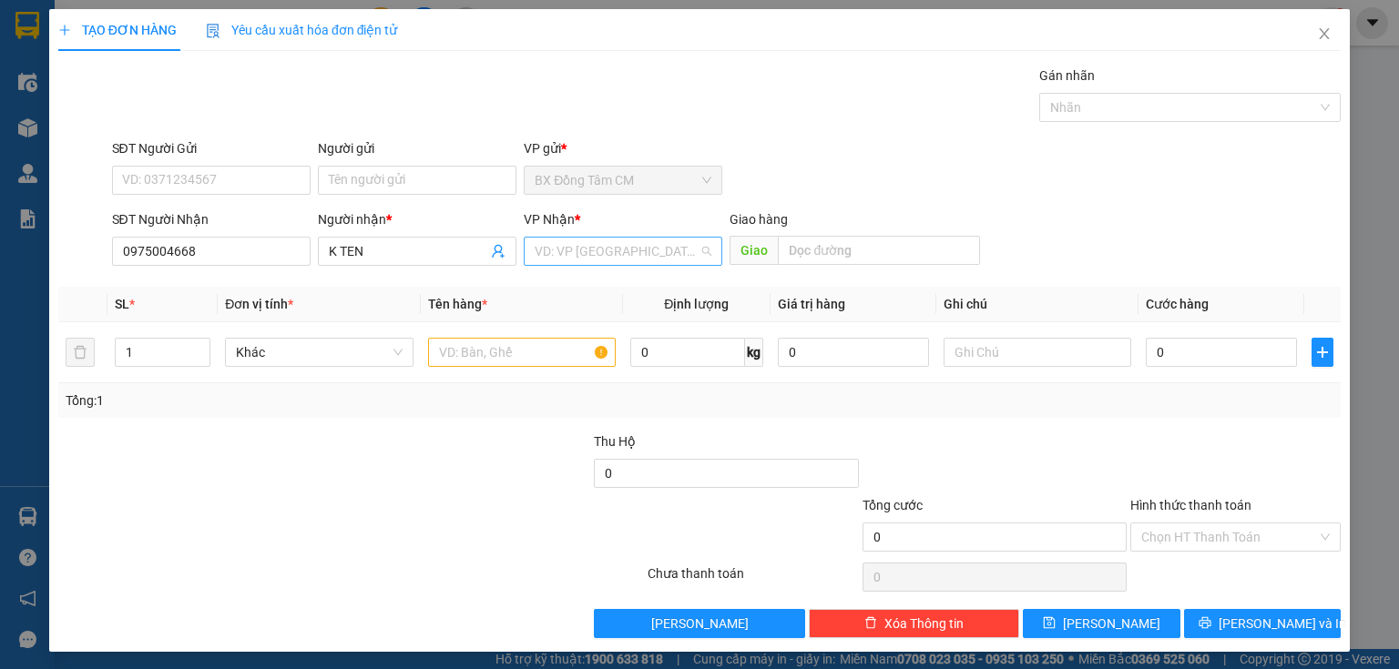
click at [618, 255] on input "search" at bounding box center [617, 251] width 164 height 27
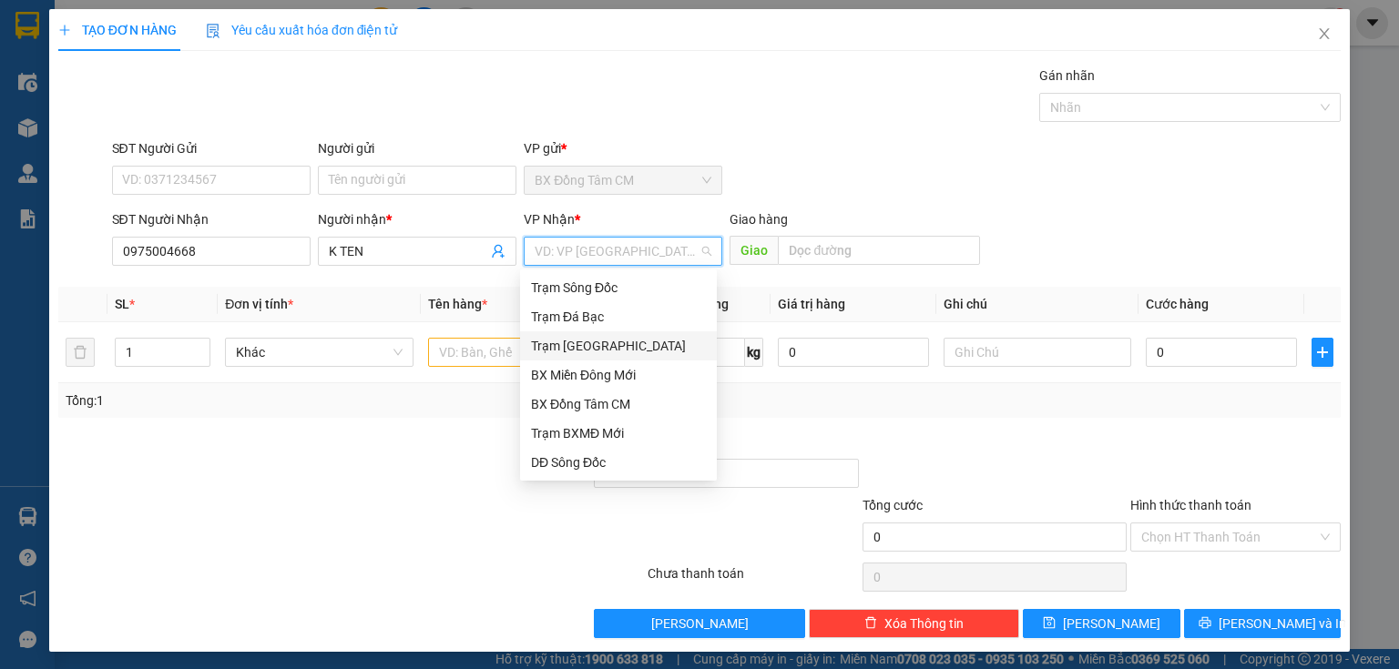
click at [579, 342] on div "Trạm [GEOGRAPHIC_DATA]" at bounding box center [618, 345] width 197 height 29
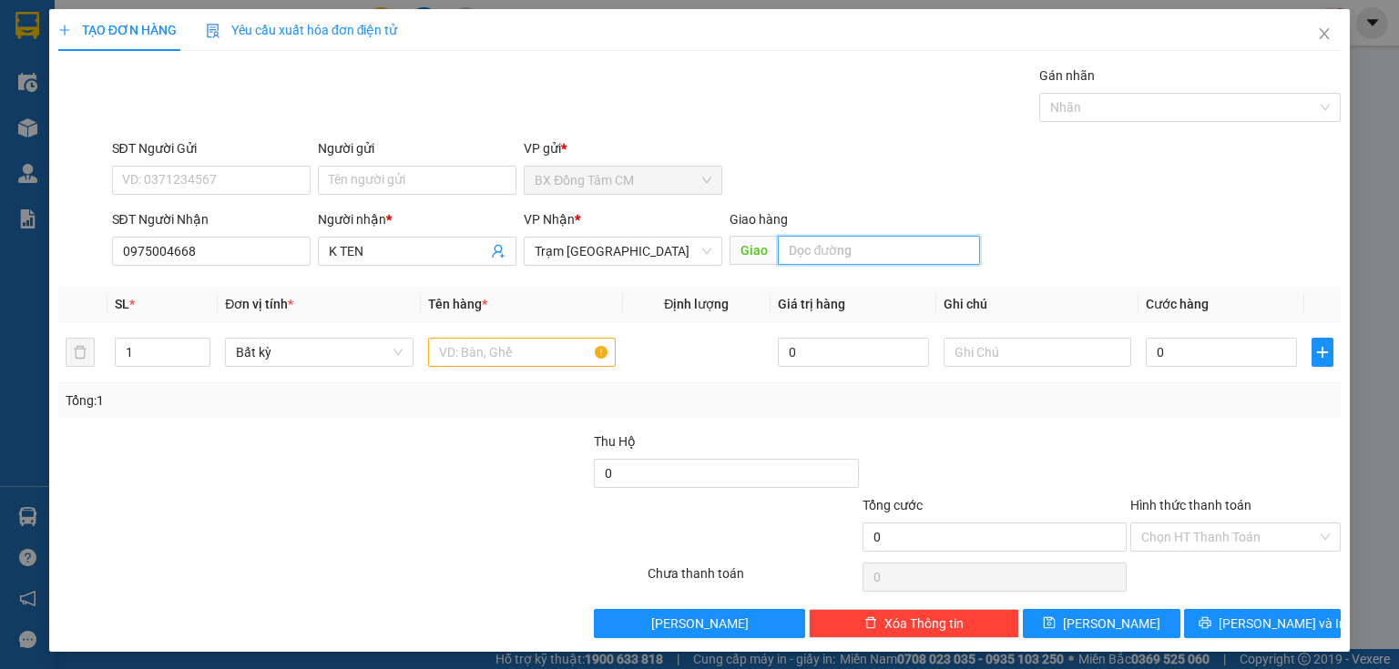
click at [918, 236] on input "text" at bounding box center [879, 250] width 202 height 29
click at [900, 244] on input "text" at bounding box center [879, 250] width 202 height 29
click at [521, 339] on td at bounding box center [522, 352] width 202 height 61
click at [511, 355] on input "text" at bounding box center [522, 352] width 188 height 29
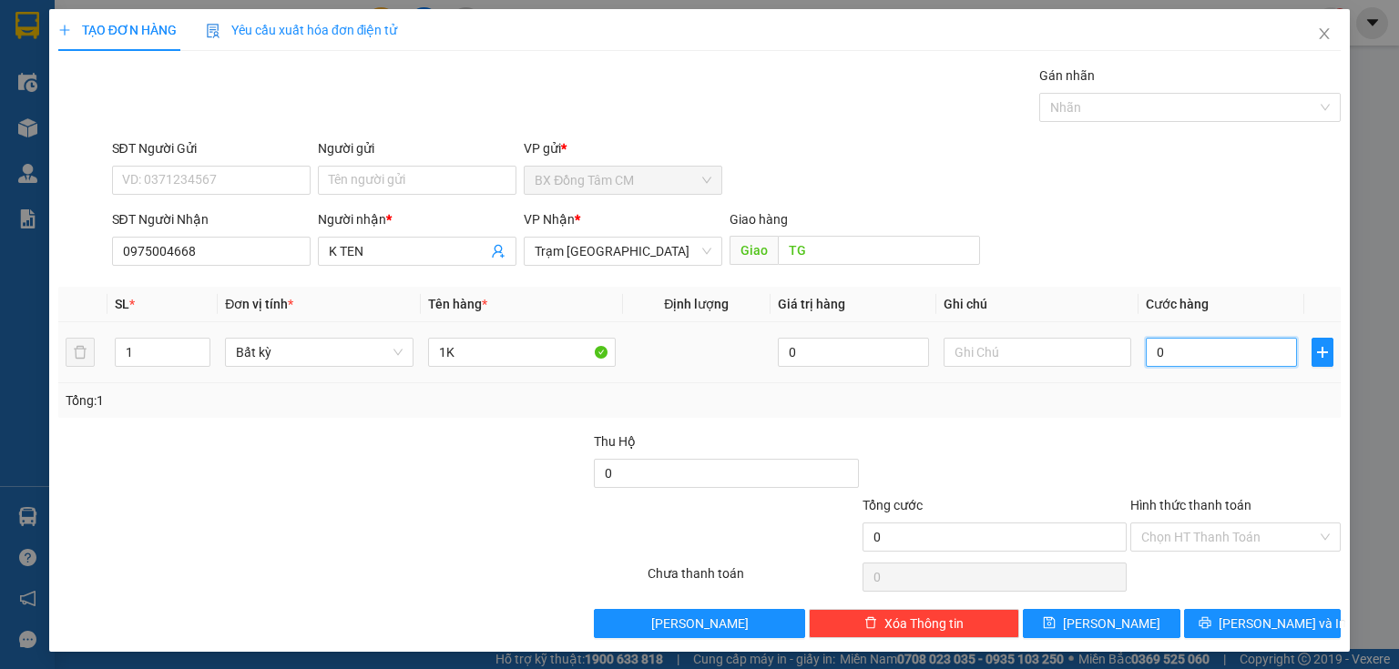
click at [1180, 364] on input "0" at bounding box center [1221, 352] width 151 height 29
click at [1145, 535] on input "Hình thức thanh toán" at bounding box center [1229, 537] width 176 height 27
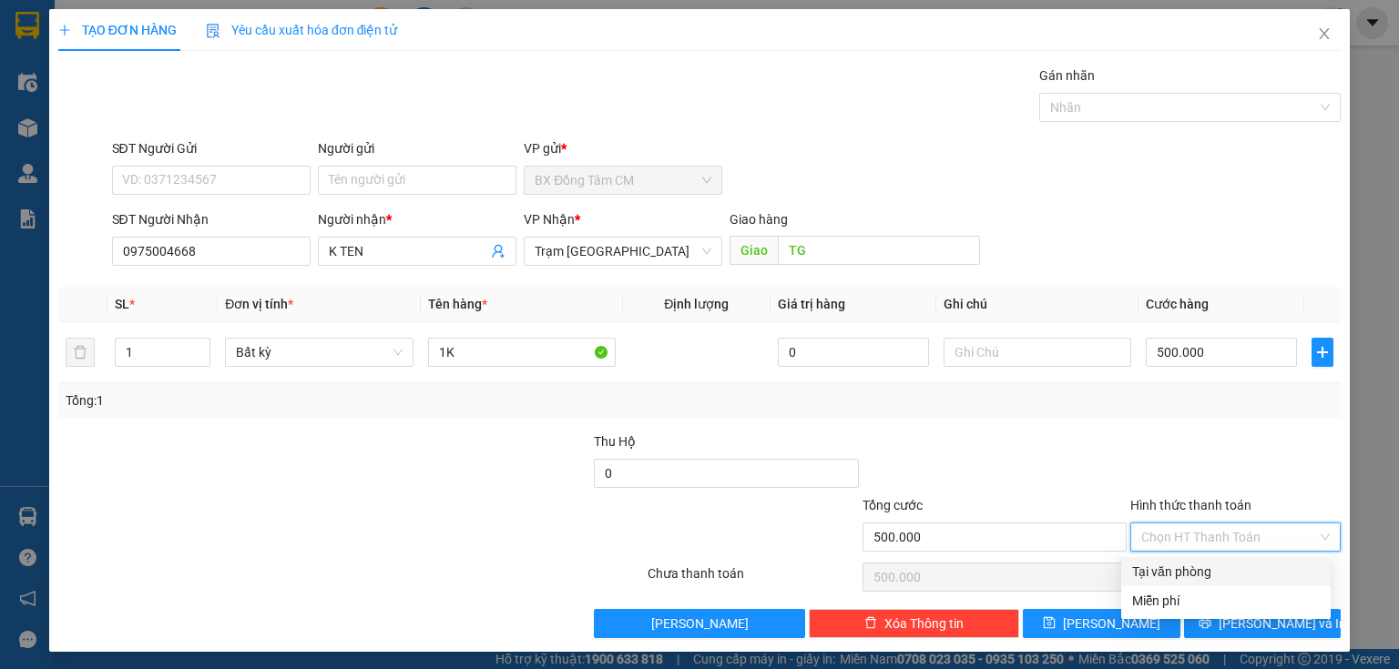
click at [1159, 570] on div "Tại văn phòng" at bounding box center [1226, 572] width 188 height 20
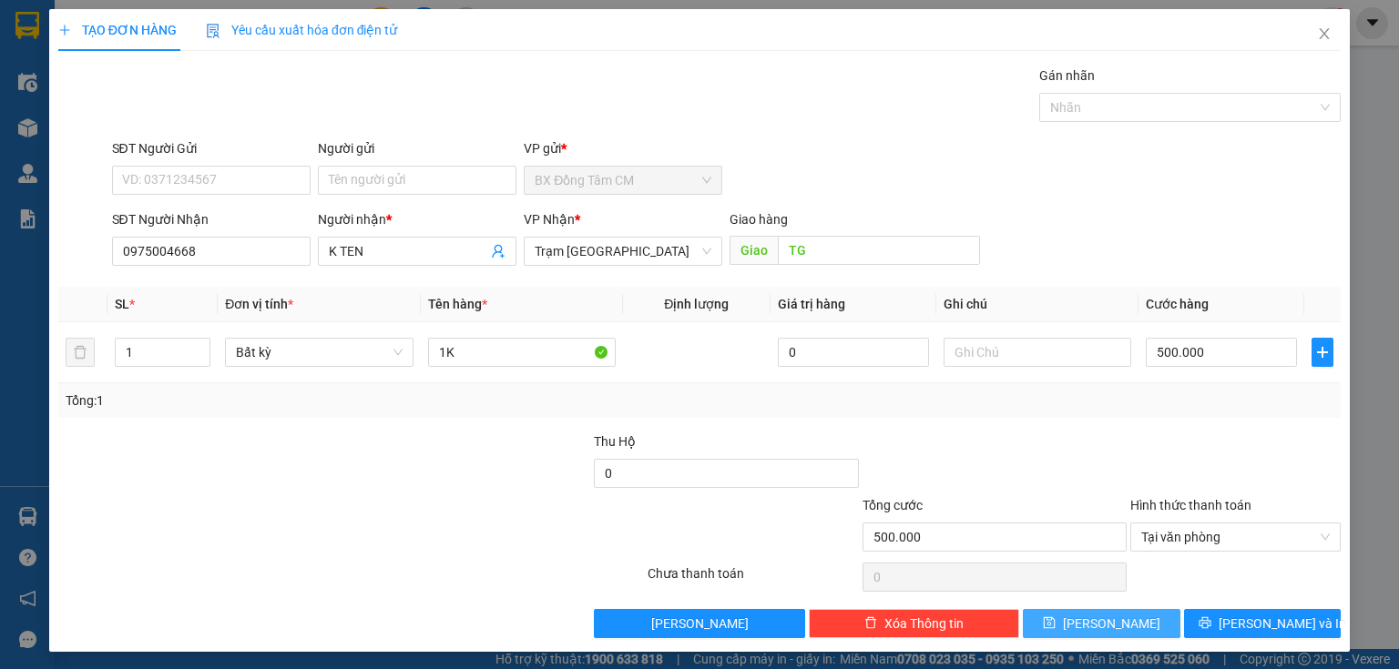
click at [1114, 613] on button "[PERSON_NAME]" at bounding box center [1102, 623] width 158 height 29
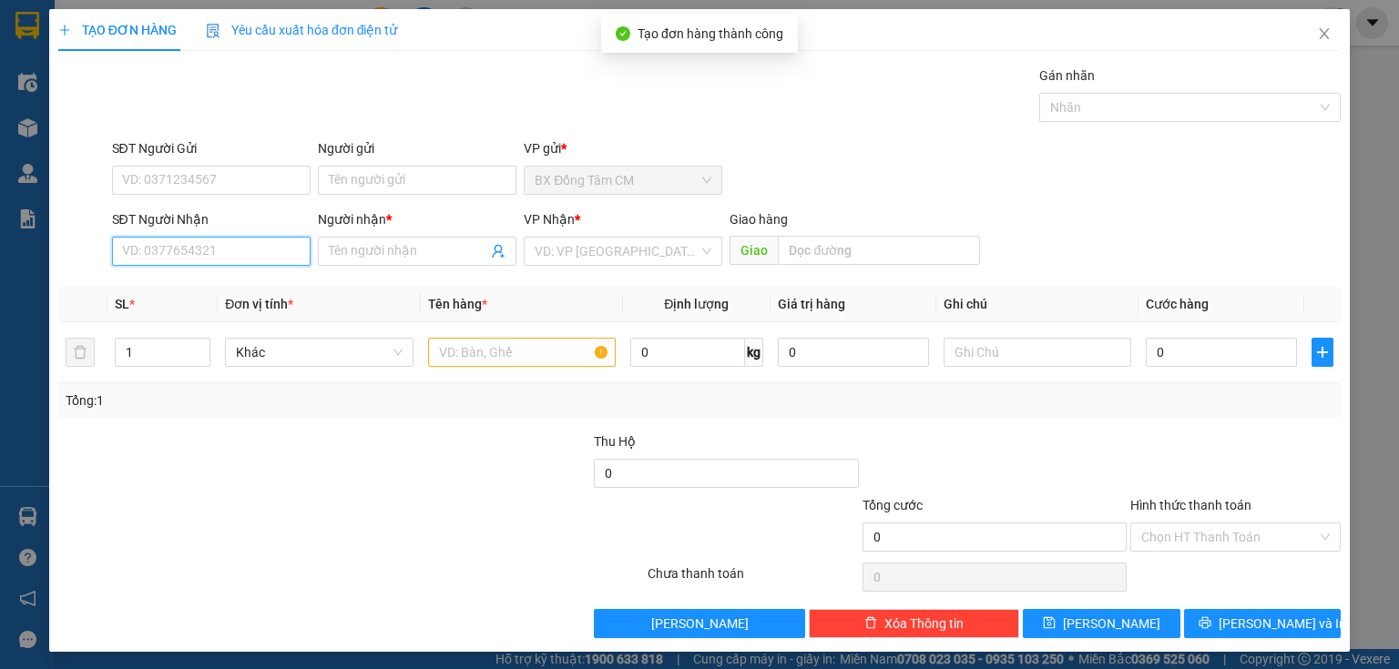
click at [227, 261] on input "SĐT Người Nhận" at bounding box center [211, 251] width 199 height 29
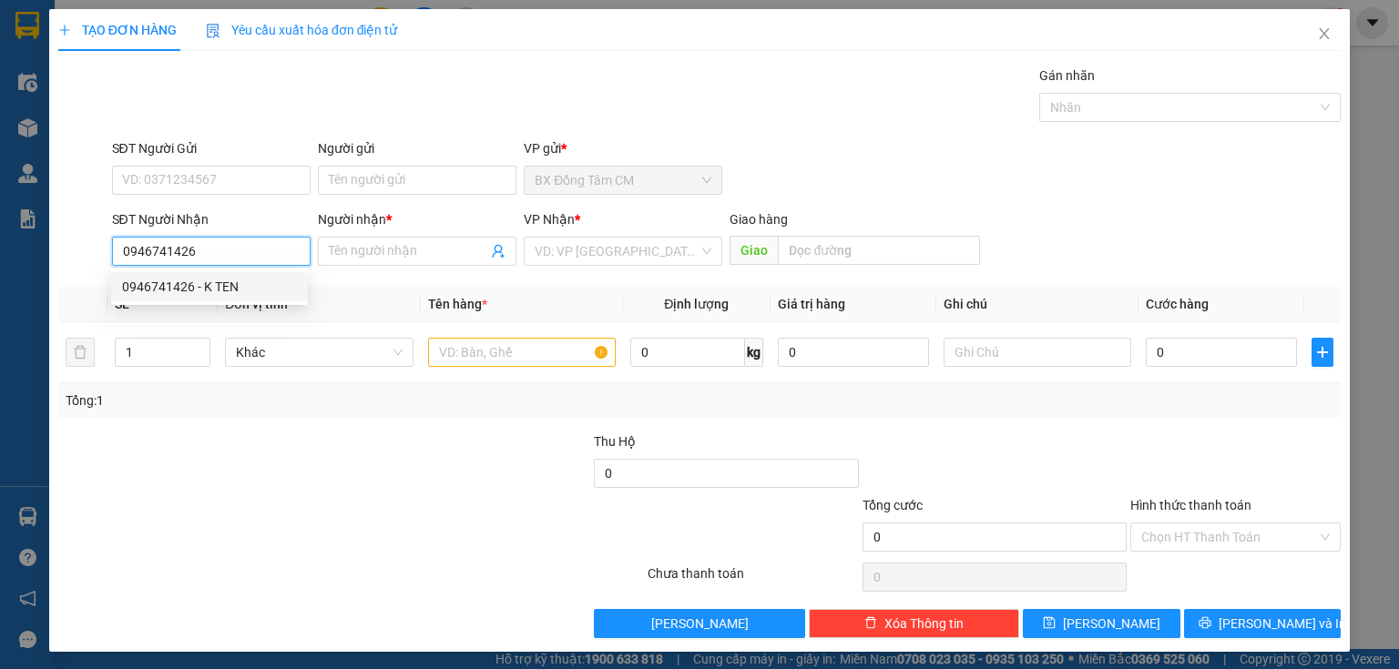
click at [158, 286] on div "0946741426 - K TEN" at bounding box center [209, 287] width 175 height 20
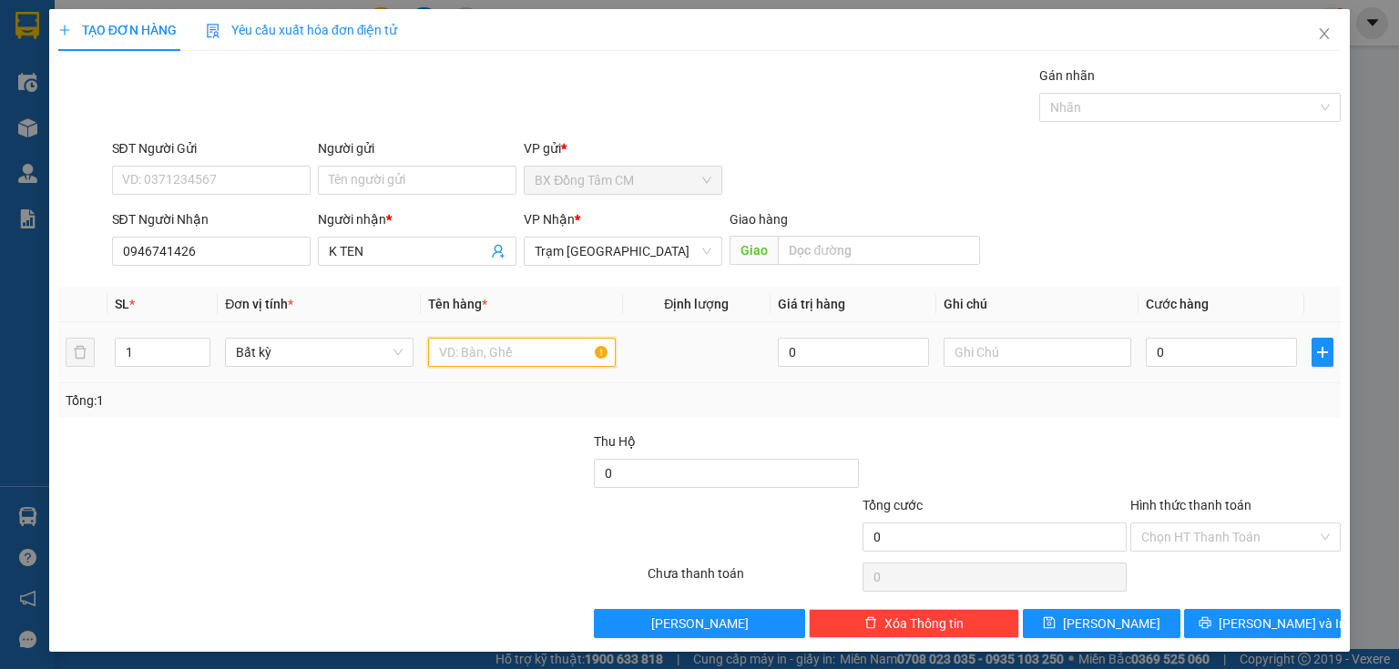
click at [483, 358] on input "text" at bounding box center [522, 352] width 188 height 29
click at [1146, 350] on div "0" at bounding box center [1221, 352] width 151 height 36
click at [1146, 352] on input "0" at bounding box center [1221, 352] width 151 height 29
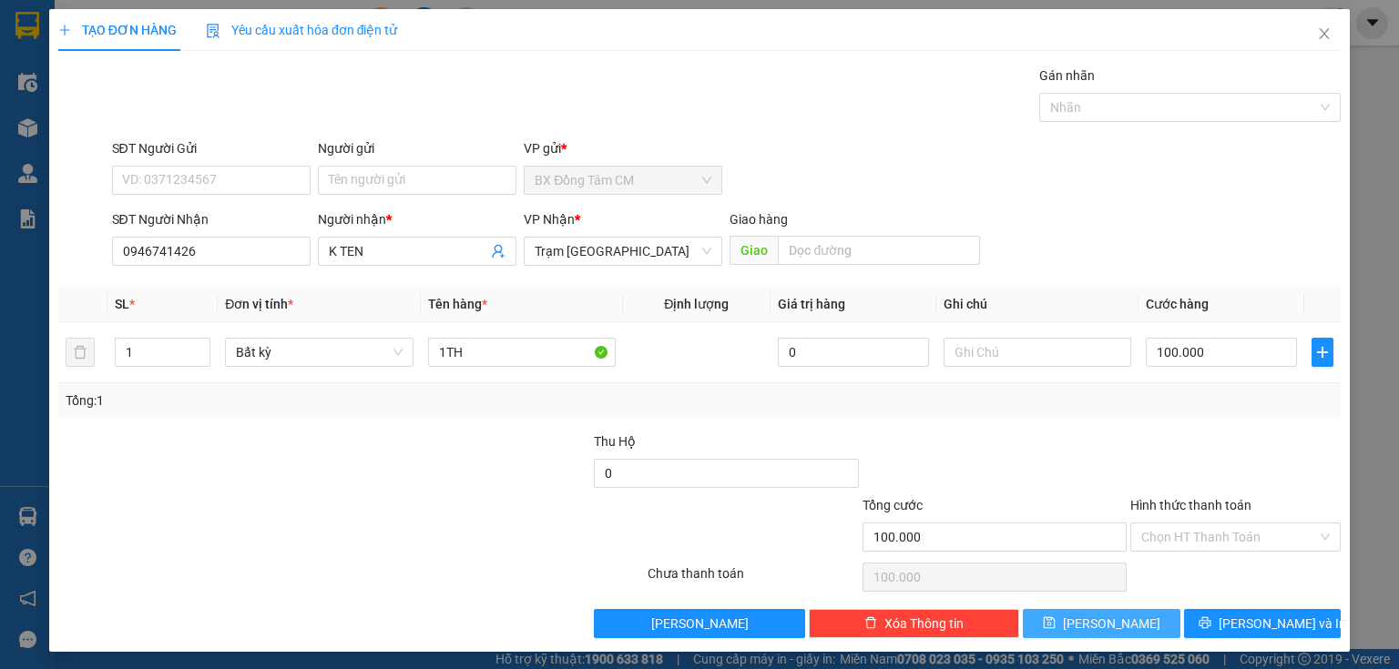
click at [1091, 612] on button "[PERSON_NAME]" at bounding box center [1102, 623] width 158 height 29
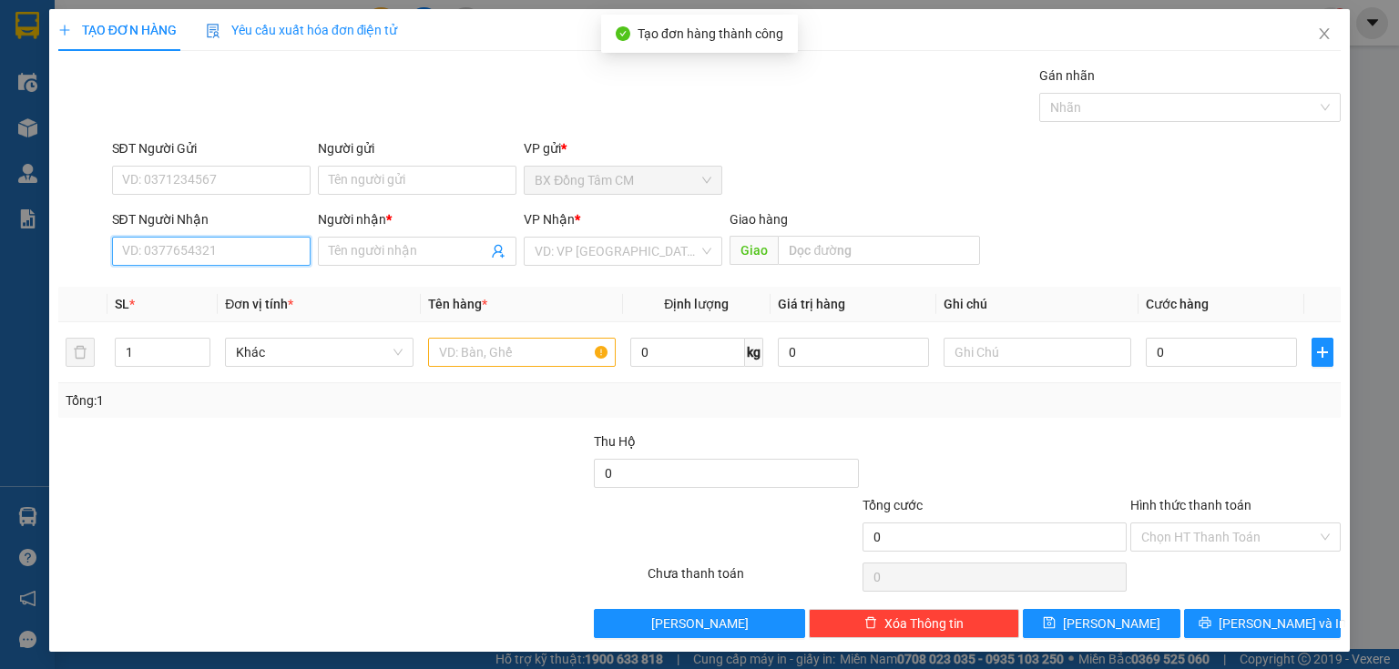
click at [161, 252] on input "SĐT Người Nhận" at bounding box center [211, 251] width 199 height 29
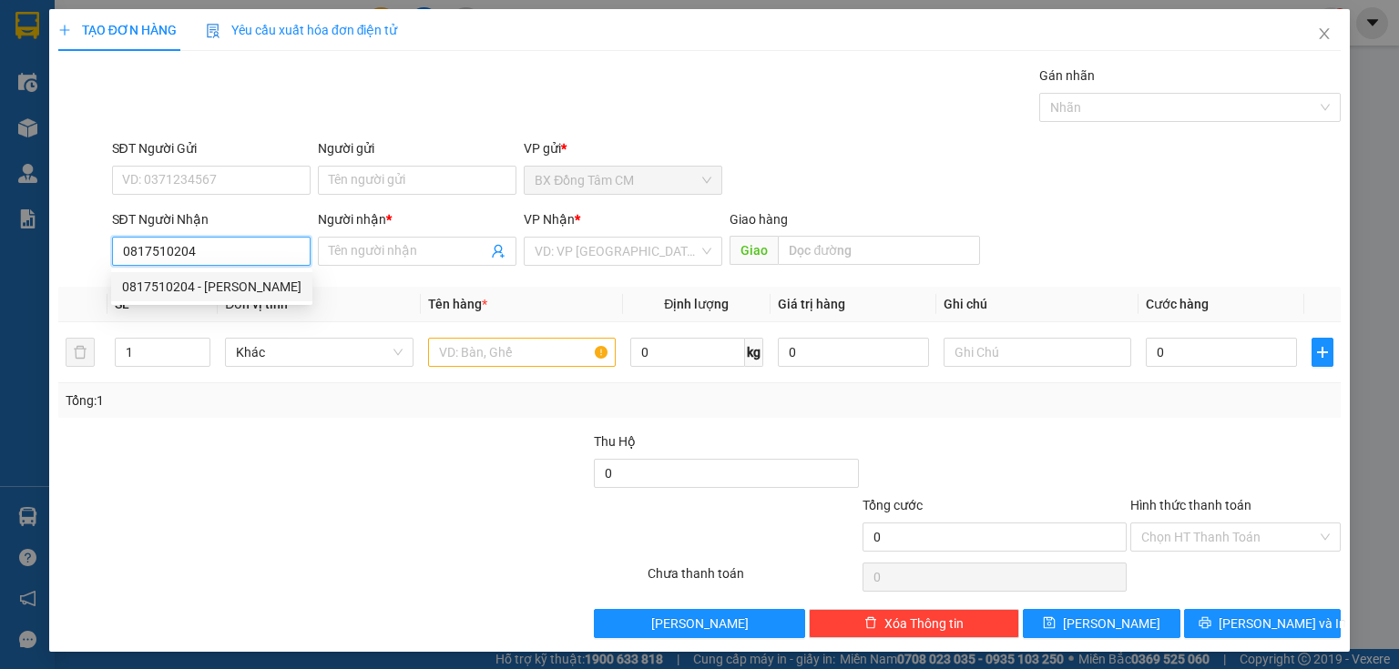
click at [152, 291] on div "0817510204 - [PERSON_NAME]" at bounding box center [211, 287] width 179 height 20
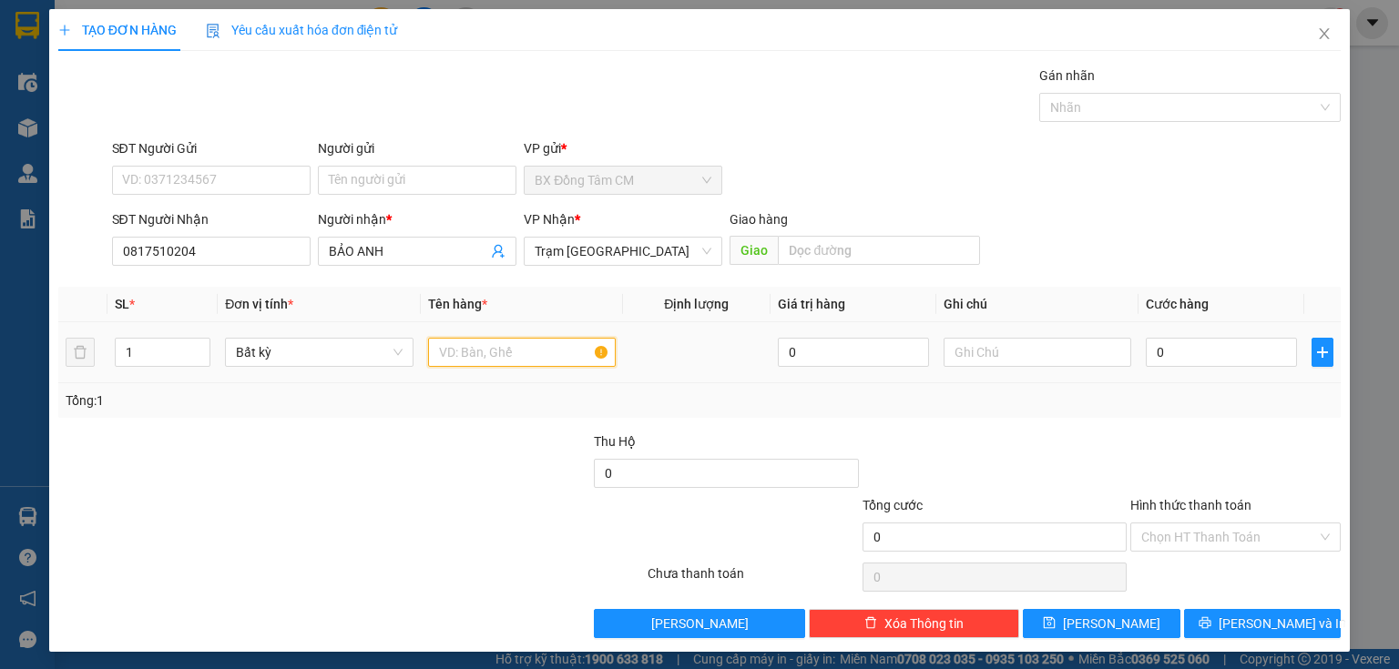
click at [531, 357] on input "text" at bounding box center [522, 352] width 188 height 29
drag, startPoint x: 1204, startPoint y: 559, endPoint x: 1213, endPoint y: 545, distance: 17.2
click at [1206, 559] on div "Chọn HT Thanh Toán" at bounding box center [1235, 577] width 214 height 36
click at [1213, 545] on input "Hình thức thanh toán" at bounding box center [1229, 537] width 176 height 27
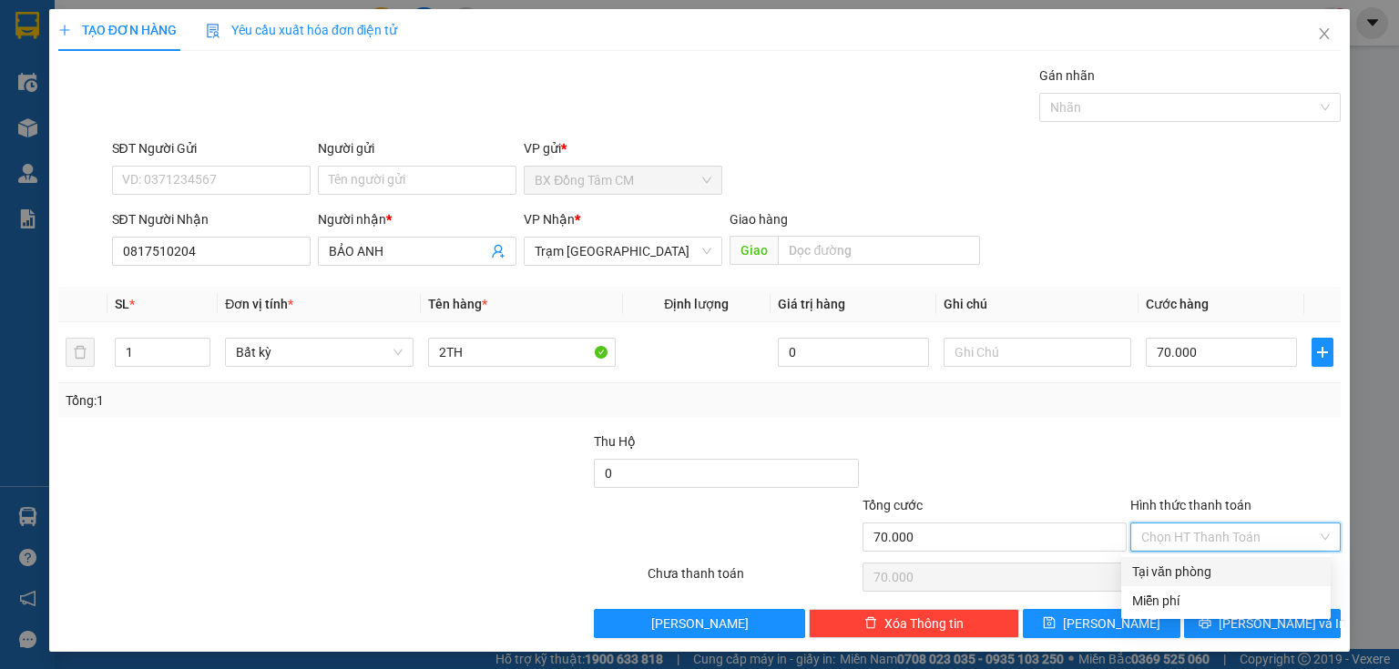
click at [1190, 568] on div "Tại văn phòng" at bounding box center [1226, 572] width 188 height 20
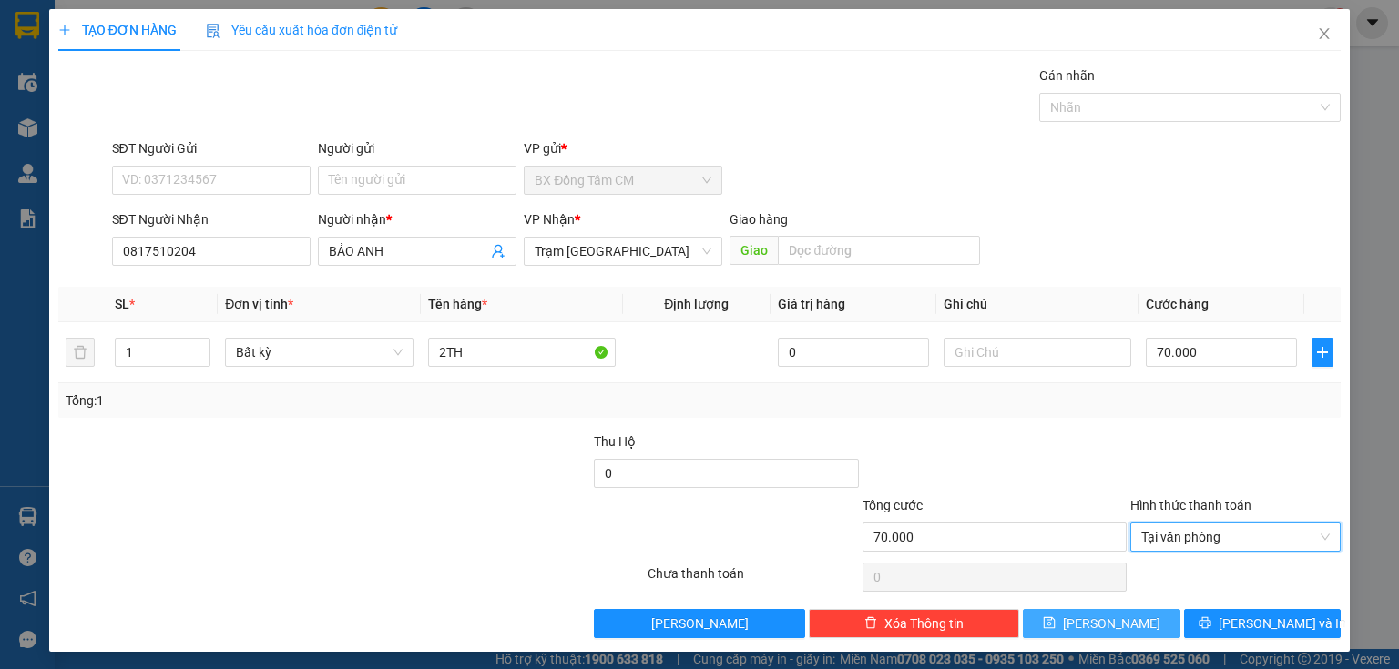
click at [1103, 623] on span "[PERSON_NAME]" at bounding box center [1111, 624] width 97 height 20
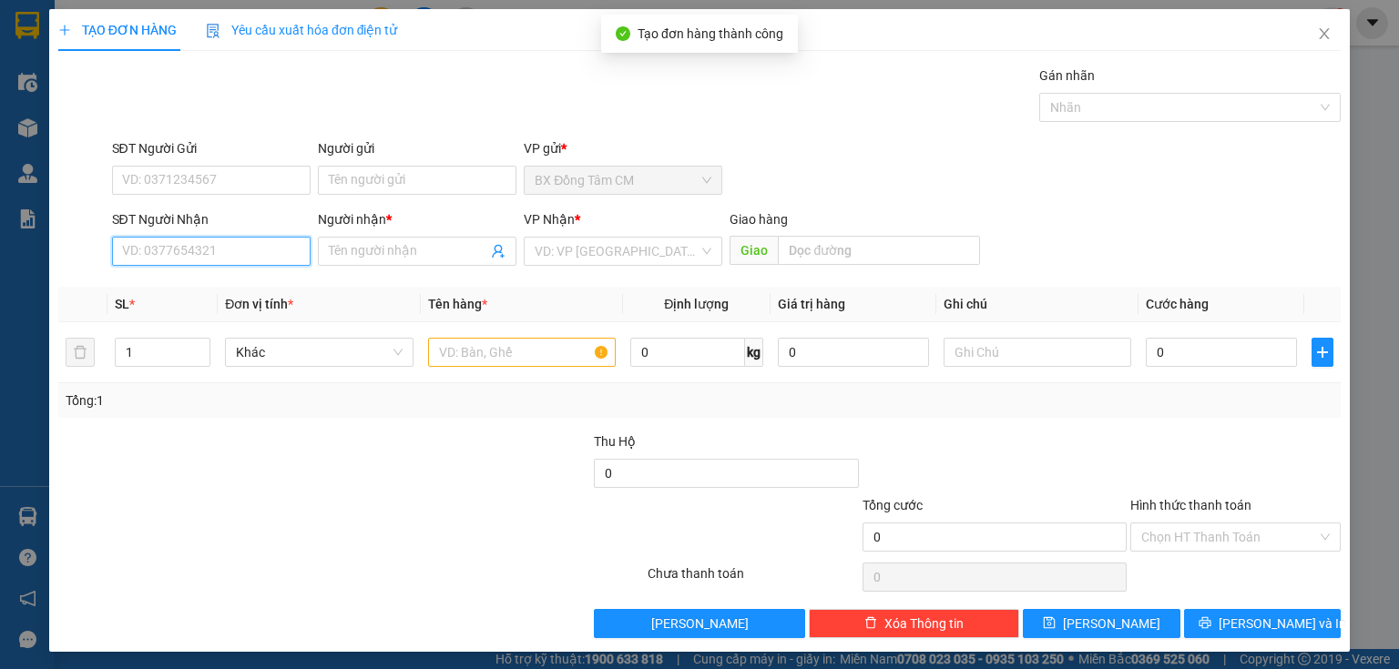
click at [197, 246] on input "SĐT Người Nhận" at bounding box center [211, 251] width 199 height 29
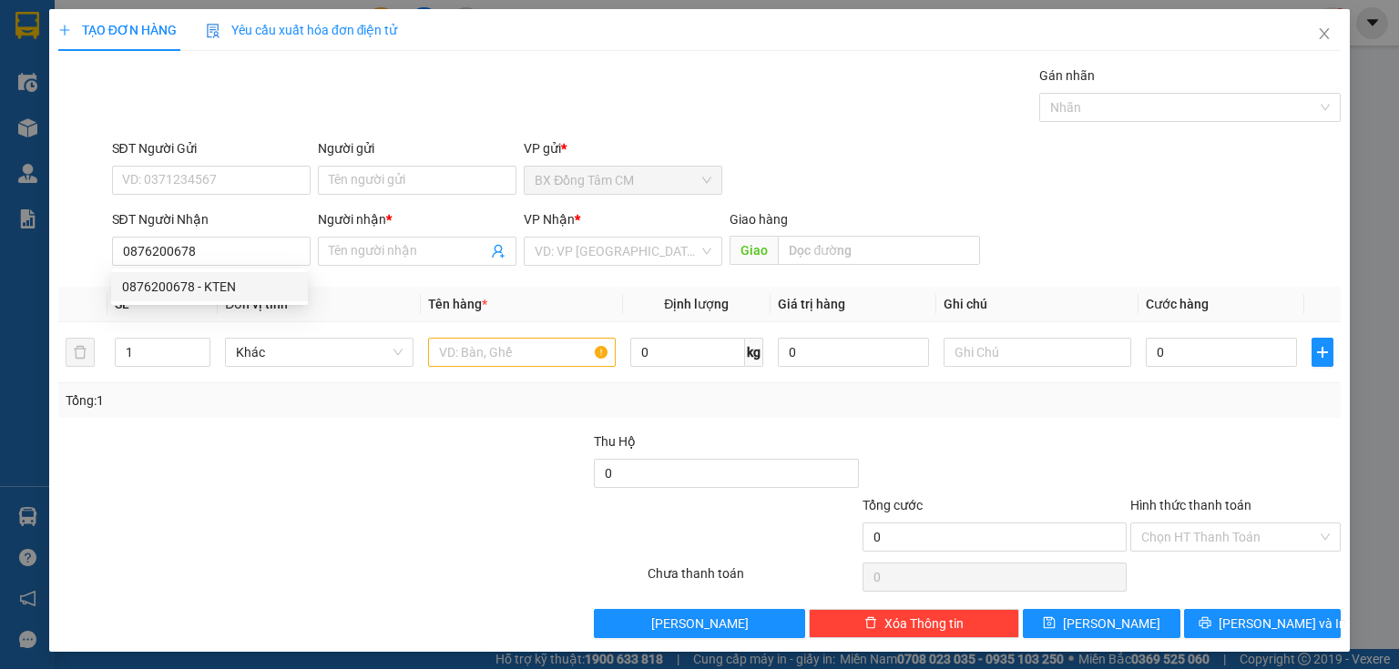
drag, startPoint x: 219, startPoint y: 307, endPoint x: 311, endPoint y: 293, distance: 93.0
click at [223, 306] on th "Đơn vị tính *" at bounding box center [319, 305] width 202 height 36
click at [243, 250] on input "0876200678" at bounding box center [211, 251] width 199 height 29
click at [208, 281] on div "0876200678 - KTEN" at bounding box center [209, 287] width 175 height 20
click at [506, 342] on input "text" at bounding box center [522, 352] width 188 height 29
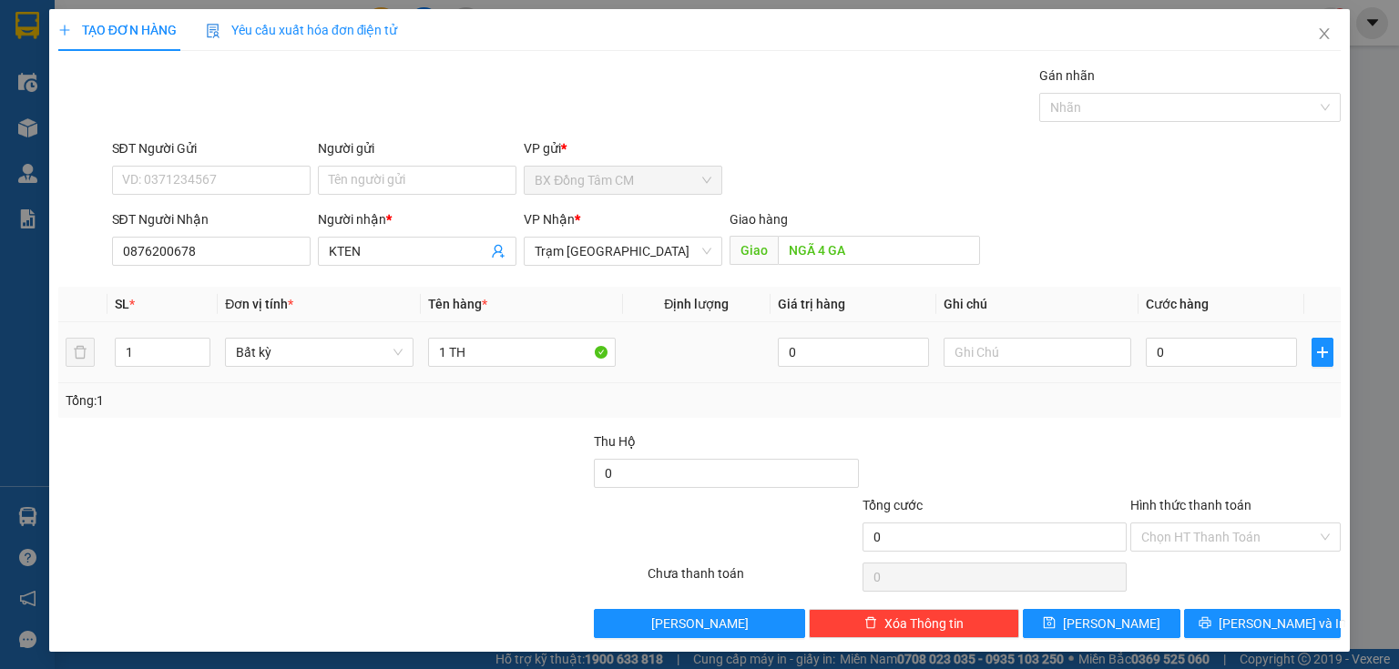
click at [1218, 366] on div "0" at bounding box center [1221, 352] width 151 height 36
click at [1217, 349] on input "0" at bounding box center [1221, 352] width 151 height 29
drag, startPoint x: 1078, startPoint y: 596, endPoint x: 1067, endPoint y: 607, distance: 15.5
click at [1078, 596] on div "Transit Pickup Surcharge Ids Transit Deliver Surcharge Ids Transit Deliver Surc…" at bounding box center [699, 352] width 1282 height 573
click at [1067, 607] on div "Transit Pickup Surcharge Ids Transit Deliver Surcharge Ids Transit Deliver Surc…" at bounding box center [699, 352] width 1282 height 573
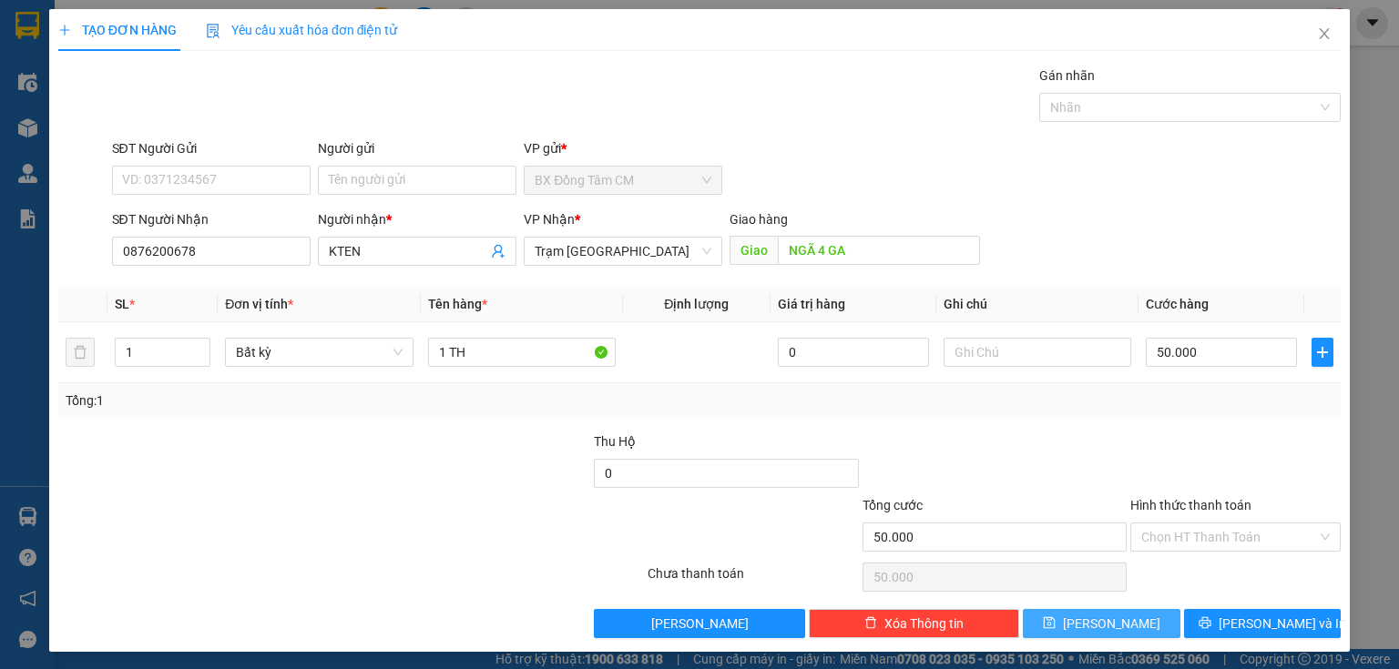
click at [1049, 627] on button "[PERSON_NAME]" at bounding box center [1102, 623] width 158 height 29
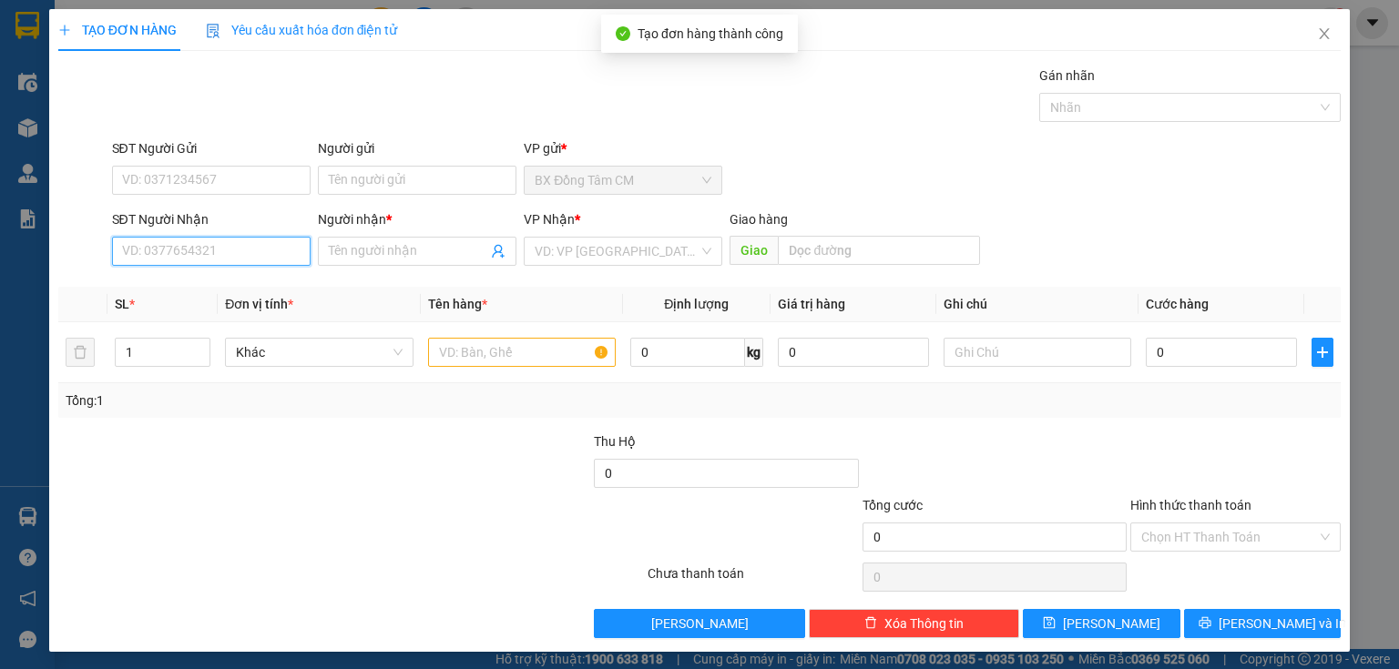
click at [149, 244] on input "SĐT Người Nhận" at bounding box center [211, 251] width 199 height 29
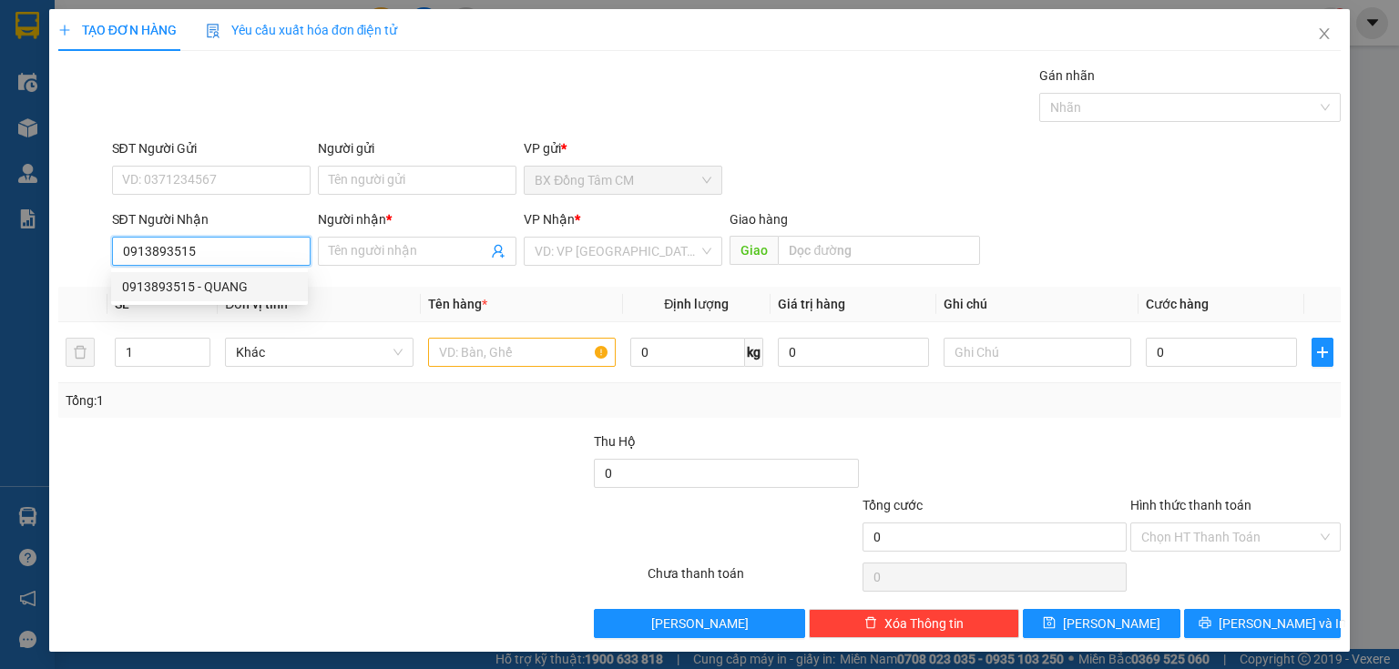
click at [164, 276] on div "0913893515 - QUANG" at bounding box center [209, 286] width 197 height 29
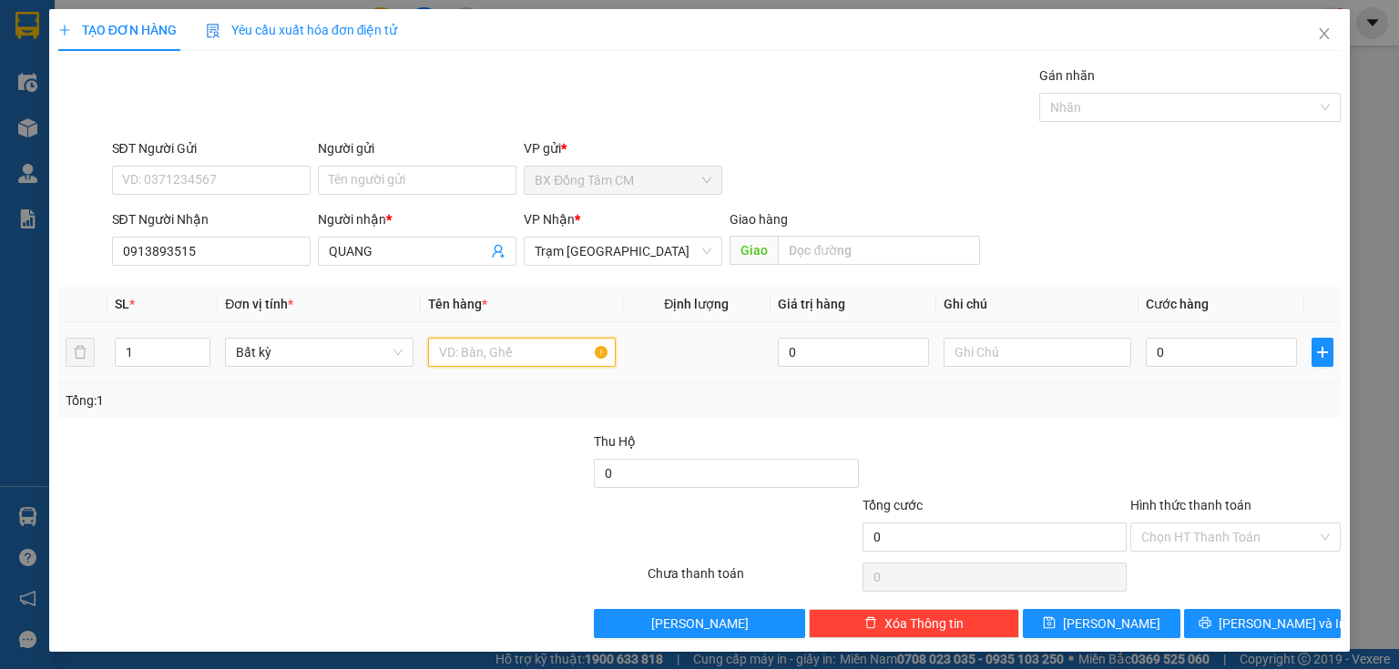
click at [466, 352] on input "text" at bounding box center [522, 352] width 188 height 29
click at [1151, 348] on input "0" at bounding box center [1221, 352] width 151 height 29
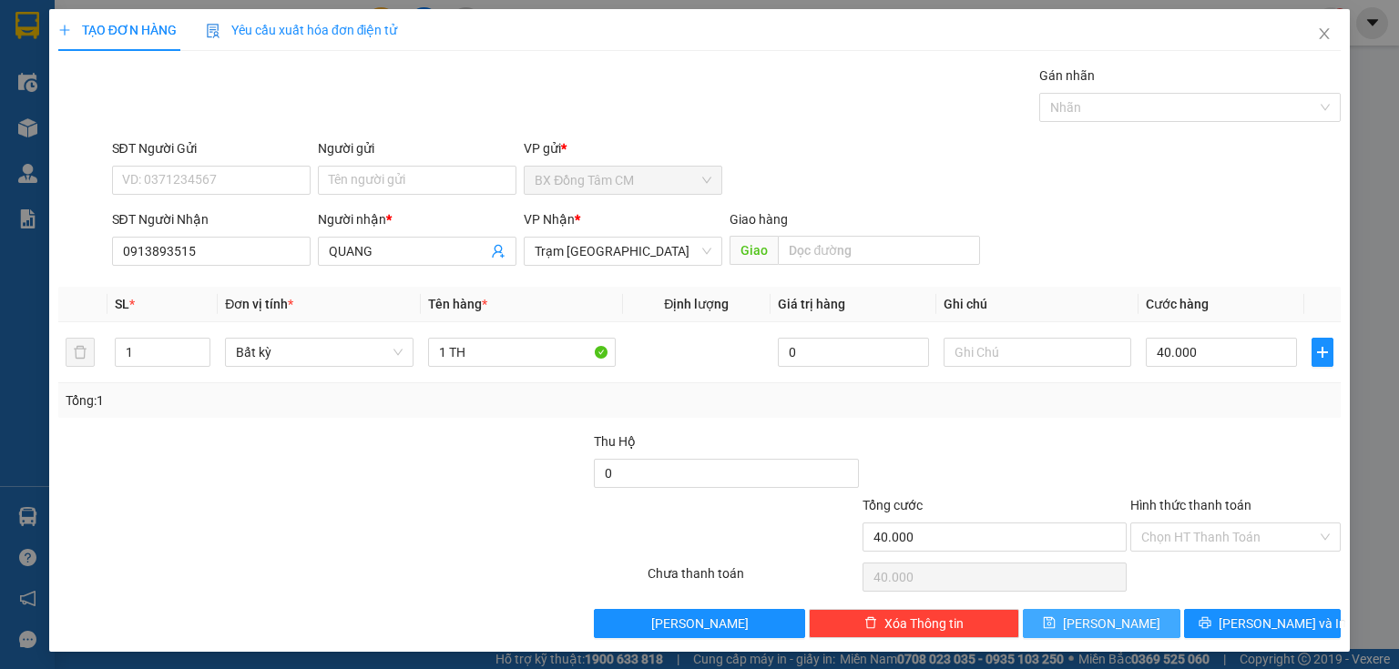
click at [1110, 623] on span "[PERSON_NAME]" at bounding box center [1111, 624] width 97 height 20
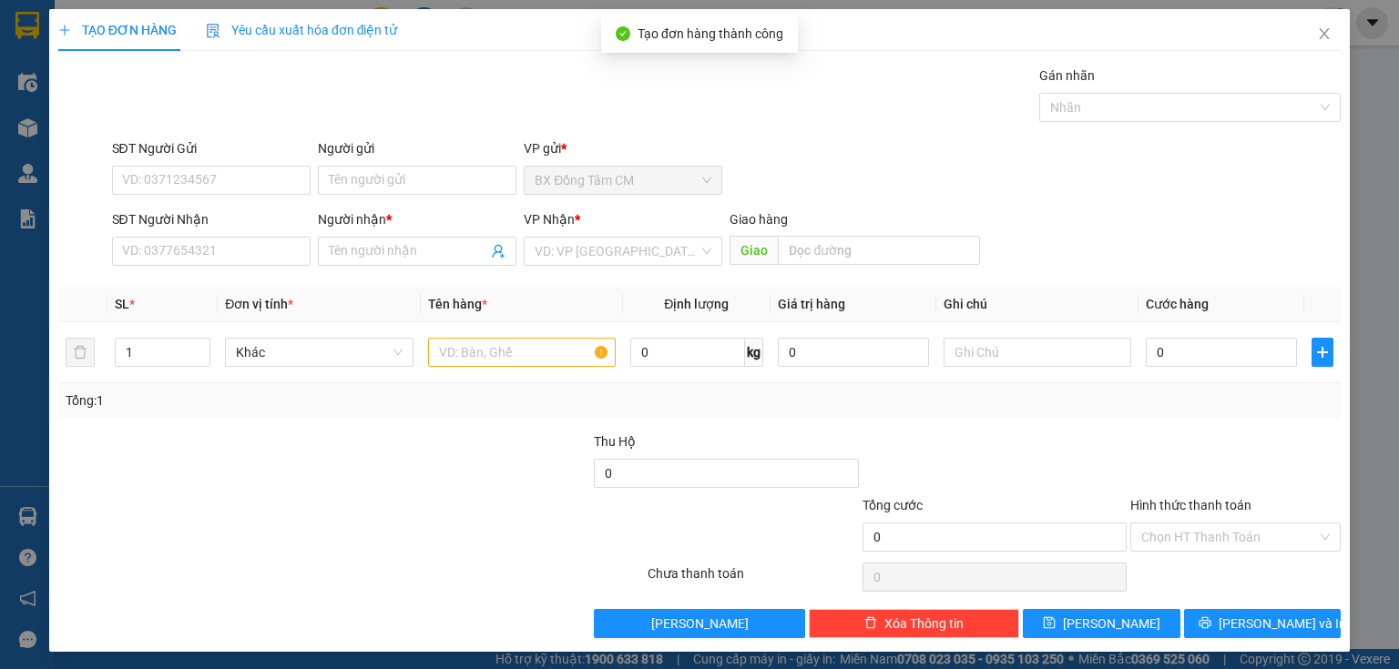
click at [219, 266] on div "SĐT Người Nhận VD: 0377654321" at bounding box center [211, 241] width 199 height 64
click at [219, 255] on input "SĐT Người Nhận" at bounding box center [211, 251] width 199 height 29
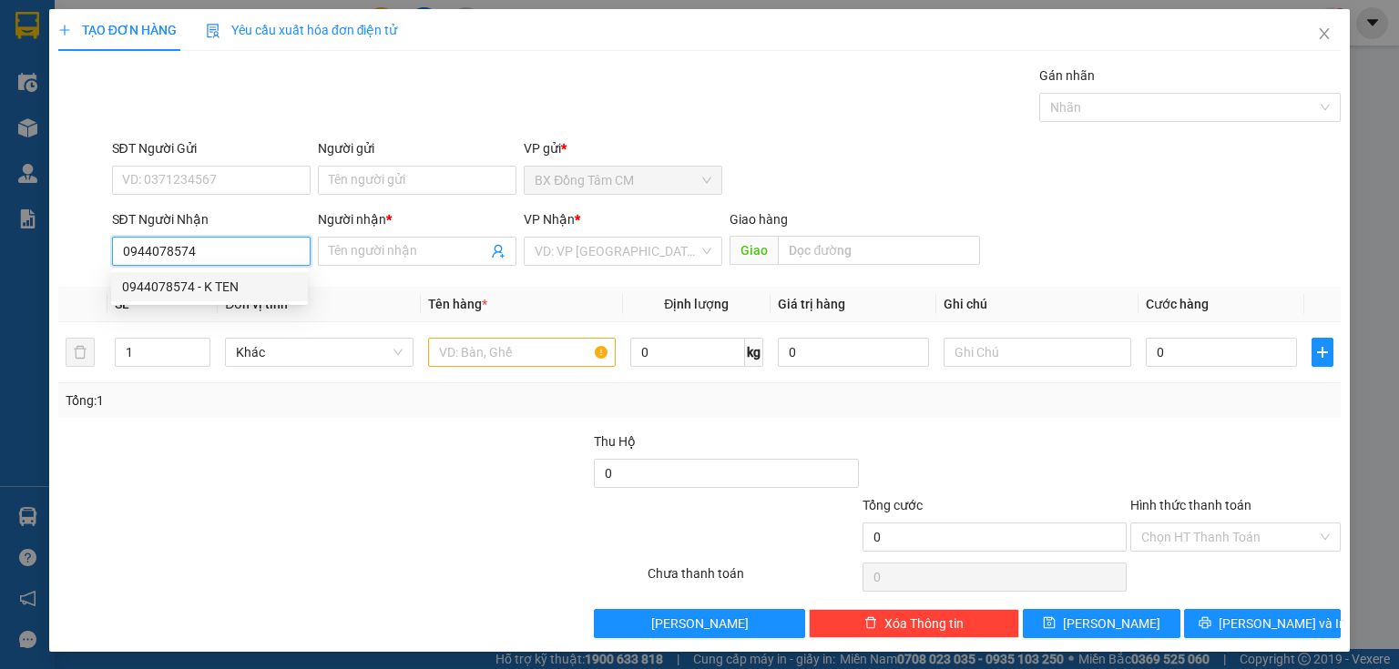
click at [239, 280] on div "0944078574 - K TEN" at bounding box center [209, 287] width 175 height 20
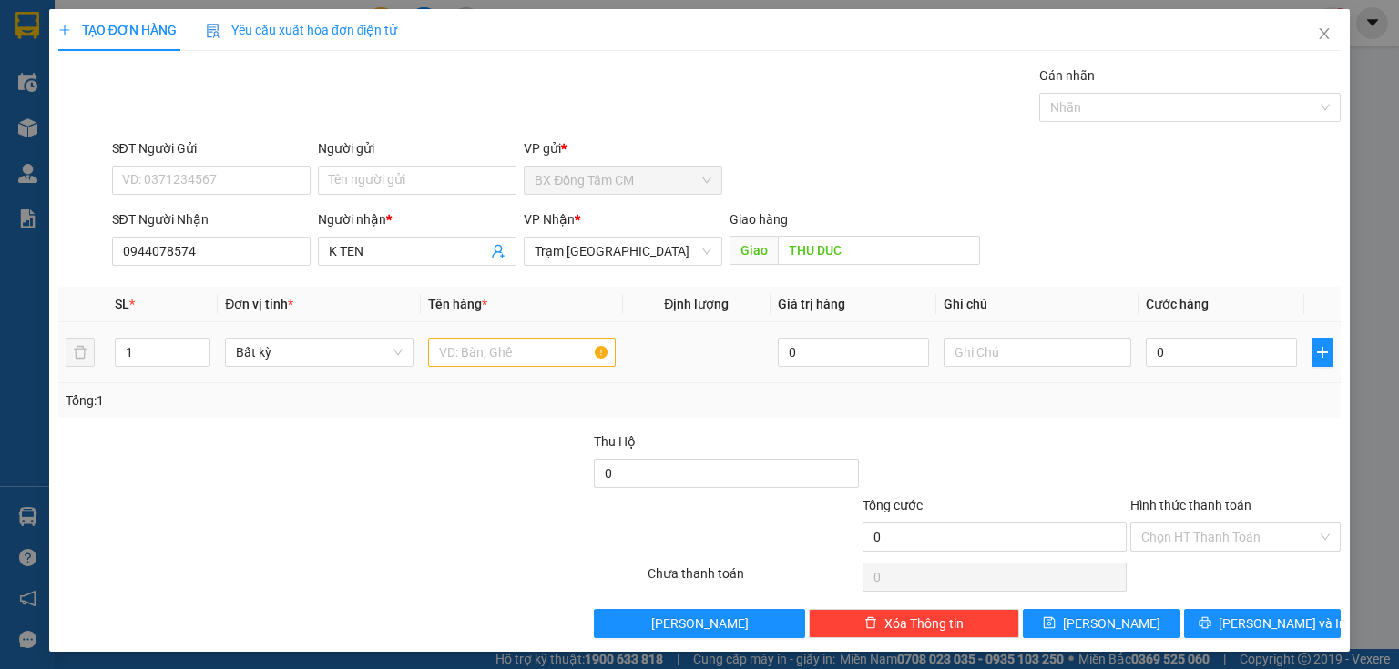
click at [438, 351] on td at bounding box center [522, 352] width 202 height 61
click at [438, 353] on input "text" at bounding box center [522, 352] width 188 height 29
click at [1179, 353] on input "0" at bounding box center [1221, 352] width 151 height 29
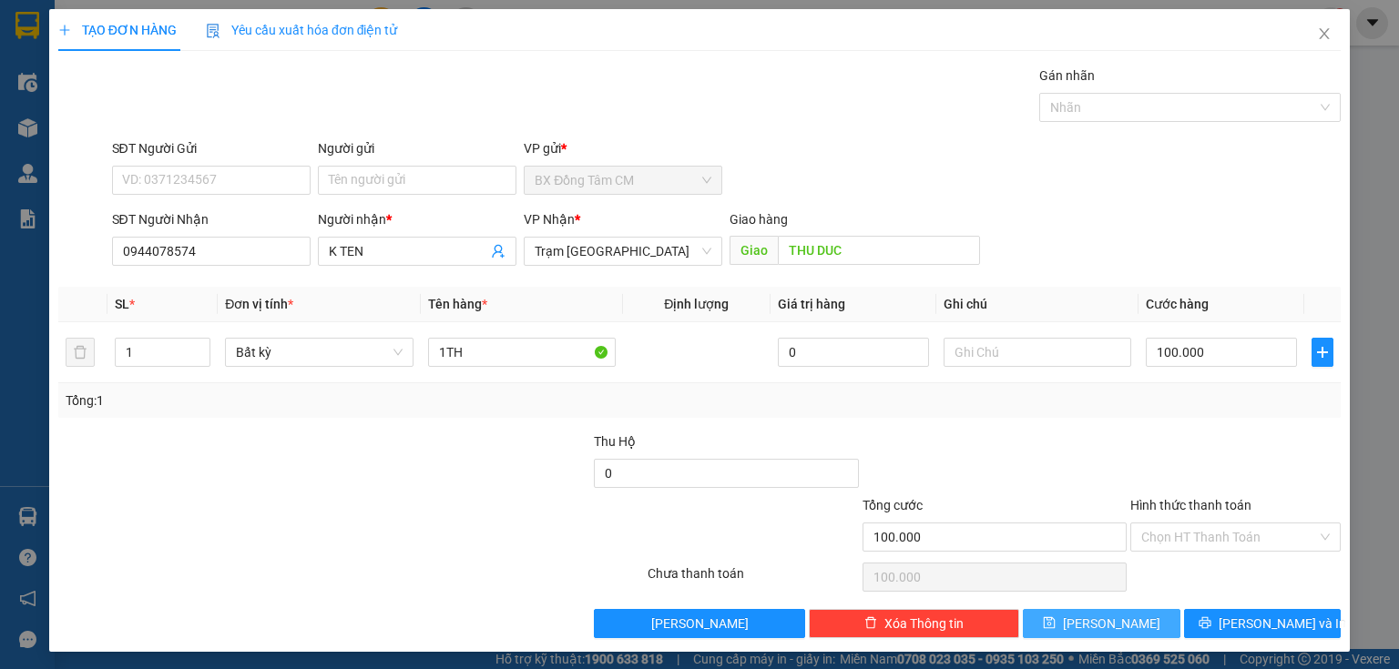
click at [1096, 627] on span "[PERSON_NAME]" at bounding box center [1111, 624] width 97 height 20
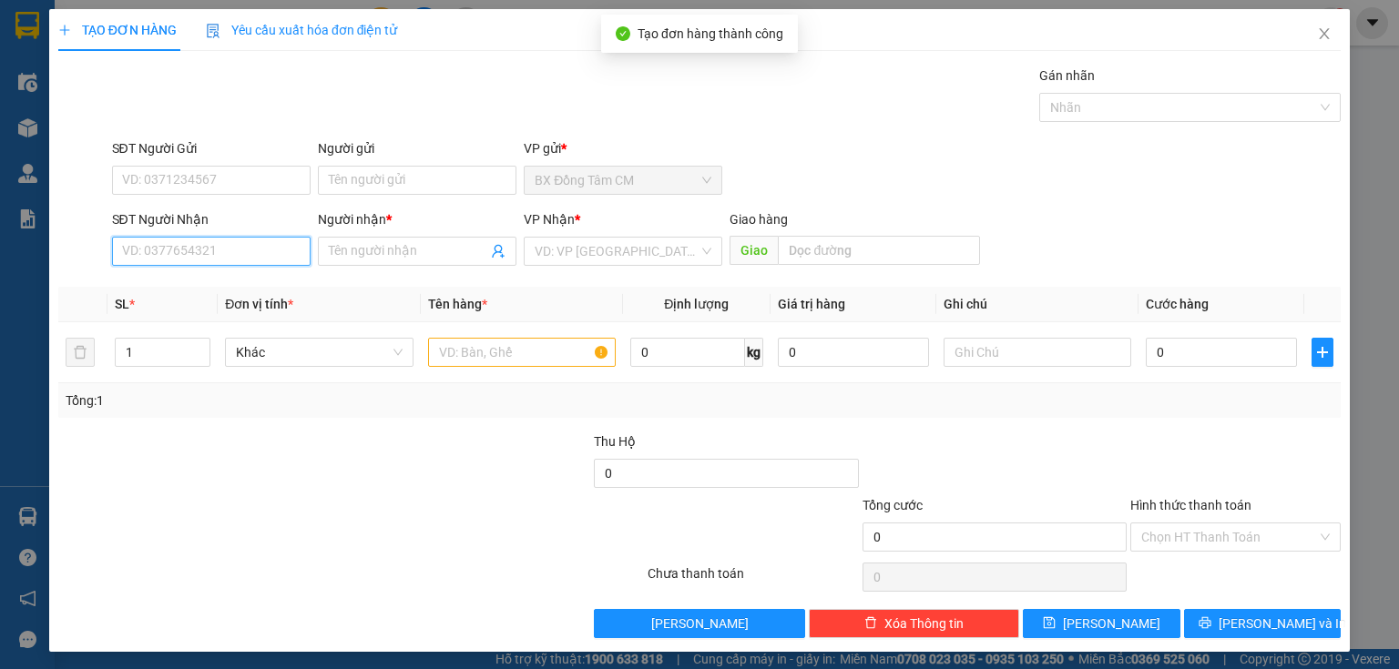
click at [168, 252] on input "SĐT Người Nhận" at bounding box center [211, 251] width 199 height 29
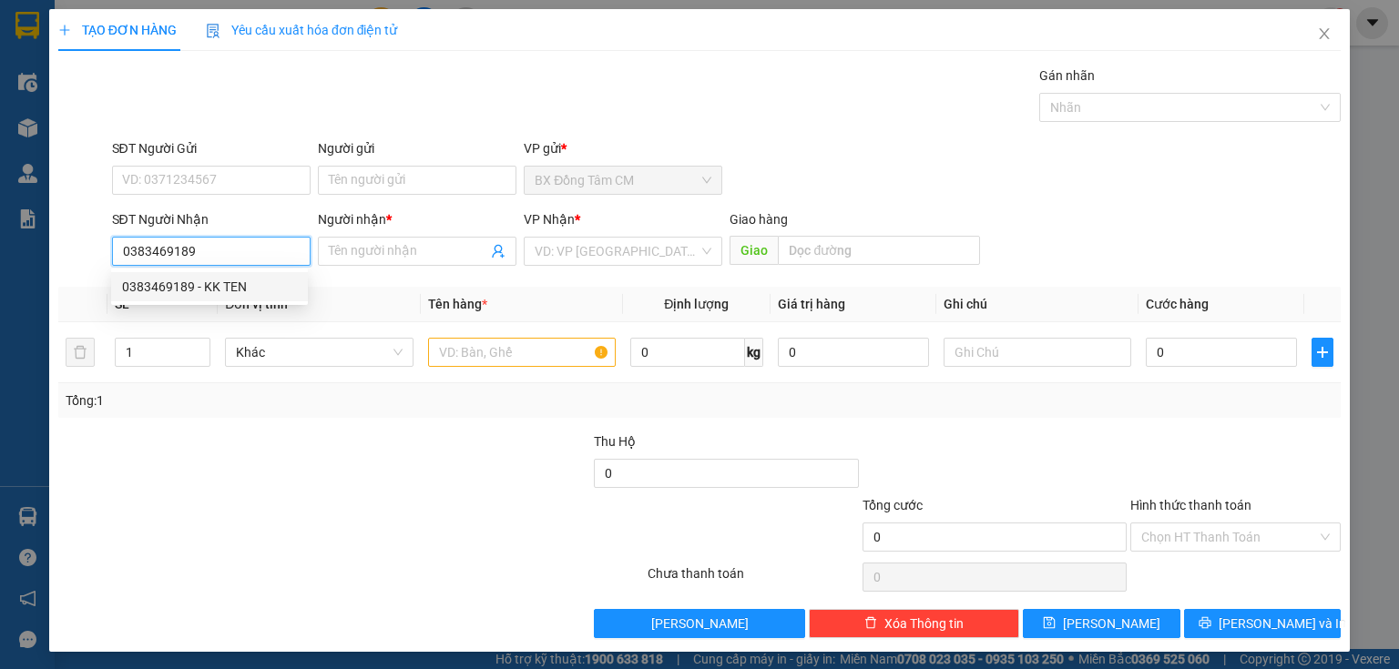
click at [173, 292] on div "0383469189 - KK TEN" at bounding box center [209, 287] width 175 height 20
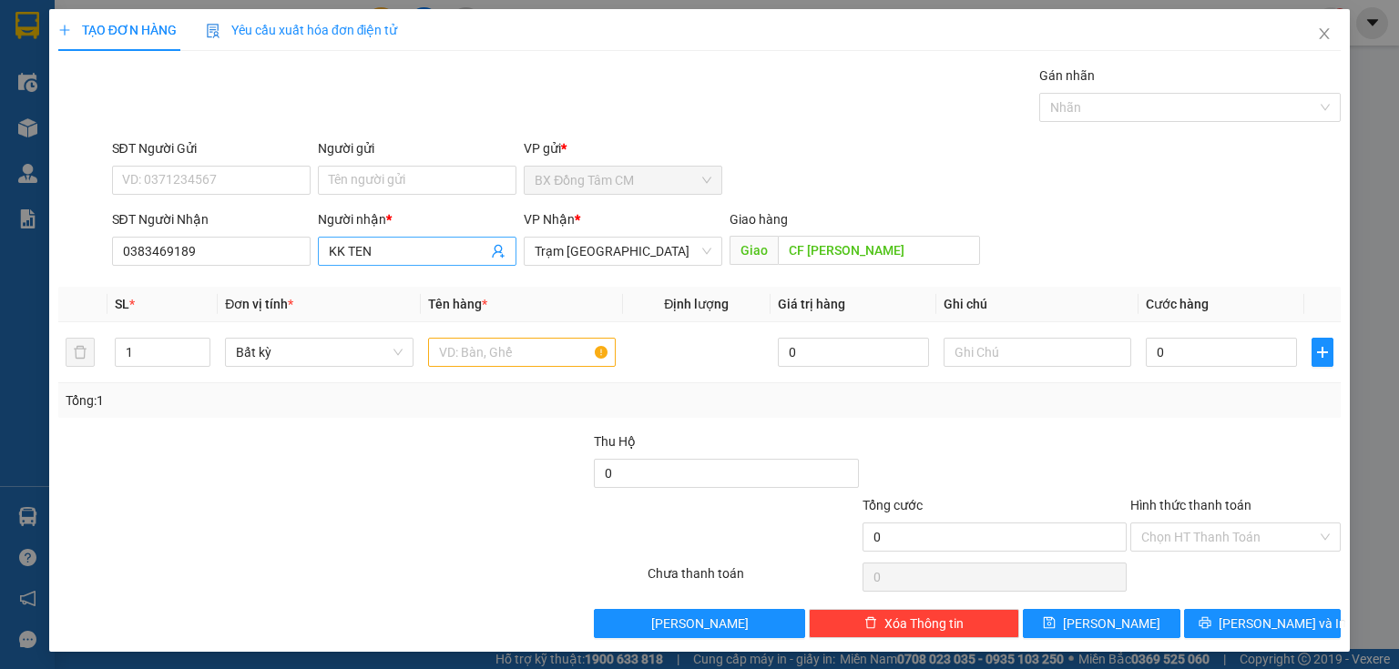
click at [330, 256] on input "KK TEN" at bounding box center [408, 251] width 158 height 20
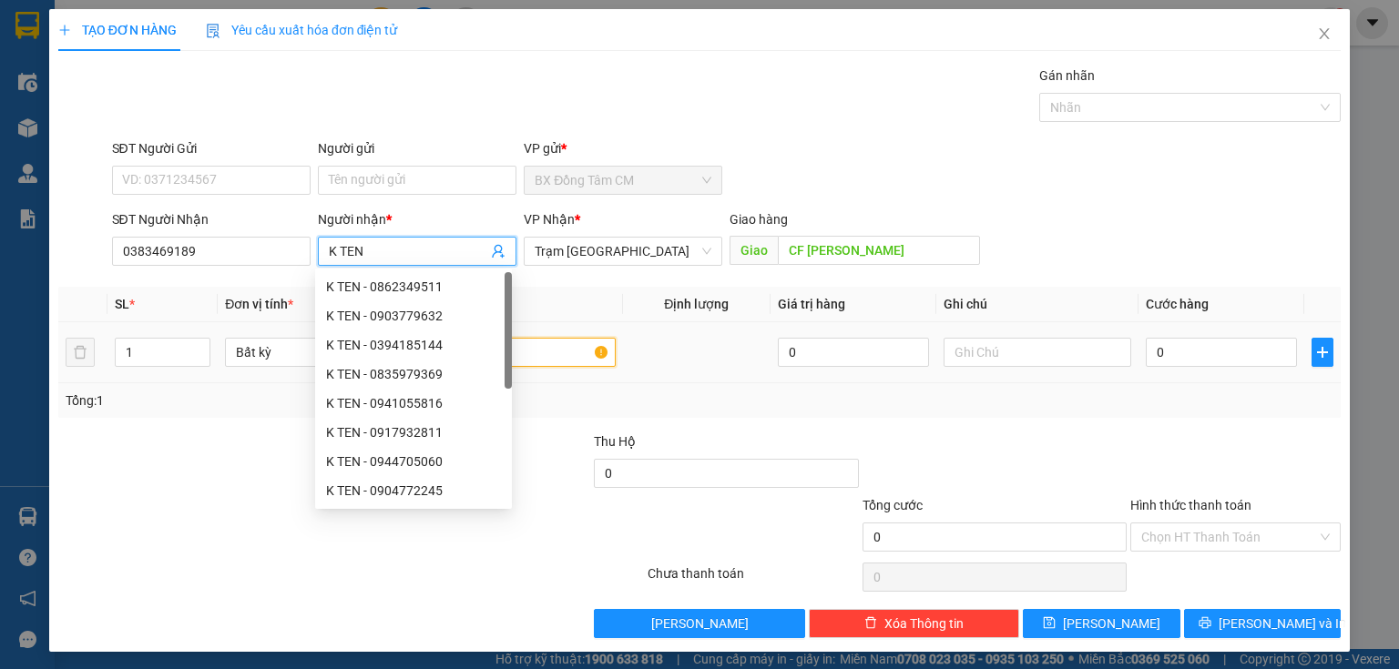
click at [597, 350] on input "text" at bounding box center [522, 352] width 188 height 29
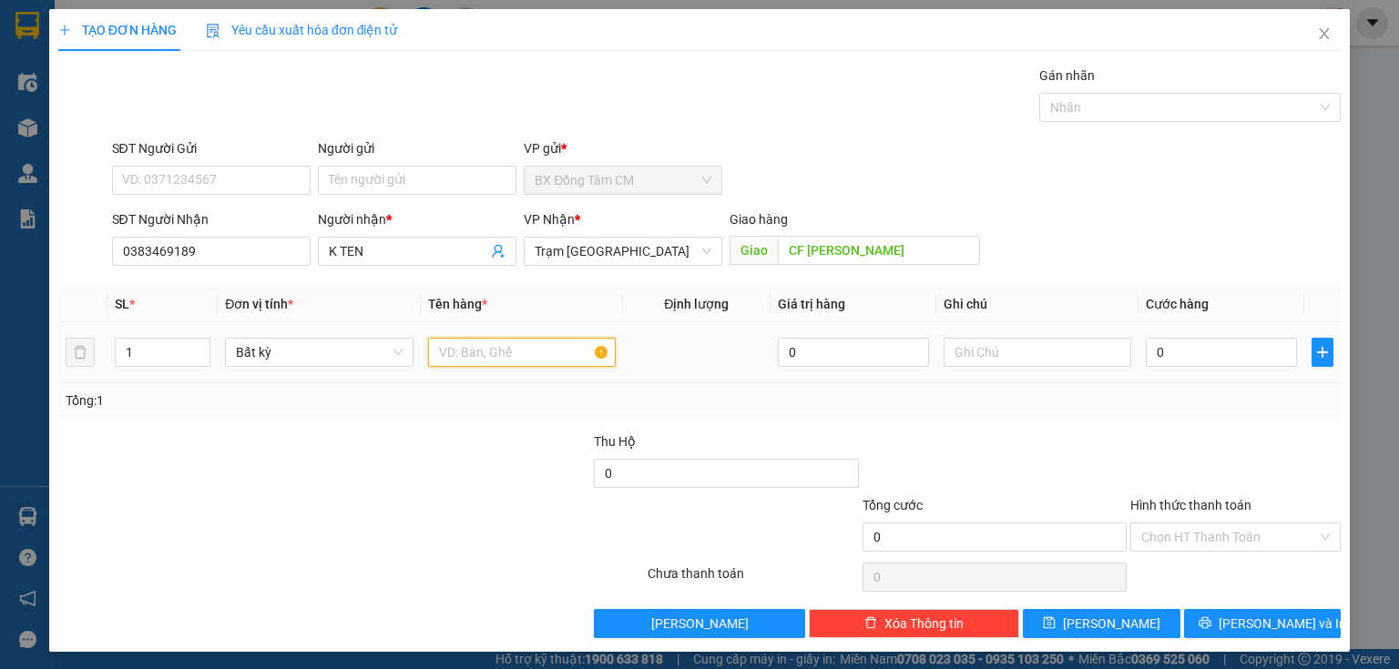
click at [554, 355] on input "text" at bounding box center [522, 352] width 188 height 29
click at [1193, 355] on input "0" at bounding box center [1221, 352] width 151 height 29
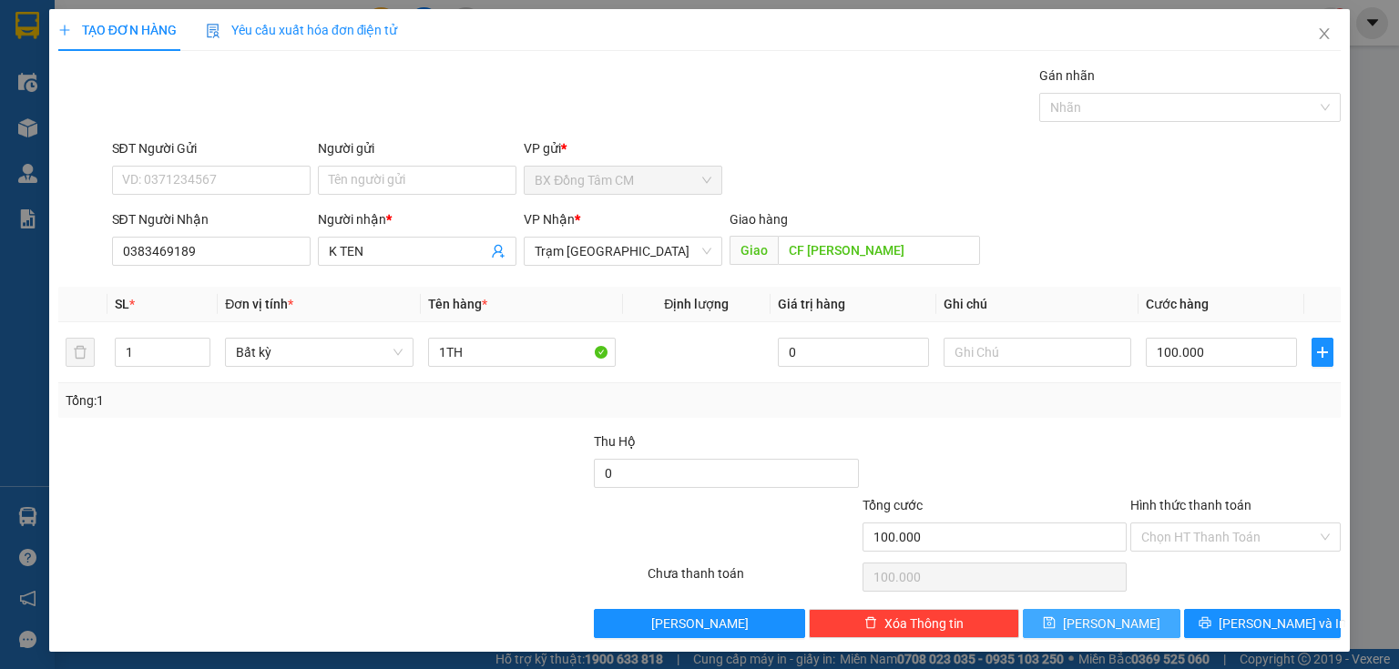
click at [1099, 619] on span "[PERSON_NAME]" at bounding box center [1111, 624] width 97 height 20
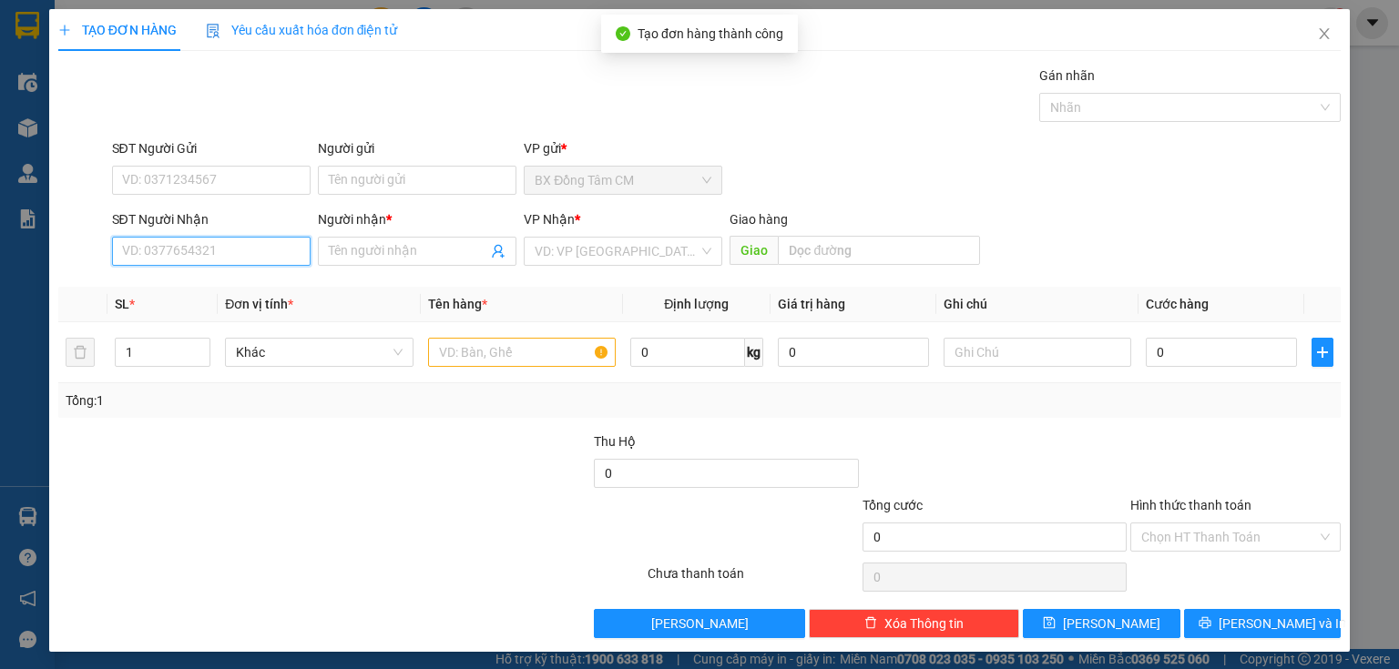
click at [224, 251] on input "SĐT Người Nhận" at bounding box center [211, 251] width 199 height 29
drag, startPoint x: 161, startPoint y: 283, endPoint x: 186, endPoint y: 281, distance: 24.7
click at [166, 281] on div "0985707787 - k ten" at bounding box center [209, 287] width 175 height 20
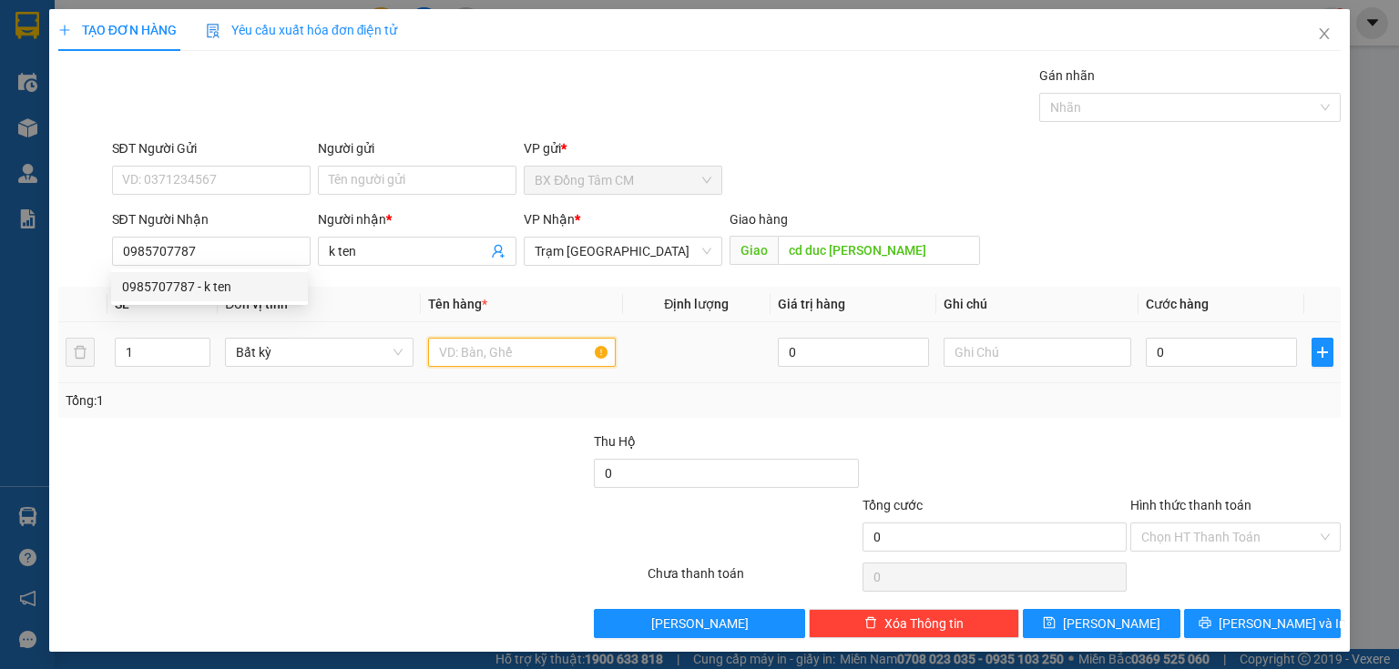
click at [510, 342] on input "text" at bounding box center [522, 352] width 188 height 29
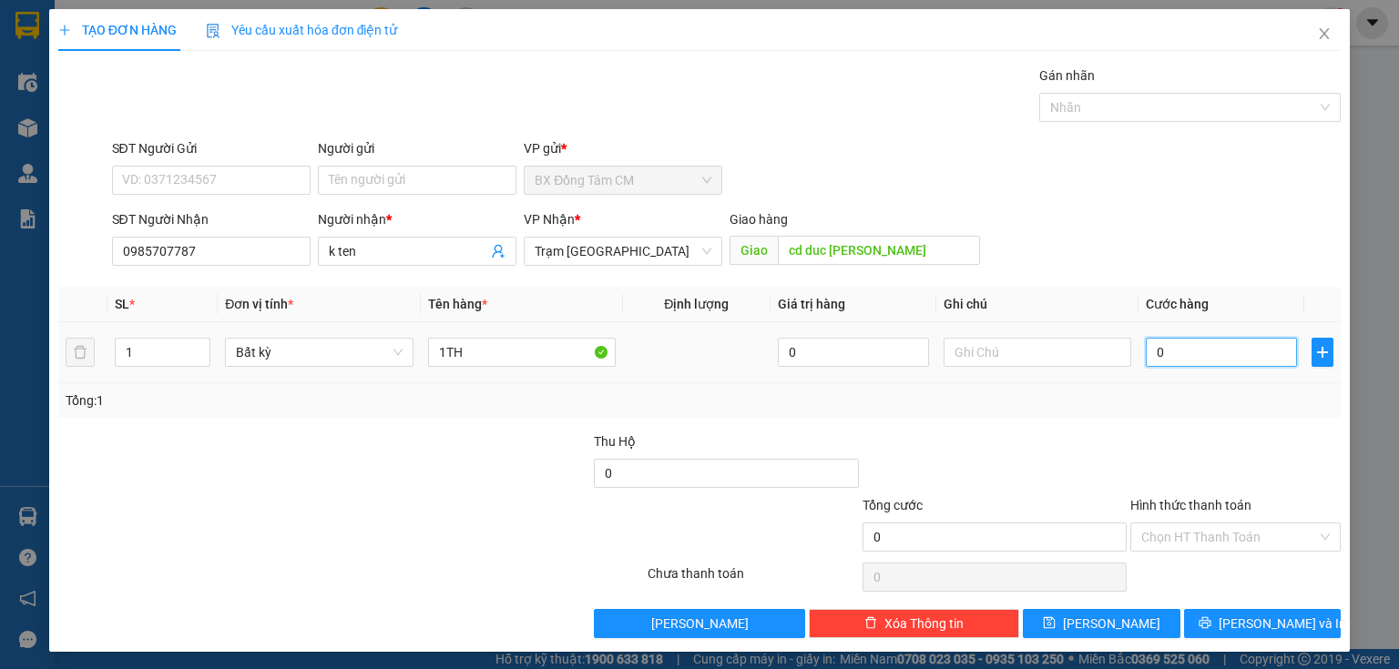
click at [1174, 362] on input "0" at bounding box center [1221, 352] width 151 height 29
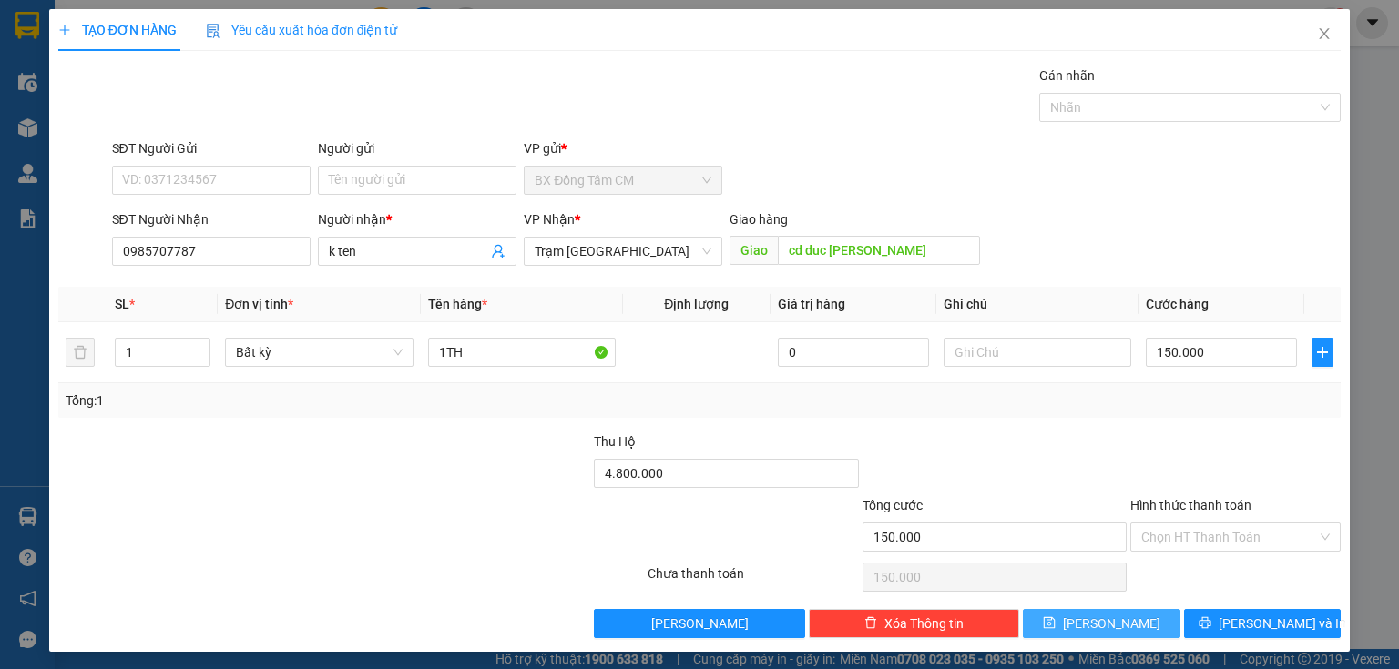
click at [1108, 621] on span "[PERSON_NAME]" at bounding box center [1111, 624] width 97 height 20
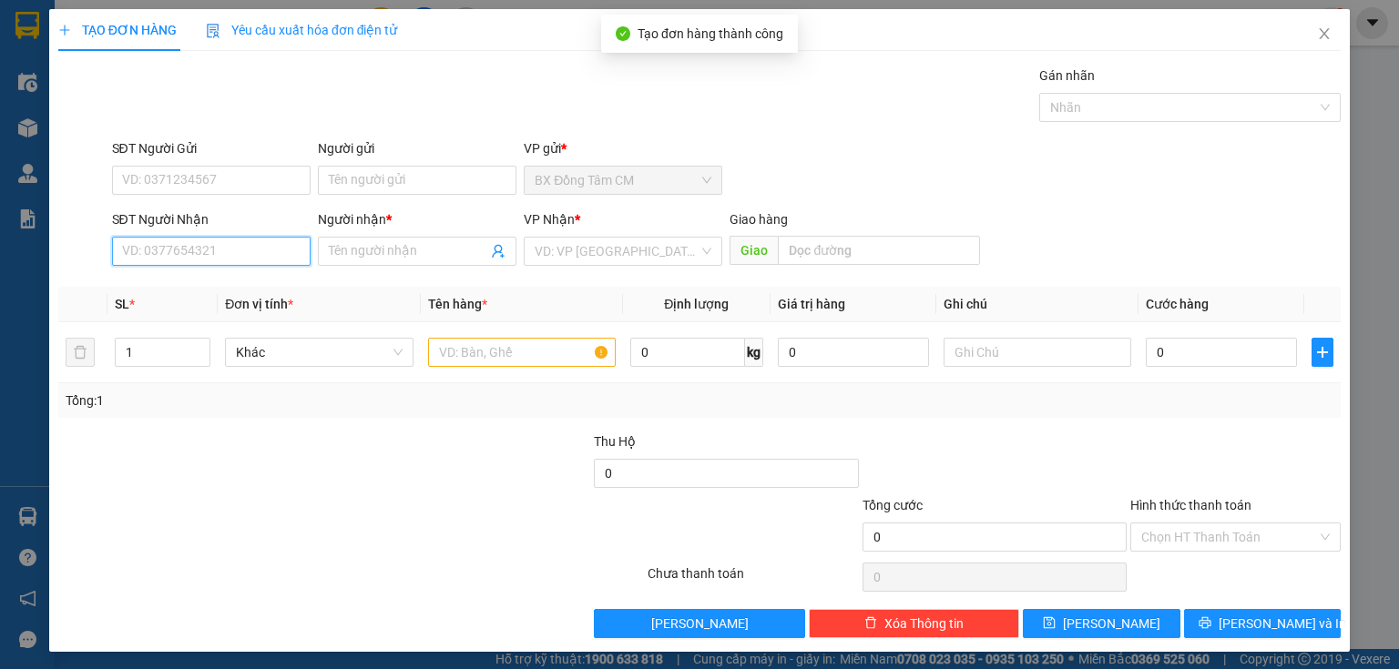
click at [163, 252] on input "SĐT Người Nhận" at bounding box center [211, 251] width 199 height 29
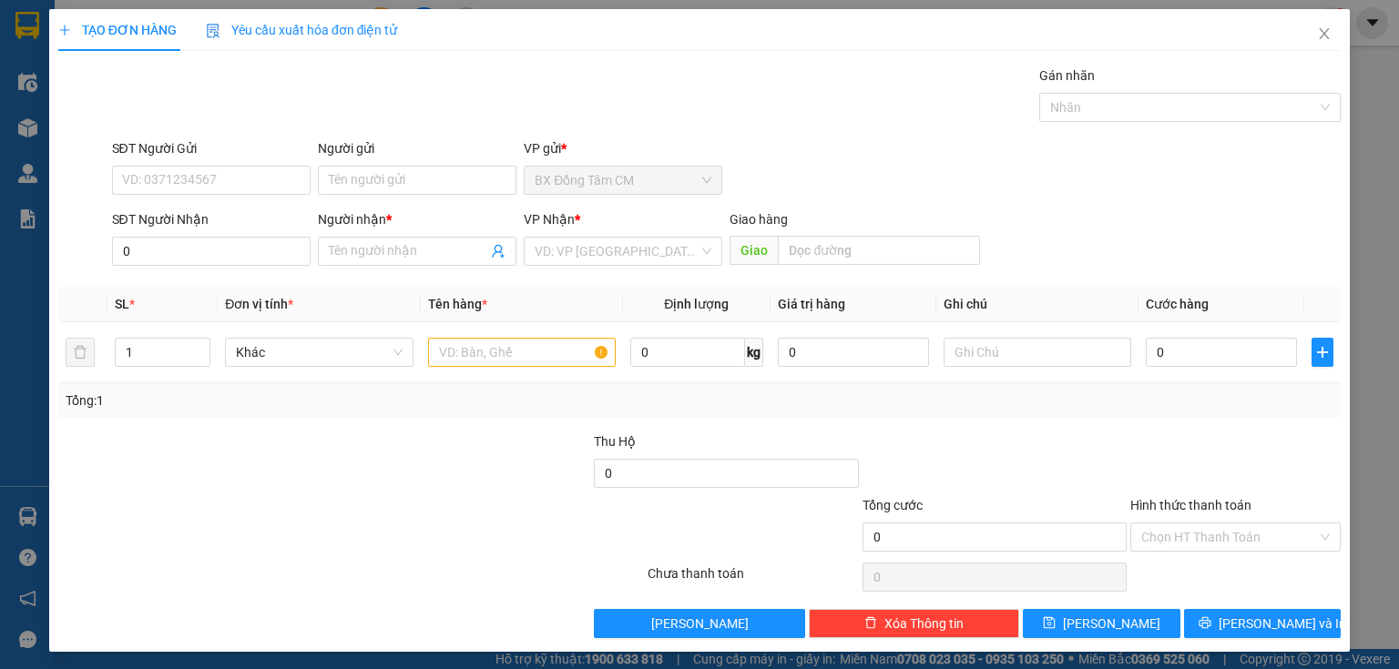
click at [200, 159] on div "SĐT Người Gửi" at bounding box center [211, 151] width 199 height 27
click at [171, 171] on input "SĐT Người Gửi" at bounding box center [211, 180] width 199 height 29
click at [232, 264] on input "0" at bounding box center [211, 251] width 199 height 29
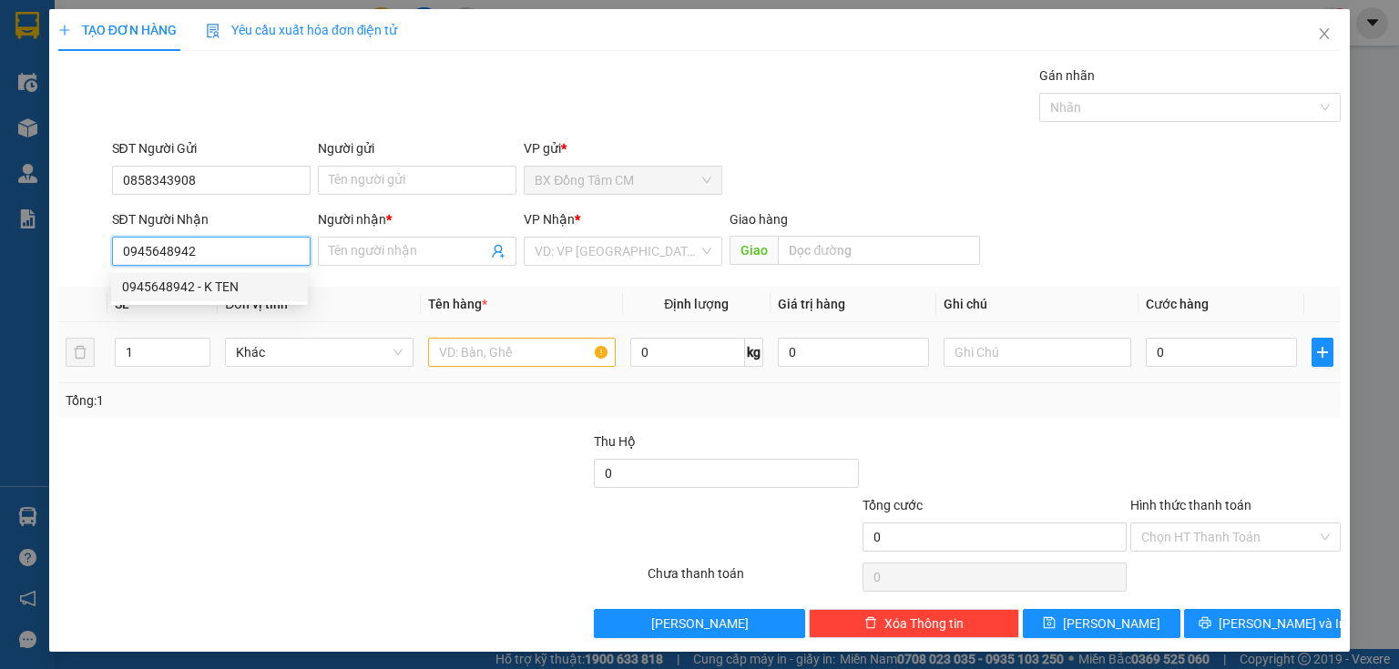
drag, startPoint x: 178, startPoint y: 293, endPoint x: 614, endPoint y: 349, distance: 438.8
click at [185, 294] on div "0945648942 - K TEN" at bounding box center [209, 287] width 175 height 20
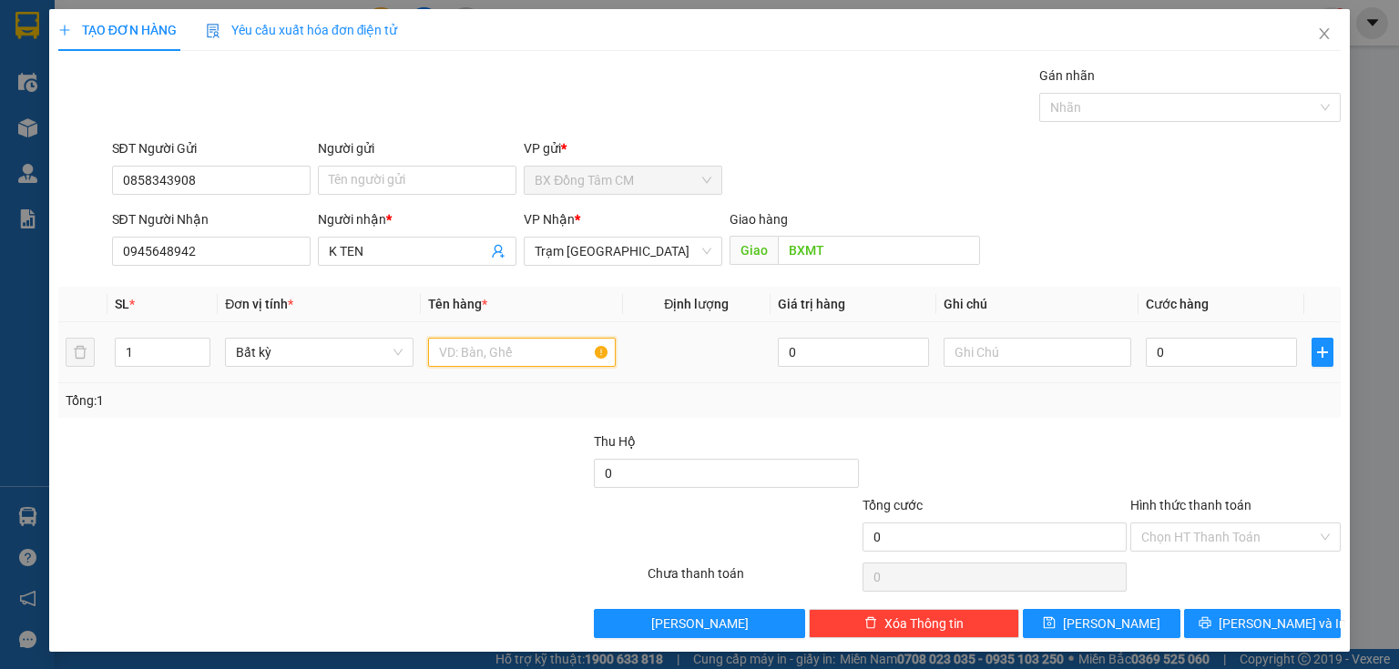
drag, startPoint x: 530, startPoint y: 360, endPoint x: 704, endPoint y: 314, distance: 179.8
click at [539, 358] on input "text" at bounding box center [522, 352] width 188 height 29
click at [918, 260] on input "BXMT" at bounding box center [879, 250] width 202 height 29
drag, startPoint x: 457, startPoint y: 319, endPoint x: 441, endPoint y: 358, distance: 42.5
click at [441, 351] on table "SL * Đơn vị tính * Tên hàng * Định lượng Giá trị hàng Ghi chú Cước hàng 1 Bất k…" at bounding box center [699, 335] width 1282 height 97
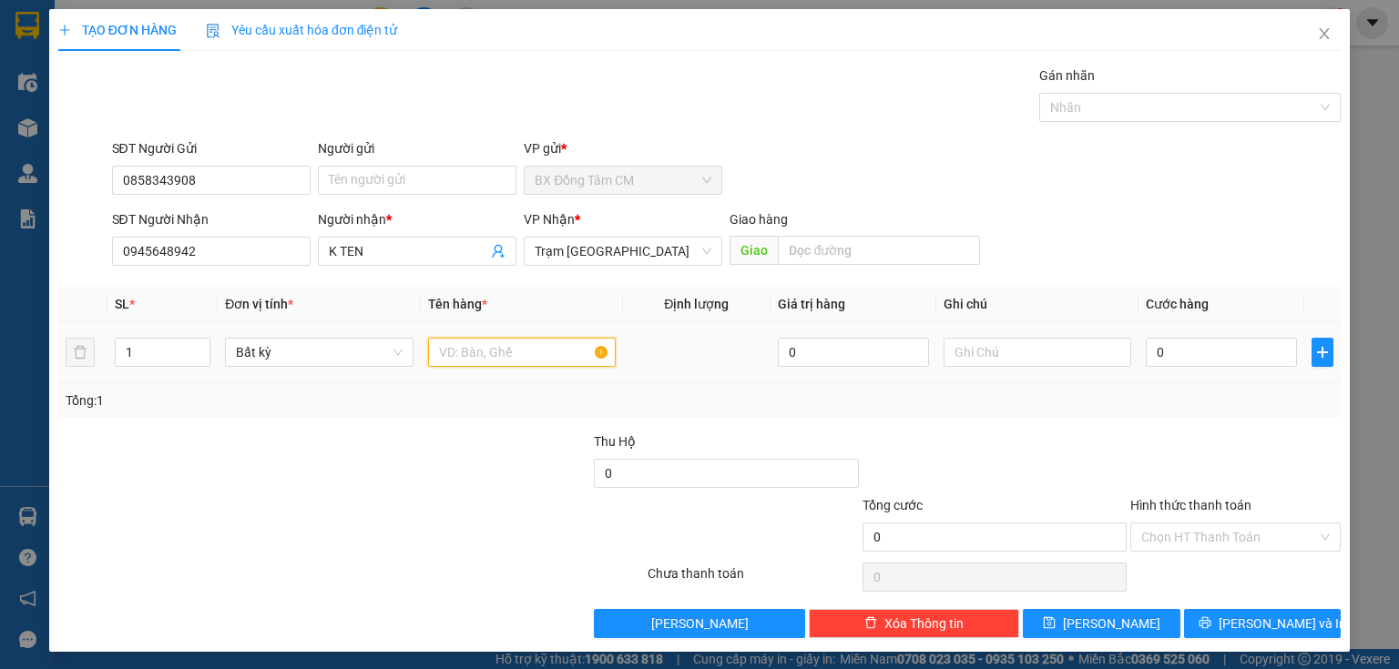
click at [440, 360] on input "text" at bounding box center [522, 352] width 188 height 29
drag, startPoint x: 1118, startPoint y: 350, endPoint x: 1135, endPoint y: 350, distance: 16.4
click at [1134, 350] on tr "1 Bất kỳ 1 TH 0 0" at bounding box center [699, 352] width 1282 height 61
click at [1184, 349] on input "0" at bounding box center [1221, 352] width 151 height 29
click at [1162, 552] on div "Hình thức thanh toán Chọn HT Thanh Toán" at bounding box center [1235, 527] width 210 height 64
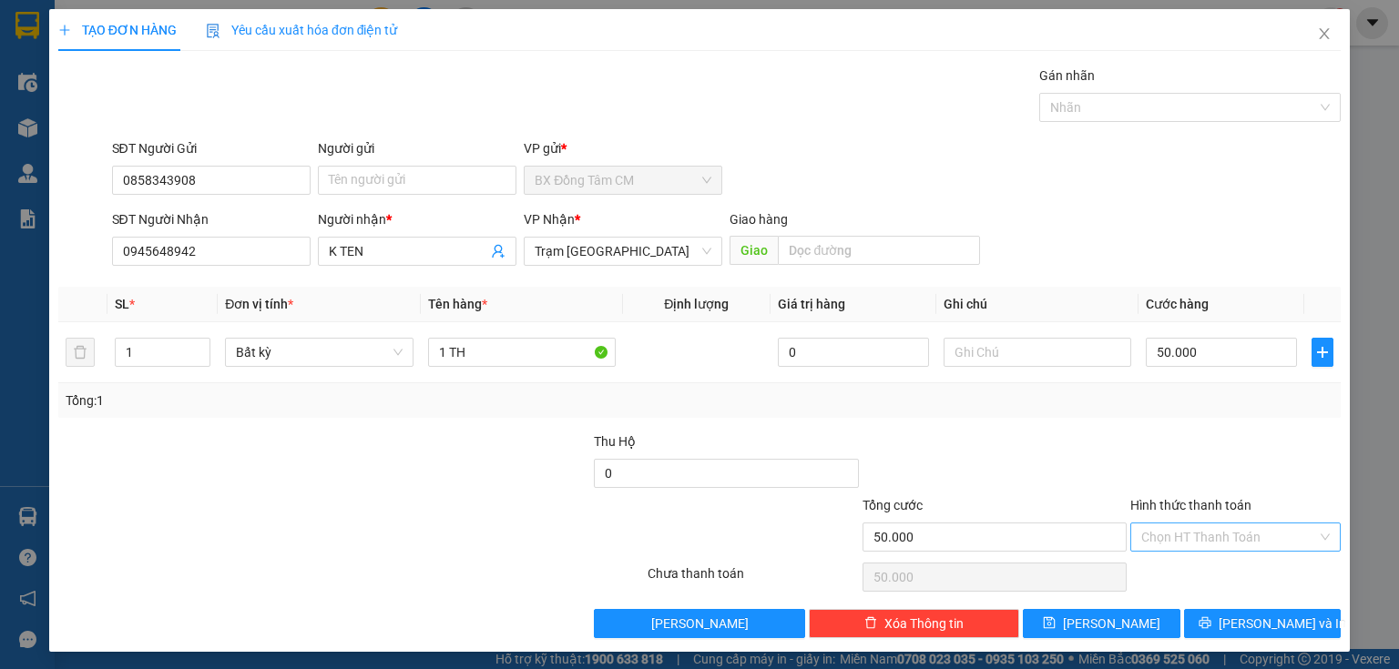
click at [1181, 536] on input "Hình thức thanh toán" at bounding box center [1229, 537] width 176 height 27
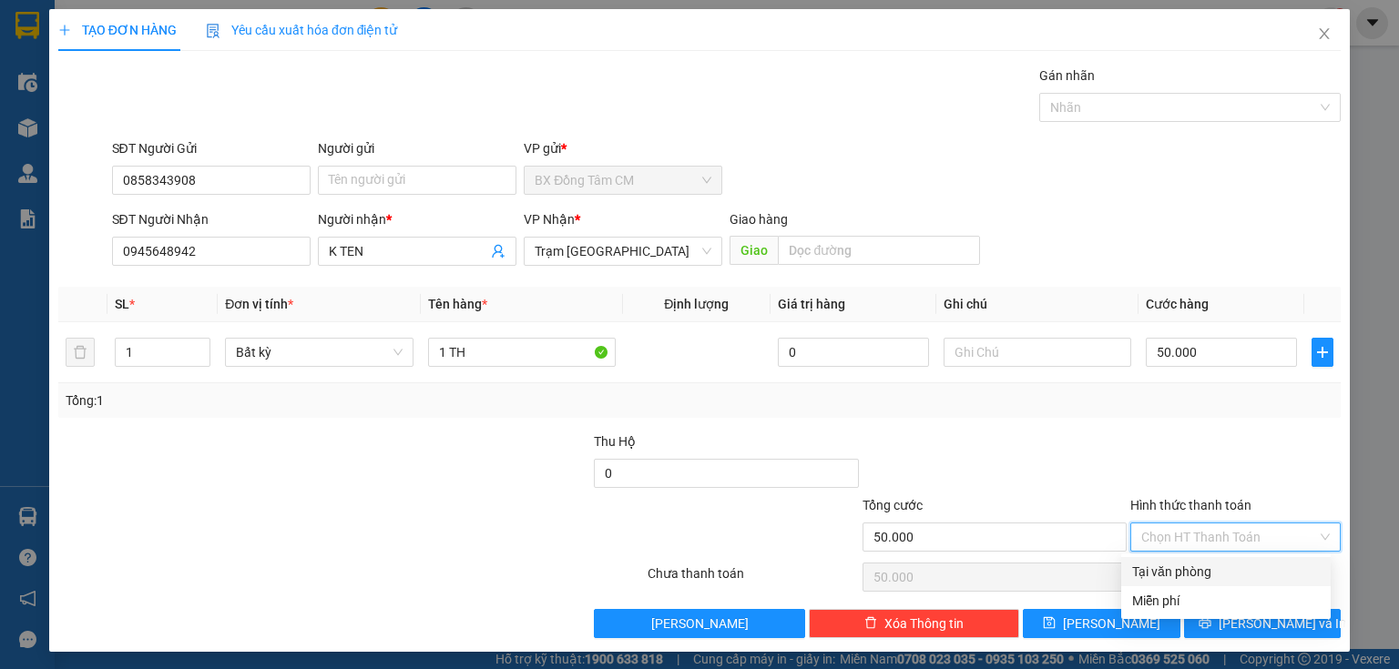
click at [1173, 579] on div "Tại văn phòng" at bounding box center [1226, 572] width 188 height 20
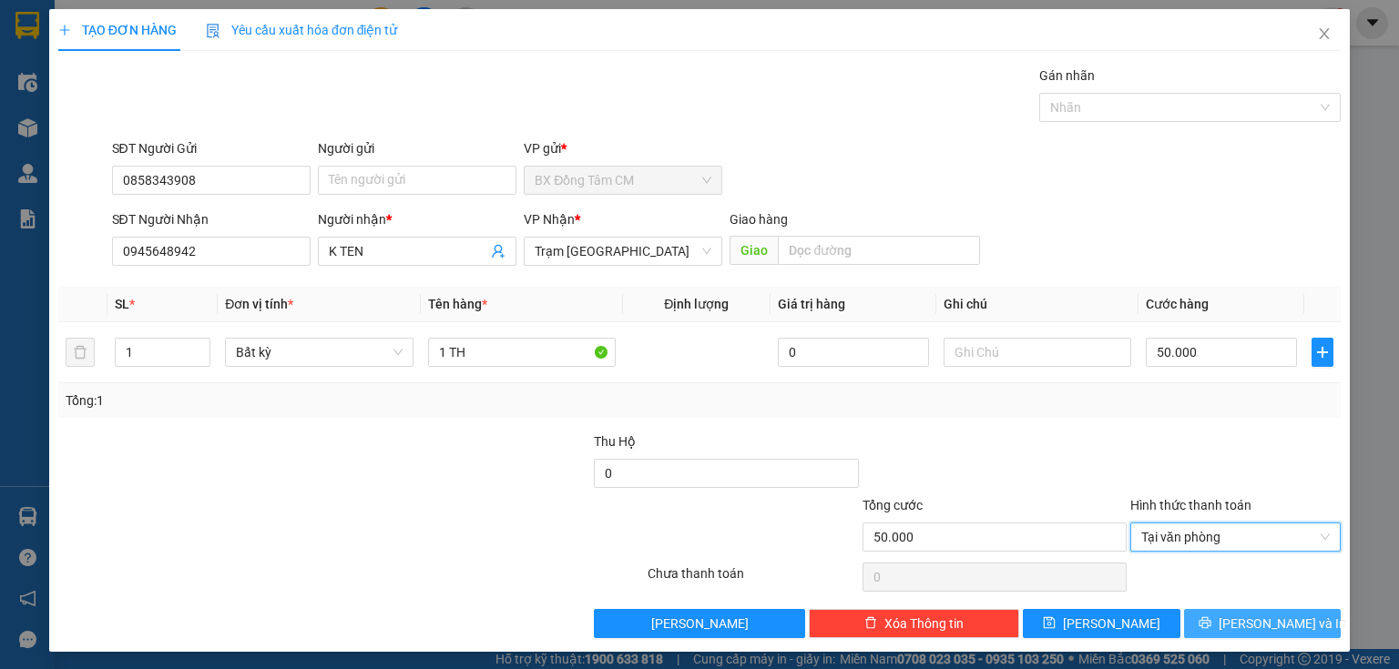
drag, startPoint x: 1219, startPoint y: 627, endPoint x: 1145, endPoint y: 566, distance: 96.4
click at [1211, 627] on icon "printer" at bounding box center [1204, 623] width 13 height 13
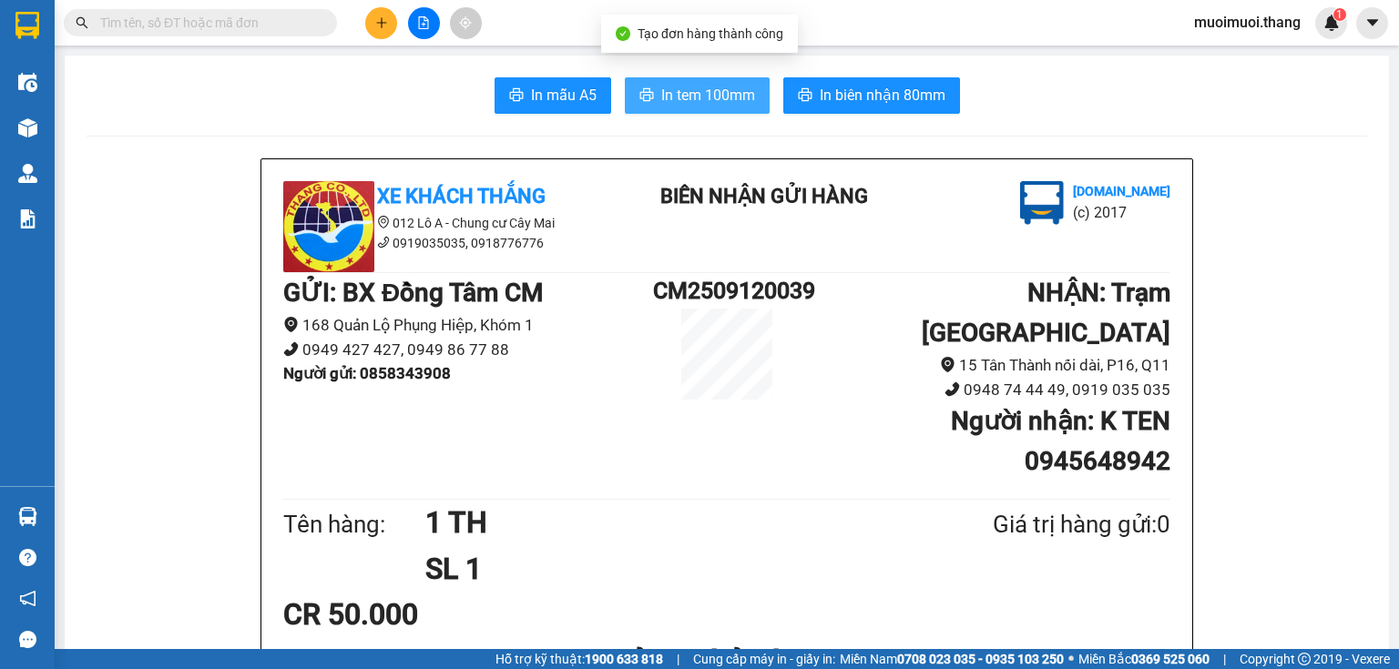
click at [736, 95] on span "In tem 100mm" at bounding box center [708, 95] width 94 height 23
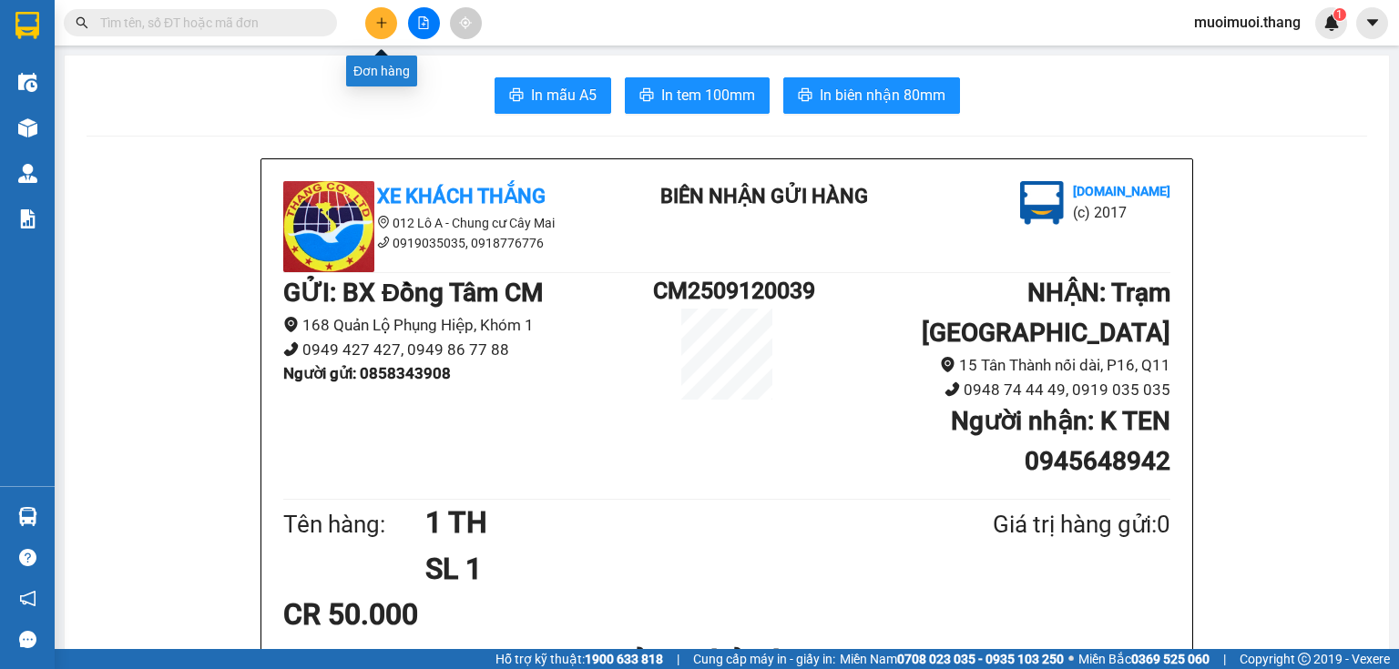
click at [368, 24] on button at bounding box center [381, 23] width 32 height 32
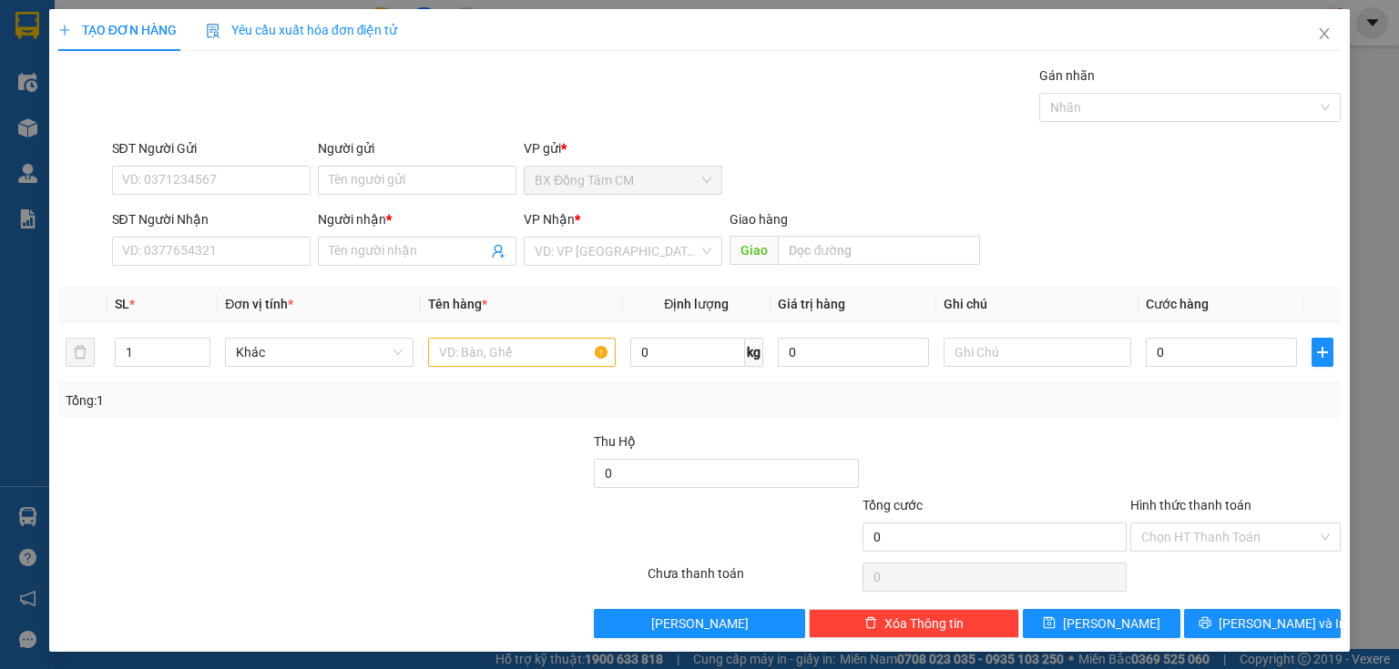
click at [206, 266] on div "SĐT Người Nhận VD: 0377654321" at bounding box center [211, 241] width 199 height 64
click at [208, 250] on input "SĐT Người Nhận" at bounding box center [211, 251] width 199 height 29
click at [157, 302] on div "0908115038 0908115038 - SG" at bounding box center [209, 287] width 197 height 36
click at [230, 254] on input "0908115038" at bounding box center [211, 251] width 199 height 29
click at [176, 295] on div "0908115038 - SG" at bounding box center [209, 287] width 175 height 20
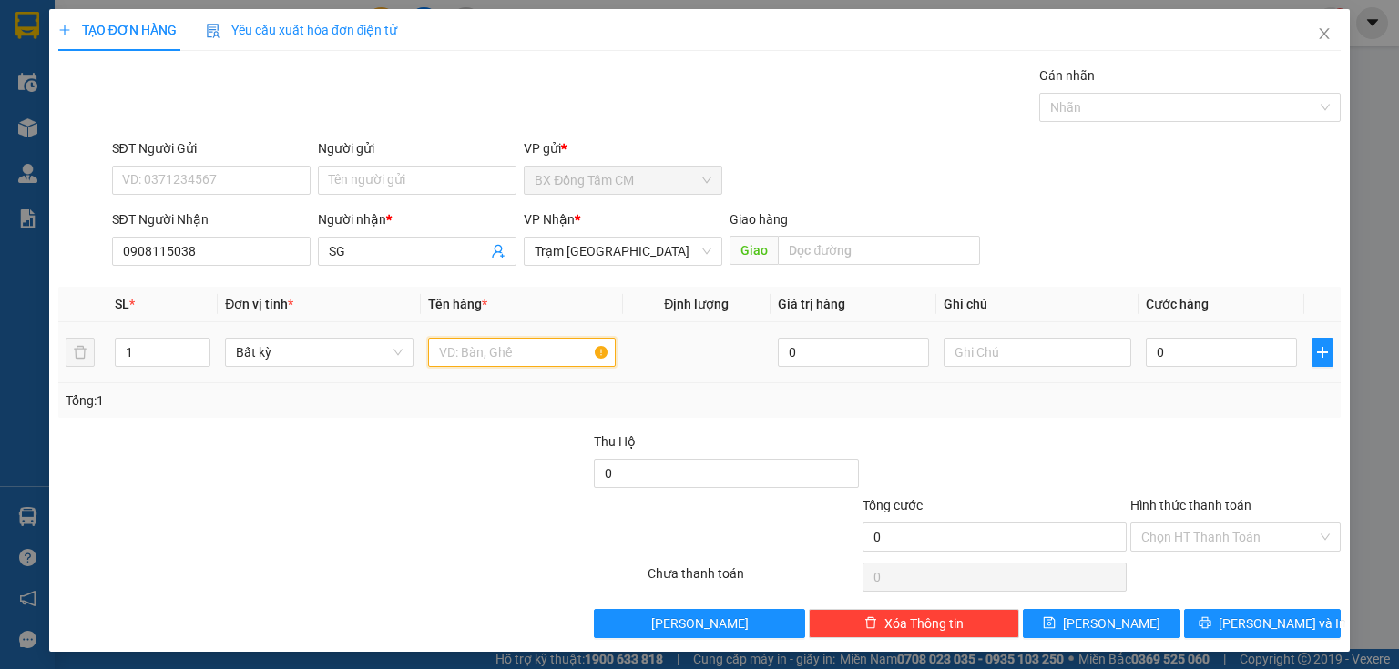
click at [449, 338] on input "text" at bounding box center [522, 352] width 188 height 29
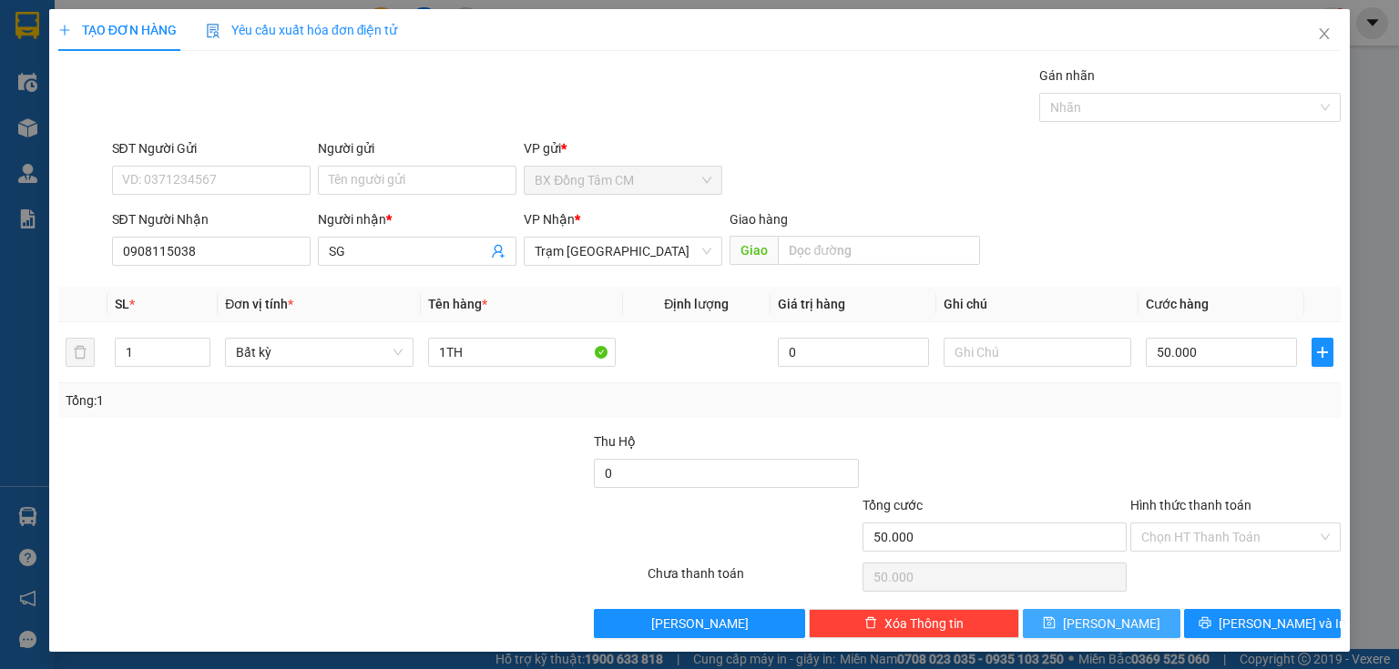
click at [1123, 616] on button "[PERSON_NAME]" at bounding box center [1102, 623] width 158 height 29
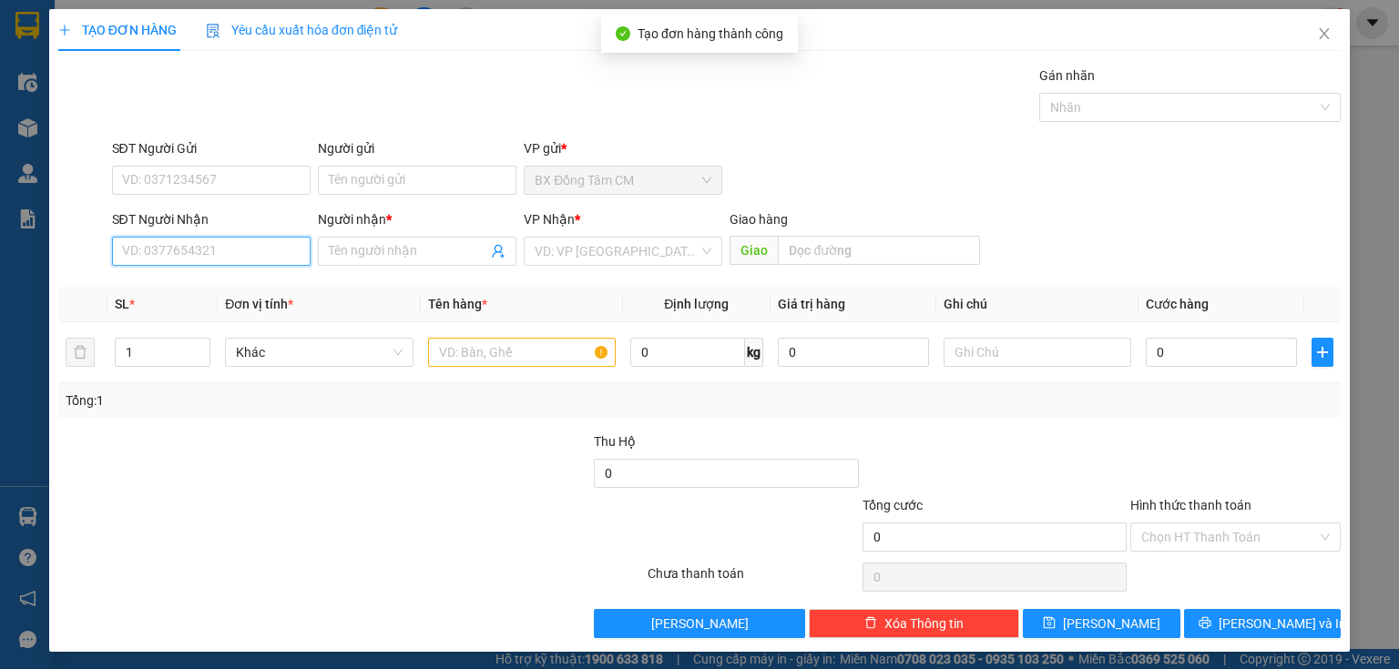
click at [222, 247] on input "SĐT Người Nhận" at bounding box center [211, 251] width 199 height 29
click at [209, 266] on div "SĐT Người Nhận VD: 0377654321" at bounding box center [211, 241] width 199 height 64
click at [262, 250] on input "SĐT Người Nhận" at bounding box center [211, 251] width 199 height 29
click at [147, 262] on input "0349663371" at bounding box center [211, 251] width 199 height 29
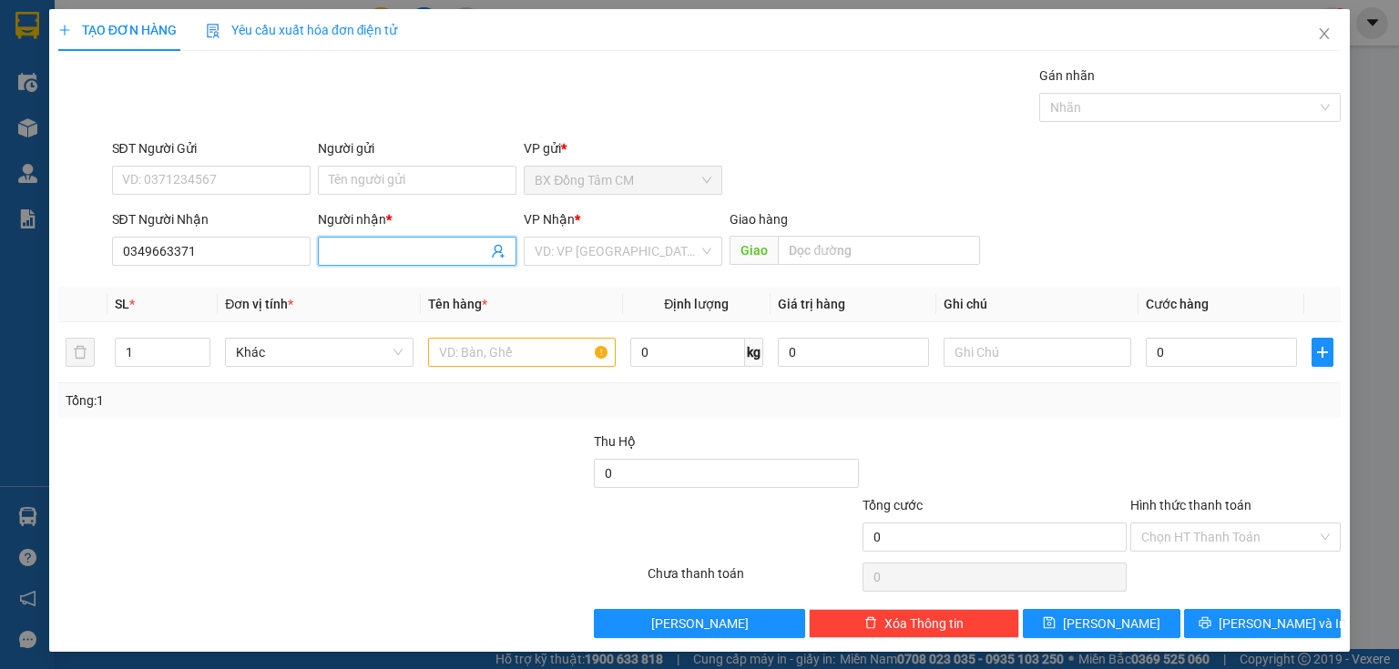
click at [410, 255] on input "Người nhận *" at bounding box center [408, 251] width 158 height 20
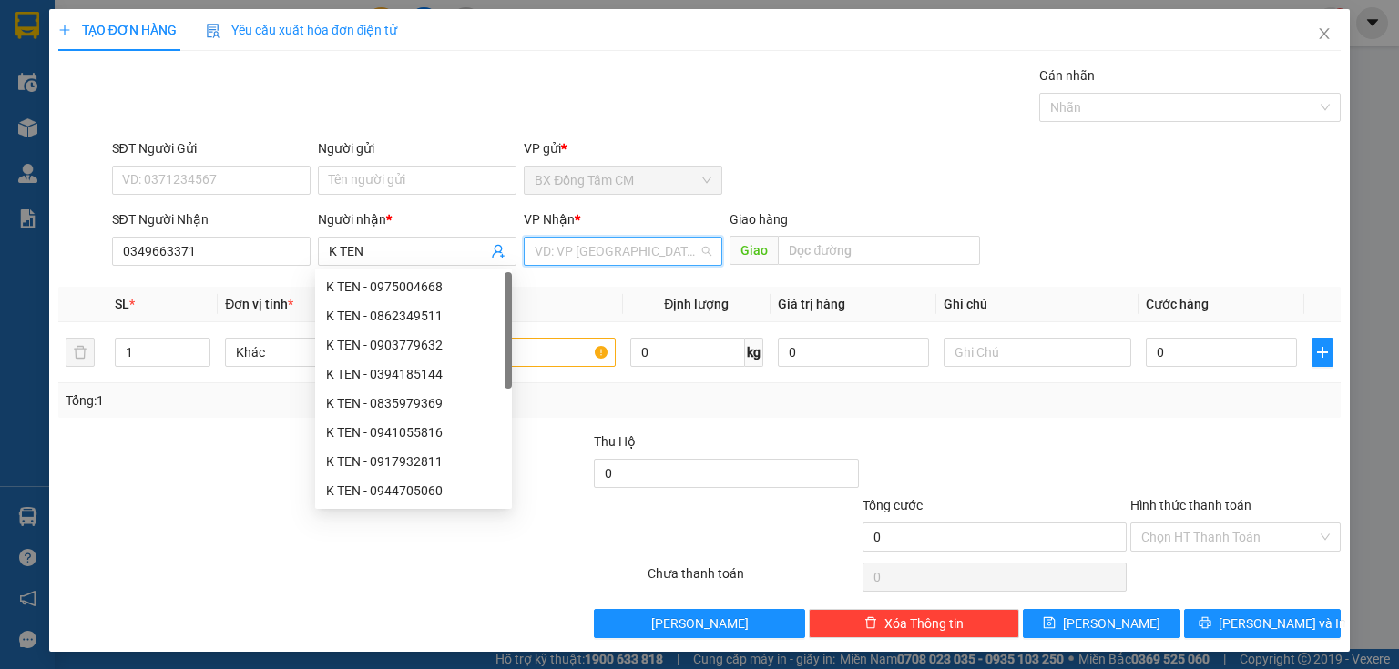
click at [608, 255] on input "search" at bounding box center [617, 251] width 164 height 27
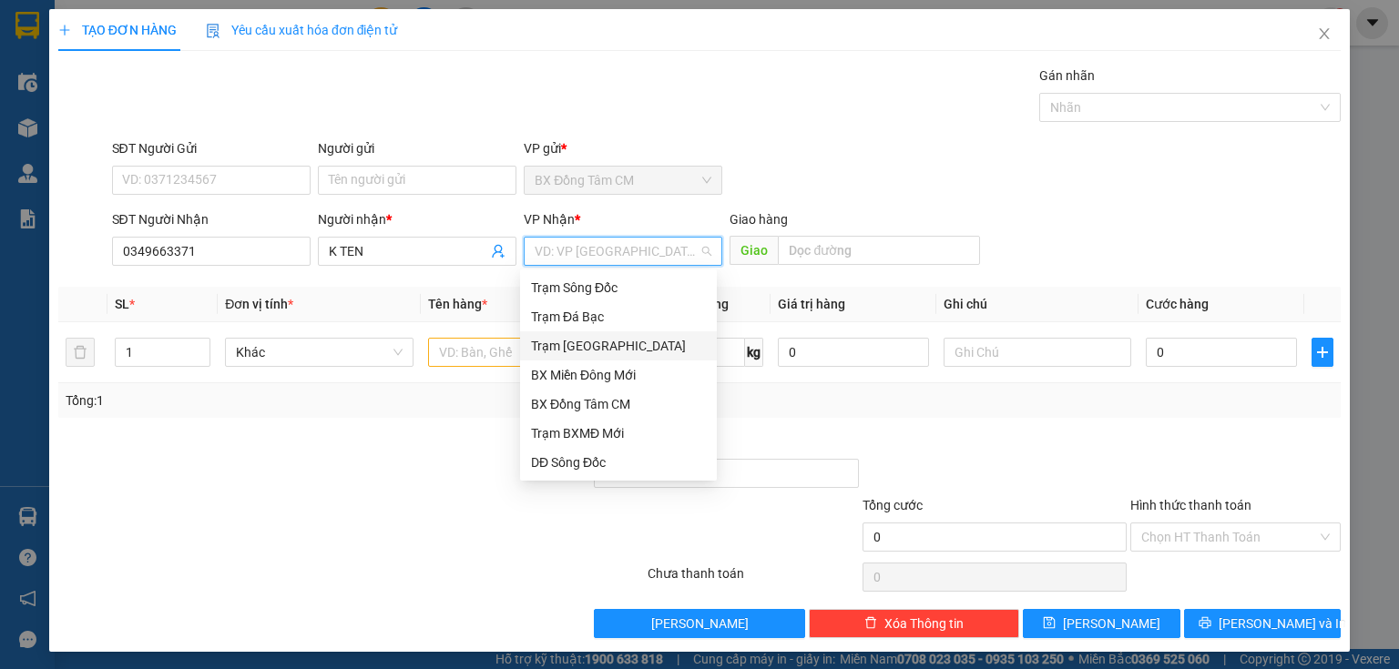
click at [596, 350] on div "Trạm [GEOGRAPHIC_DATA]" at bounding box center [618, 346] width 175 height 20
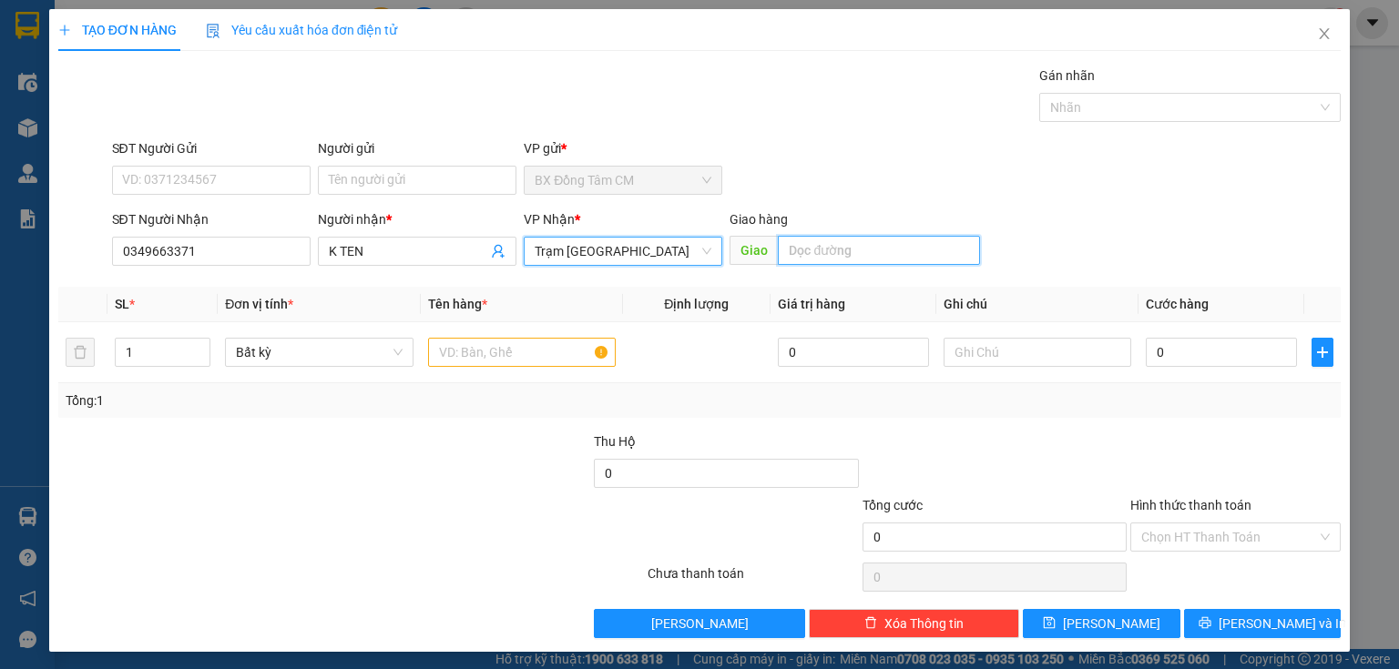
click at [809, 257] on input "text" at bounding box center [879, 250] width 202 height 29
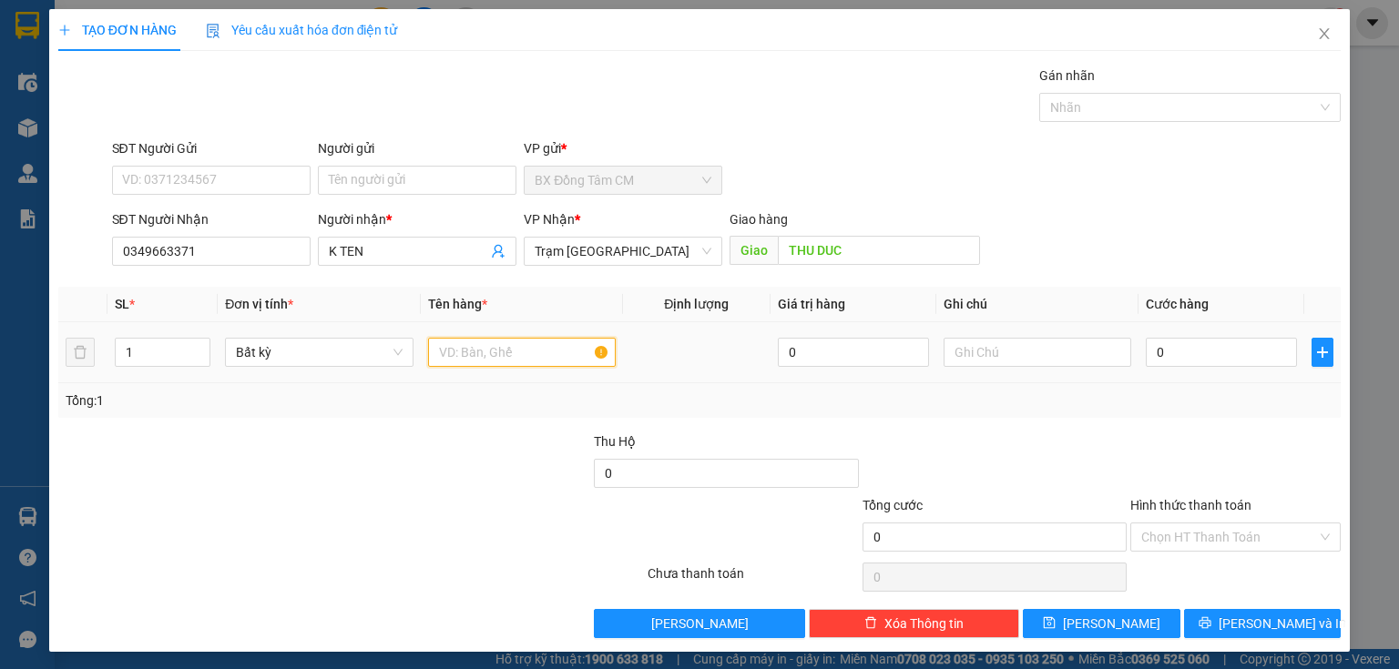
click at [454, 348] on input "text" at bounding box center [522, 352] width 188 height 29
click at [1188, 355] on input "0" at bounding box center [1221, 352] width 151 height 29
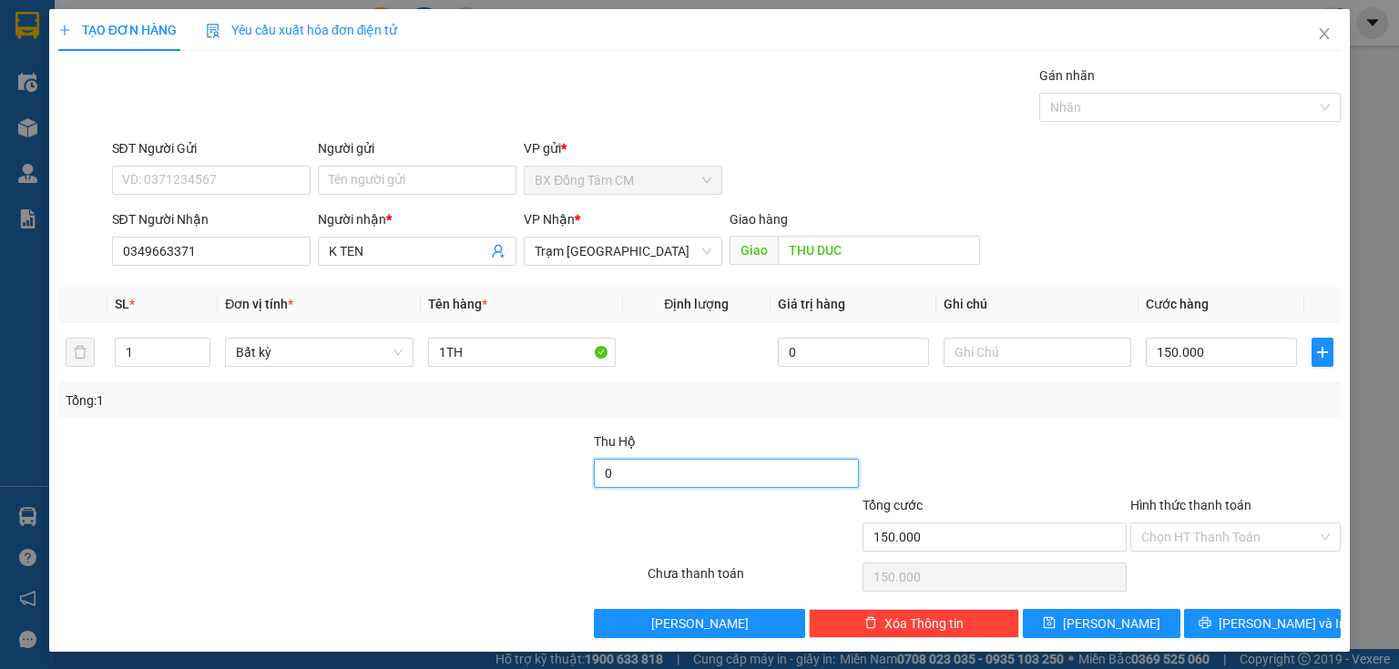
click at [677, 475] on input "0" at bounding box center [726, 473] width 264 height 29
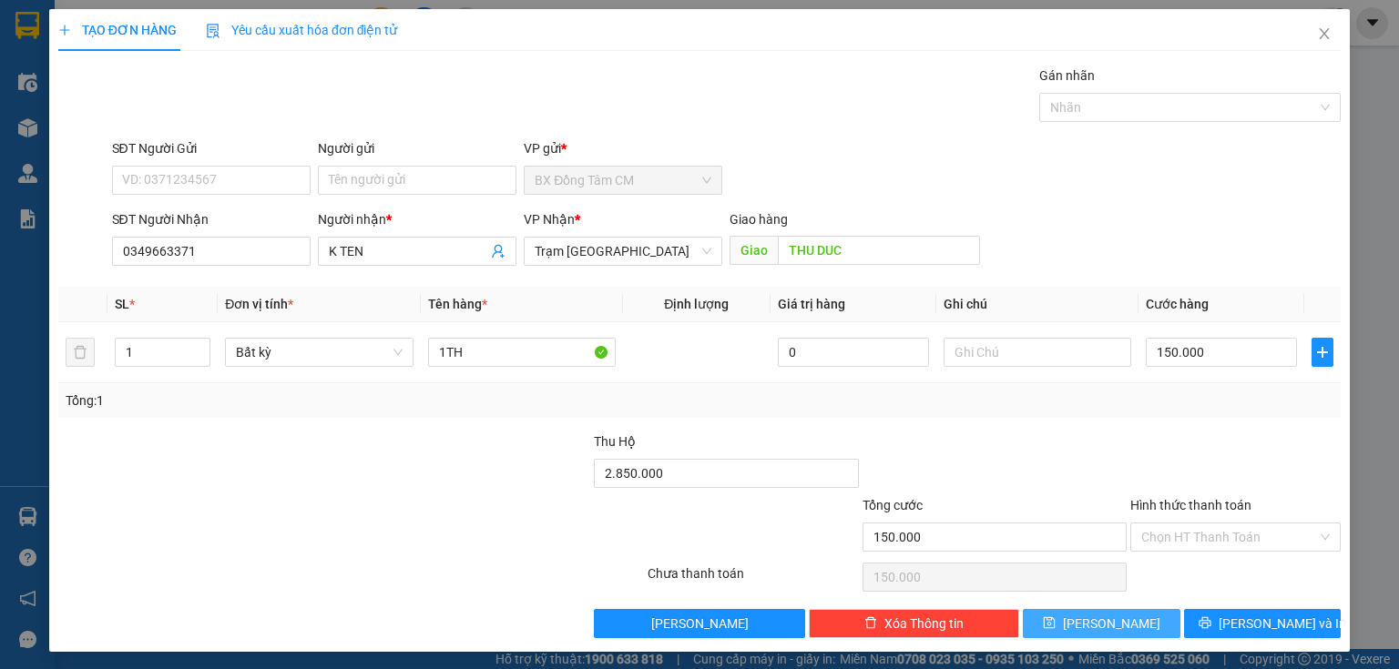
click at [1104, 619] on span "[PERSON_NAME]" at bounding box center [1111, 624] width 97 height 20
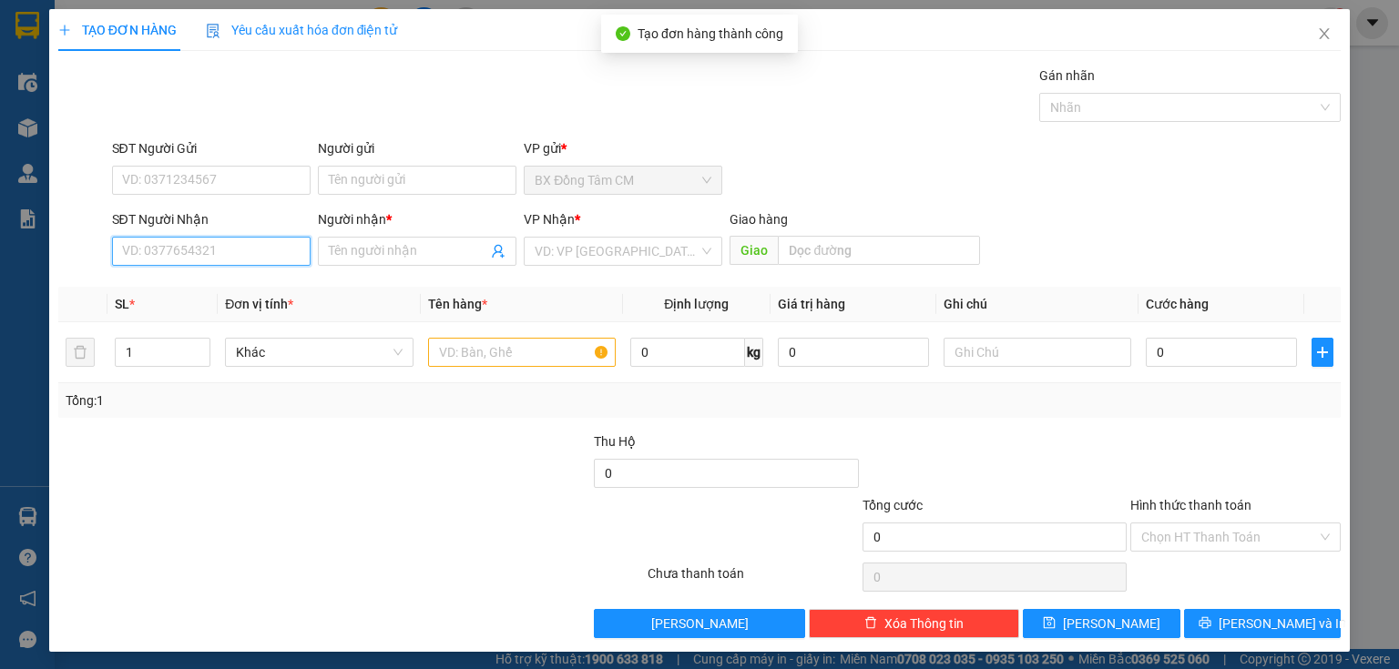
click at [248, 264] on input "SĐT Người Nhận" at bounding box center [211, 251] width 199 height 29
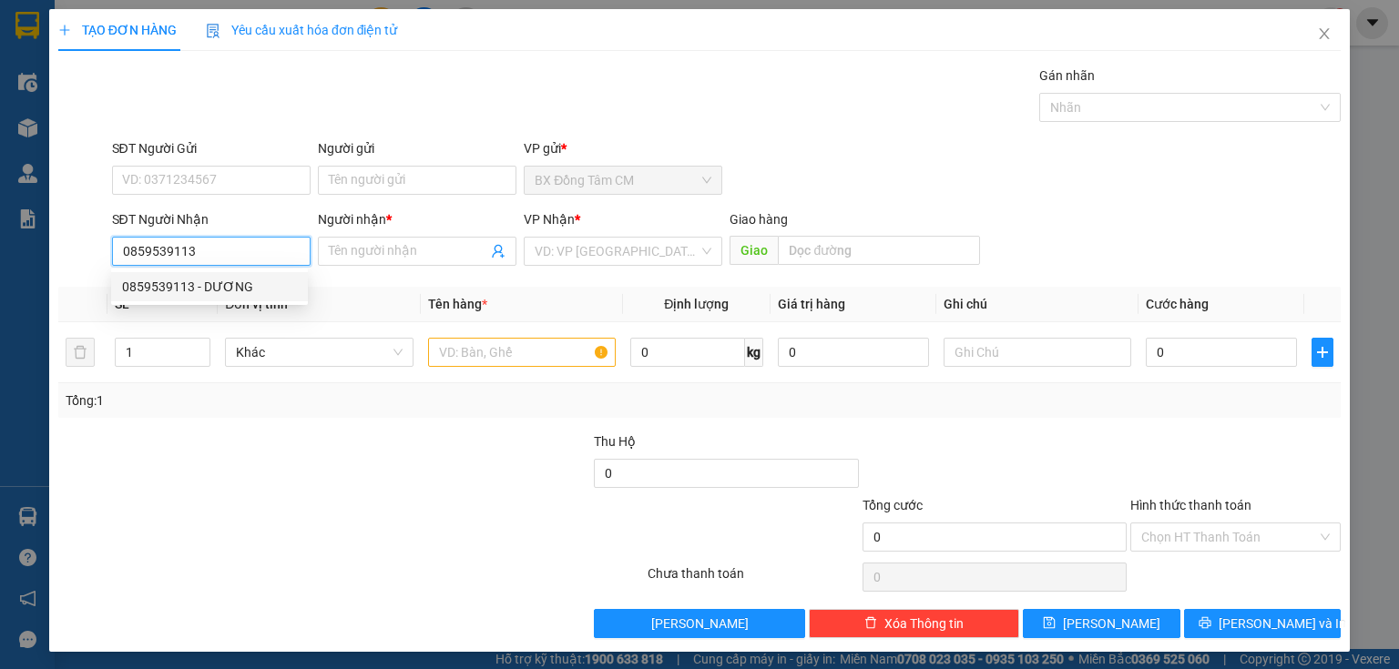
click at [257, 280] on div "0859539113 - DƯƠNG" at bounding box center [209, 287] width 175 height 20
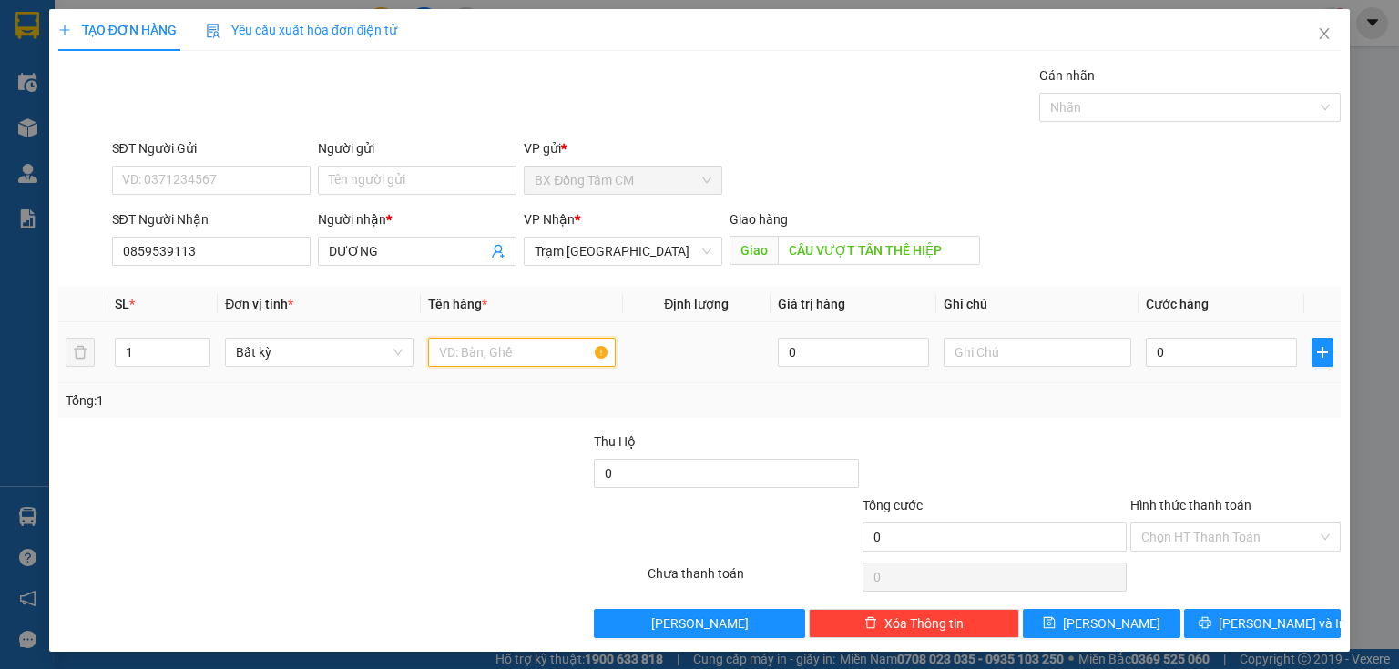
click at [485, 340] on input "text" at bounding box center [522, 352] width 188 height 29
click at [1146, 360] on input "0" at bounding box center [1221, 352] width 151 height 29
click at [1253, 535] on input "Hình thức thanh toán" at bounding box center [1229, 537] width 176 height 27
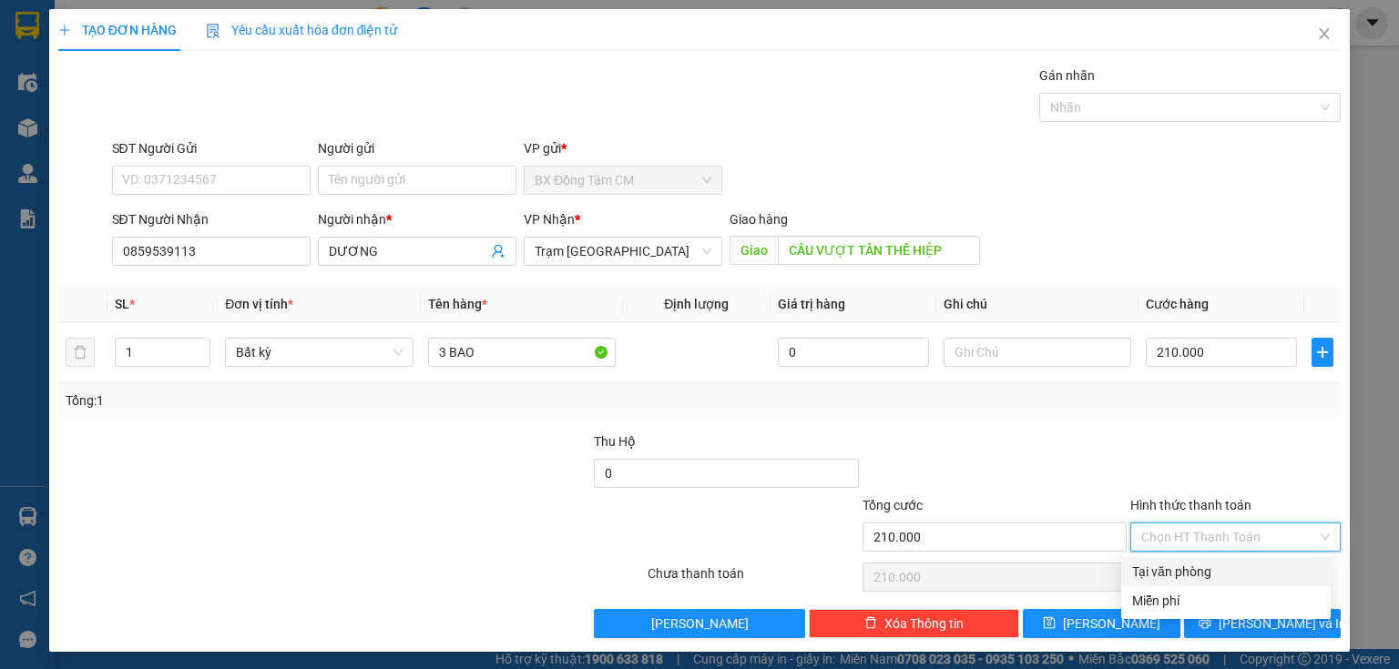
click at [1186, 577] on div "Tại văn phòng" at bounding box center [1226, 572] width 188 height 20
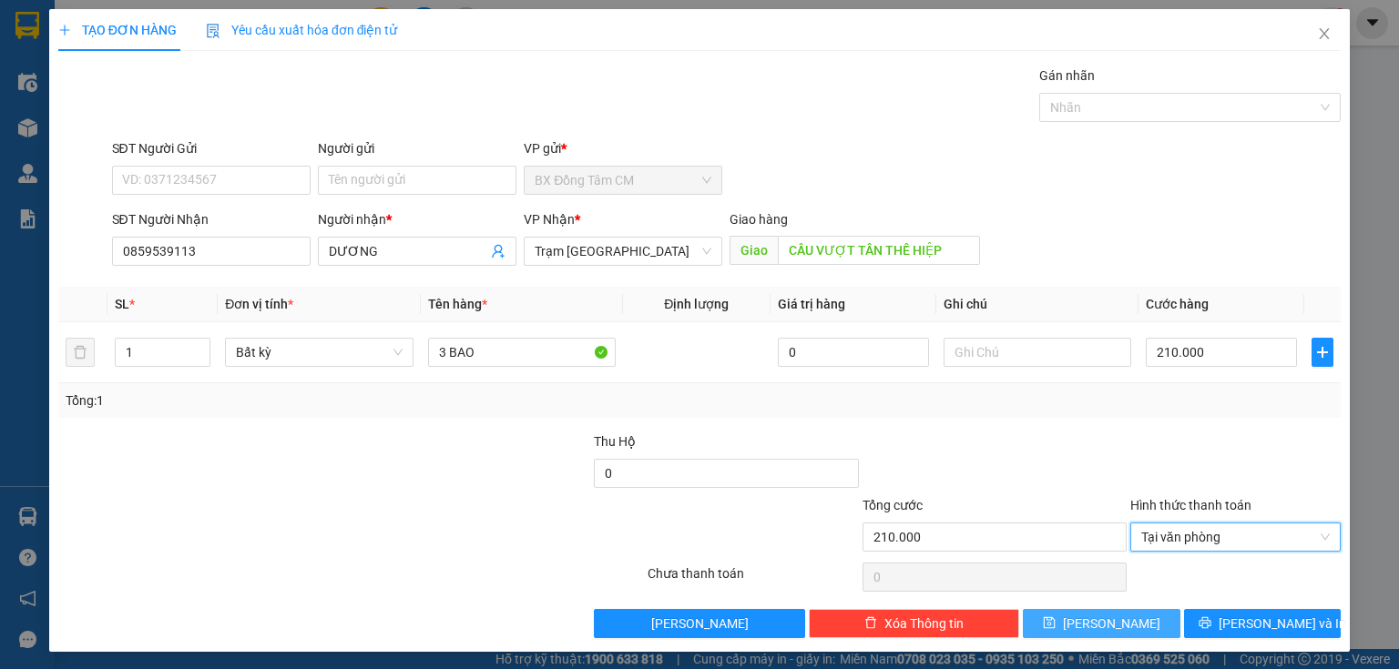
click at [1108, 623] on span "[PERSON_NAME]" at bounding box center [1111, 624] width 97 height 20
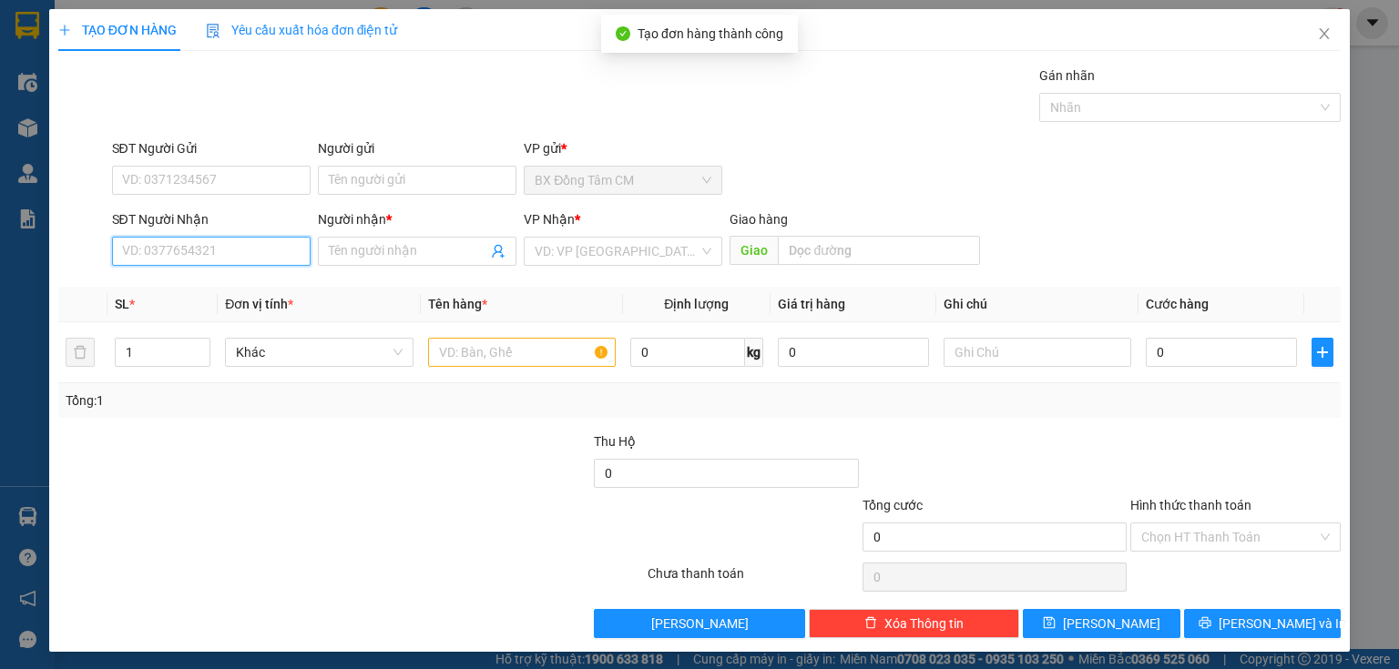
click at [161, 238] on input "SĐT Người Nhận" at bounding box center [211, 251] width 199 height 29
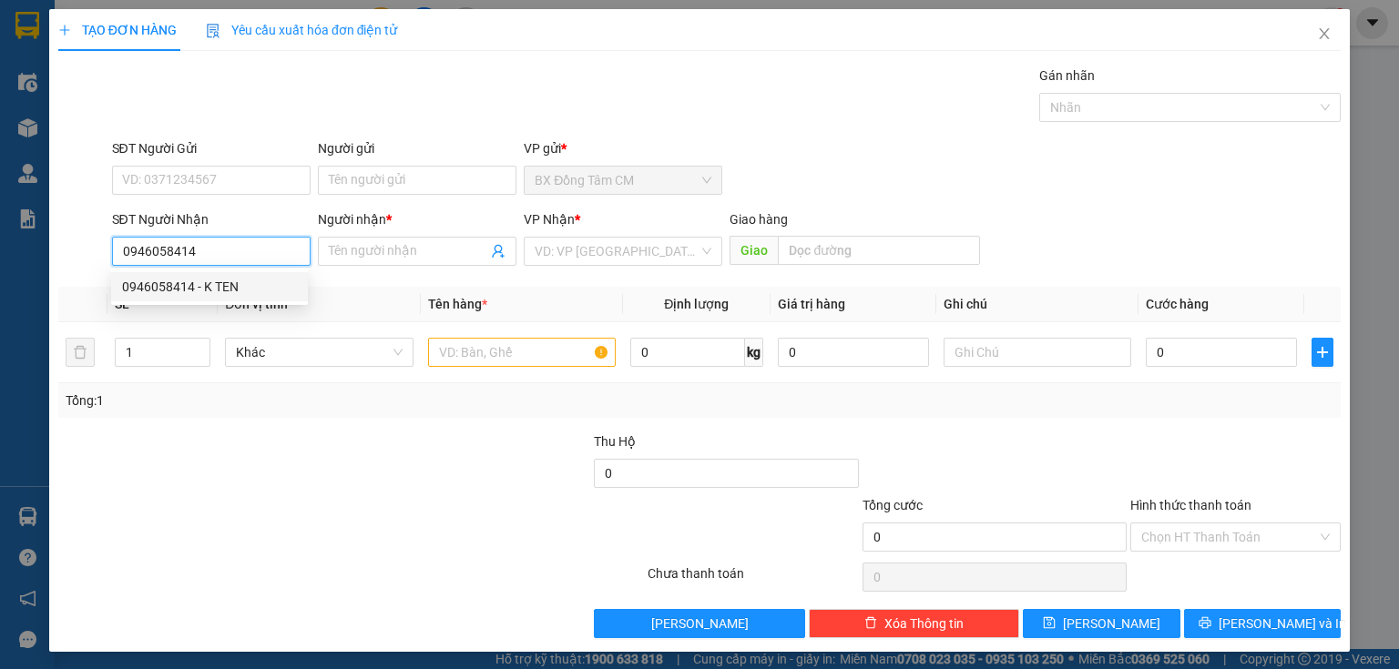
drag, startPoint x: 157, startPoint y: 281, endPoint x: 343, endPoint y: 294, distance: 187.1
click at [160, 281] on div "0946058414 - K TEN" at bounding box center [209, 287] width 175 height 20
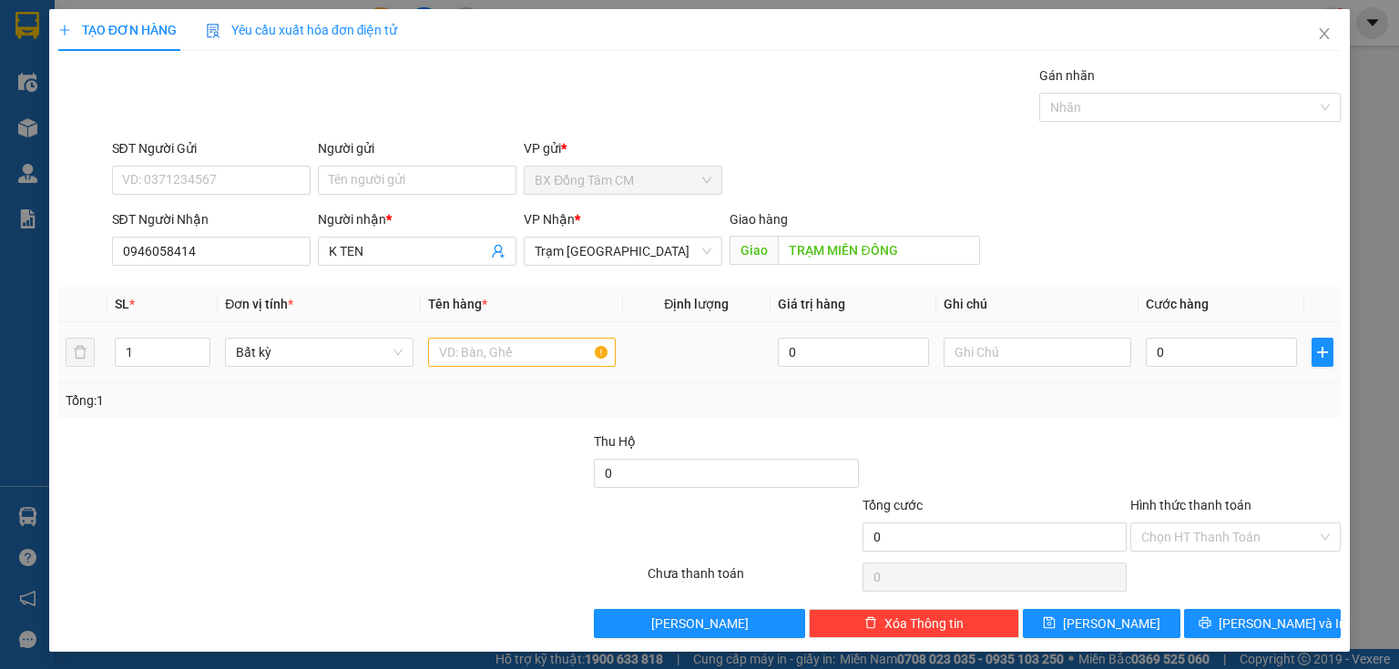
click at [464, 336] on td at bounding box center [522, 352] width 202 height 61
click at [462, 344] on input "text" at bounding box center [522, 352] width 188 height 29
click at [1158, 362] on input "0" at bounding box center [1221, 352] width 151 height 29
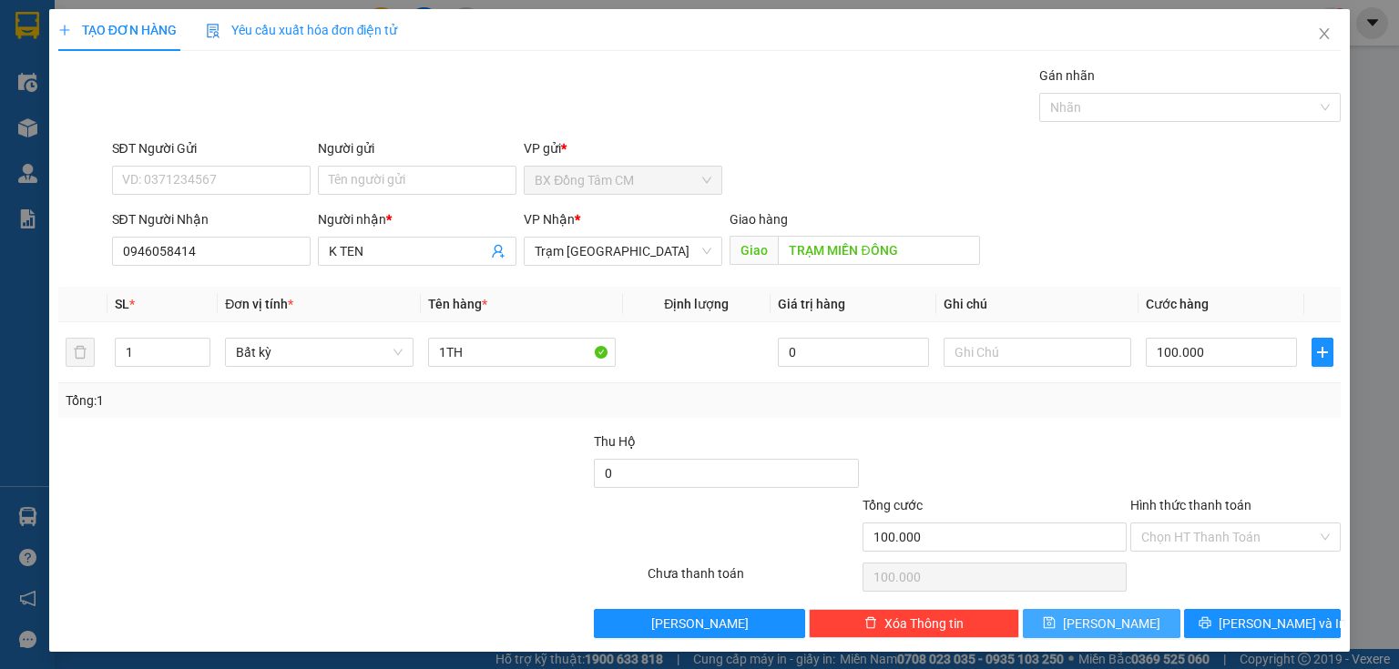
click at [1140, 623] on button "[PERSON_NAME]" at bounding box center [1102, 623] width 158 height 29
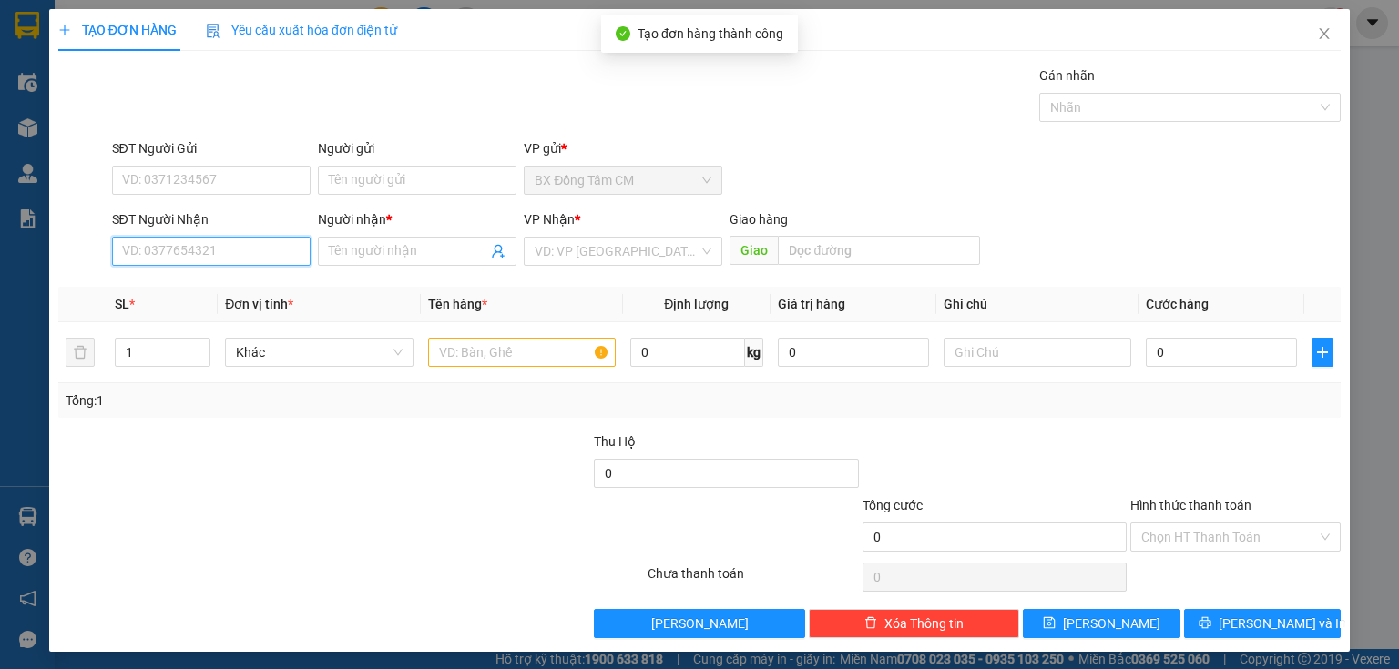
click at [192, 255] on input "SĐT Người Nhận" at bounding box center [211, 251] width 199 height 29
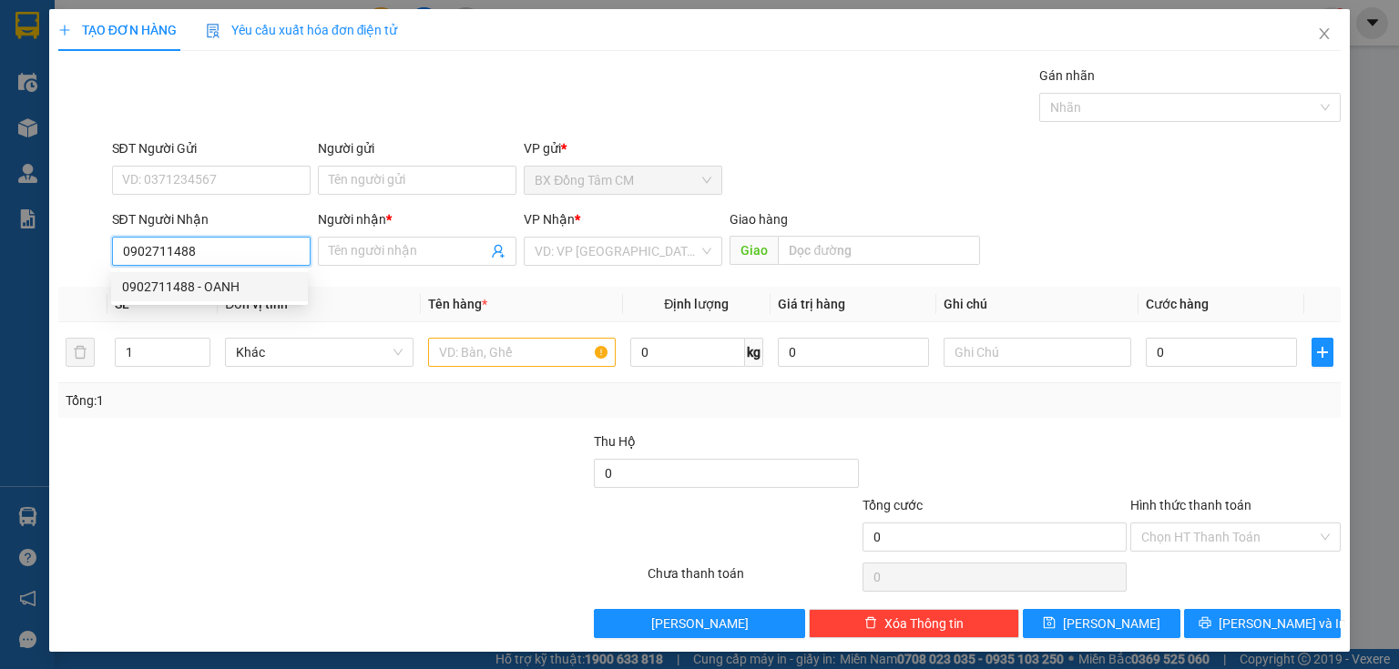
click at [232, 293] on div "0902711488 - OANH" at bounding box center [209, 287] width 175 height 20
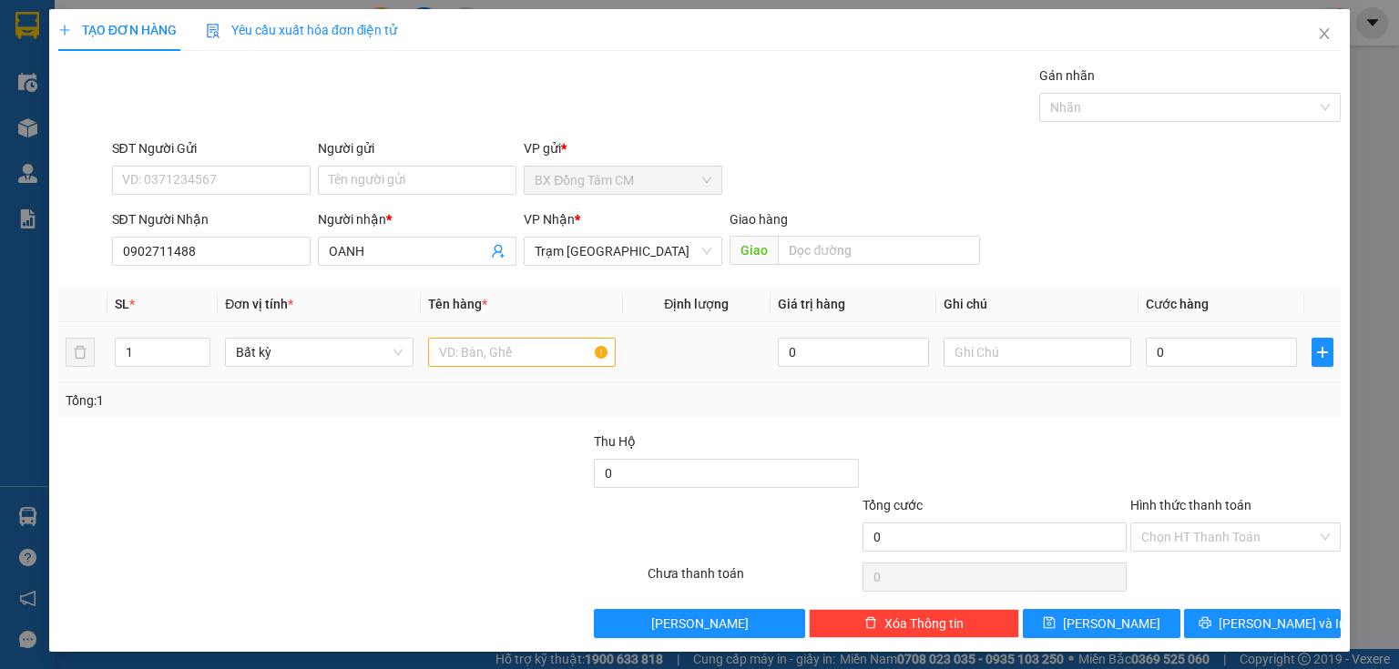
drag, startPoint x: 427, startPoint y: 334, endPoint x: 441, endPoint y: 339, distance: 14.4
click at [436, 339] on td at bounding box center [522, 352] width 202 height 61
click at [447, 344] on input "text" at bounding box center [522, 352] width 188 height 29
click at [1240, 532] on input "Hình thức thanh toán" at bounding box center [1229, 537] width 176 height 27
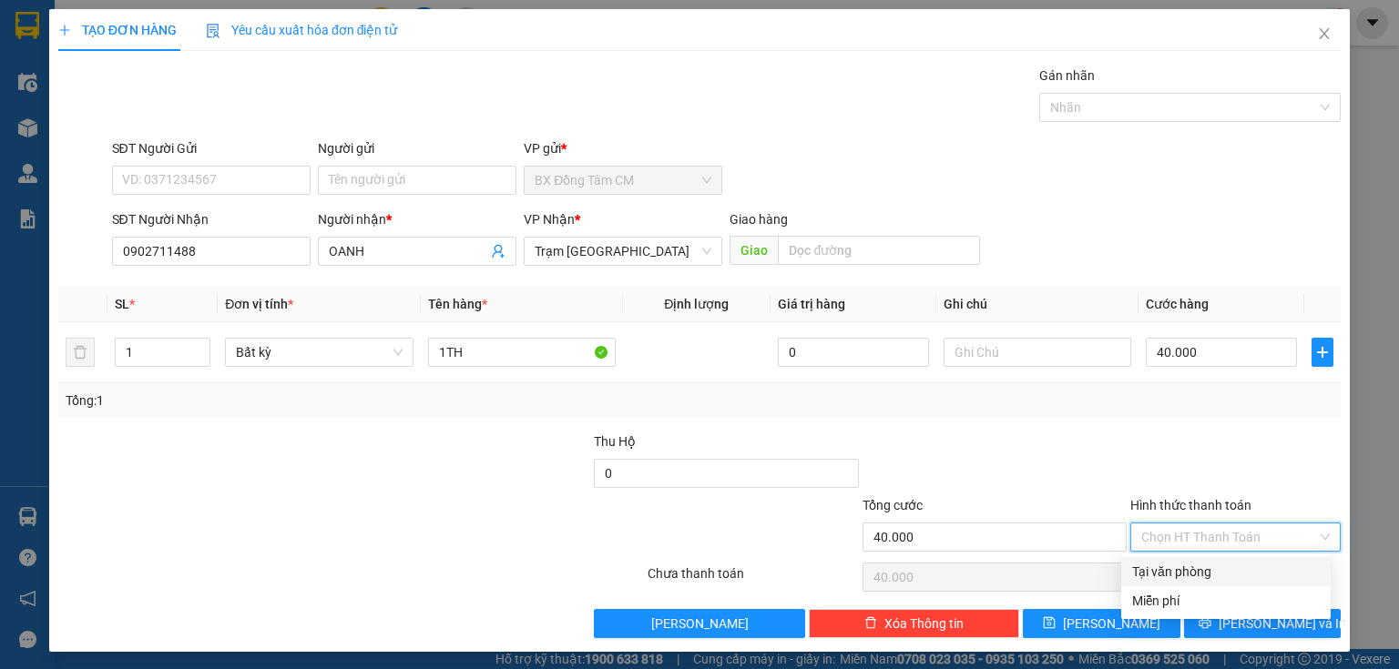
click at [1219, 582] on div "Tại văn phòng" at bounding box center [1225, 571] width 209 height 29
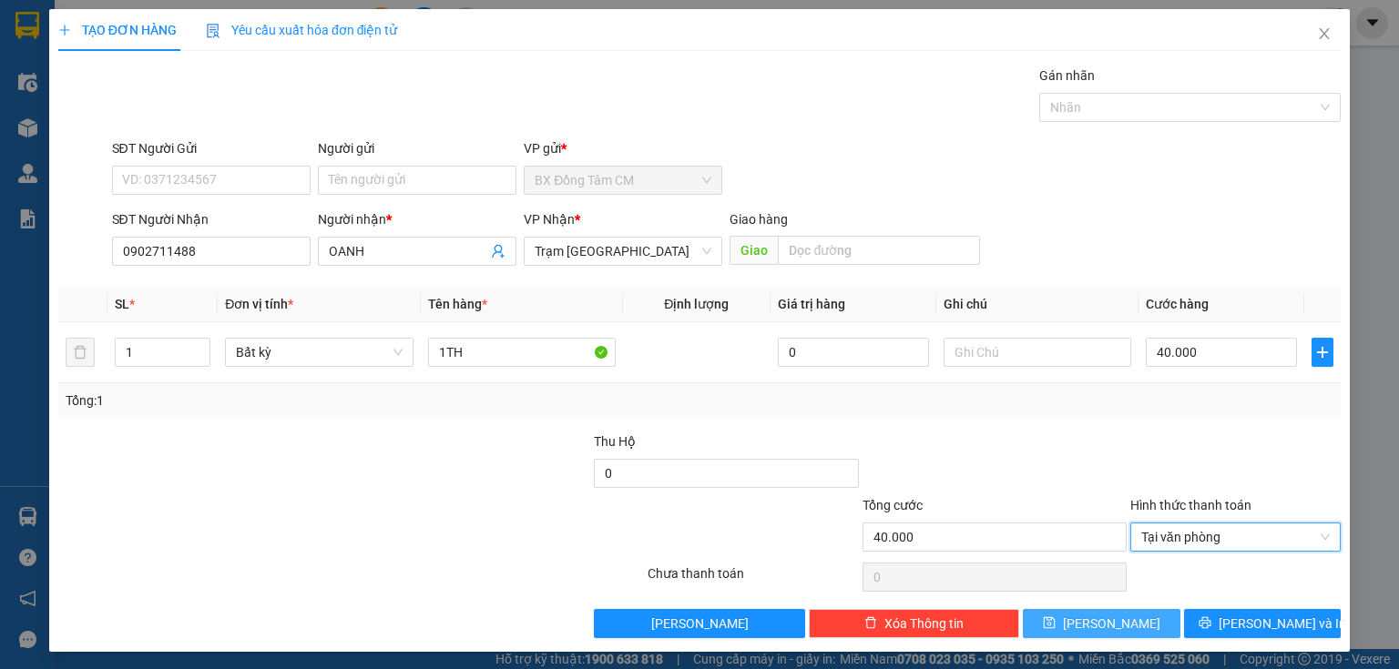
click at [1129, 623] on button "[PERSON_NAME]" at bounding box center [1102, 623] width 158 height 29
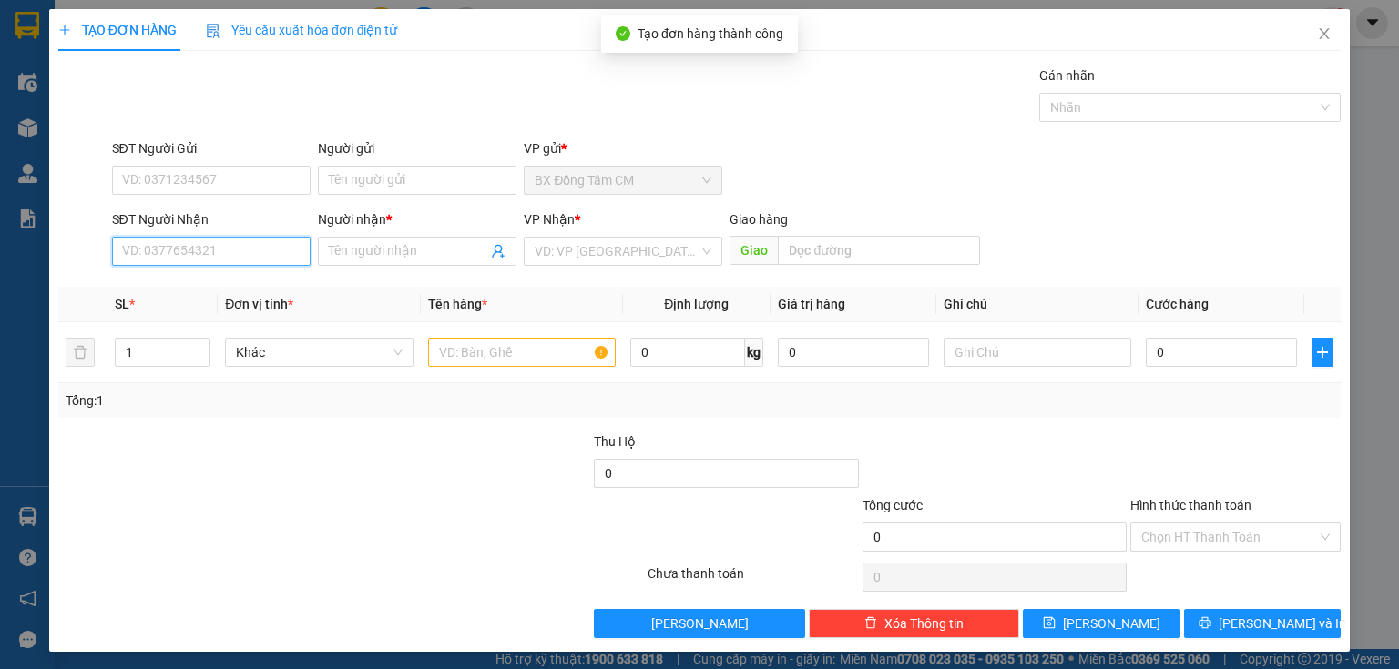
click at [168, 246] on input "SĐT Người Nhận" at bounding box center [211, 251] width 199 height 29
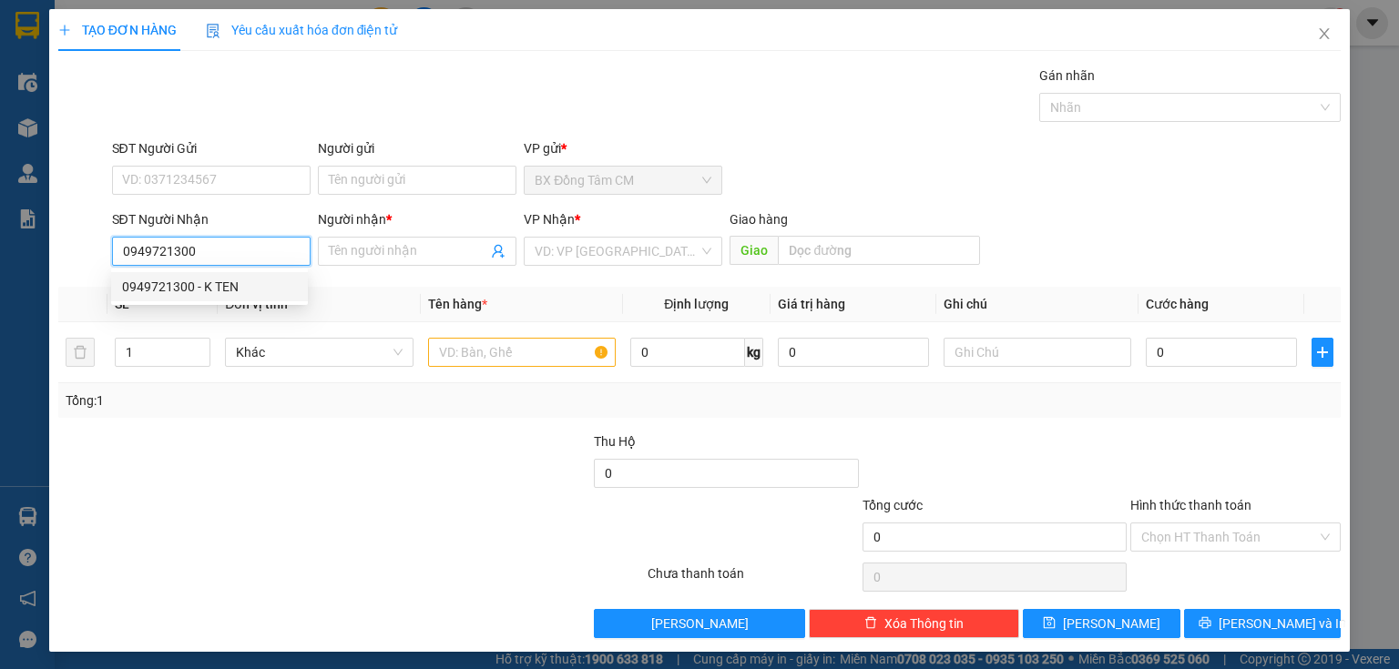
click at [258, 295] on div "0949721300 - K TEN" at bounding box center [209, 287] width 175 height 20
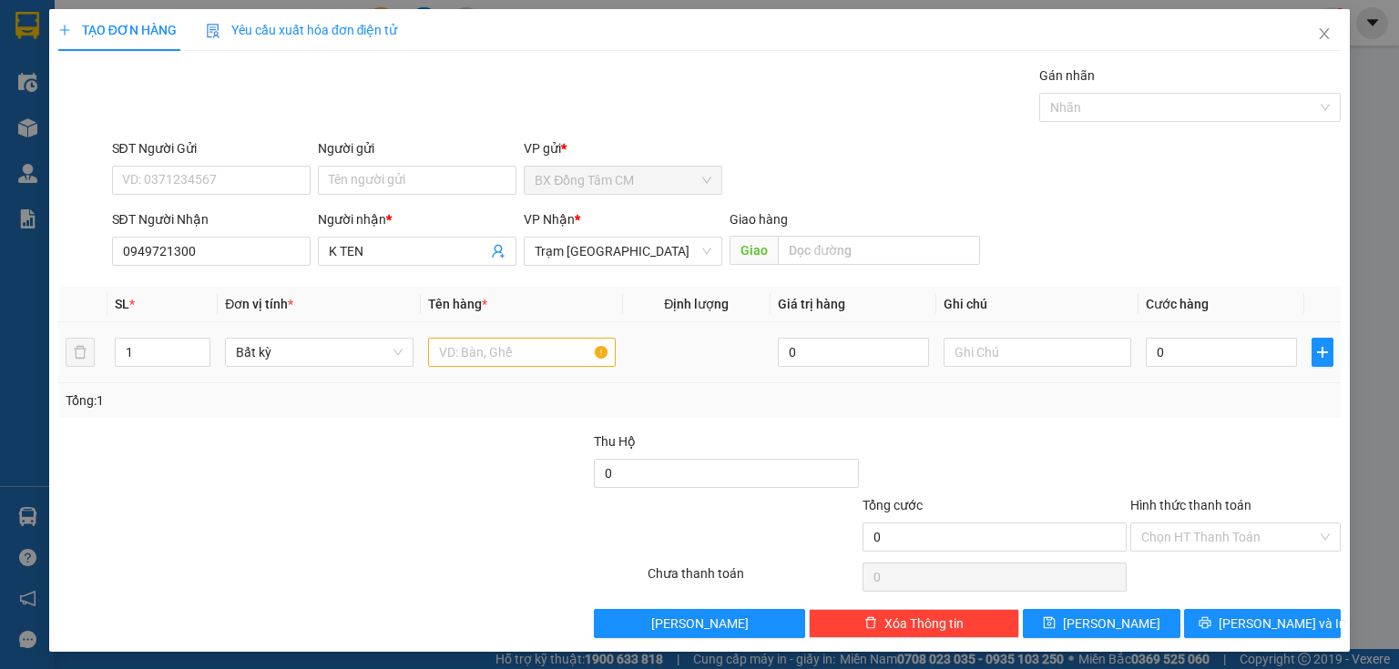
click at [404, 336] on div "Bất kỳ" at bounding box center [319, 352] width 188 height 36
click at [429, 341] on input "text" at bounding box center [522, 352] width 188 height 29
click at [1166, 346] on input "0" at bounding box center [1221, 352] width 151 height 29
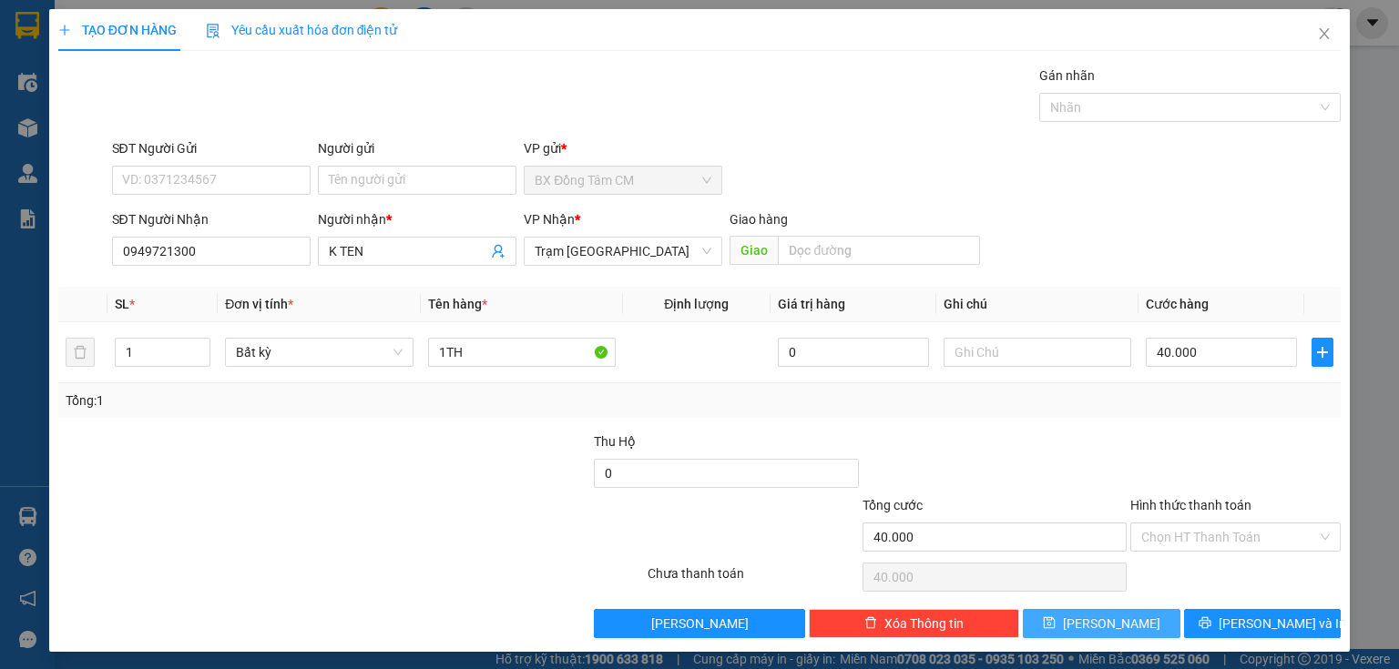
click at [1097, 619] on span "[PERSON_NAME]" at bounding box center [1111, 624] width 97 height 20
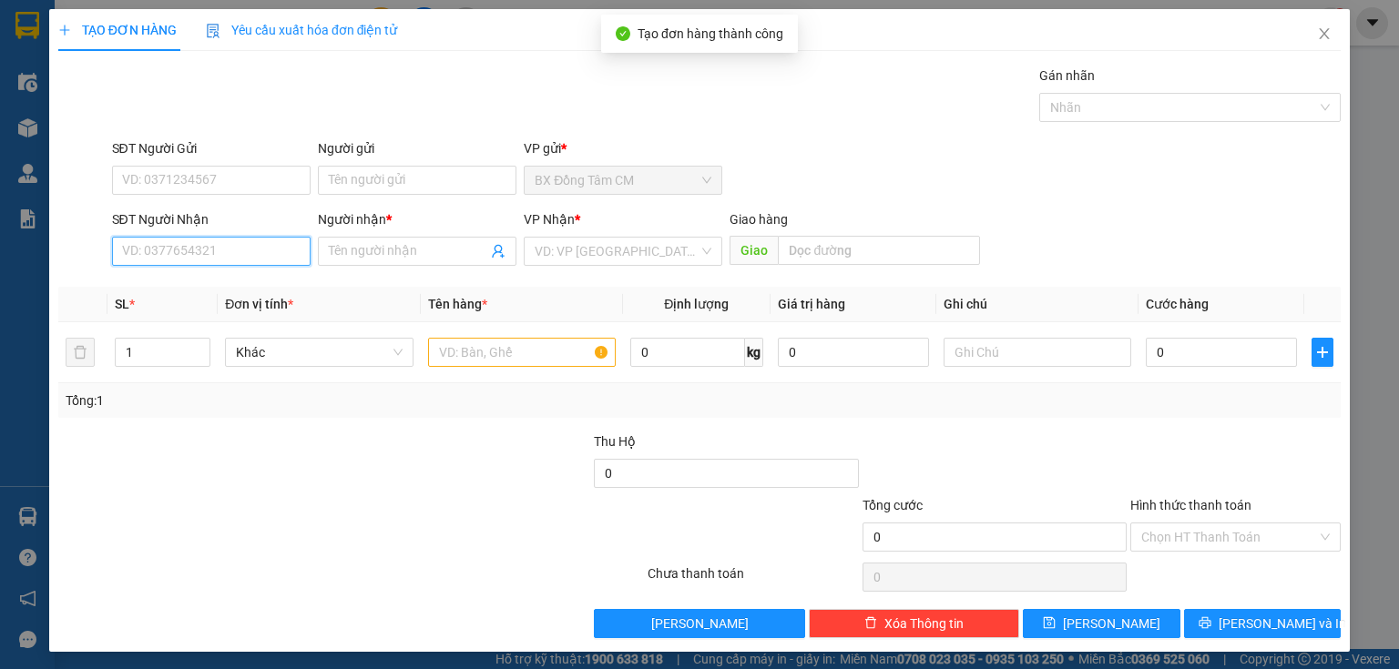
click at [204, 256] on input "SĐT Người Nhận" at bounding box center [211, 251] width 199 height 29
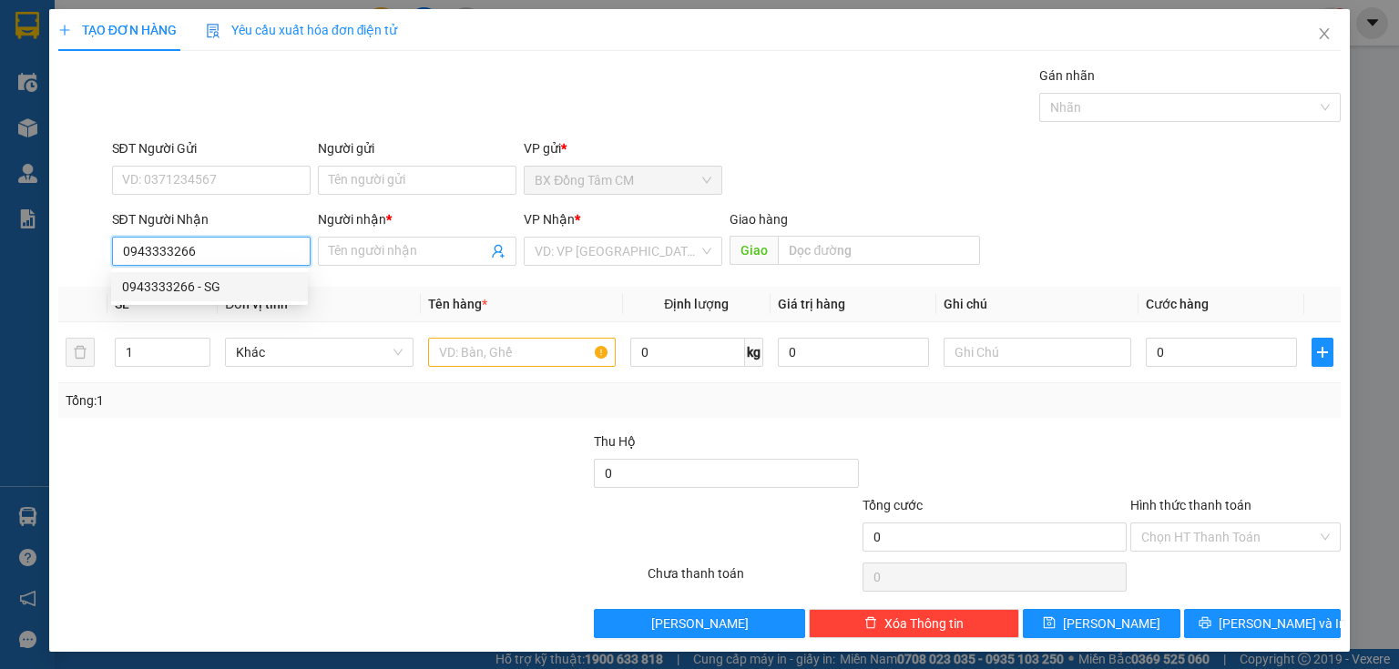
click at [204, 281] on div "0943333266 - SG" at bounding box center [209, 287] width 175 height 20
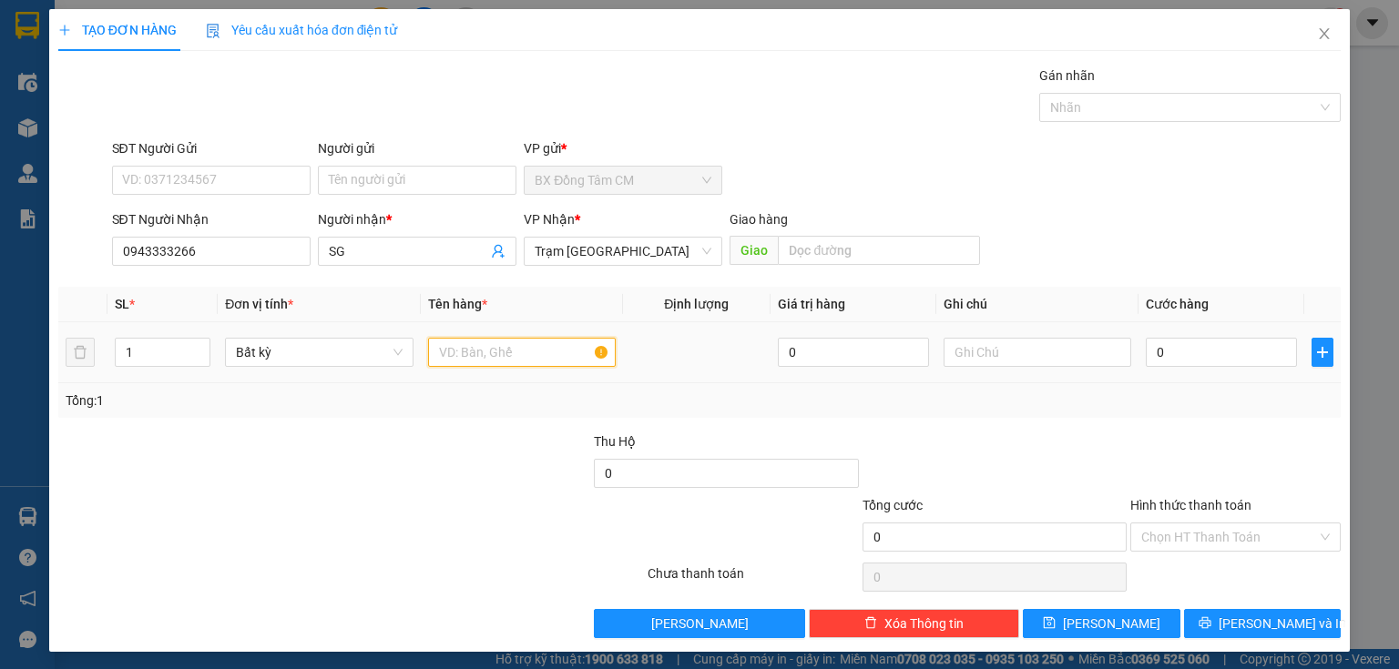
click at [499, 347] on input "text" at bounding box center [522, 352] width 188 height 29
click at [1206, 351] on input "0" at bounding box center [1221, 352] width 151 height 29
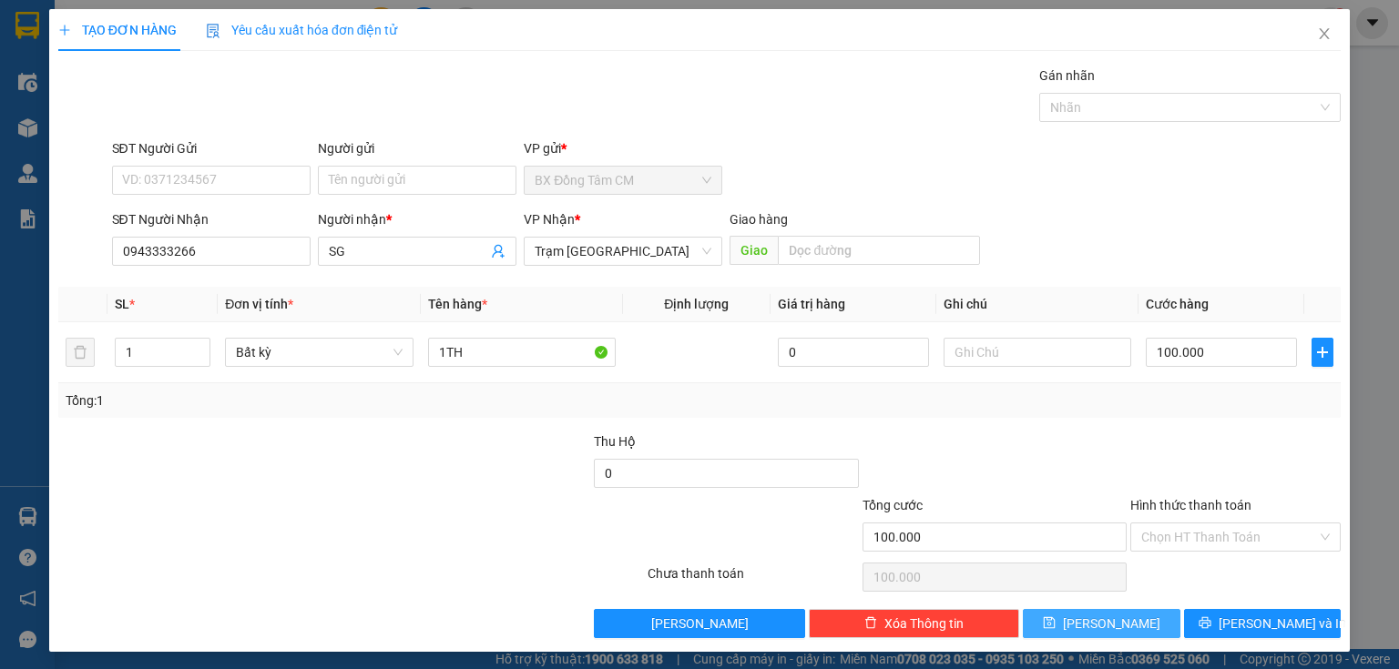
click at [1129, 614] on button "[PERSON_NAME]" at bounding box center [1102, 623] width 158 height 29
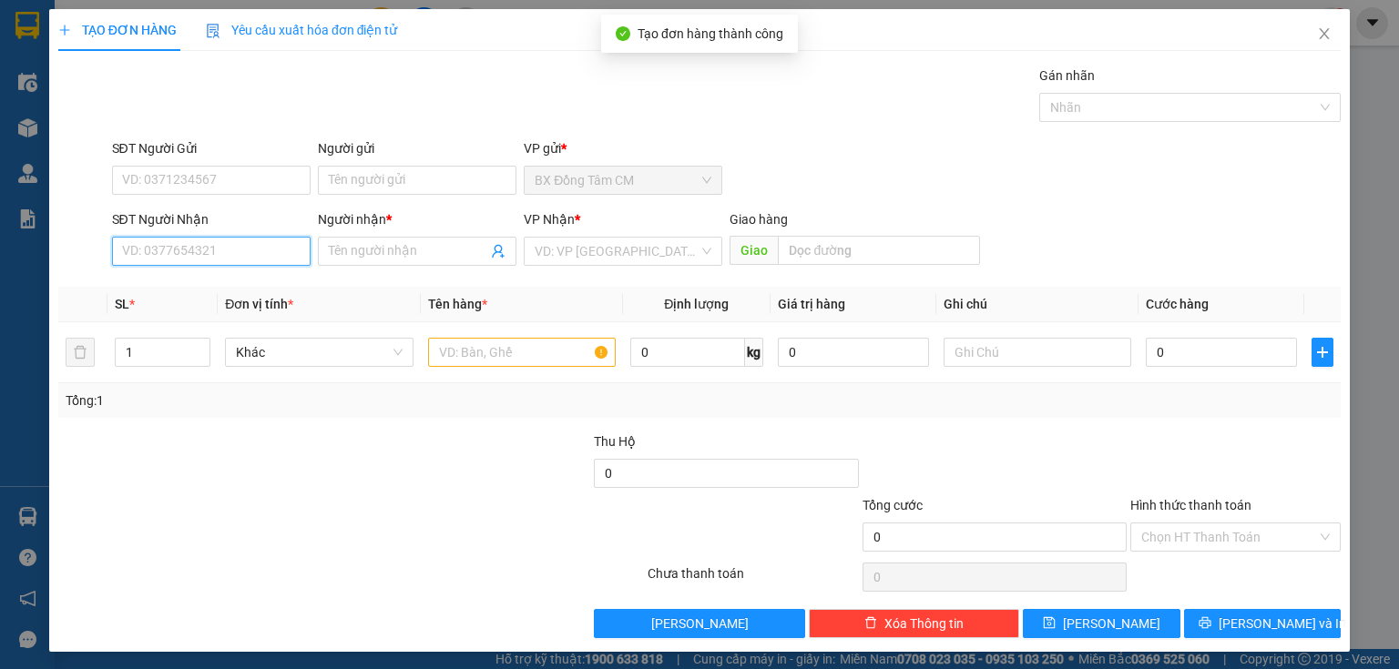
click at [174, 251] on input "SĐT Người Nhận" at bounding box center [211, 251] width 199 height 29
click at [149, 261] on input "0816782099" at bounding box center [211, 251] width 199 height 29
click at [157, 263] on input "0816782099" at bounding box center [211, 251] width 199 height 29
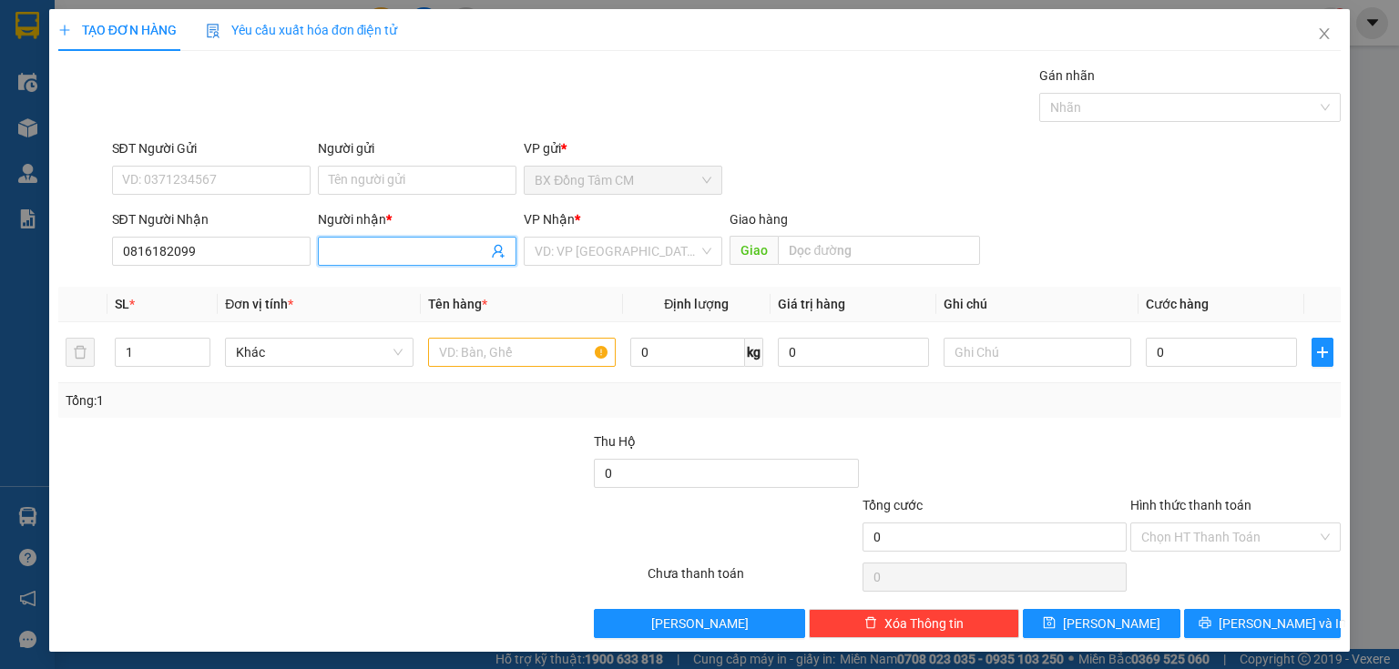
click at [403, 254] on input "Người nhận *" at bounding box center [408, 251] width 158 height 20
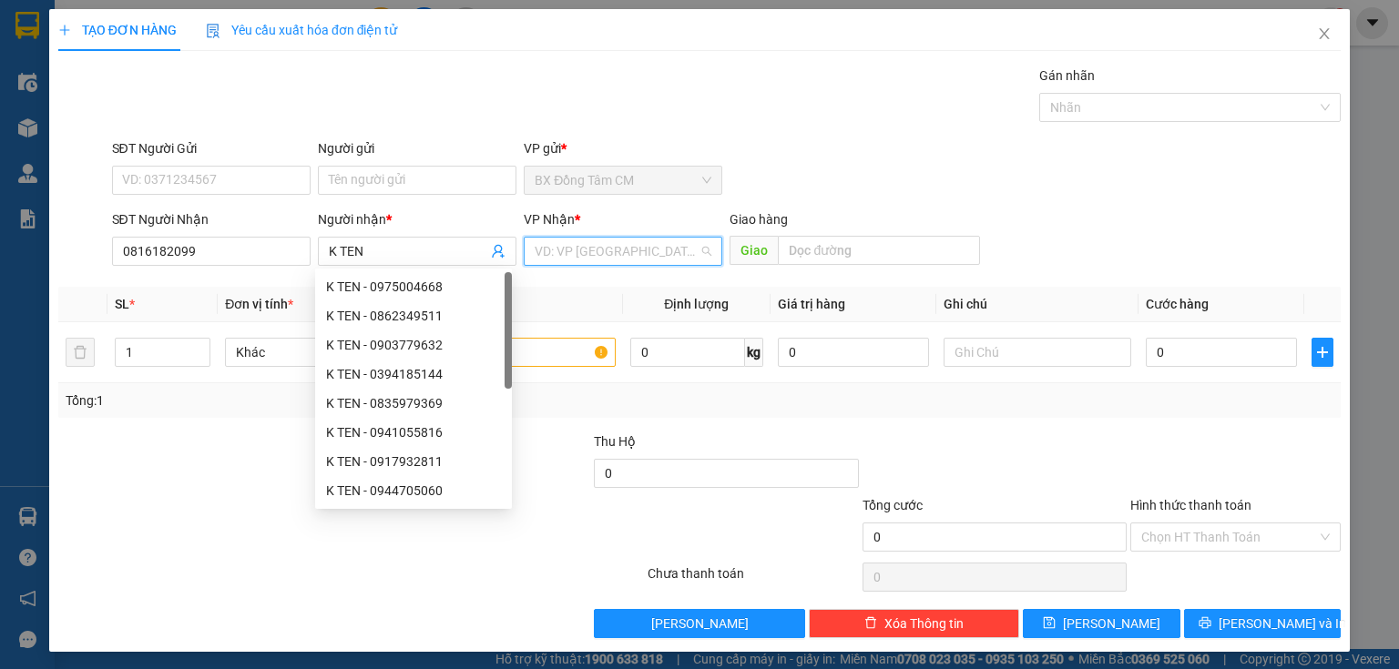
click at [550, 246] on input "search" at bounding box center [617, 251] width 164 height 27
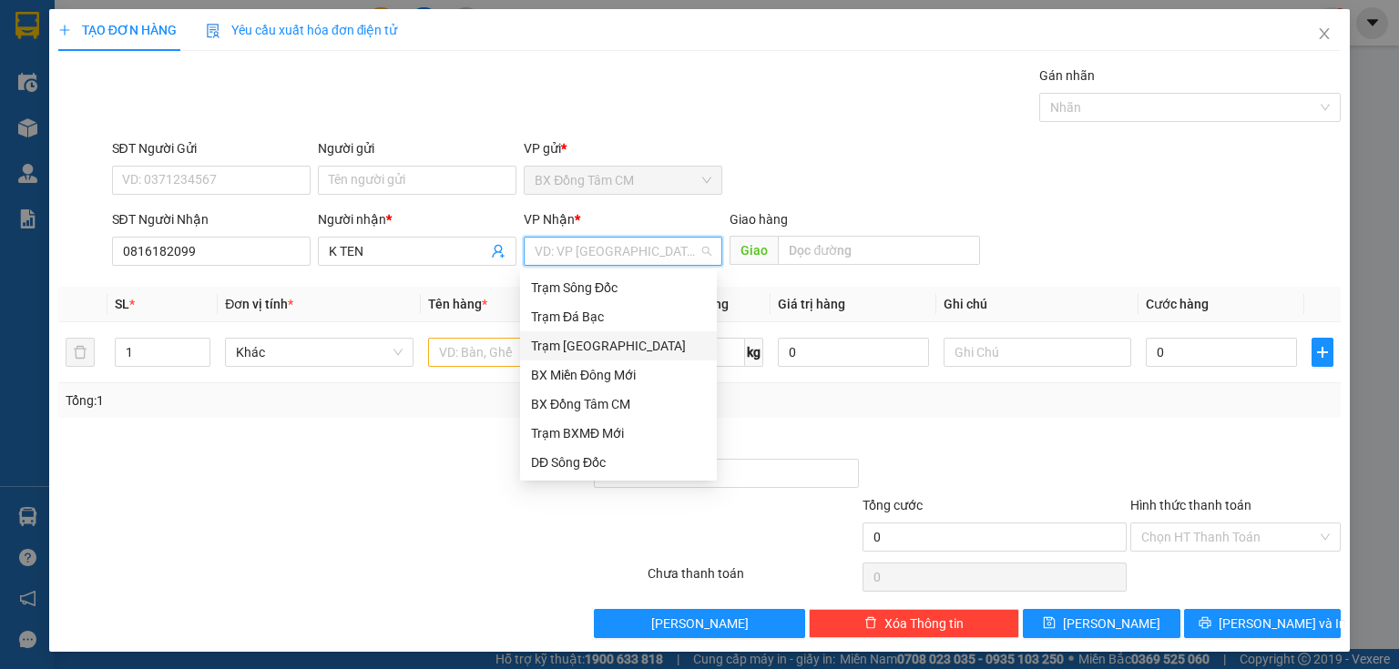
click at [609, 343] on div "Trạm [GEOGRAPHIC_DATA]" at bounding box center [618, 346] width 175 height 20
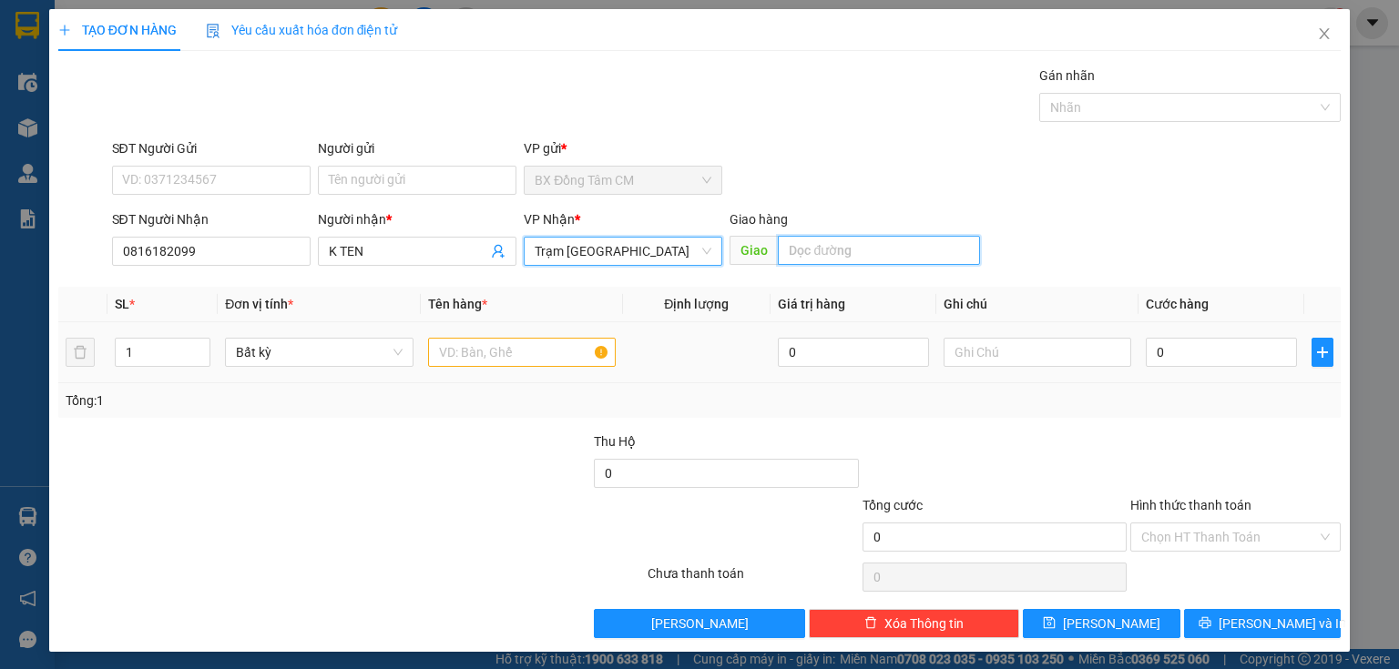
click at [815, 255] on input "text" at bounding box center [879, 250] width 202 height 29
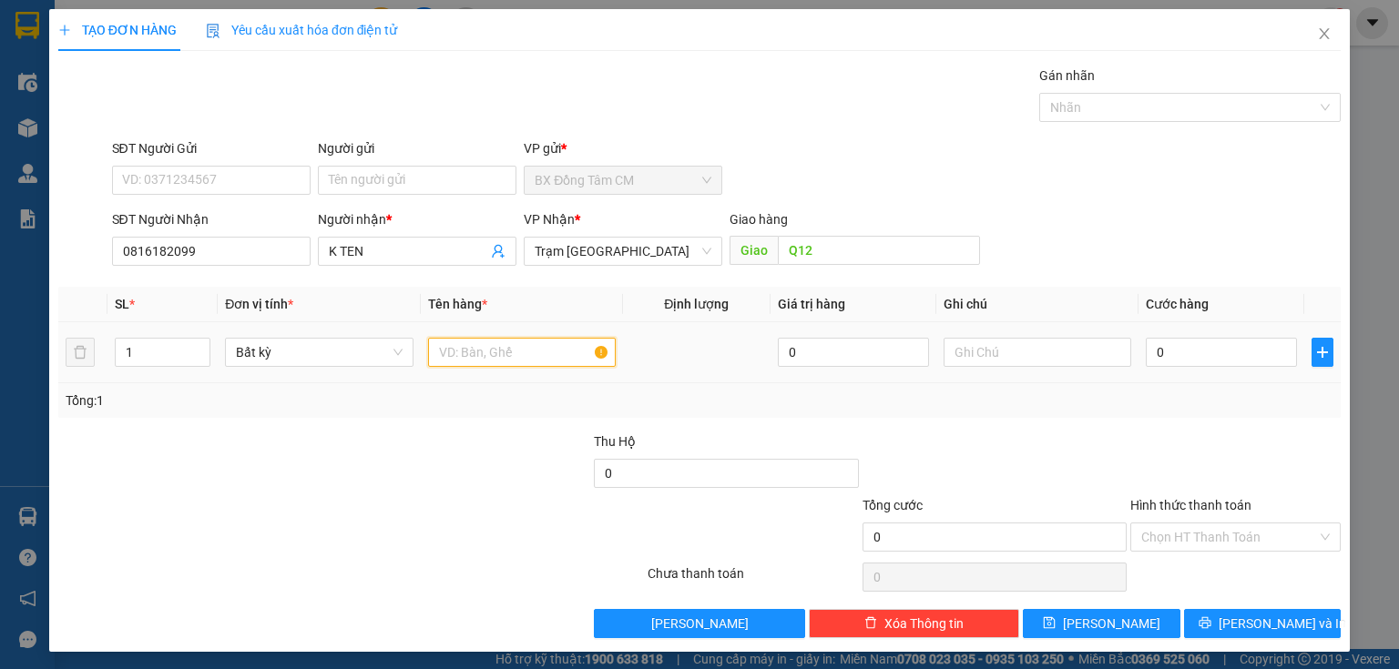
click at [498, 360] on input "text" at bounding box center [522, 352] width 188 height 29
click at [1209, 350] on input "0" at bounding box center [1221, 352] width 151 height 29
click at [1210, 532] on input "Hình thức thanh toán" at bounding box center [1229, 537] width 176 height 27
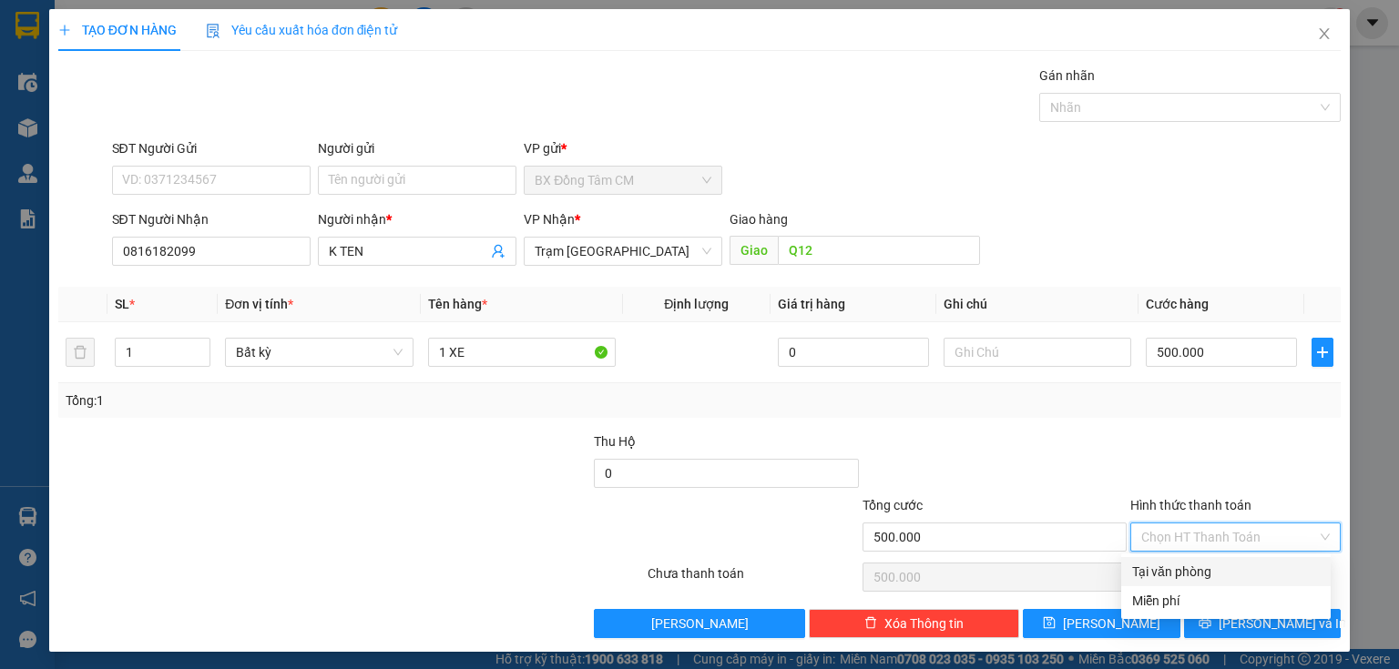
click at [1197, 571] on div "Tại văn phòng" at bounding box center [1226, 572] width 188 height 20
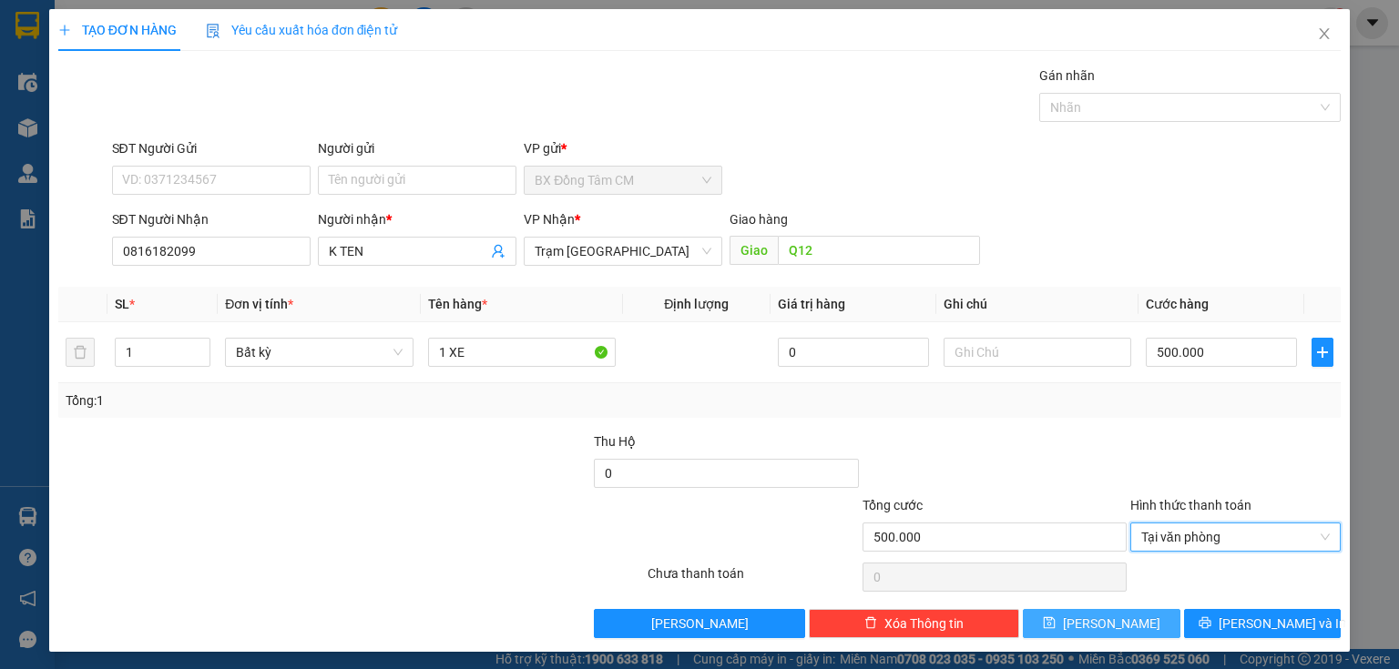
click at [1148, 623] on button "[PERSON_NAME]" at bounding box center [1102, 623] width 158 height 29
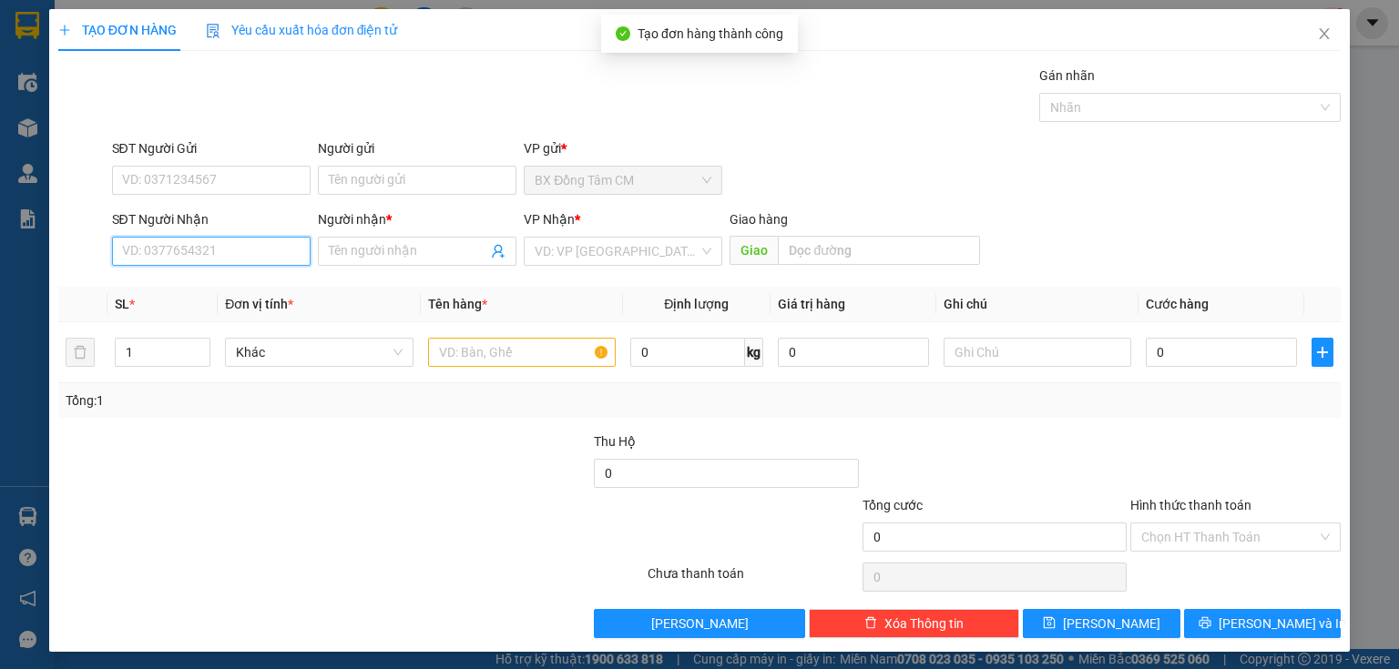
click at [222, 245] on input "SĐT Người Nhận" at bounding box center [211, 251] width 199 height 29
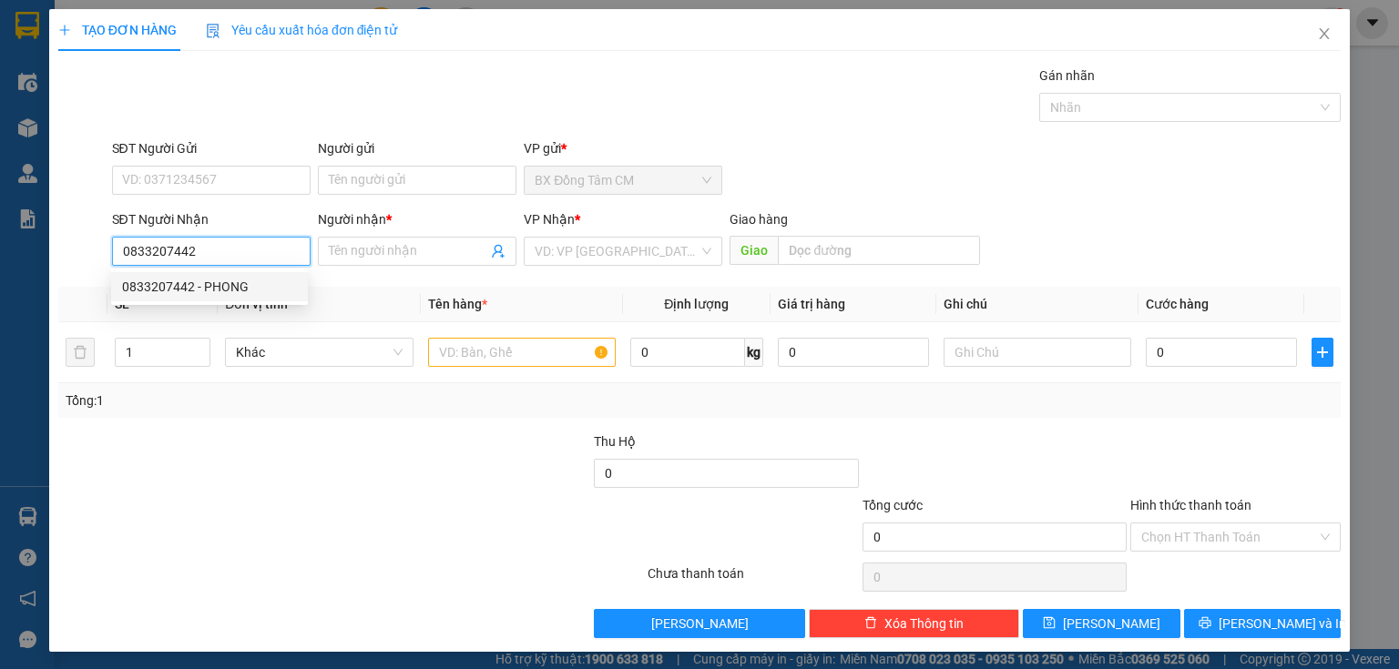
drag, startPoint x: 158, startPoint y: 275, endPoint x: 246, endPoint y: 297, distance: 90.1
click at [161, 278] on div "0833207442 - PHONG" at bounding box center [209, 286] width 197 height 29
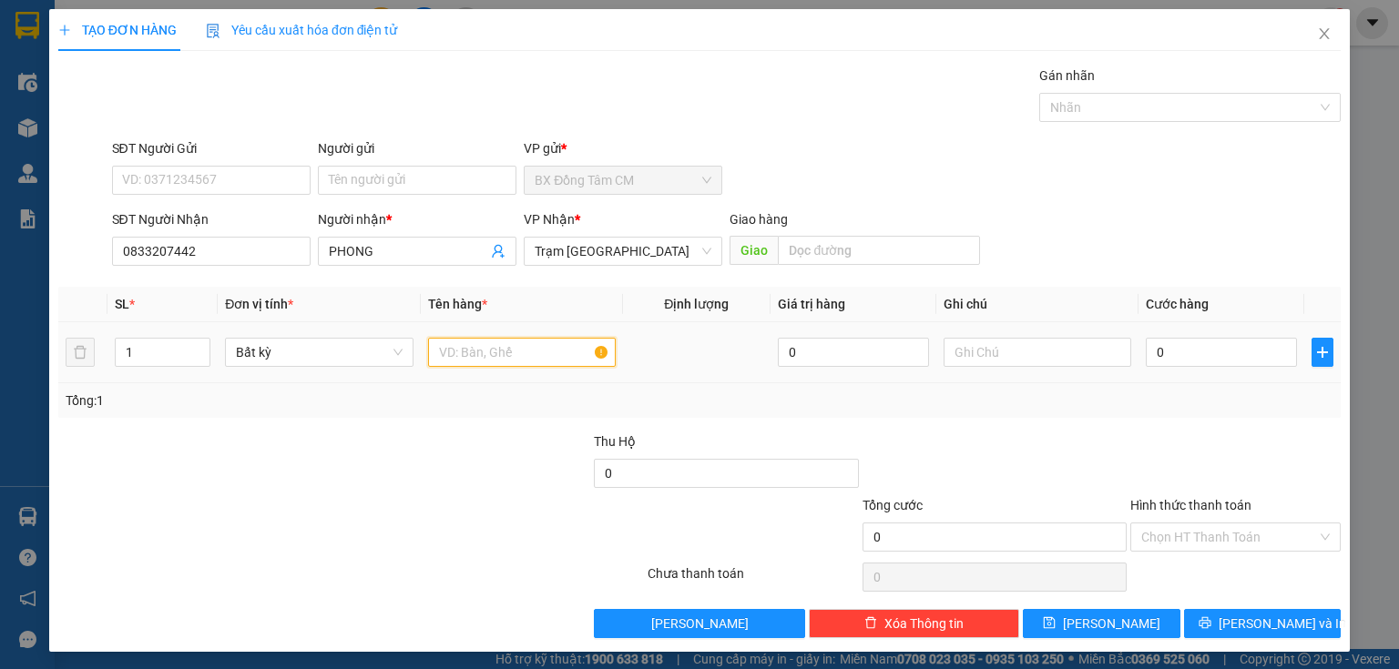
click at [470, 348] on input "text" at bounding box center [522, 352] width 188 height 29
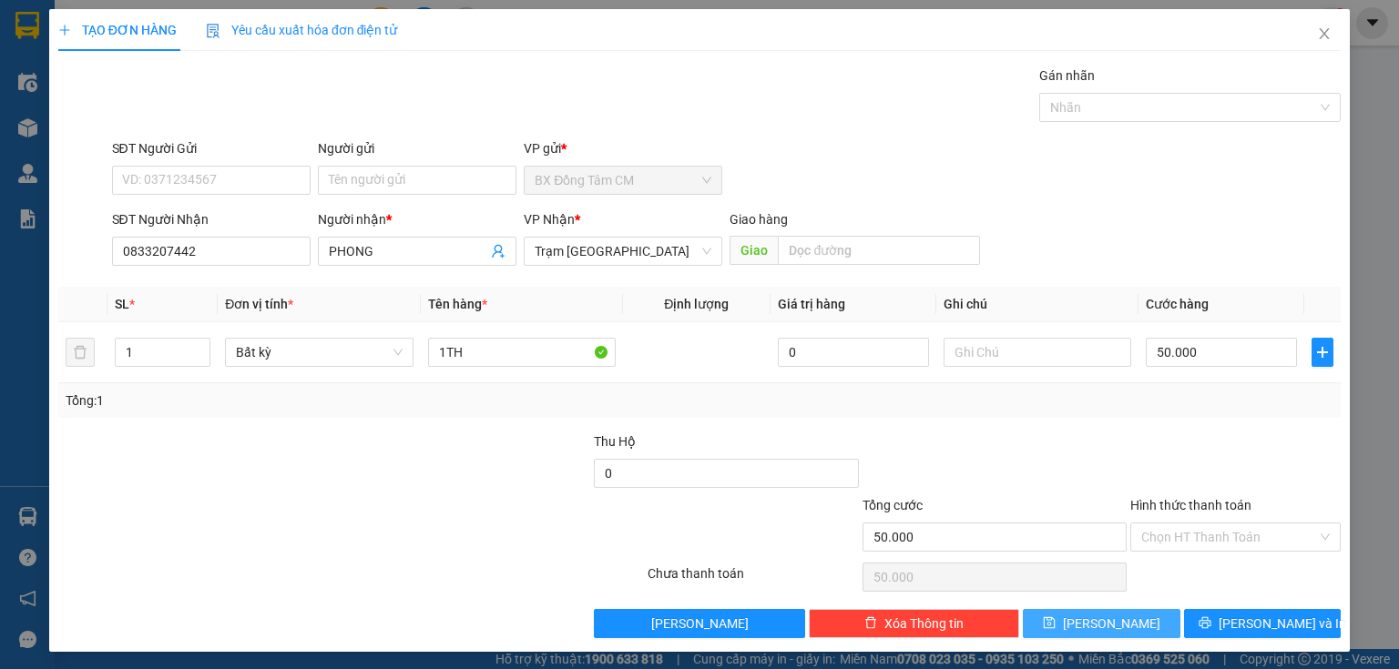
click at [1117, 613] on button "[PERSON_NAME]" at bounding box center [1102, 623] width 158 height 29
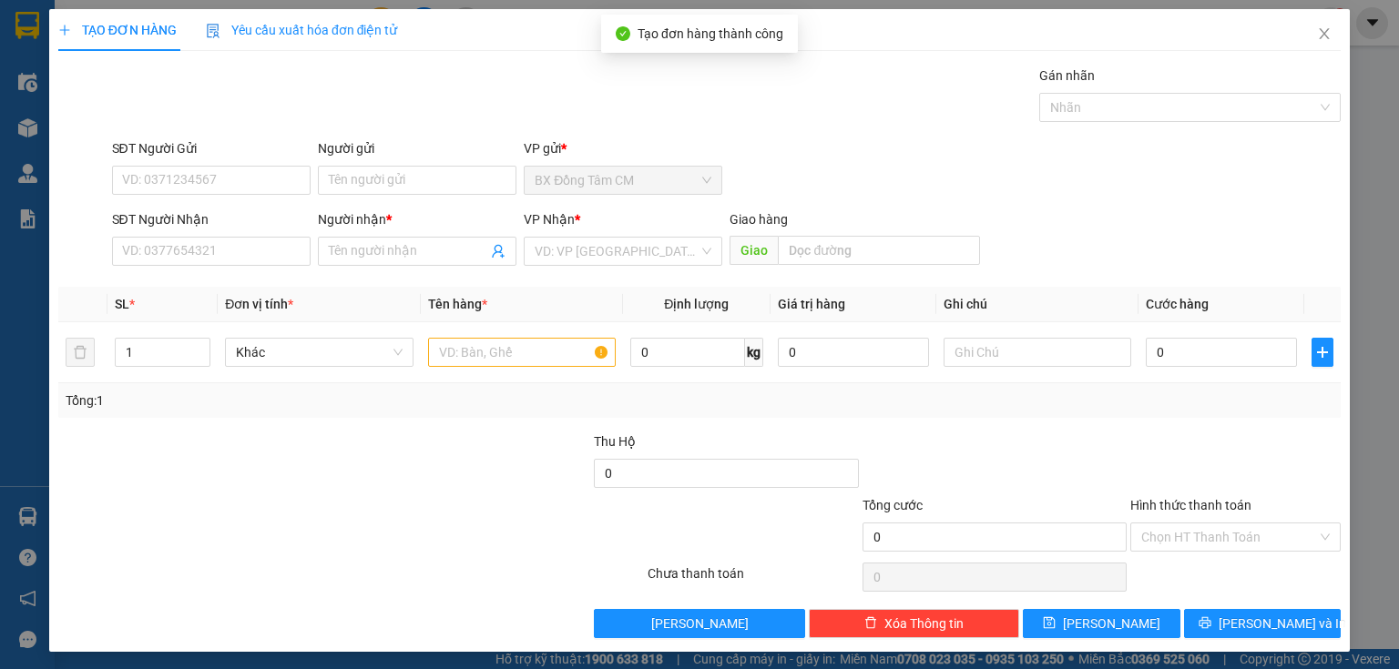
click at [259, 270] on div "SĐT Người Nhận VD: 0377654321" at bounding box center [211, 241] width 199 height 64
click at [255, 255] on input "SĐT Người Nhận" at bounding box center [211, 251] width 199 height 29
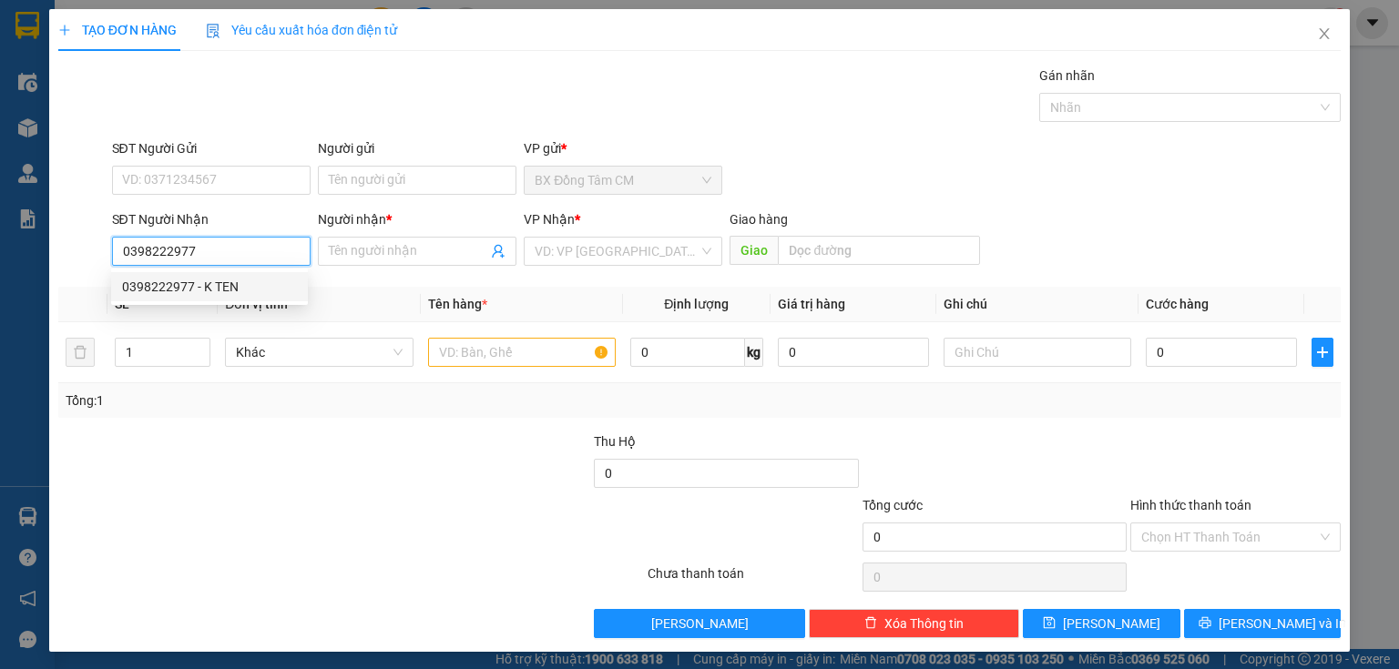
click at [234, 291] on div "0398222977 - K TEN" at bounding box center [209, 287] width 175 height 20
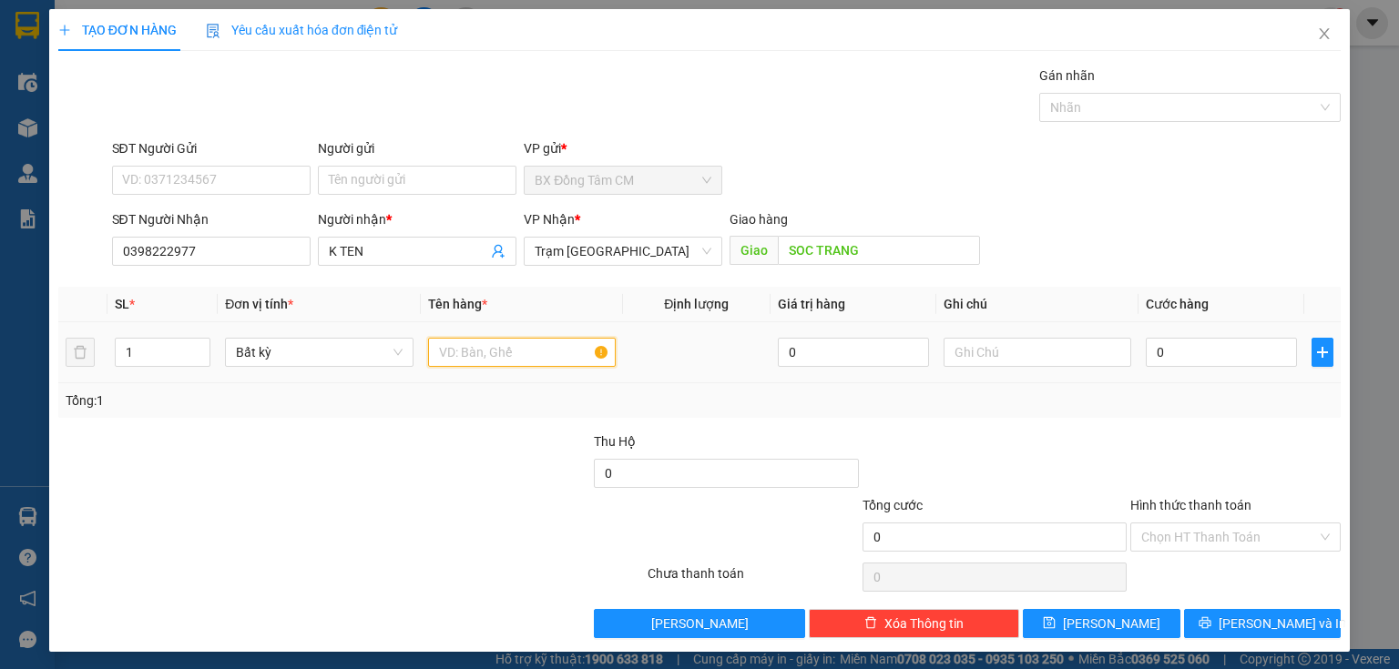
click at [488, 342] on input "text" at bounding box center [522, 352] width 188 height 29
drag, startPoint x: 1142, startPoint y: 385, endPoint x: 1158, endPoint y: 346, distance: 42.5
click at [1144, 382] on div "SL * Đơn vị tính * Tên hàng * Định lượng Giá trị hàng Ghi chú Cước hàng 1 Bất k…" at bounding box center [699, 352] width 1282 height 131
click at [1158, 346] on input "0" at bounding box center [1221, 352] width 151 height 29
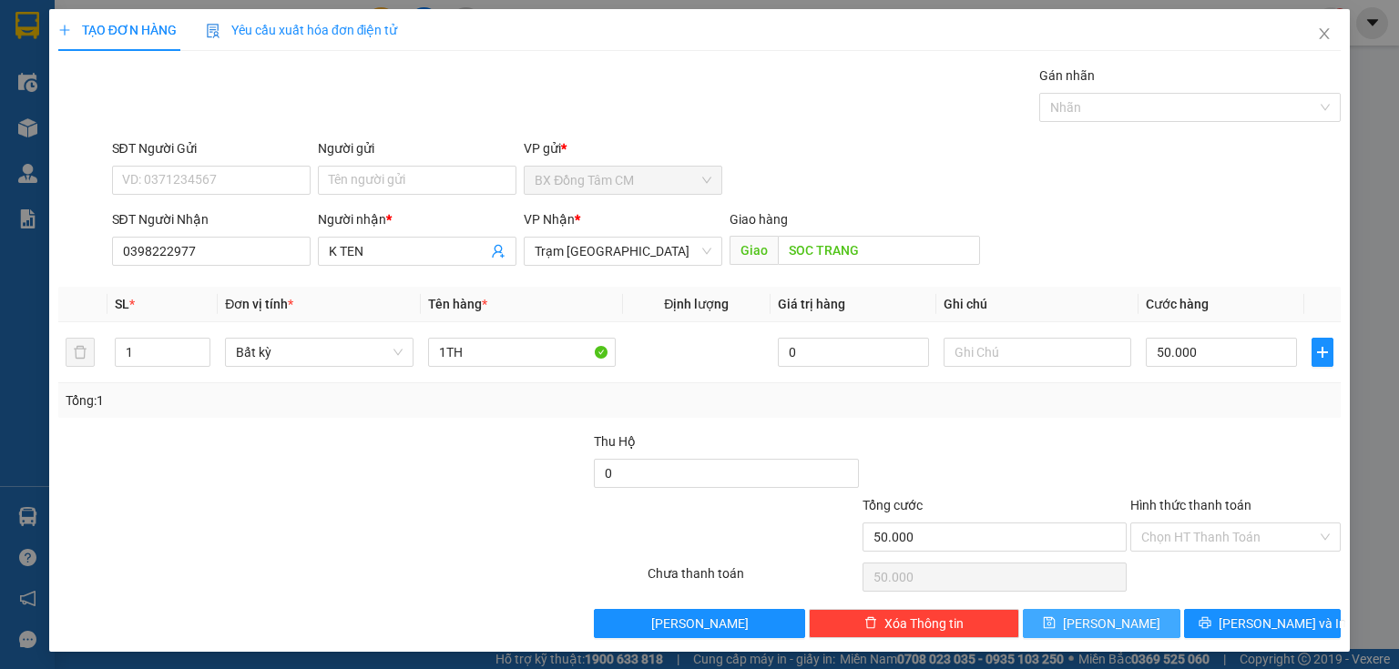
click at [1091, 631] on button "[PERSON_NAME]" at bounding box center [1102, 623] width 158 height 29
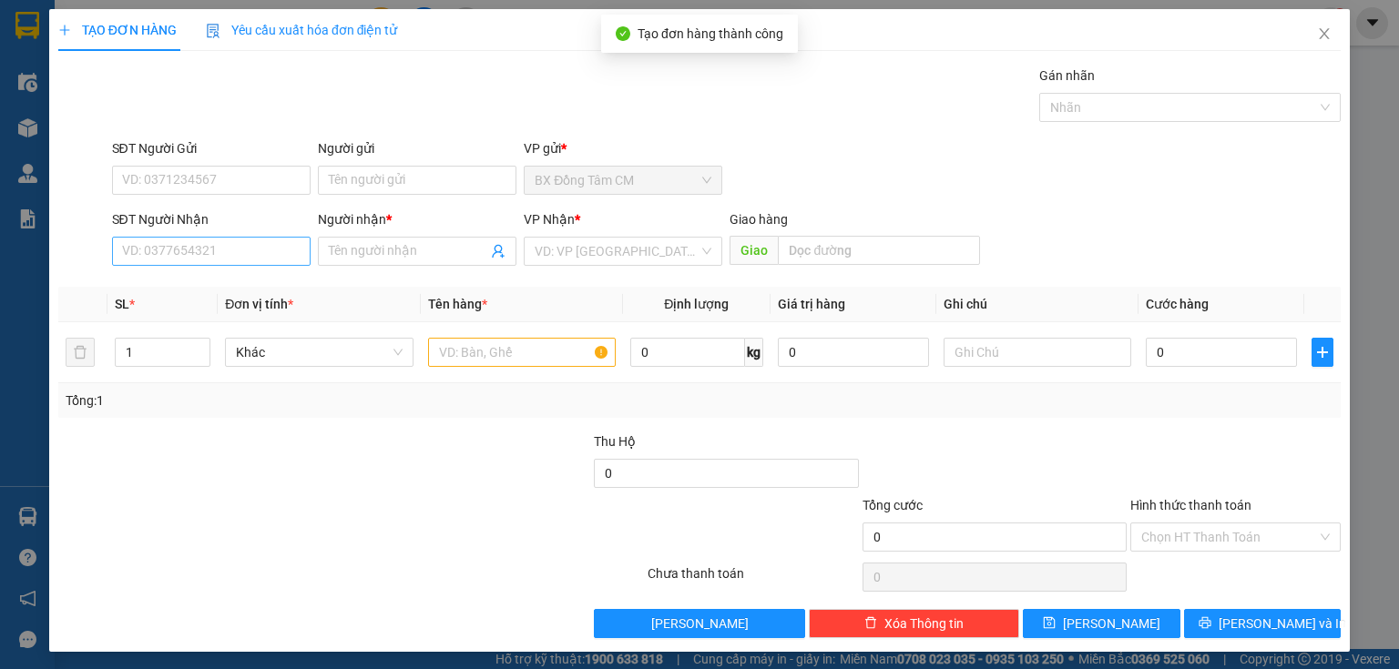
drag, startPoint x: 117, startPoint y: 229, endPoint x: 118, endPoint y: 257, distance: 27.4
click at [119, 255] on div "SĐT Người Nhận VD: 0377654321" at bounding box center [211, 241] width 199 height 64
click at [118, 257] on input "SĐT Người Nhận" at bounding box center [211, 251] width 199 height 29
click at [142, 262] on input "0396690370" at bounding box center [211, 251] width 199 height 29
click at [149, 264] on input "0396690370" at bounding box center [211, 251] width 199 height 29
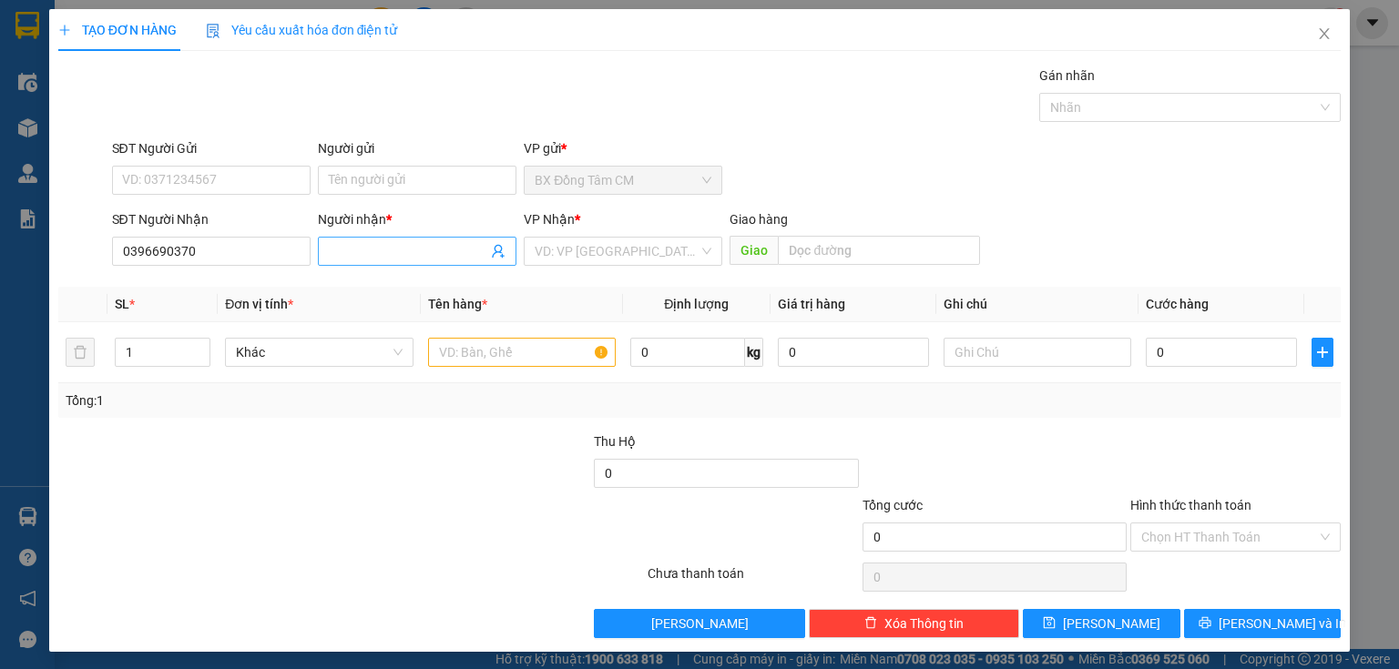
click at [376, 258] on input "Người nhận *" at bounding box center [408, 251] width 158 height 20
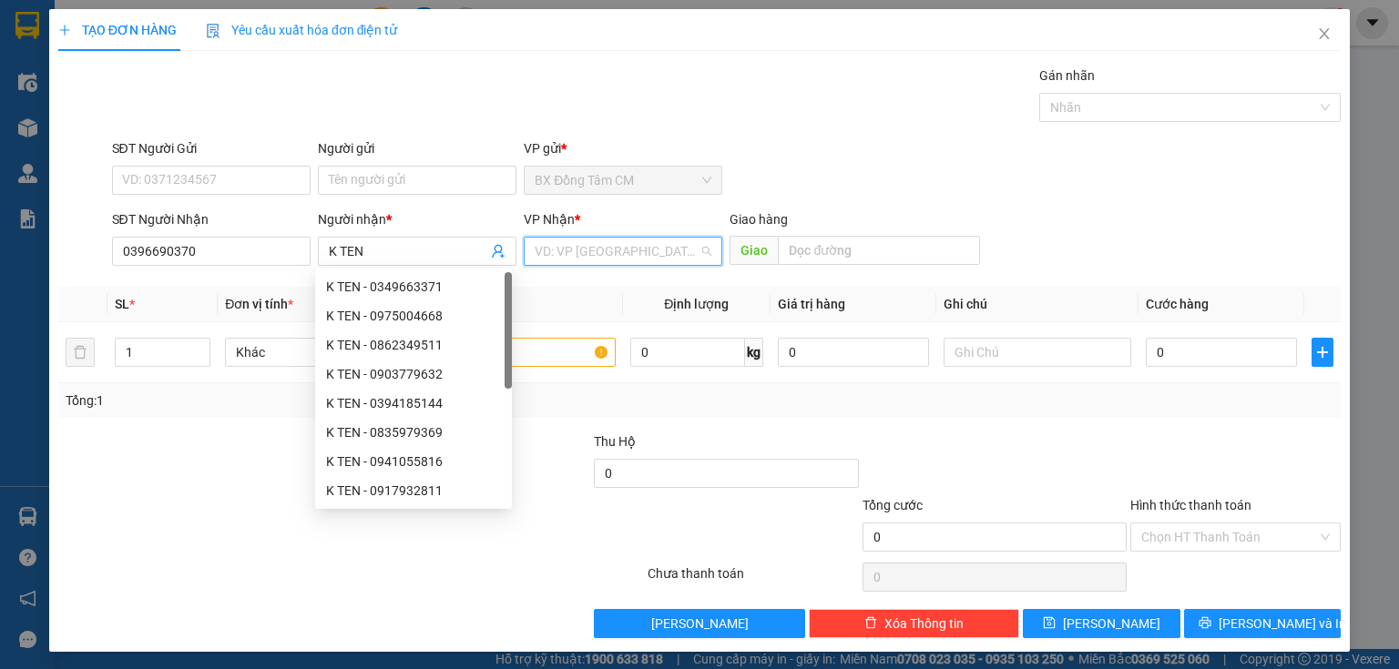
click at [608, 261] on input "search" at bounding box center [617, 251] width 164 height 27
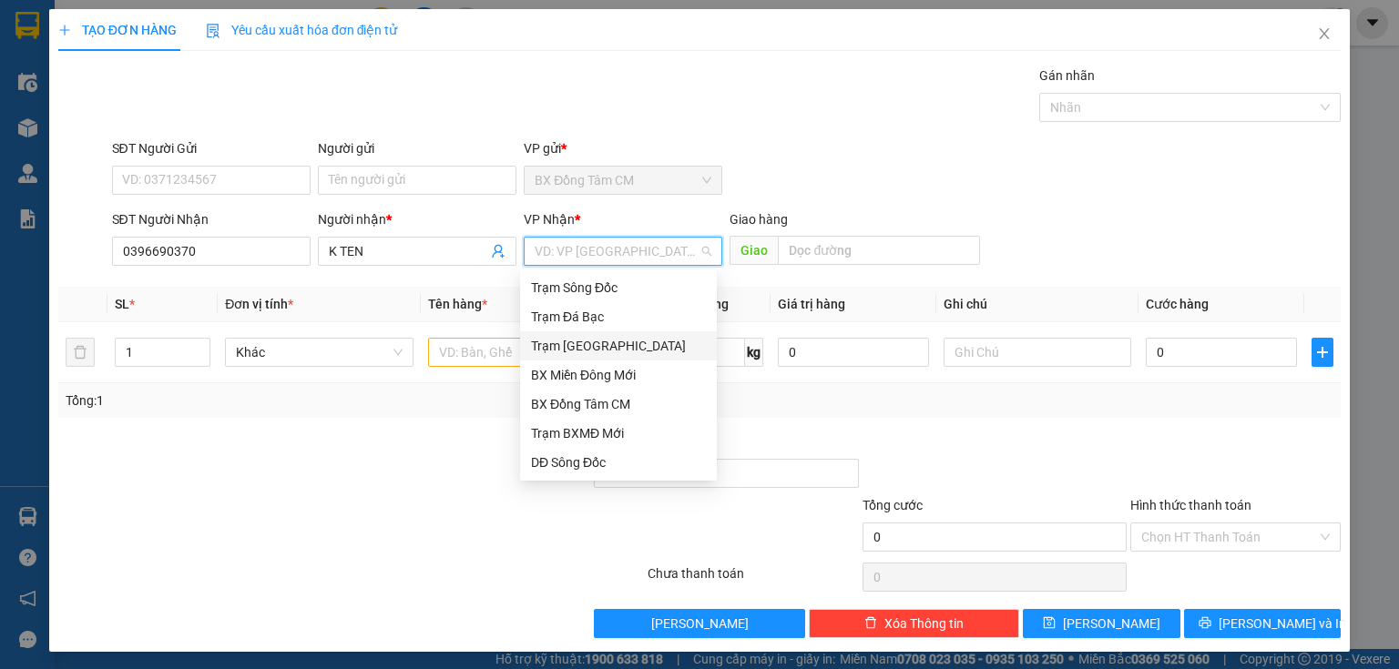
click at [579, 352] on div "Trạm [GEOGRAPHIC_DATA]" at bounding box center [618, 346] width 175 height 20
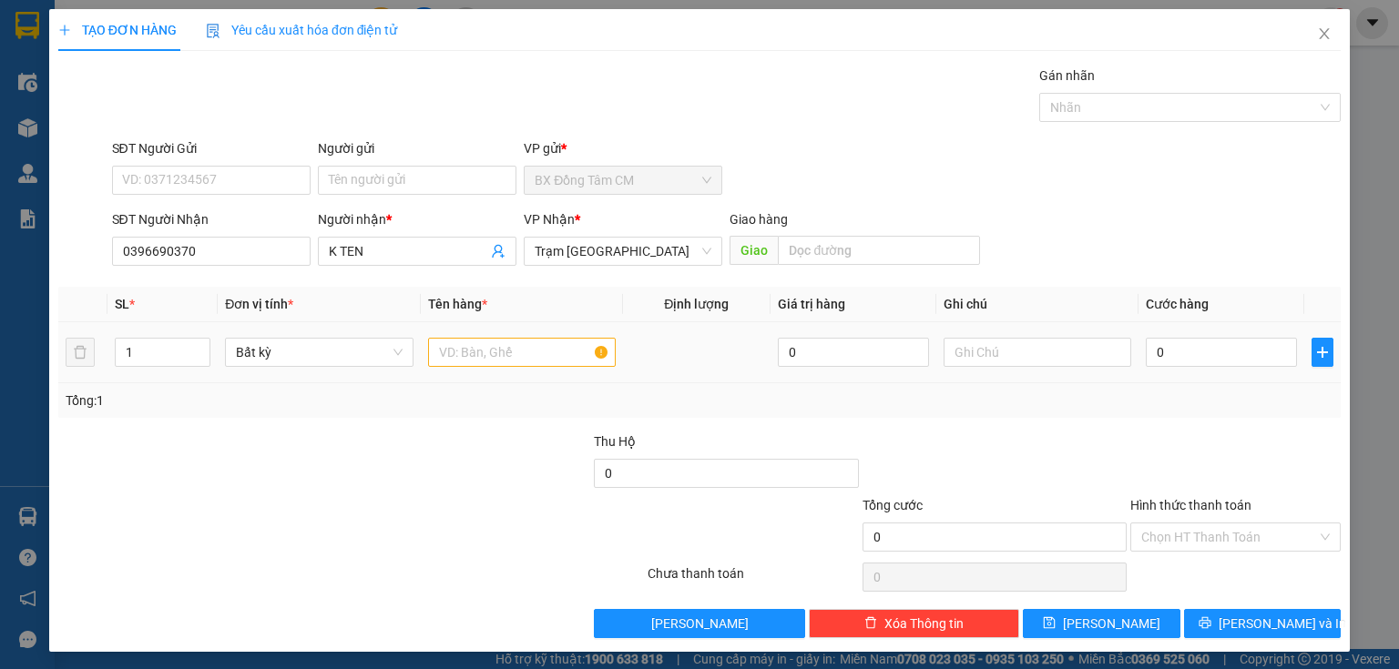
click at [819, 265] on div "Giao hàng Giao" at bounding box center [854, 241] width 250 height 64
click at [830, 242] on input "text" at bounding box center [879, 250] width 202 height 29
click at [463, 349] on input "text" at bounding box center [522, 352] width 188 height 29
click at [1181, 366] on div "0" at bounding box center [1221, 352] width 151 height 36
click at [1184, 356] on input "0" at bounding box center [1221, 352] width 151 height 29
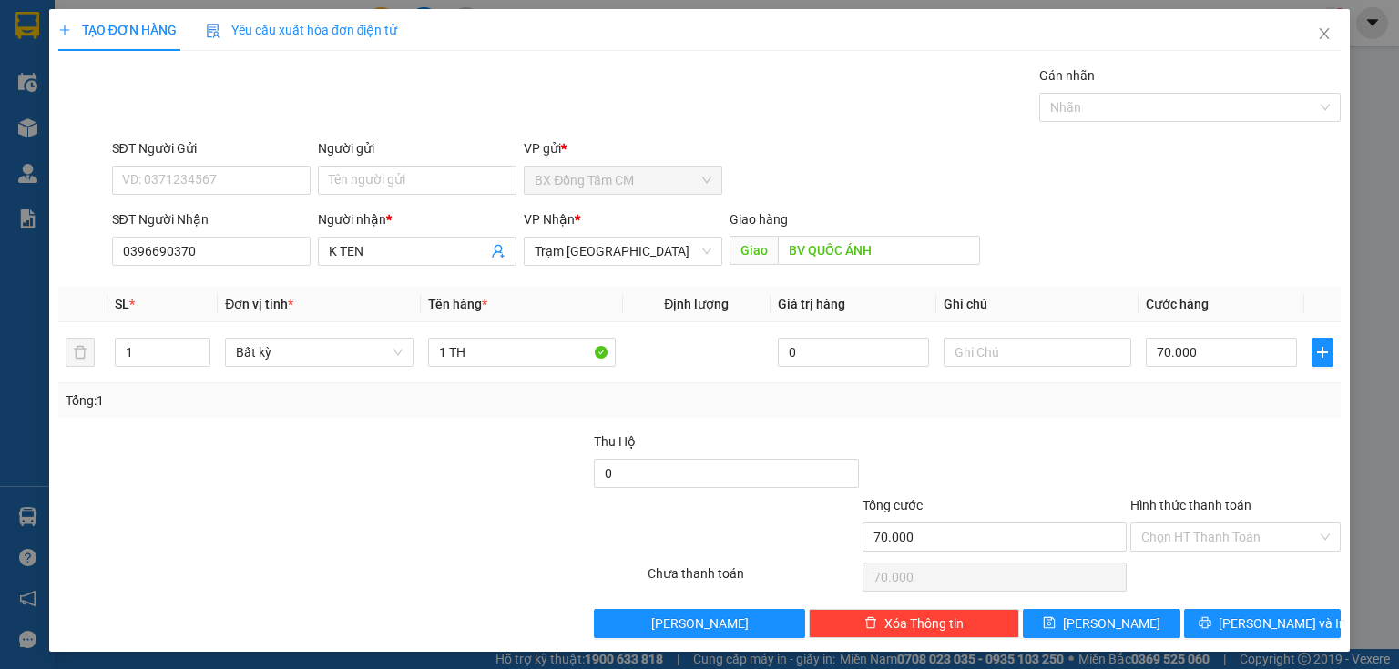
click at [1184, 554] on div "Hình thức thanh toán Chọn HT Thanh Toán" at bounding box center [1235, 527] width 210 height 64
click at [1198, 539] on input "Hình thức thanh toán" at bounding box center [1229, 537] width 176 height 27
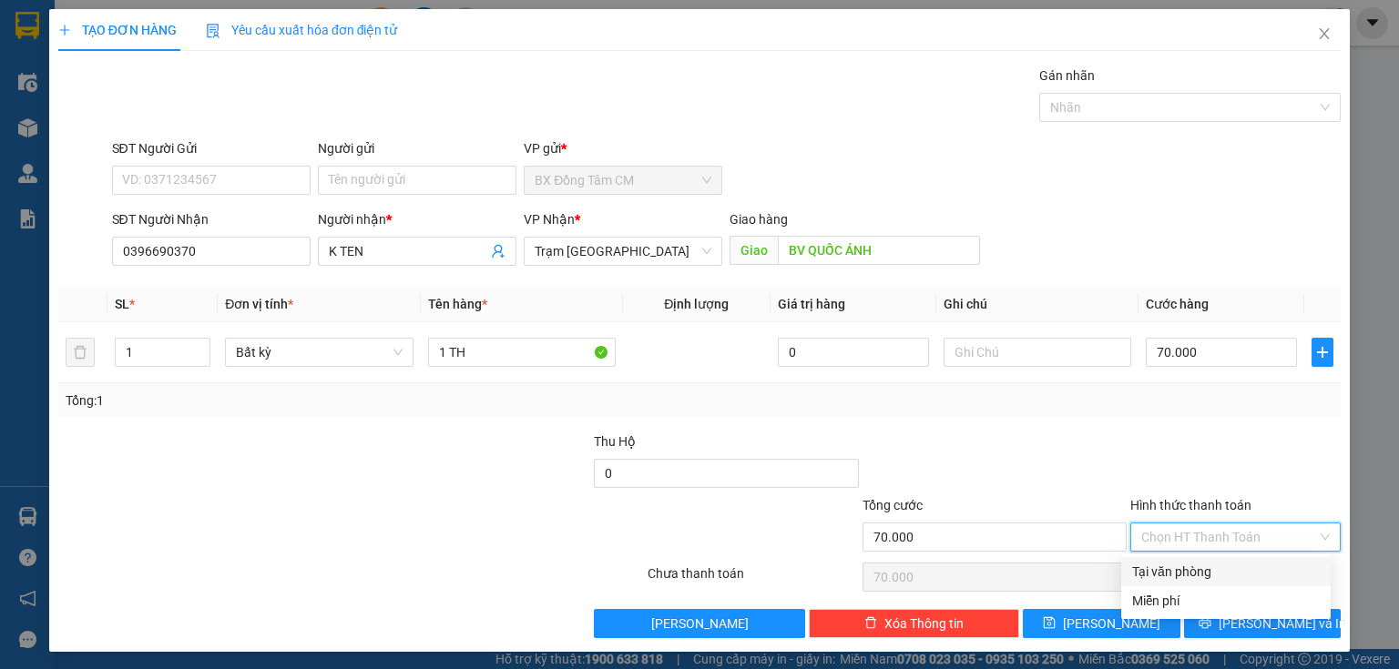
click at [1188, 574] on div "Tại văn phòng" at bounding box center [1226, 572] width 188 height 20
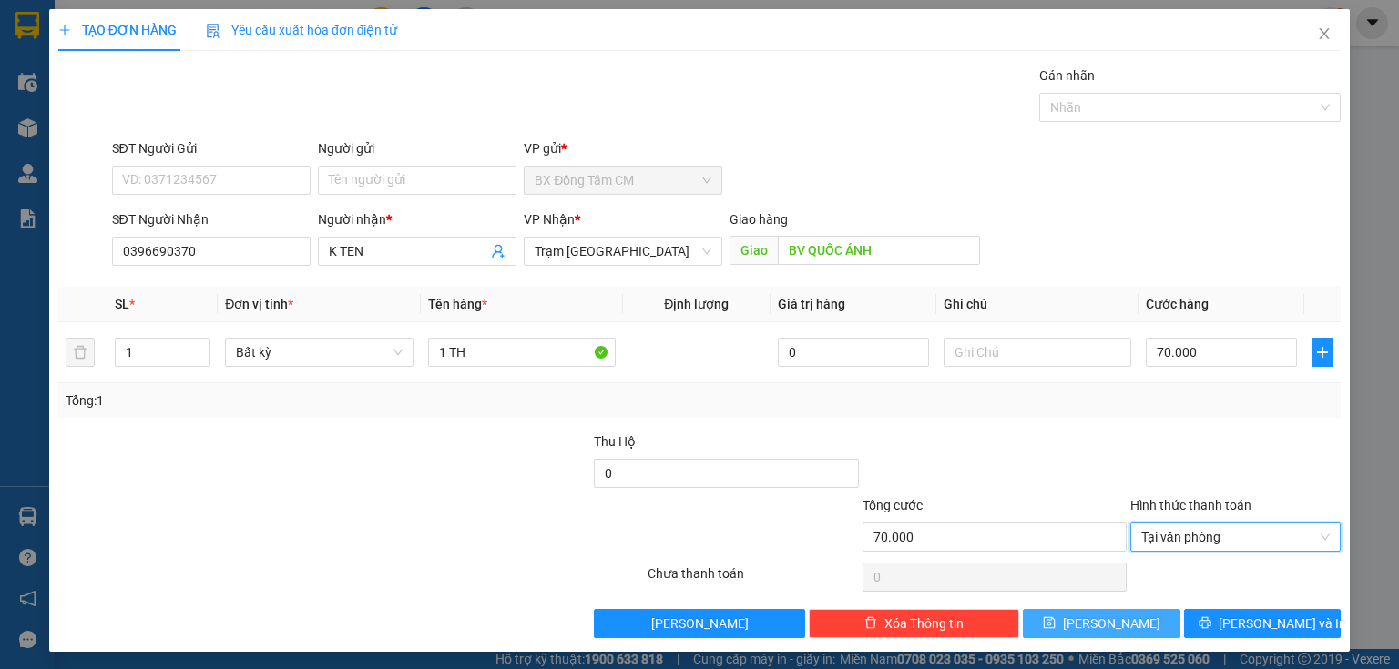
click at [1127, 622] on button "[PERSON_NAME]" at bounding box center [1102, 623] width 158 height 29
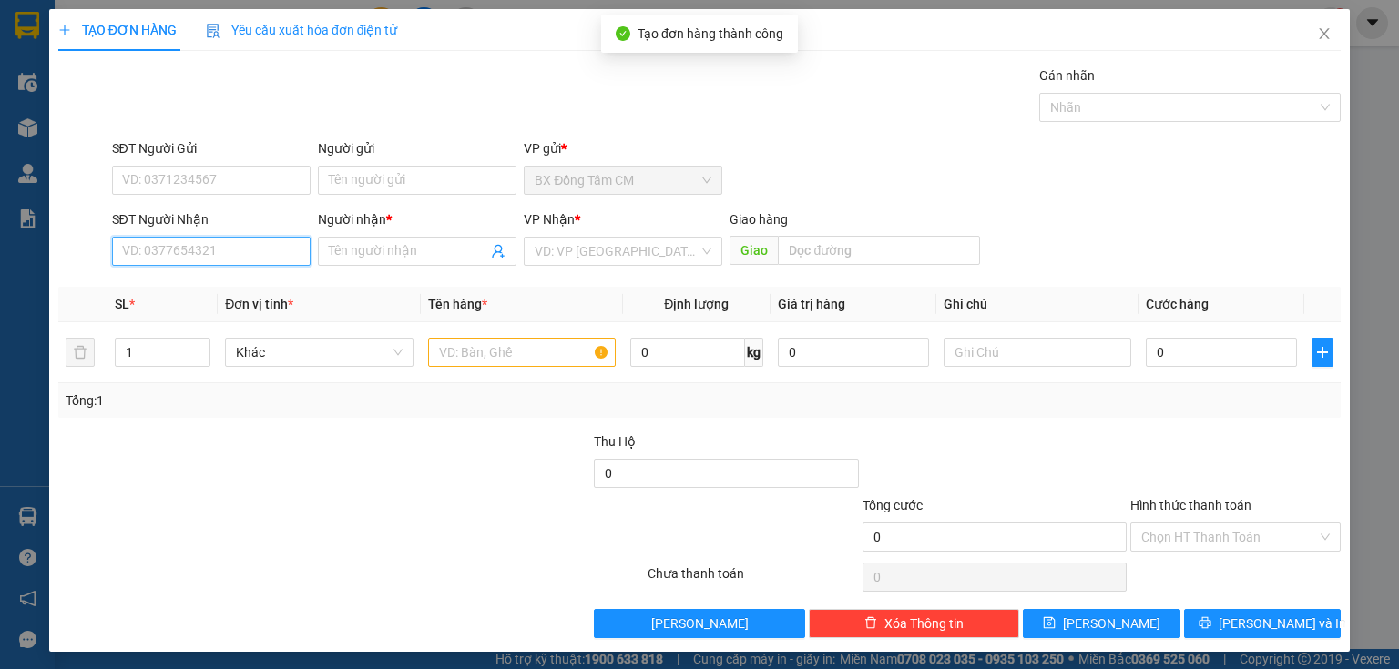
click at [254, 255] on input "SĐT Người Nhận" at bounding box center [211, 251] width 199 height 29
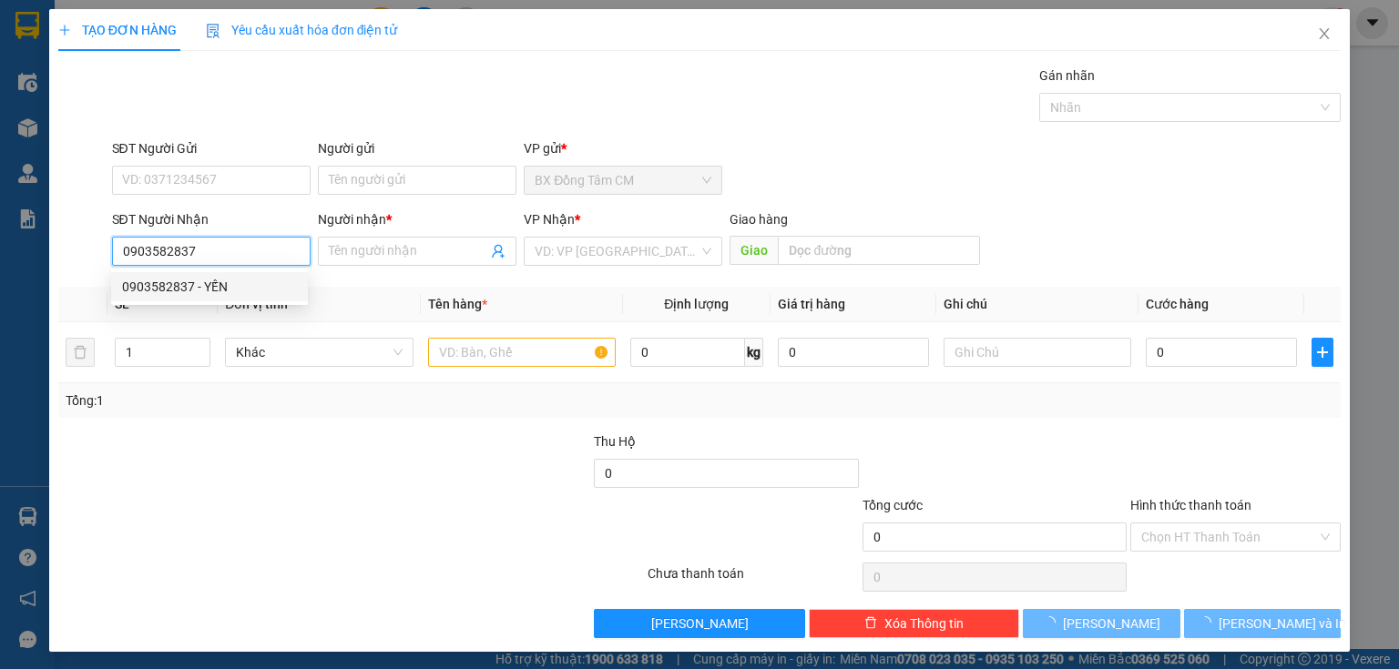
click at [200, 280] on div "0903582837 - YẾN" at bounding box center [209, 287] width 175 height 20
click at [531, 362] on input "text" at bounding box center [522, 352] width 188 height 29
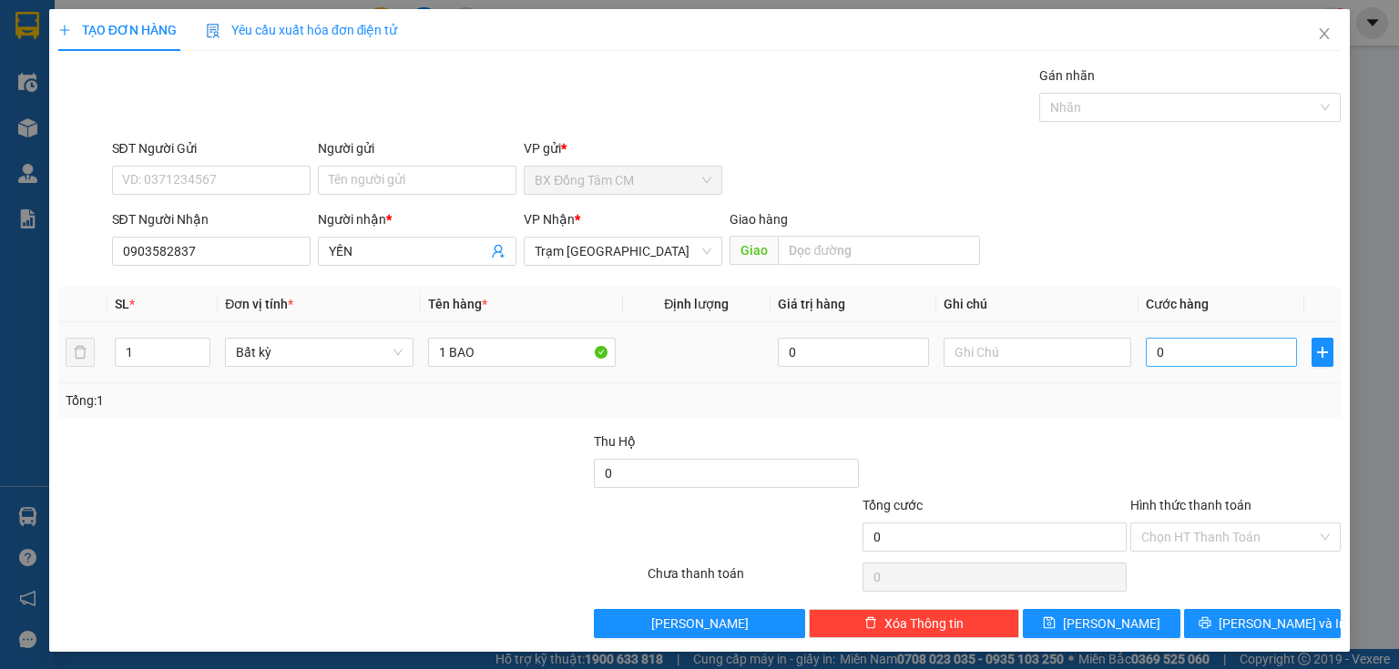
drag, startPoint x: 1216, startPoint y: 372, endPoint x: 1219, endPoint y: 362, distance: 10.4
click at [1219, 362] on td "0" at bounding box center [1221, 352] width 166 height 61
click at [1219, 362] on input "0" at bounding box center [1221, 352] width 151 height 29
click at [1192, 550] on div "Chọn HT Thanh Toán" at bounding box center [1235, 537] width 210 height 29
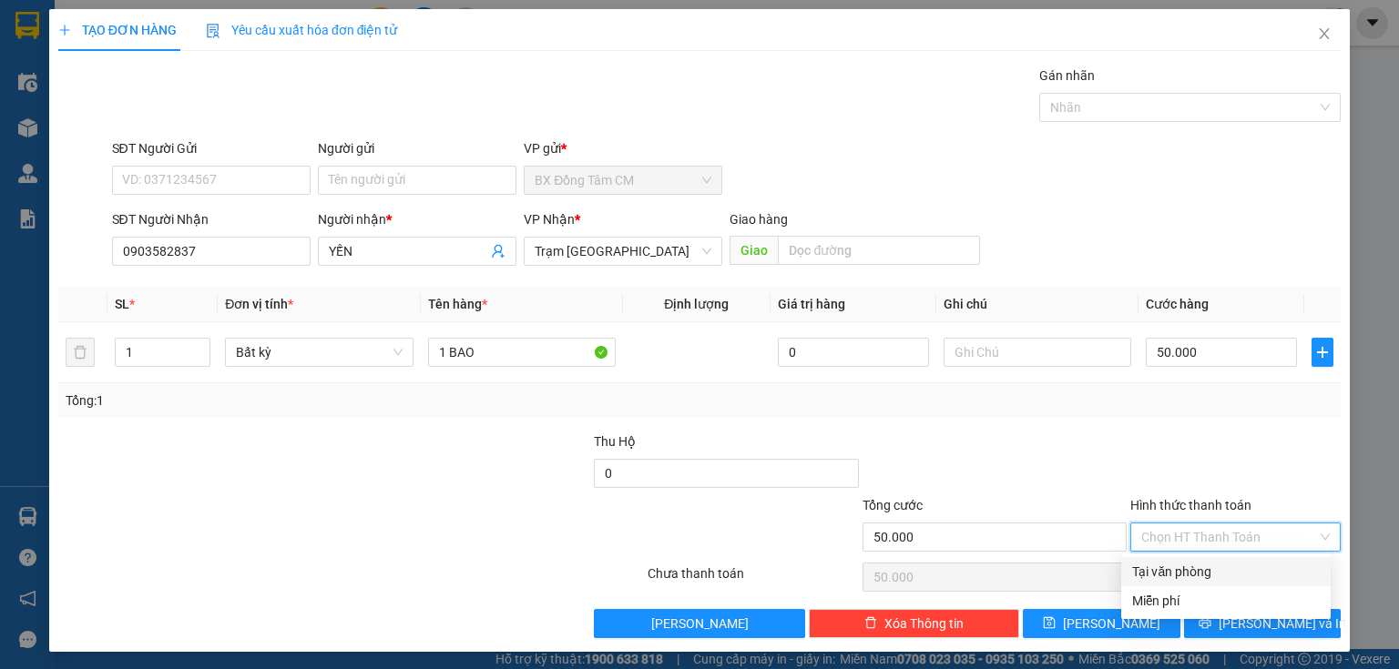
click at [1181, 562] on div "Tại văn phòng" at bounding box center [1226, 572] width 188 height 20
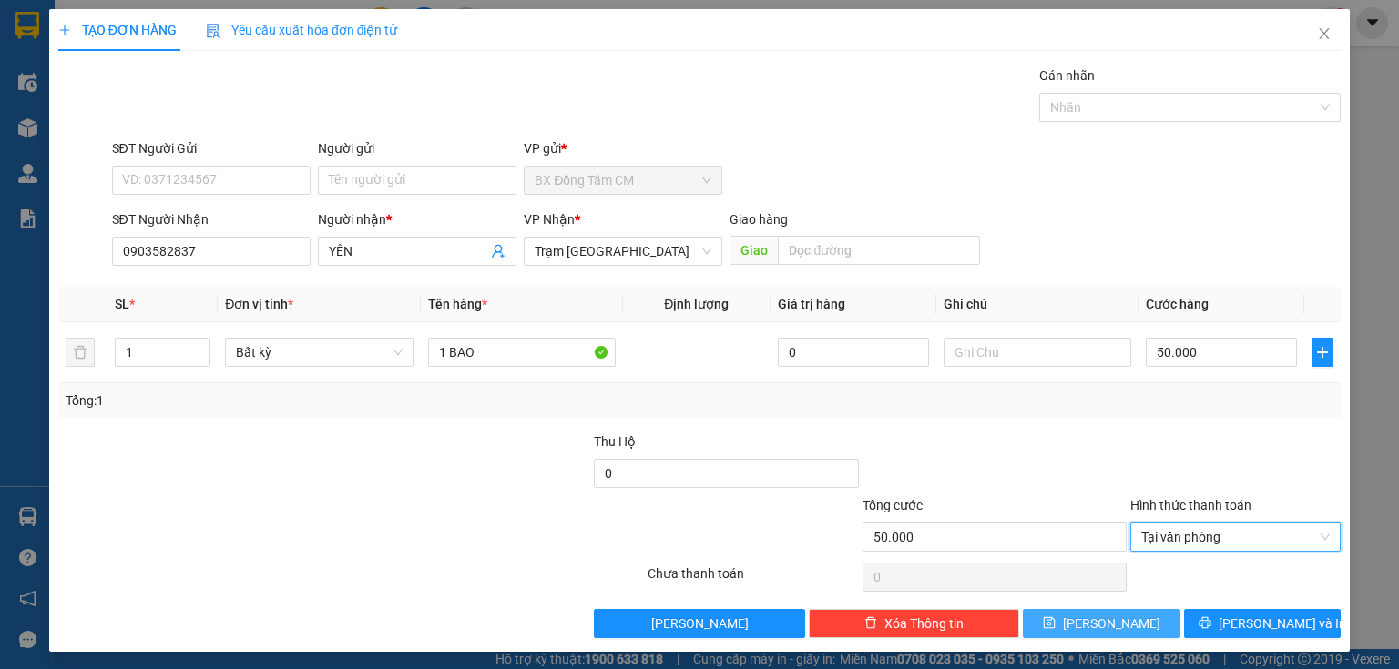
click at [1133, 627] on button "[PERSON_NAME]" at bounding box center [1102, 623] width 158 height 29
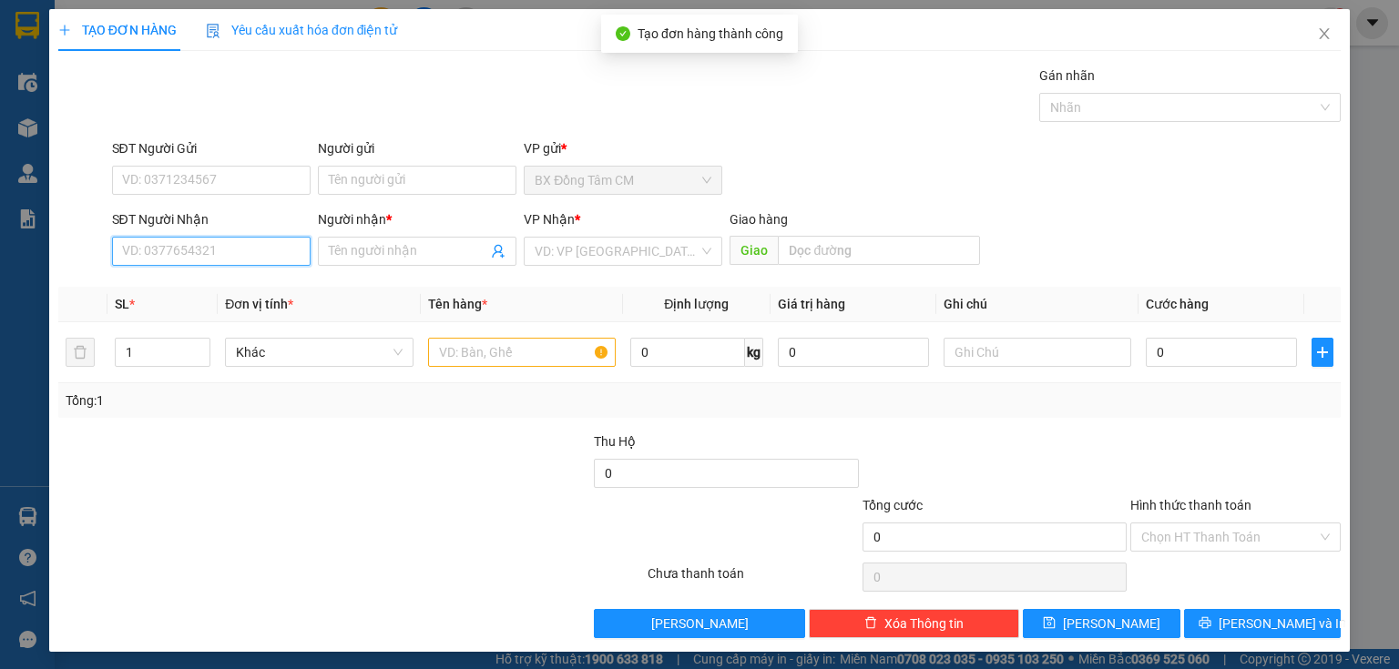
click at [169, 241] on input "SĐT Người Nhận" at bounding box center [211, 251] width 199 height 29
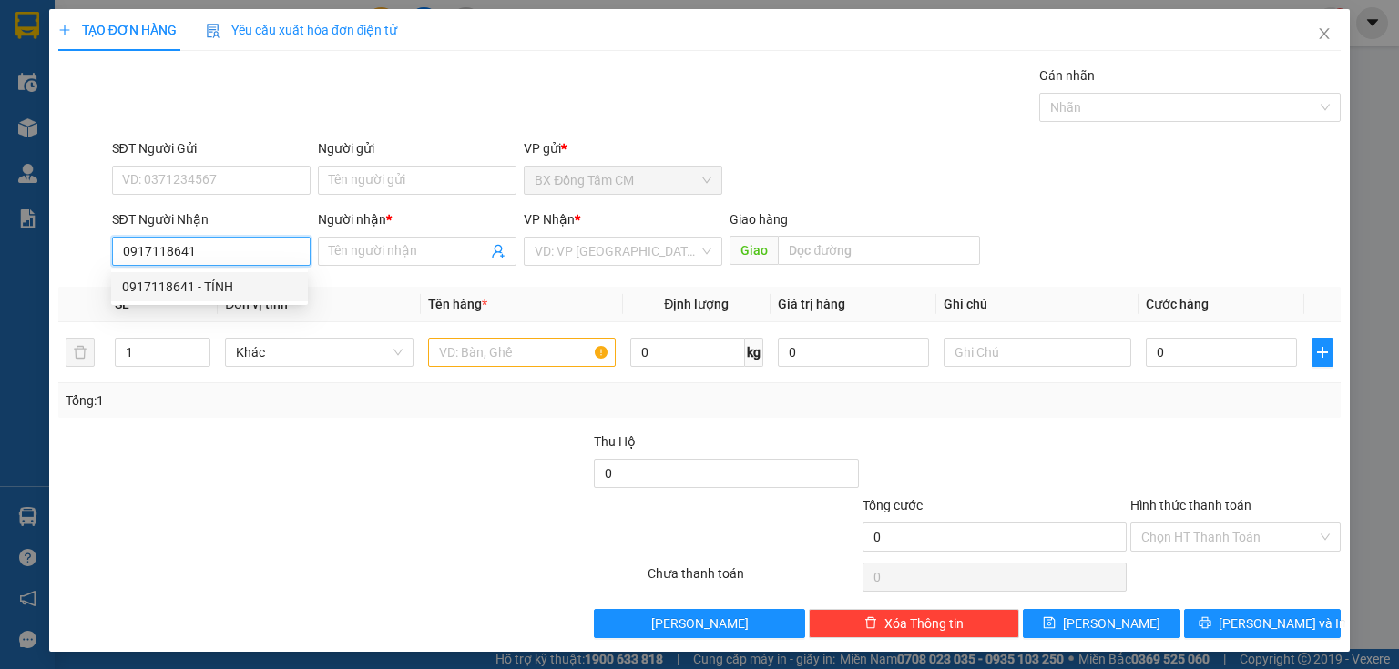
click at [231, 290] on div "0917118641 - TÍNH" at bounding box center [209, 287] width 175 height 20
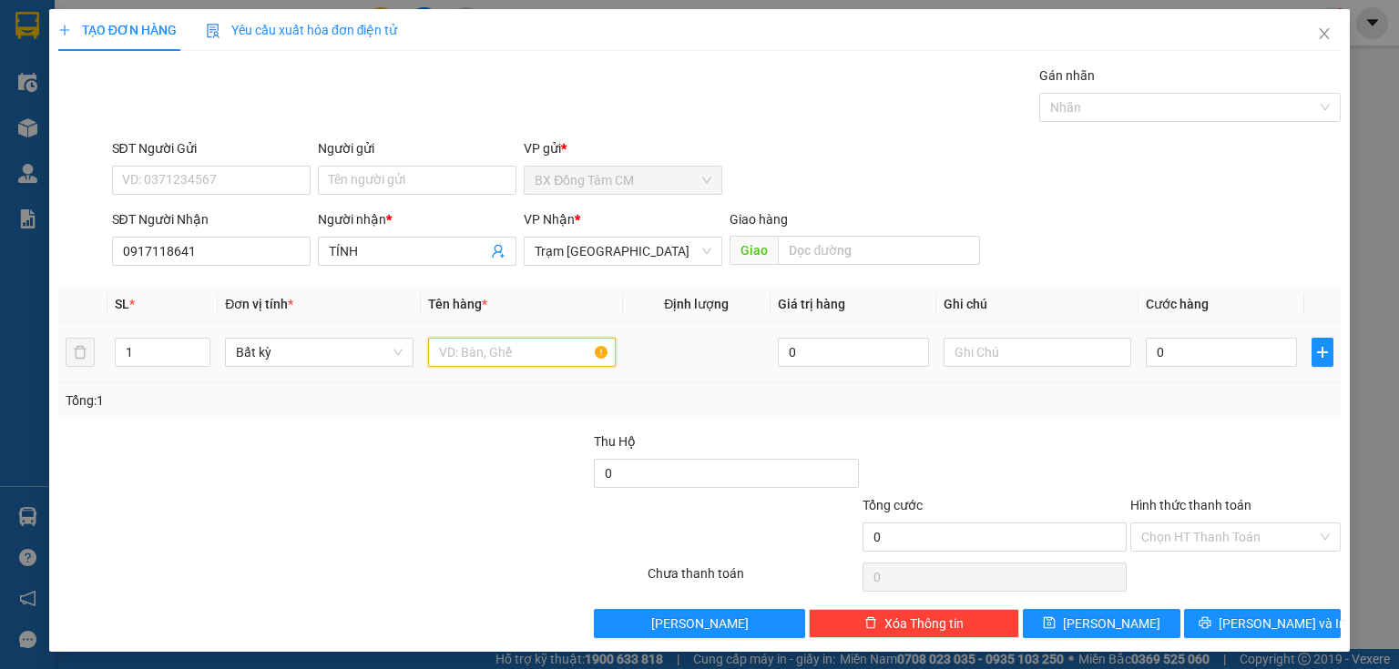
click at [473, 353] on input "text" at bounding box center [522, 352] width 188 height 29
click at [1202, 360] on input "0" at bounding box center [1221, 352] width 151 height 29
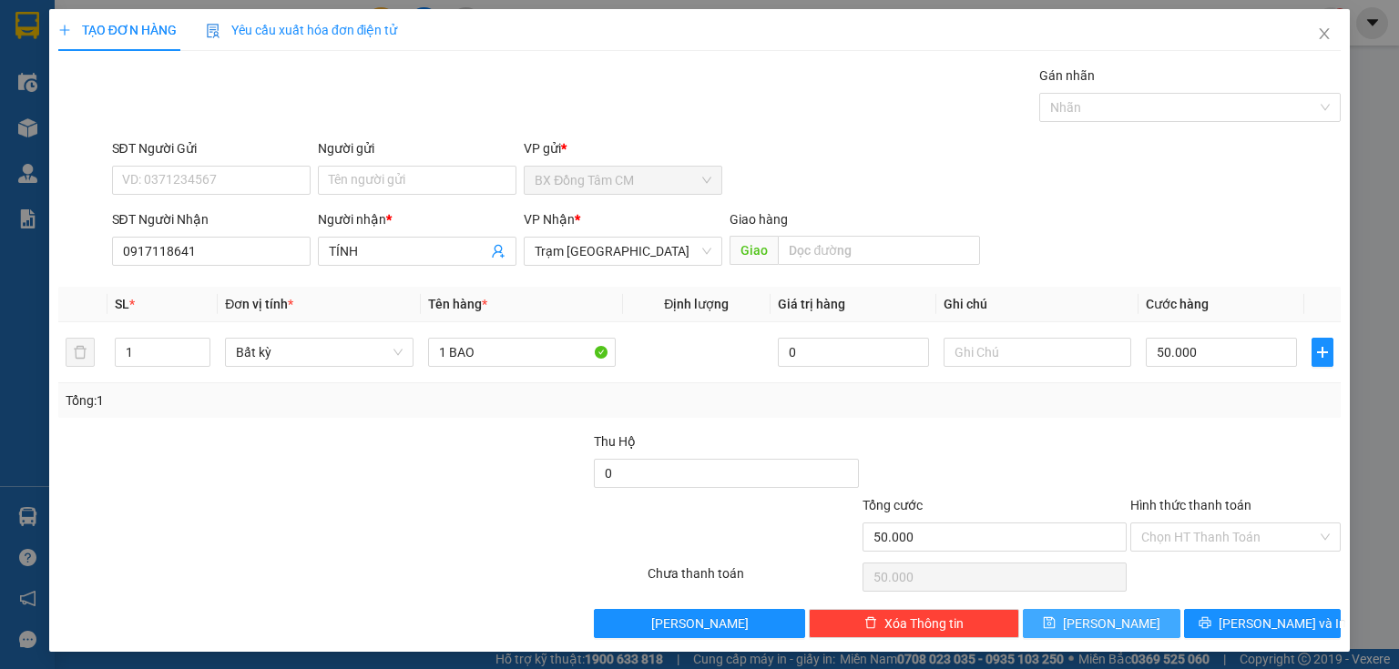
click at [1097, 626] on span "[PERSON_NAME]" at bounding box center [1111, 624] width 97 height 20
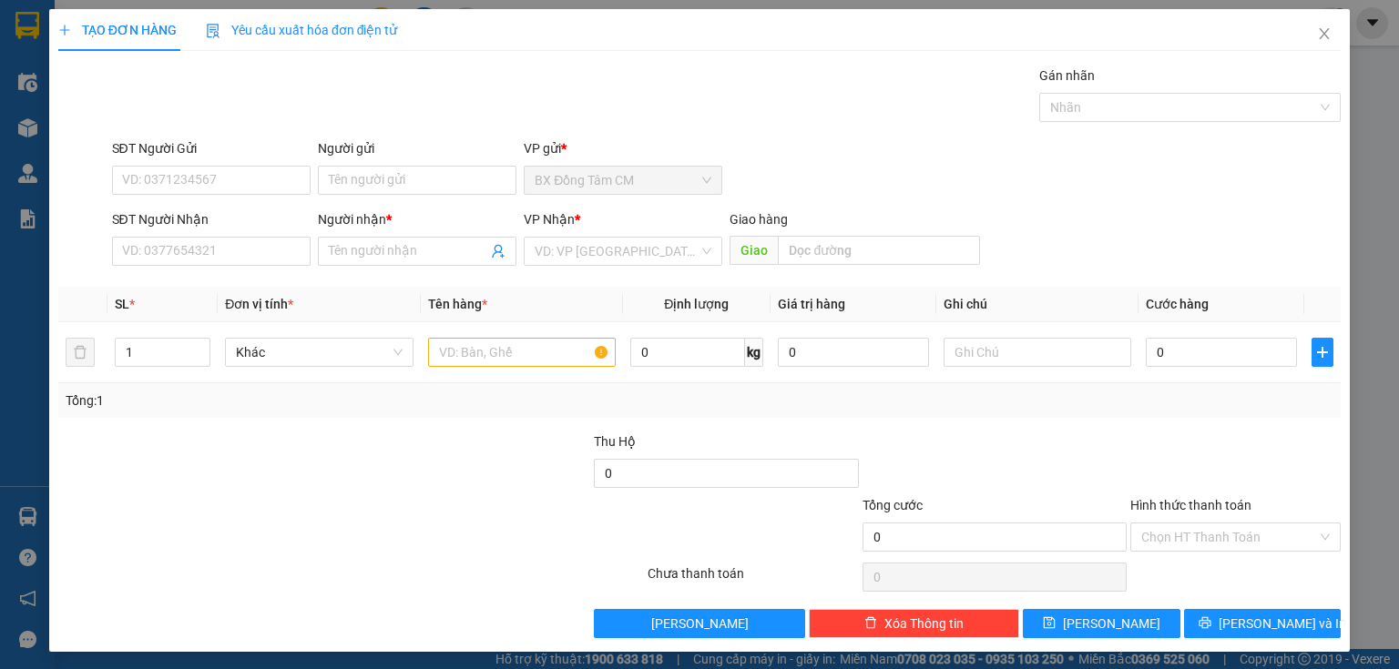
click at [1341, 33] on div "TẠO ĐƠN HÀNG Yêu cầu xuất hóa đơn điện tử Transit Pickup Surcharge Ids Transit …" at bounding box center [699, 334] width 1399 height 669
click at [1317, 29] on icon "close" at bounding box center [1324, 33] width 15 height 15
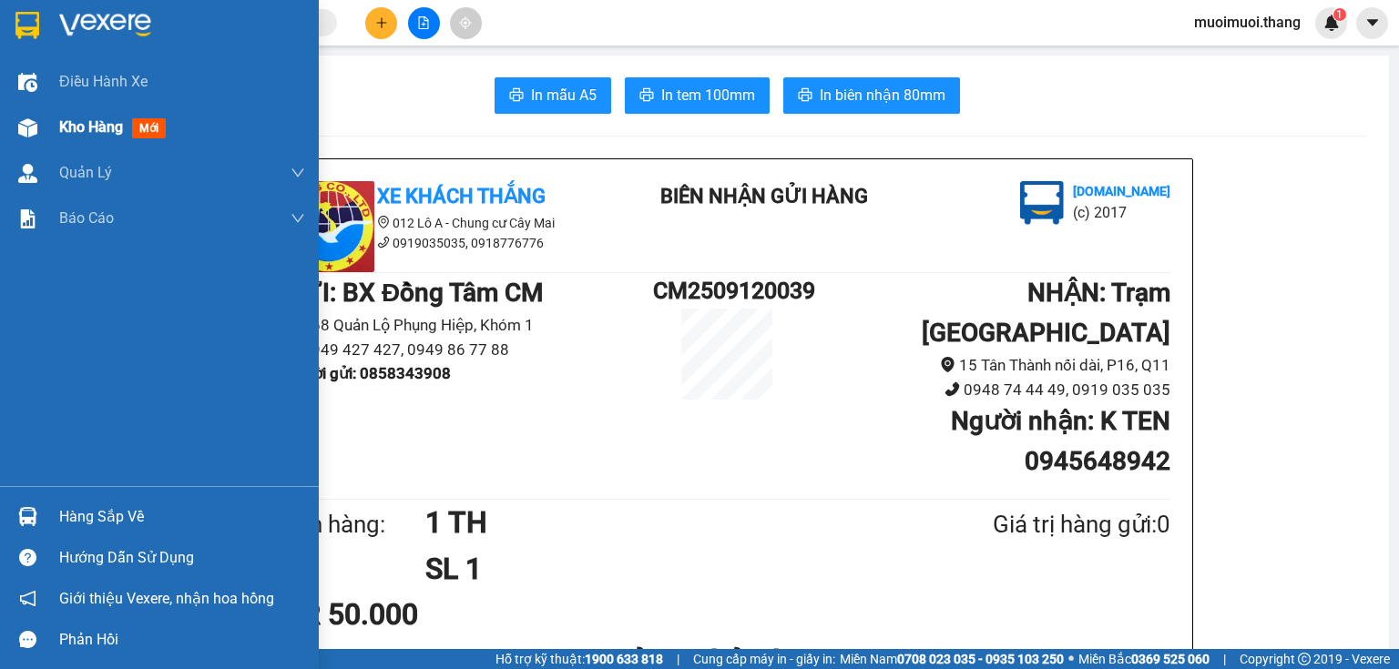
click at [113, 143] on div "Kho hàng mới" at bounding box center [182, 128] width 246 height 46
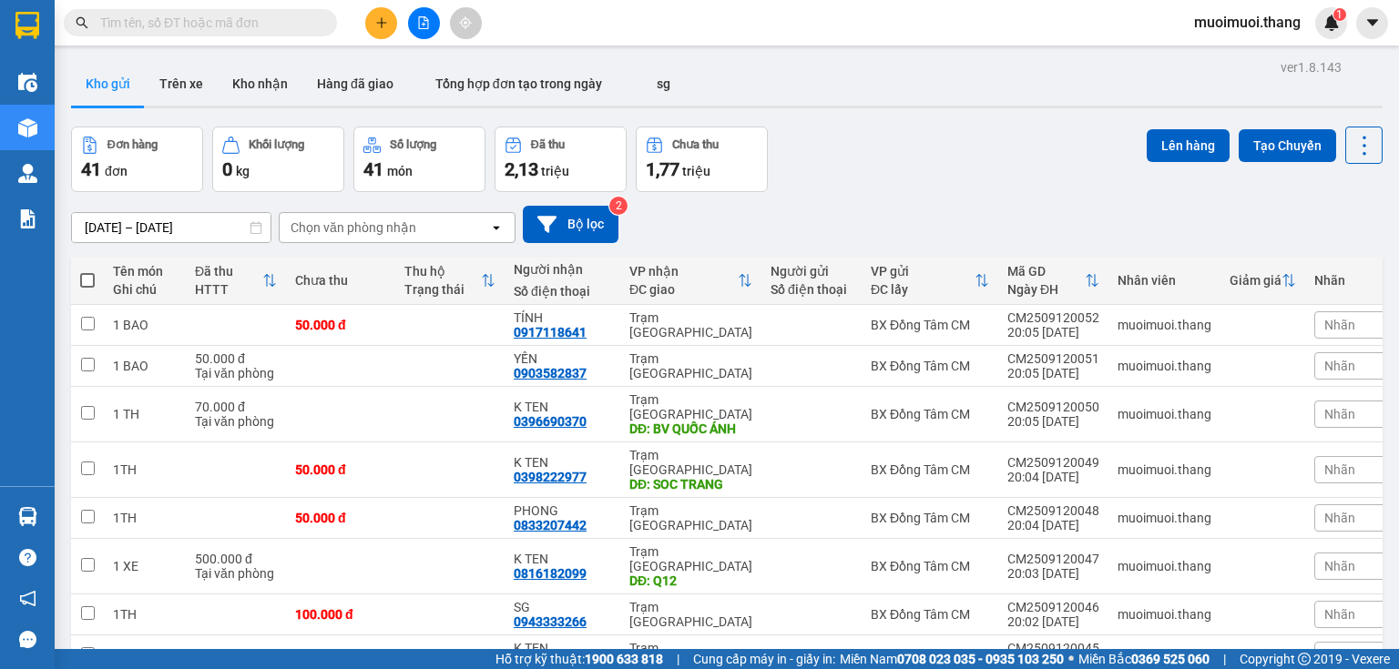
click at [679, 160] on button "Chưa thu 1,77 triệu" at bounding box center [702, 160] width 132 height 66
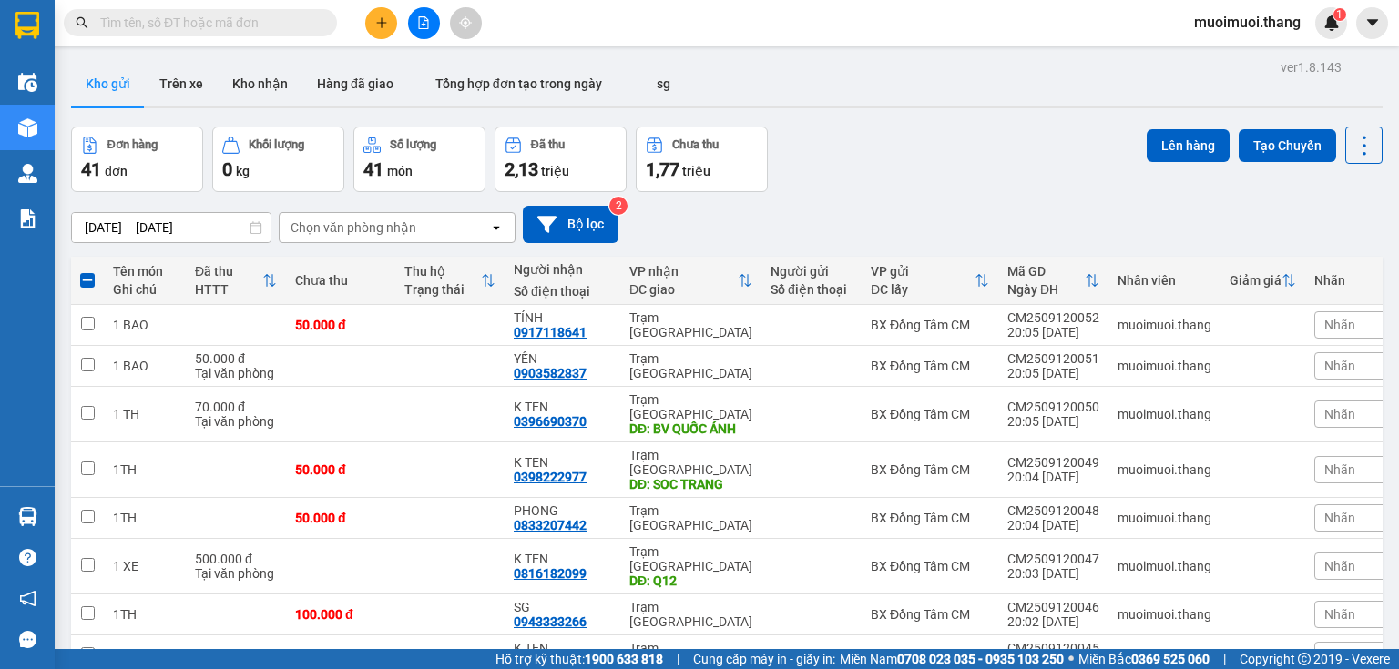
click at [590, 311] on div "TÍNH 0917118641" at bounding box center [562, 325] width 97 height 29
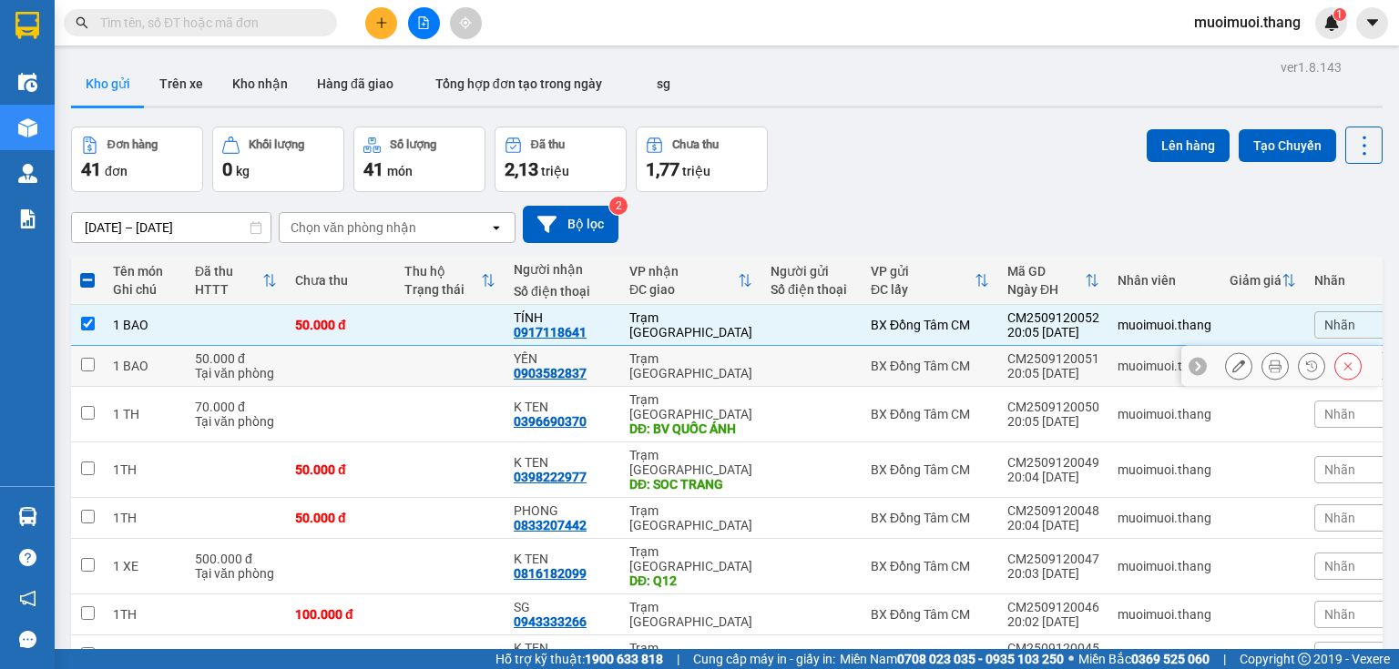
click at [595, 352] on div "YẾN" at bounding box center [562, 359] width 97 height 15
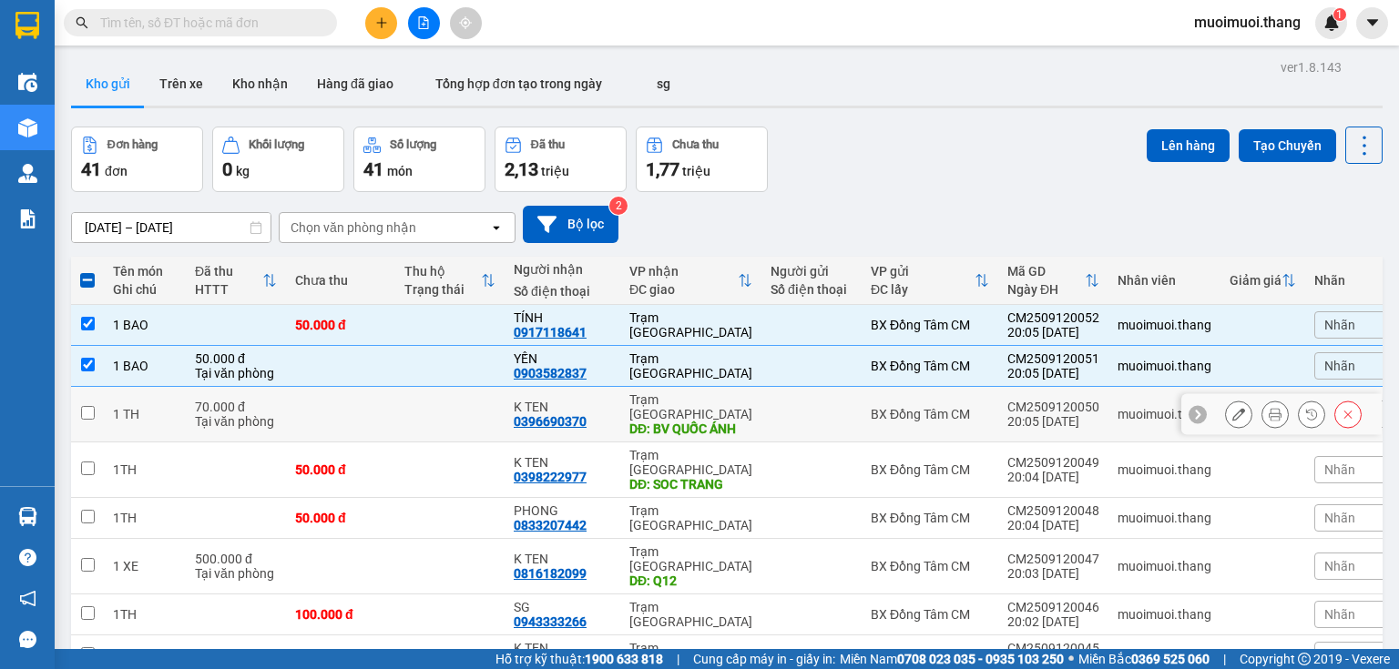
click at [598, 387] on td "K TEN 0396690370" at bounding box center [563, 415] width 116 height 56
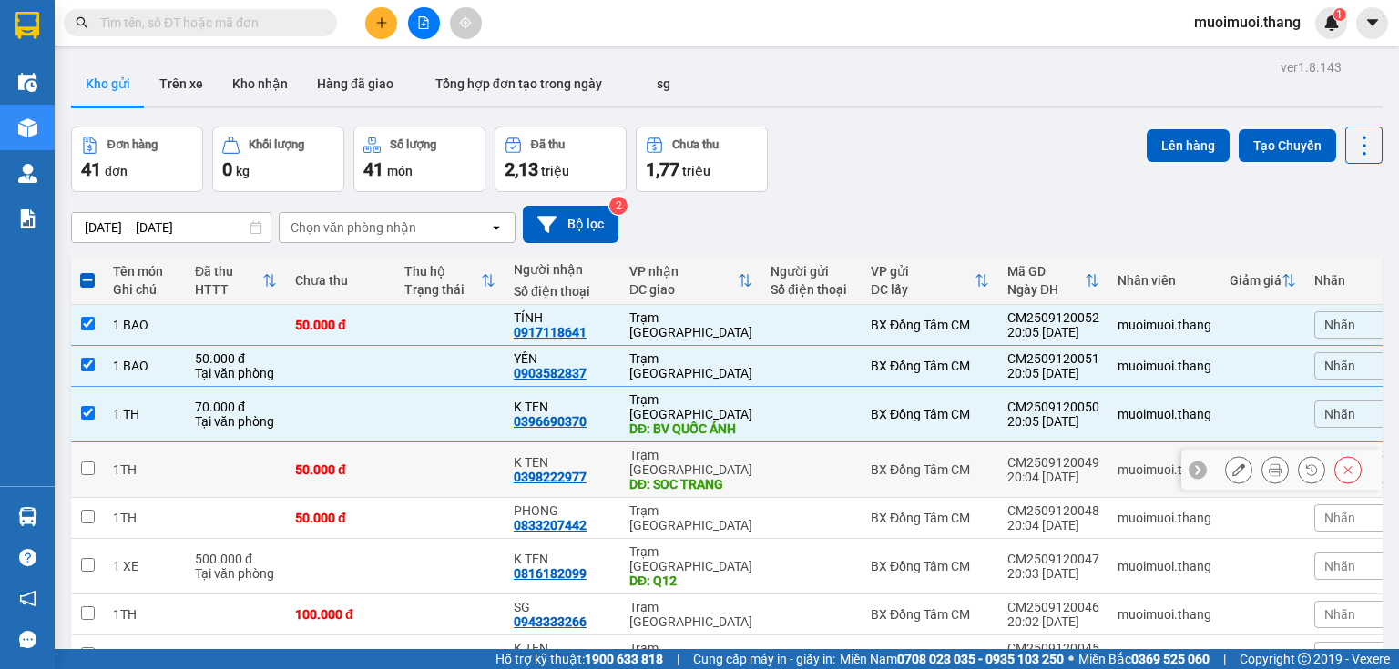
click at [620, 443] on td "Trạm [GEOGRAPHIC_DATA] DĐ: SOC TRANG" at bounding box center [690, 471] width 141 height 56
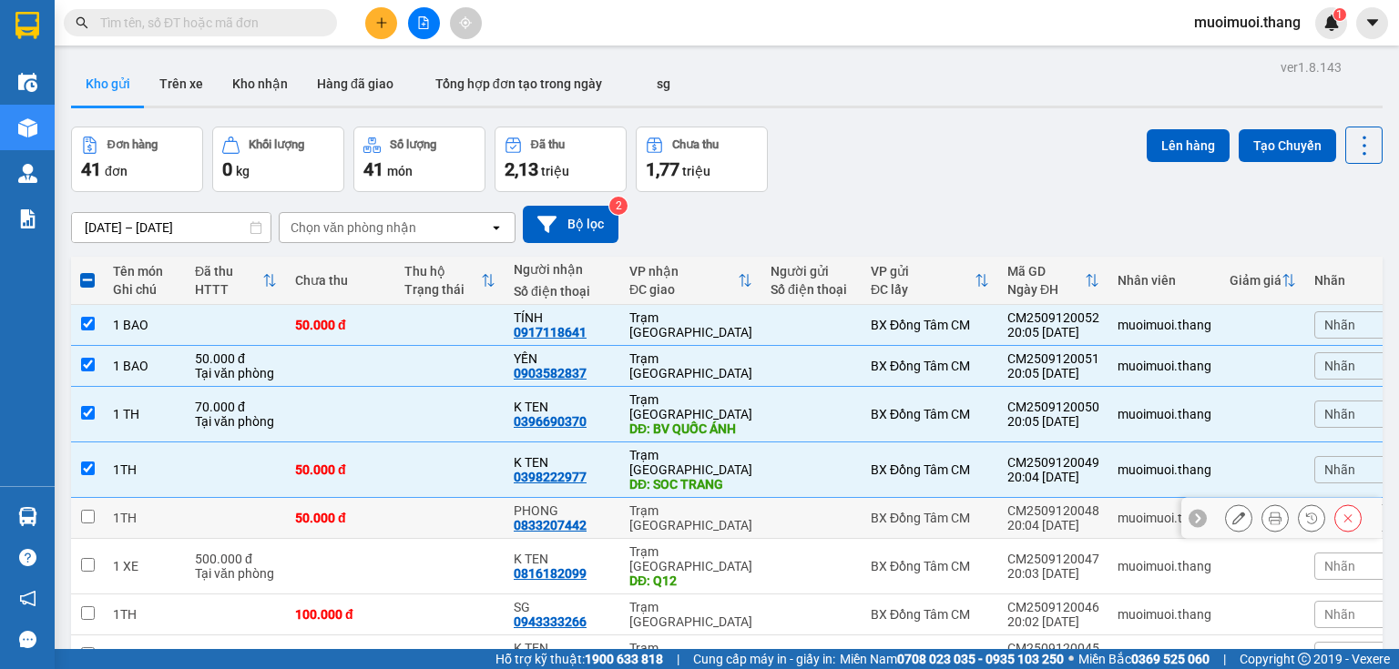
click at [620, 498] on td "Trạm [GEOGRAPHIC_DATA]" at bounding box center [690, 518] width 141 height 41
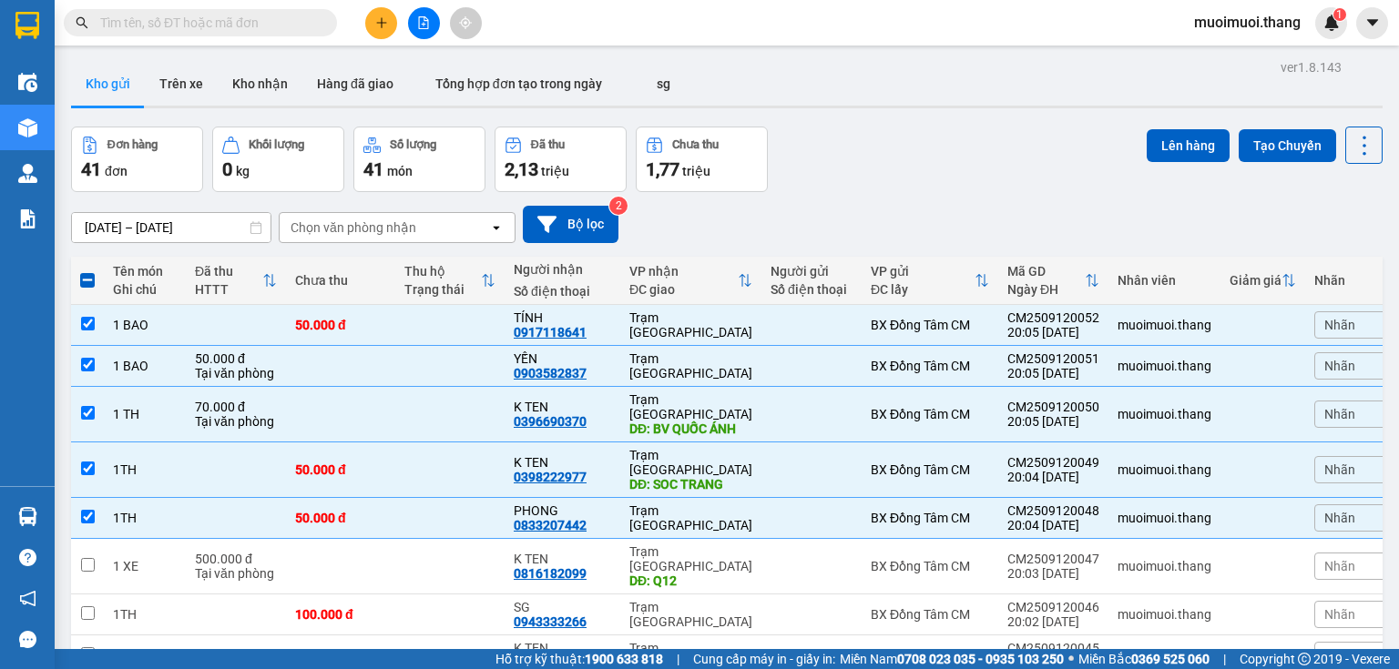
drag, startPoint x: 601, startPoint y: 551, endPoint x: 605, endPoint y: 521, distance: 30.3
drag, startPoint x: 607, startPoint y: 511, endPoint x: 607, endPoint y: 501, distance: 10.0
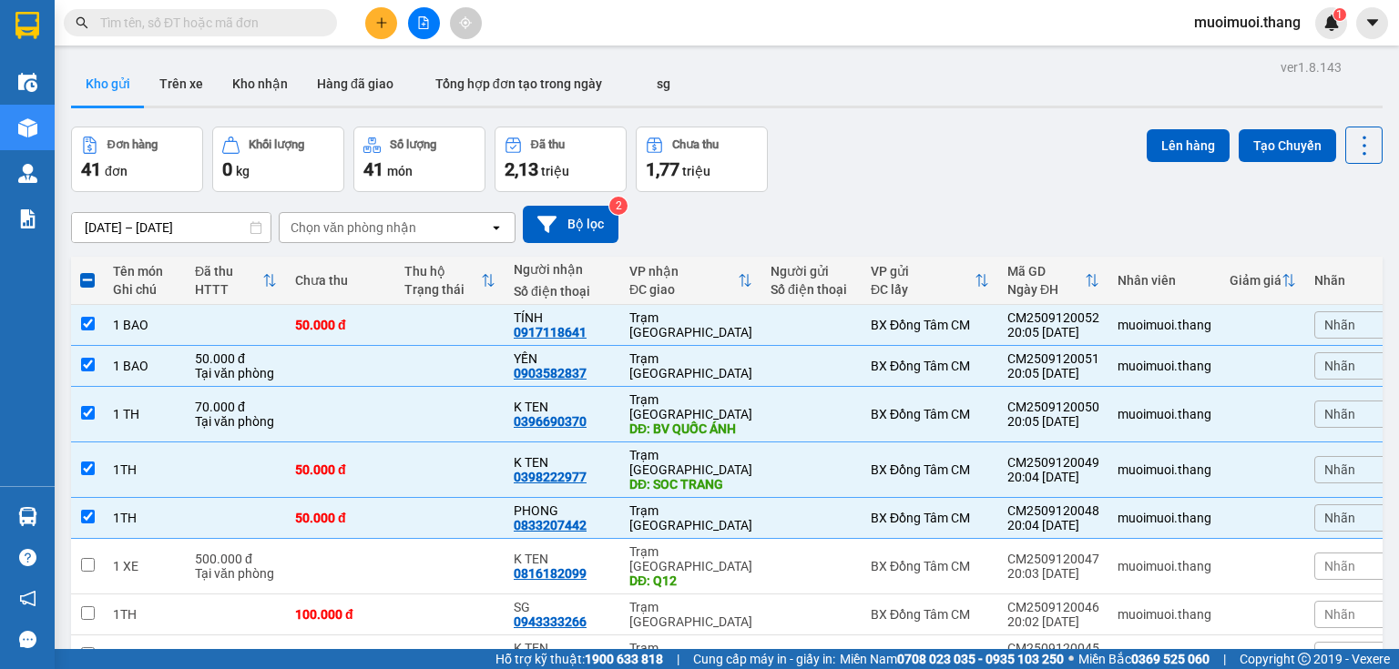
drag, startPoint x: 589, startPoint y: 328, endPoint x: 592, endPoint y: 345, distance: 17.5
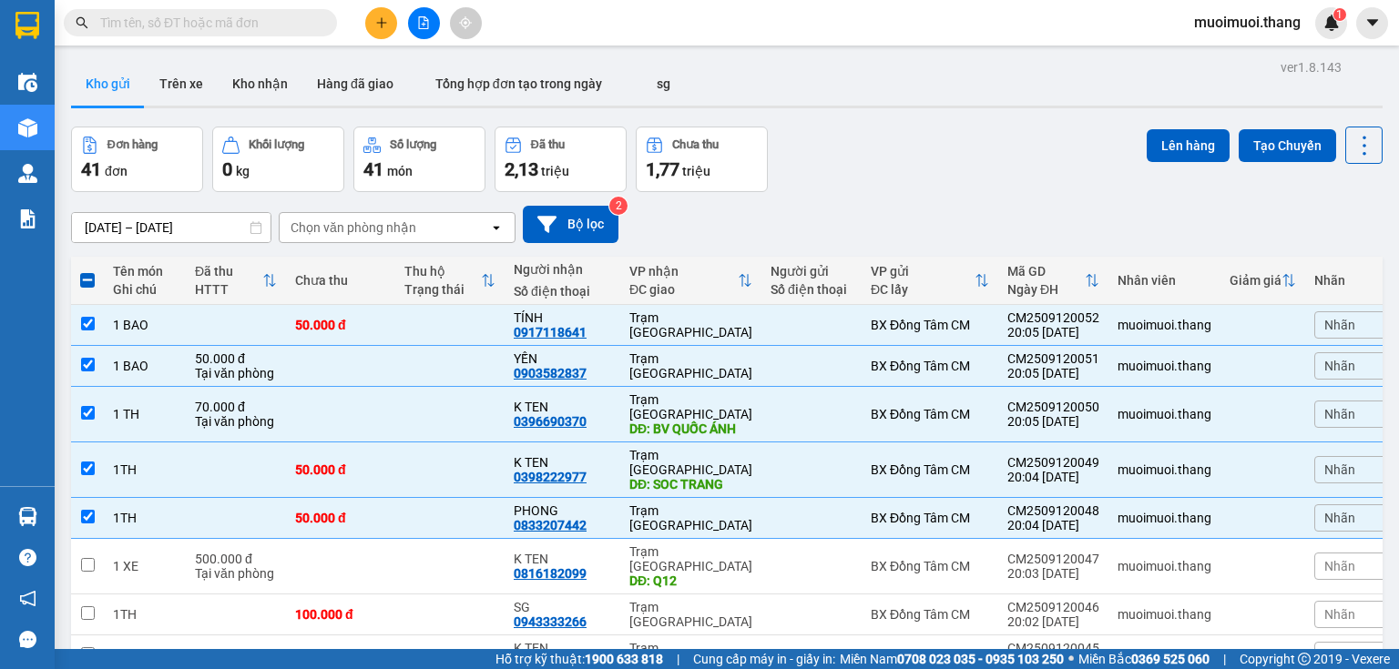
drag, startPoint x: 588, startPoint y: 268, endPoint x: 597, endPoint y: 244, distance: 25.4
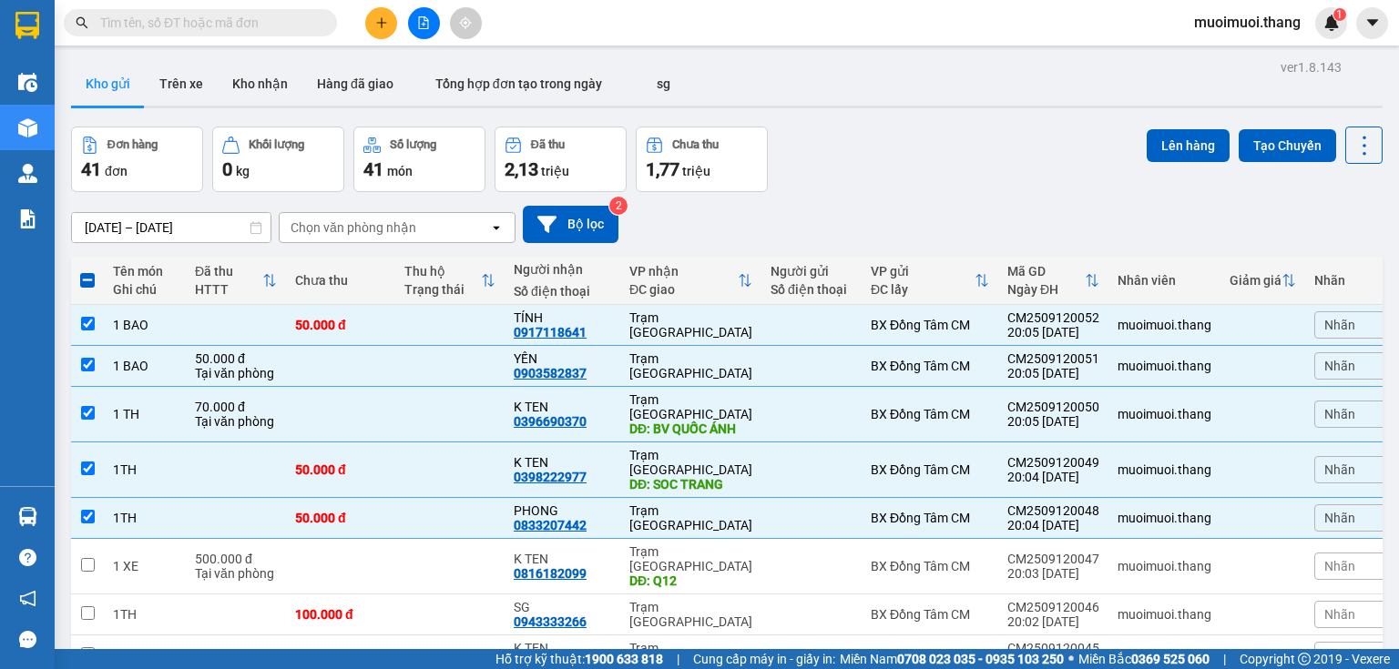
click at [620, 636] on td "Trạm [GEOGRAPHIC_DATA]" at bounding box center [690, 656] width 141 height 41
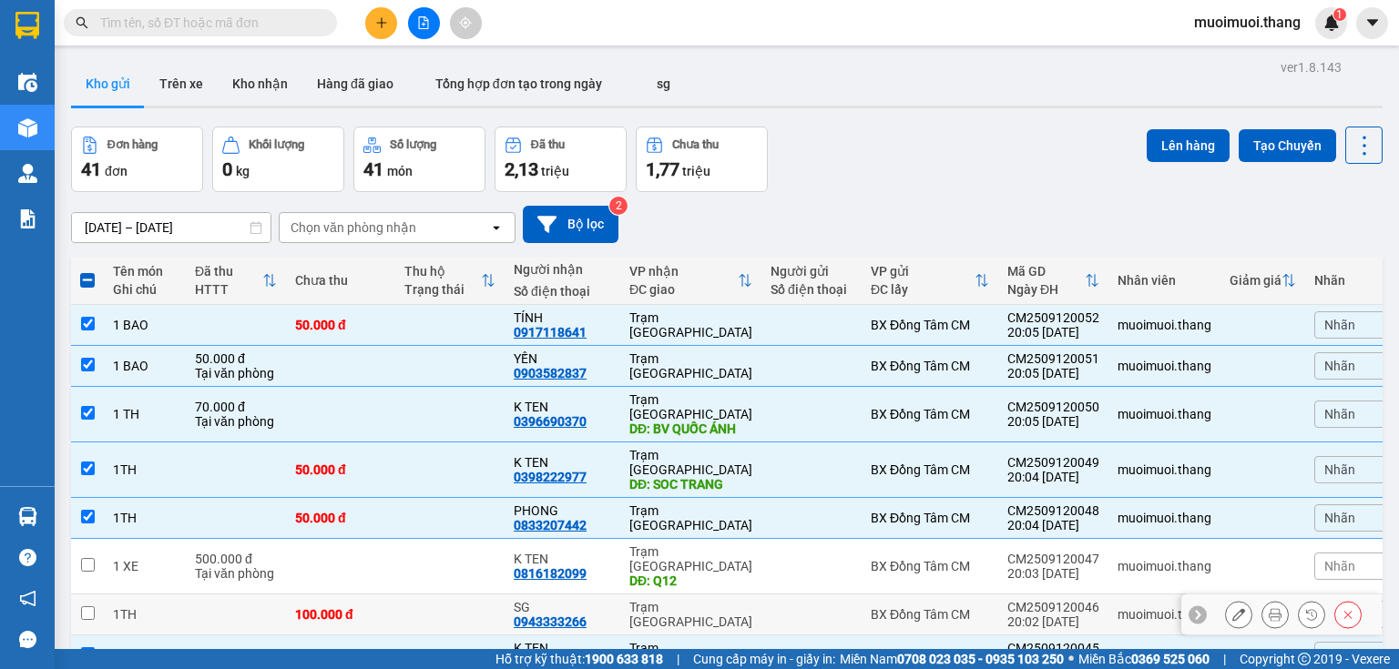
click at [620, 595] on td "Trạm [GEOGRAPHIC_DATA]" at bounding box center [690, 615] width 141 height 41
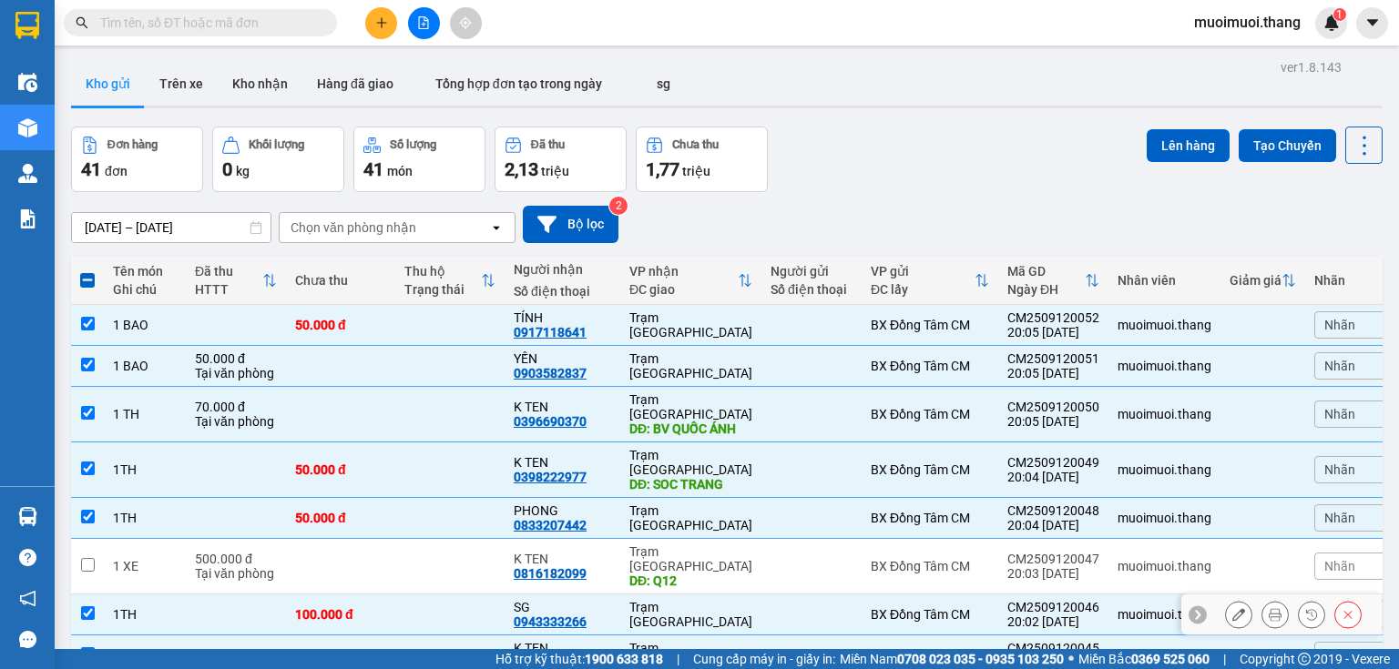
click at [620, 539] on td "Trạm [GEOGRAPHIC_DATA] DĐ: Q12" at bounding box center [690, 567] width 141 height 56
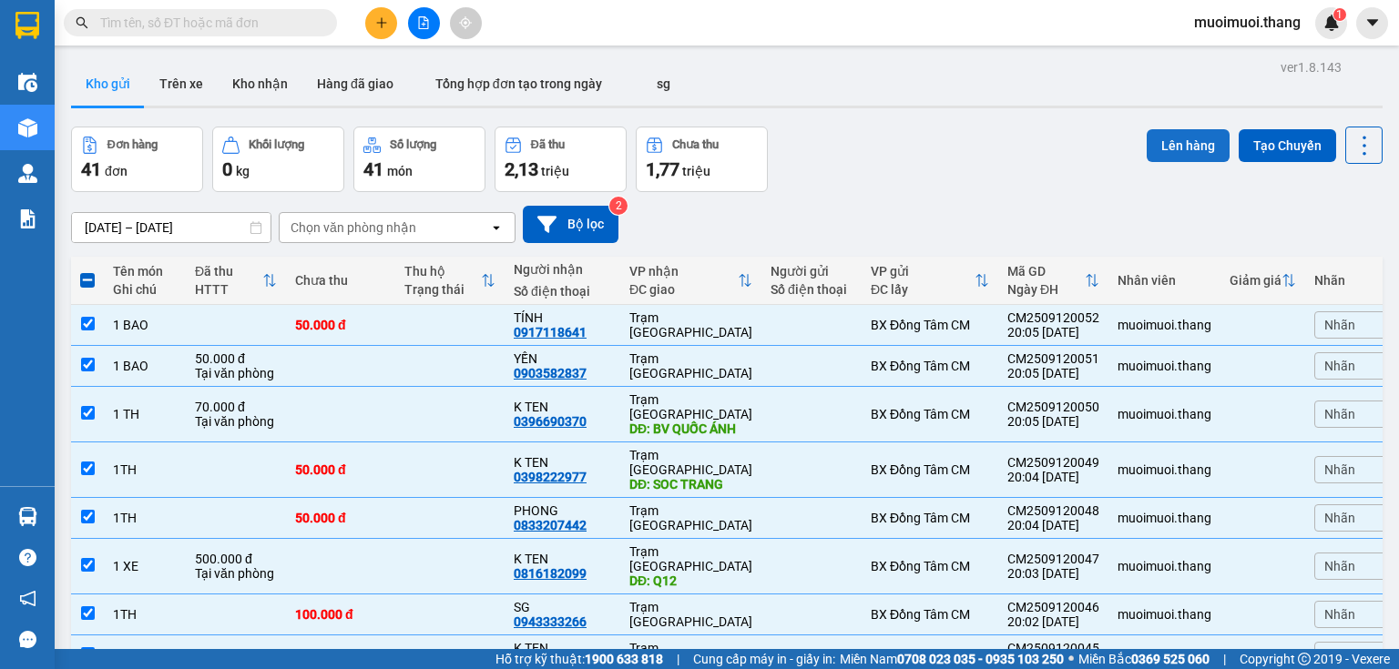
click at [1157, 141] on button "Lên hàng" at bounding box center [1188, 145] width 83 height 33
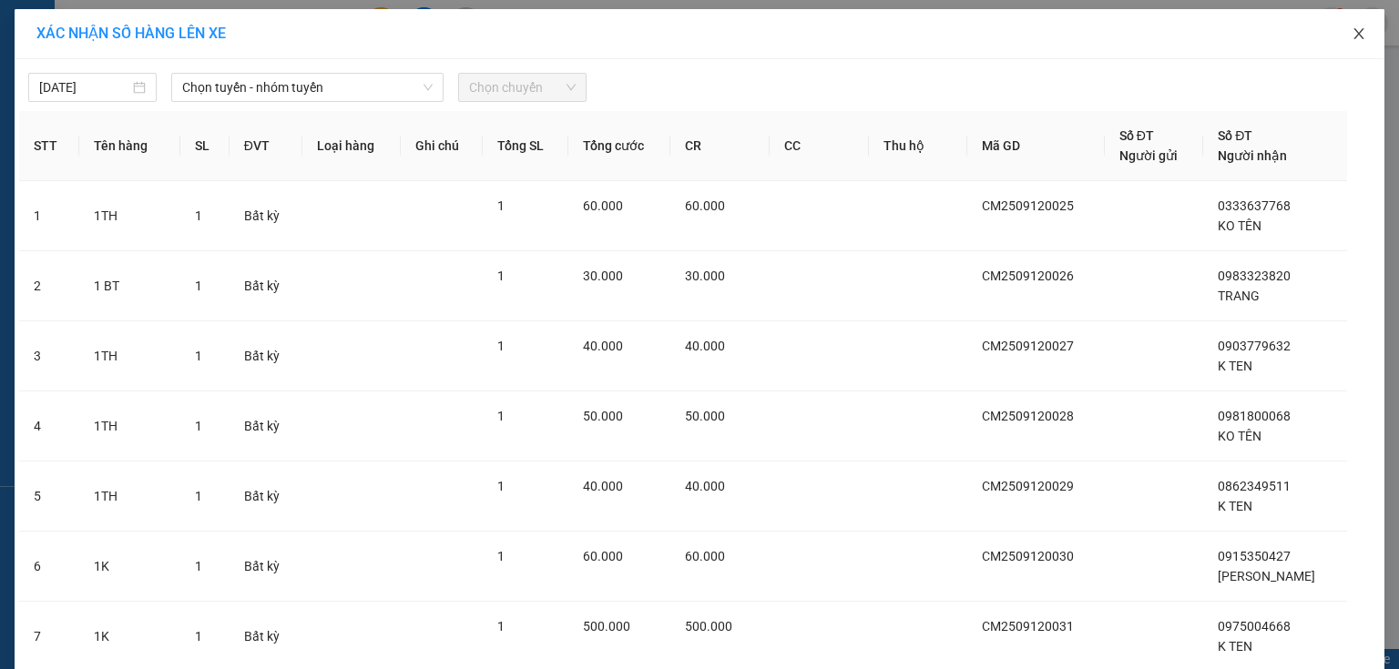
click at [1358, 40] on icon "close" at bounding box center [1358, 33] width 15 height 15
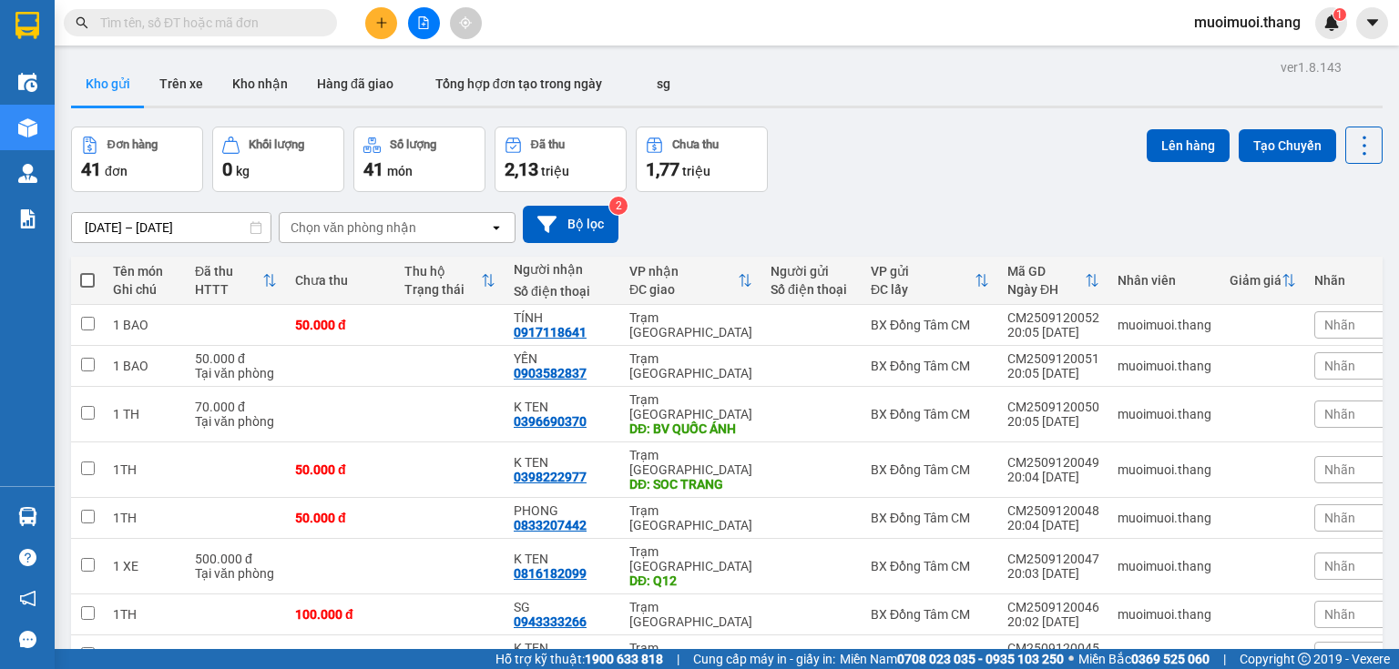
drag, startPoint x: 599, startPoint y: 431, endPoint x: 603, endPoint y: 463, distance: 32.1
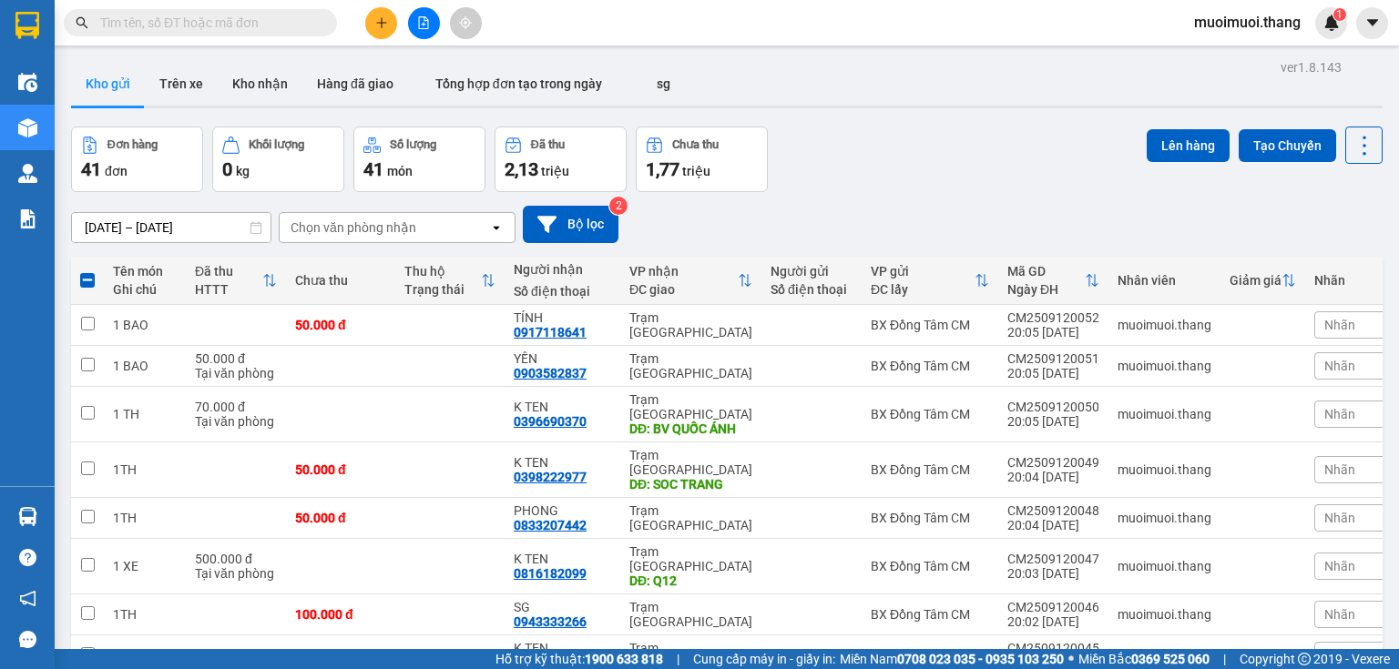
drag, startPoint x: 603, startPoint y: 472, endPoint x: 596, endPoint y: 521, distance: 49.7
drag, startPoint x: 596, startPoint y: 522, endPoint x: 596, endPoint y: 535, distance: 12.7
drag, startPoint x: 595, startPoint y: 574, endPoint x: 594, endPoint y: 586, distance: 12.8
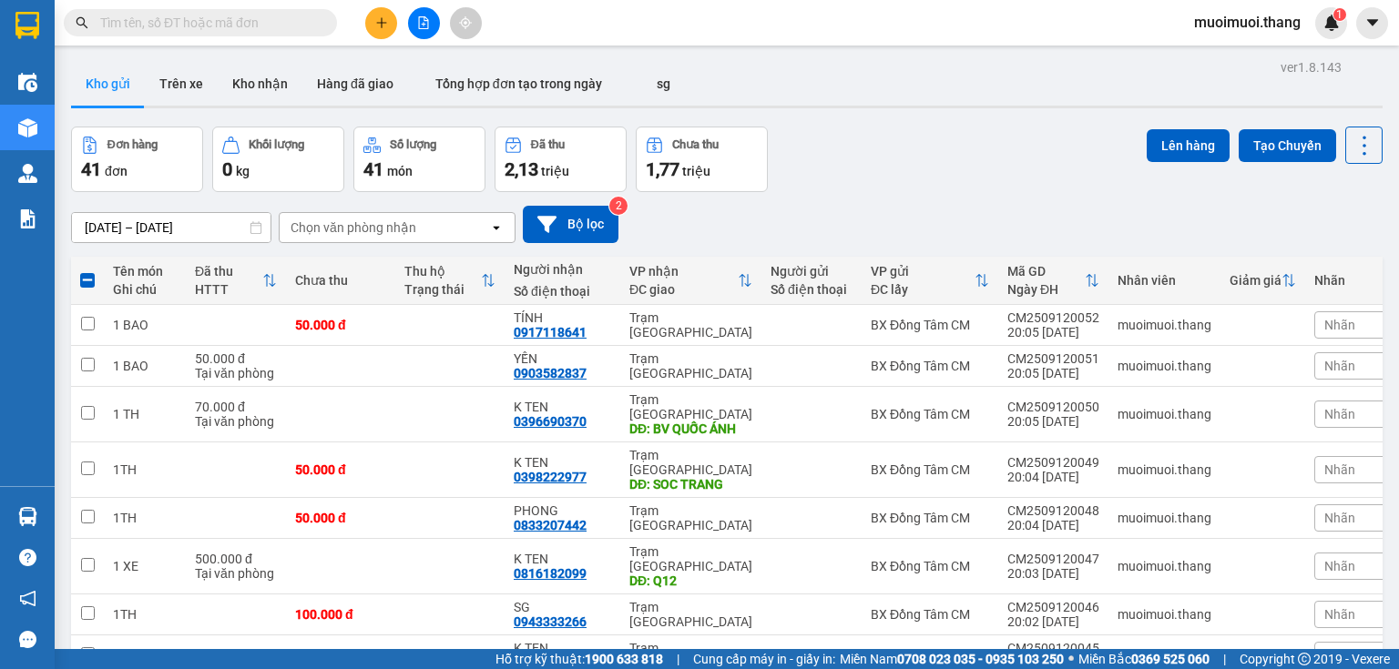
drag, startPoint x: 603, startPoint y: 426, endPoint x: 605, endPoint y: 456, distance: 30.1
drag, startPoint x: 608, startPoint y: 509, endPoint x: 609, endPoint y: 529, distance: 20.1
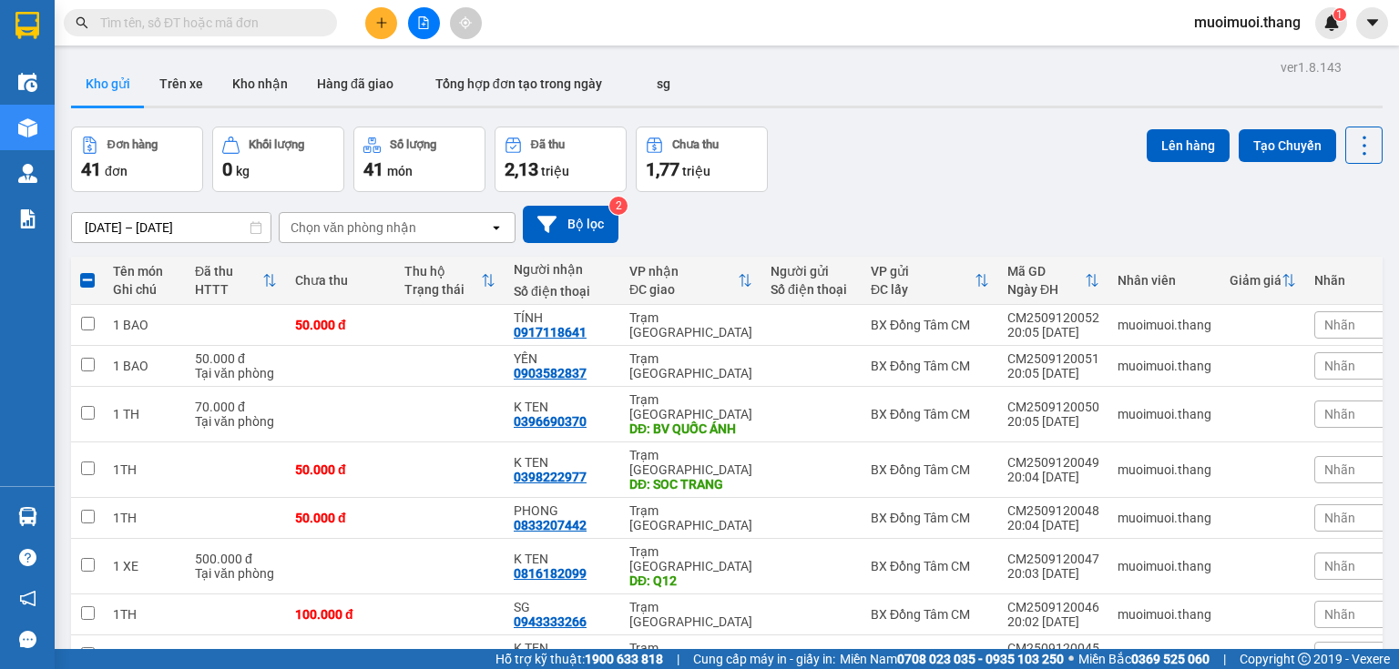
click at [1171, 143] on button "Lên hàng" at bounding box center [1188, 145] width 83 height 33
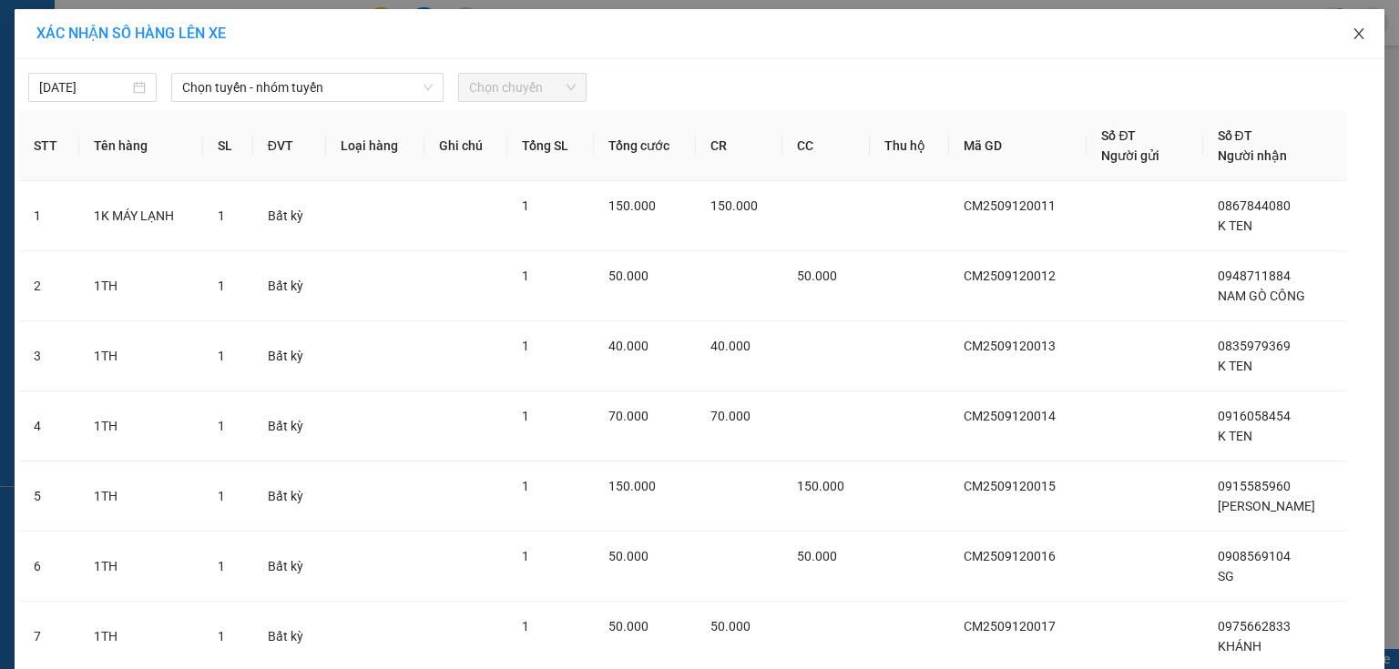
click at [1351, 36] on icon "close" at bounding box center [1358, 33] width 15 height 15
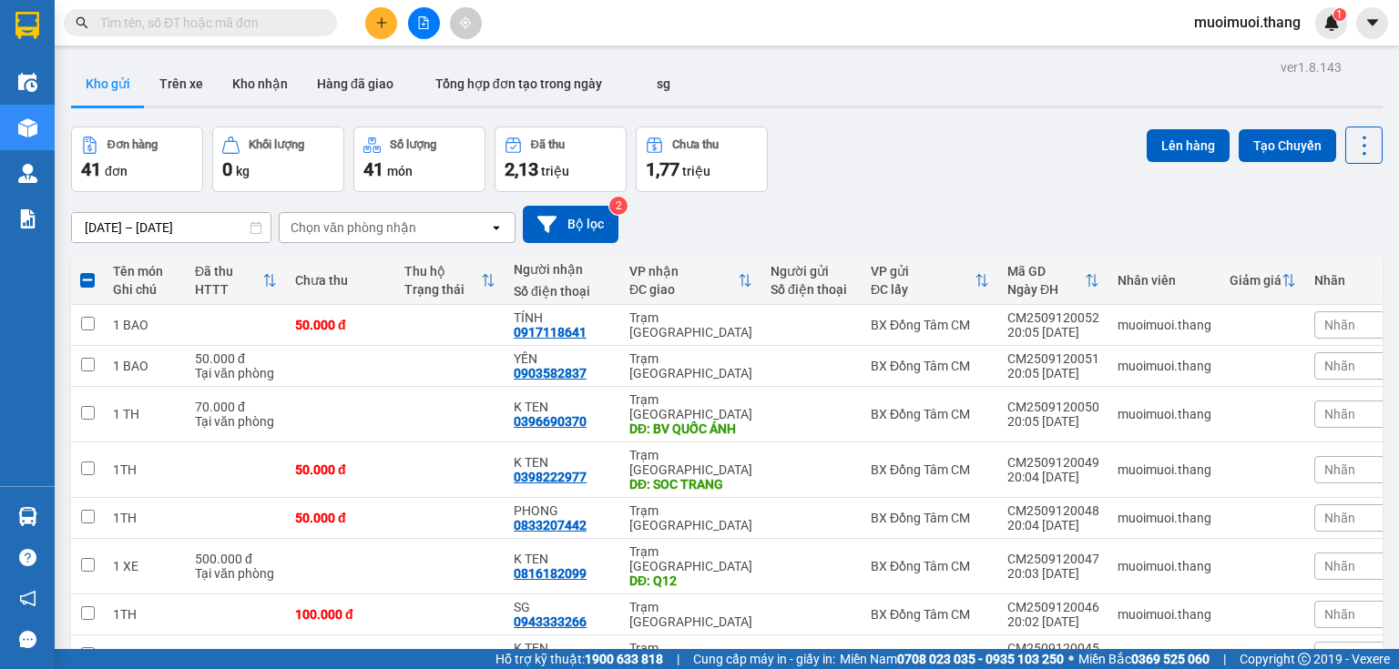
click at [1164, 144] on button "Lên hàng" at bounding box center [1188, 145] width 83 height 33
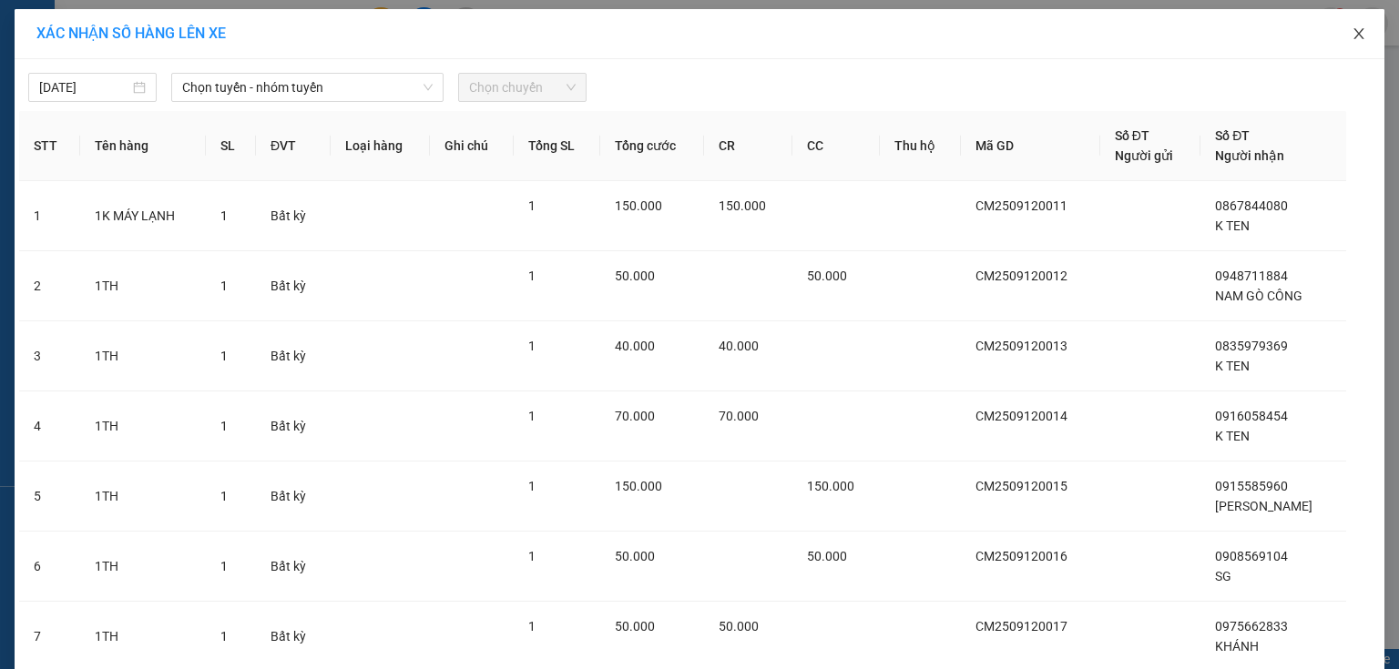
click at [1356, 32] on icon "close" at bounding box center [1358, 33] width 15 height 15
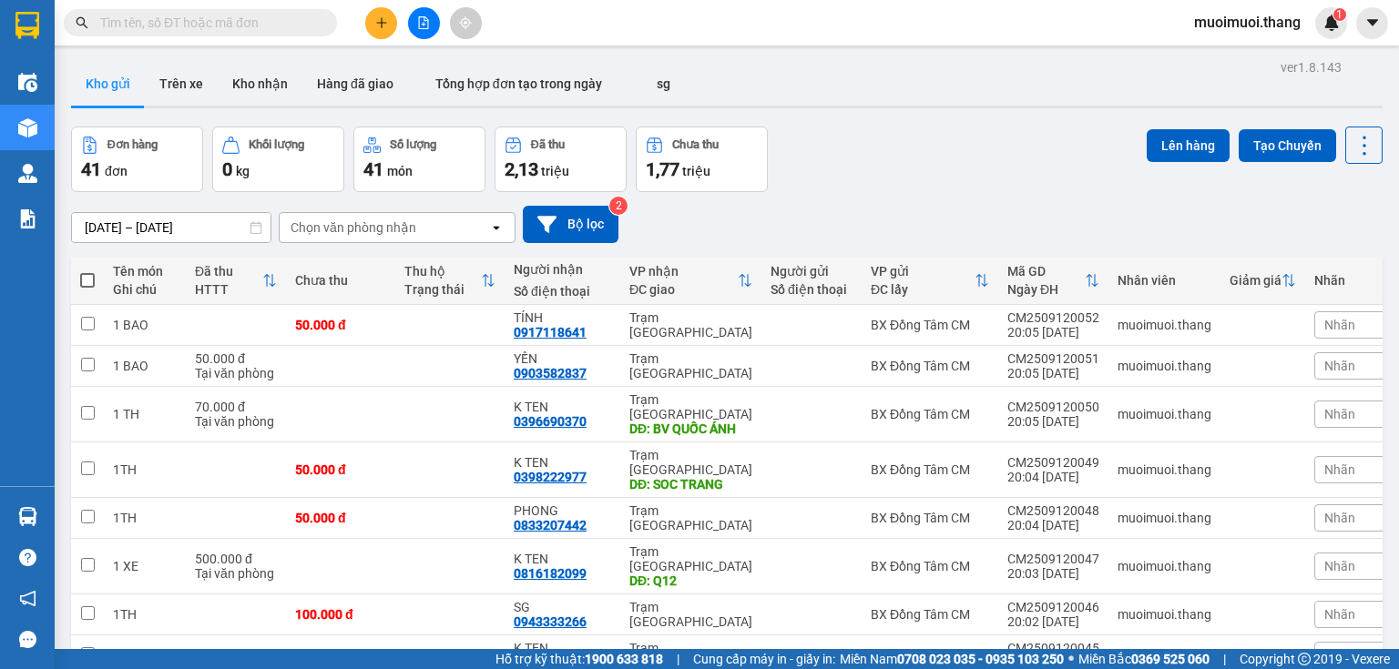
click at [86, 277] on span at bounding box center [87, 280] width 15 height 15
click at [87, 271] on input "checkbox" at bounding box center [87, 271] width 0 height 0
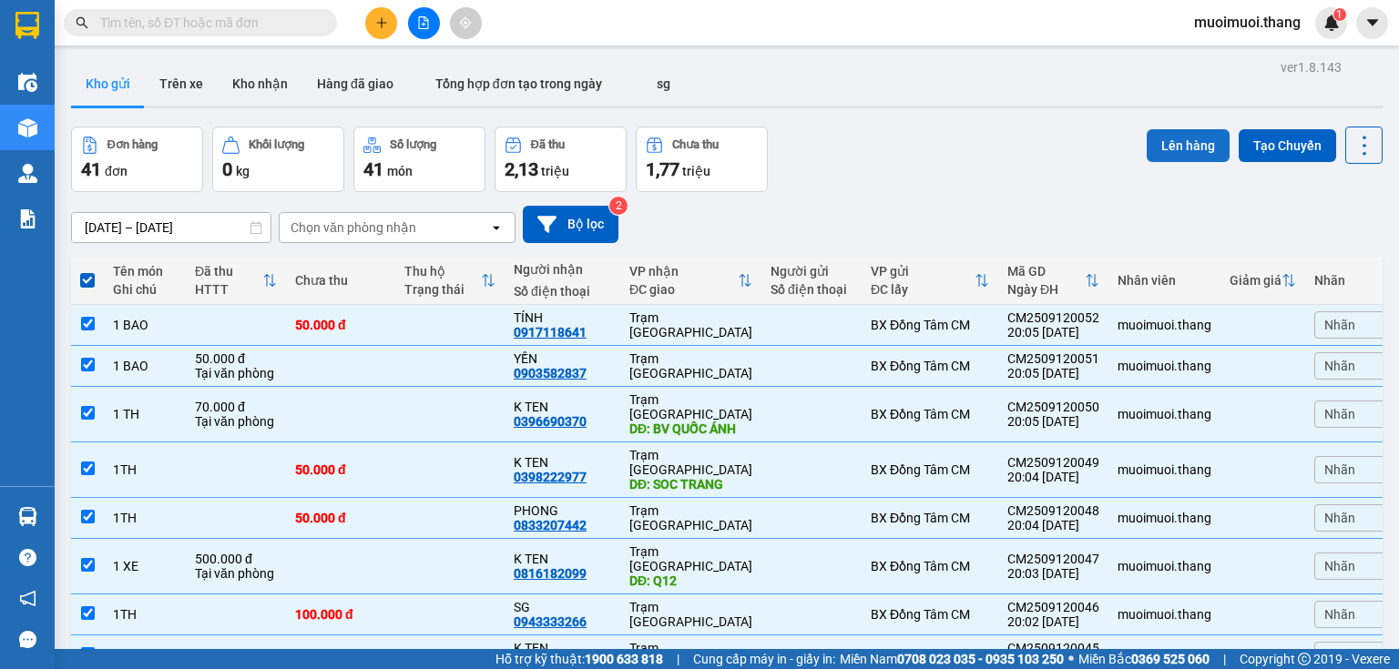
click at [1180, 149] on button "Lên hàng" at bounding box center [1188, 145] width 83 height 33
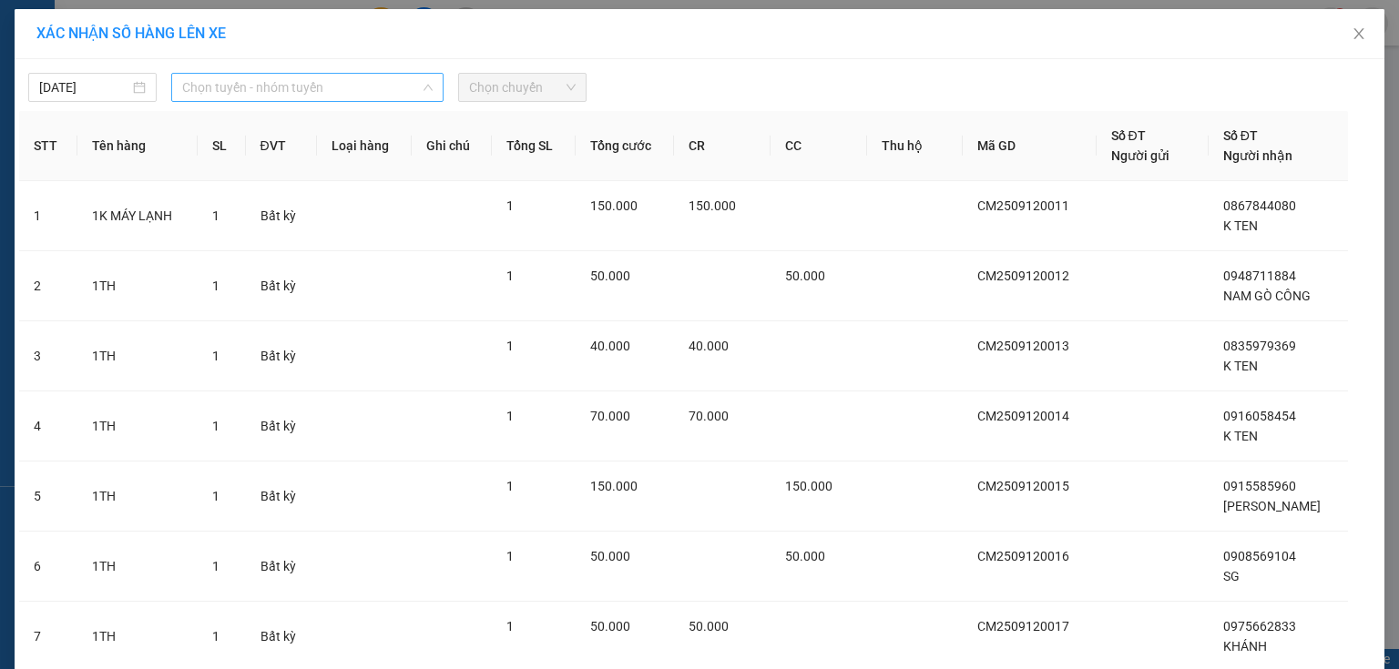
click at [216, 90] on span "Chọn tuyến - nhóm tuyến" at bounding box center [307, 87] width 250 height 27
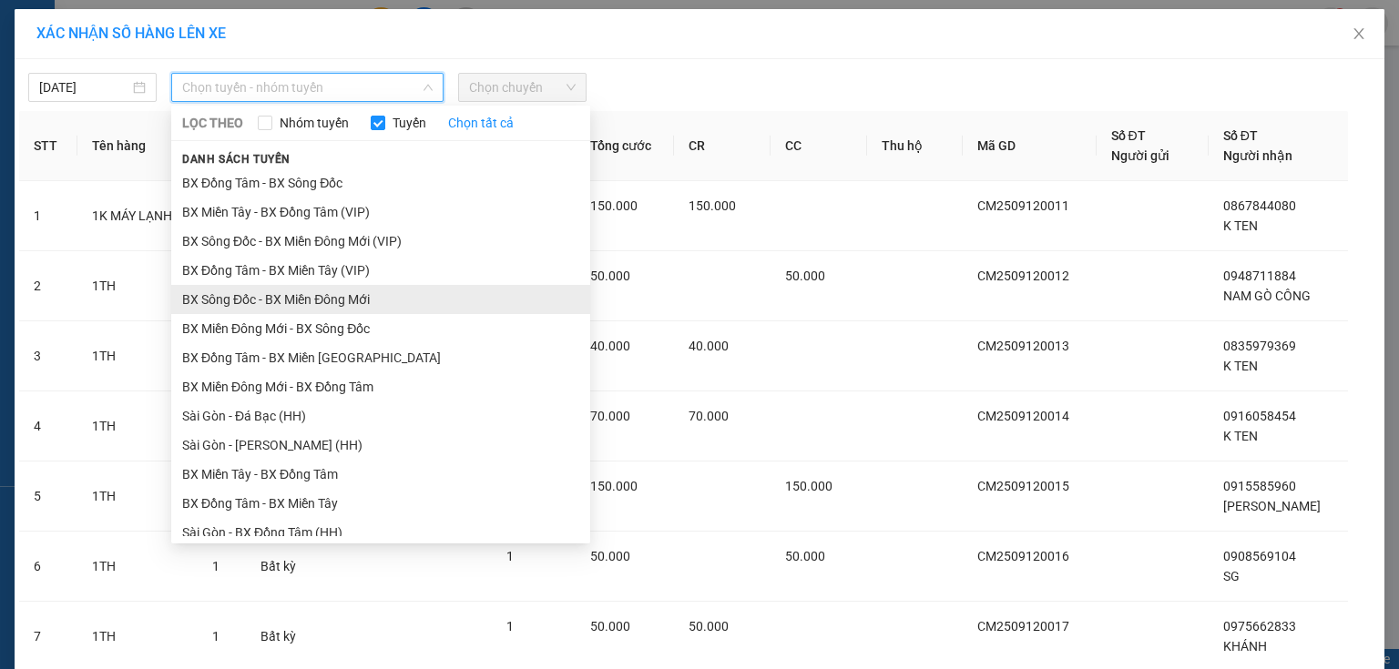
click at [208, 299] on li "BX Sông Đốc - BX Miền Đông Mới" at bounding box center [380, 299] width 419 height 29
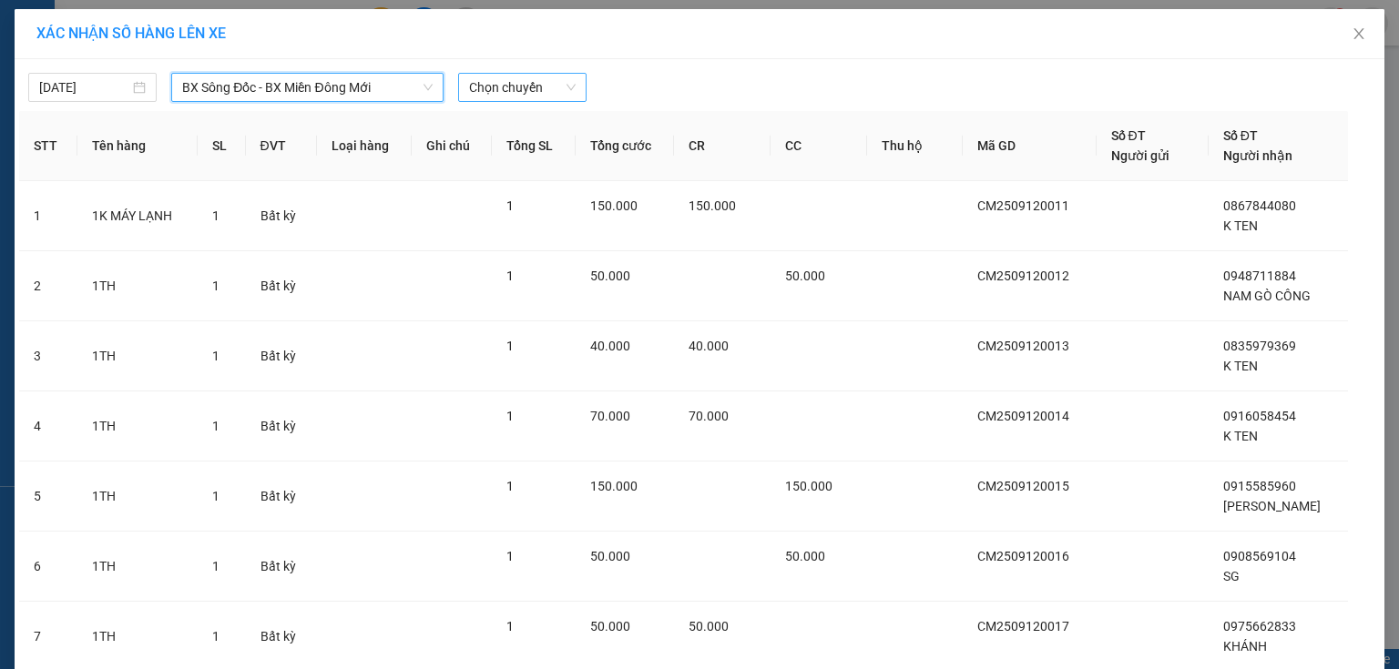
click at [532, 91] on span "Chọn chuyến" at bounding box center [522, 87] width 107 height 27
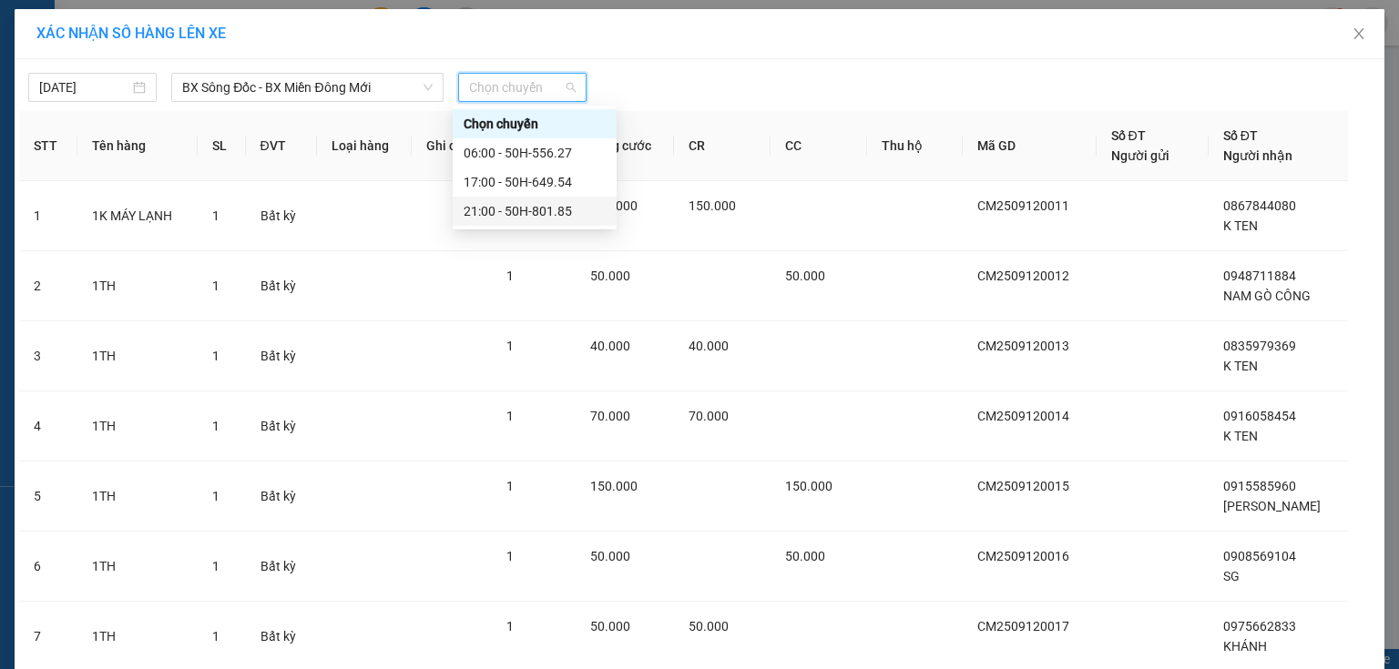
click at [515, 205] on div "21:00 - 50H-801.85" at bounding box center [535, 211] width 142 height 20
